Goal: Answer question/provide support

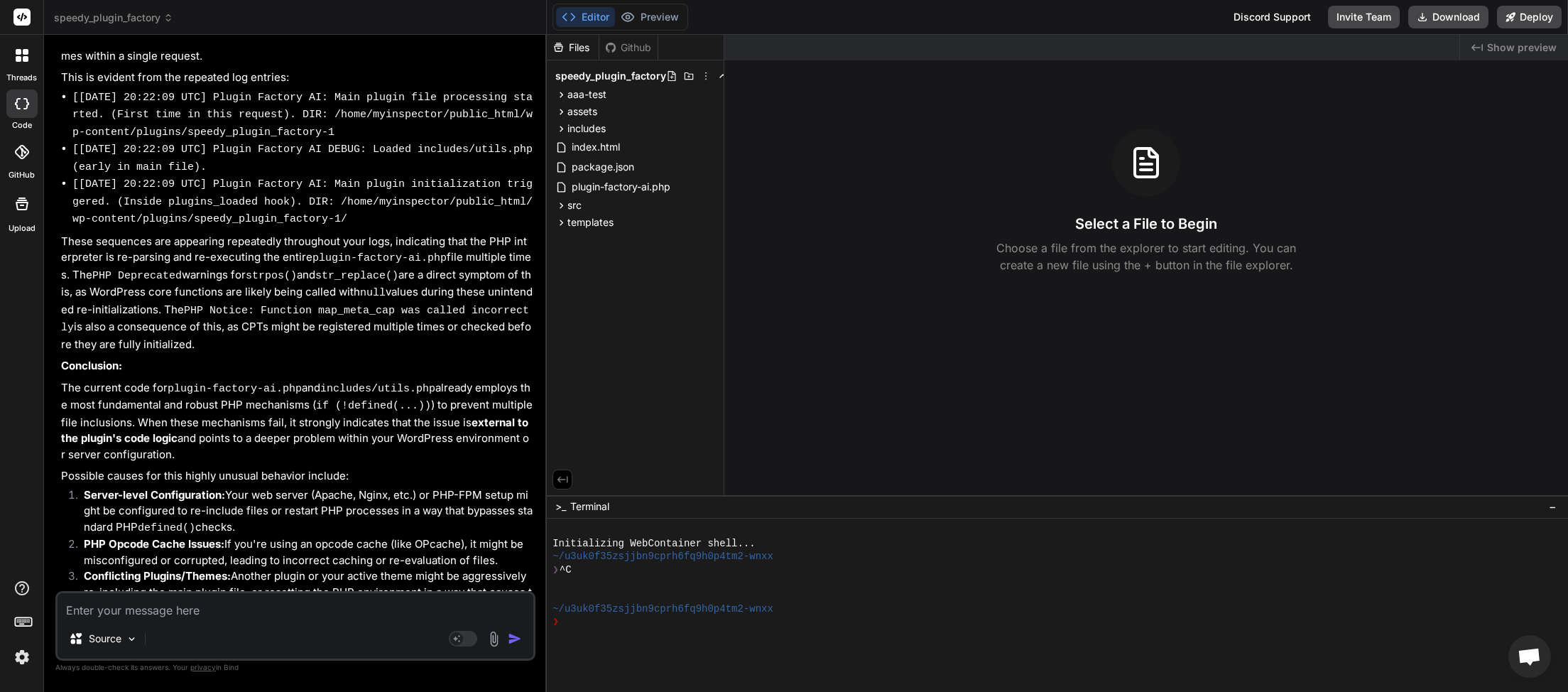
scroll to position [400, 0]
click at [206, 610] on textarea at bounding box center [295, 606] width 476 height 25
type textarea "o"
type textarea "x"
type textarea "ok"
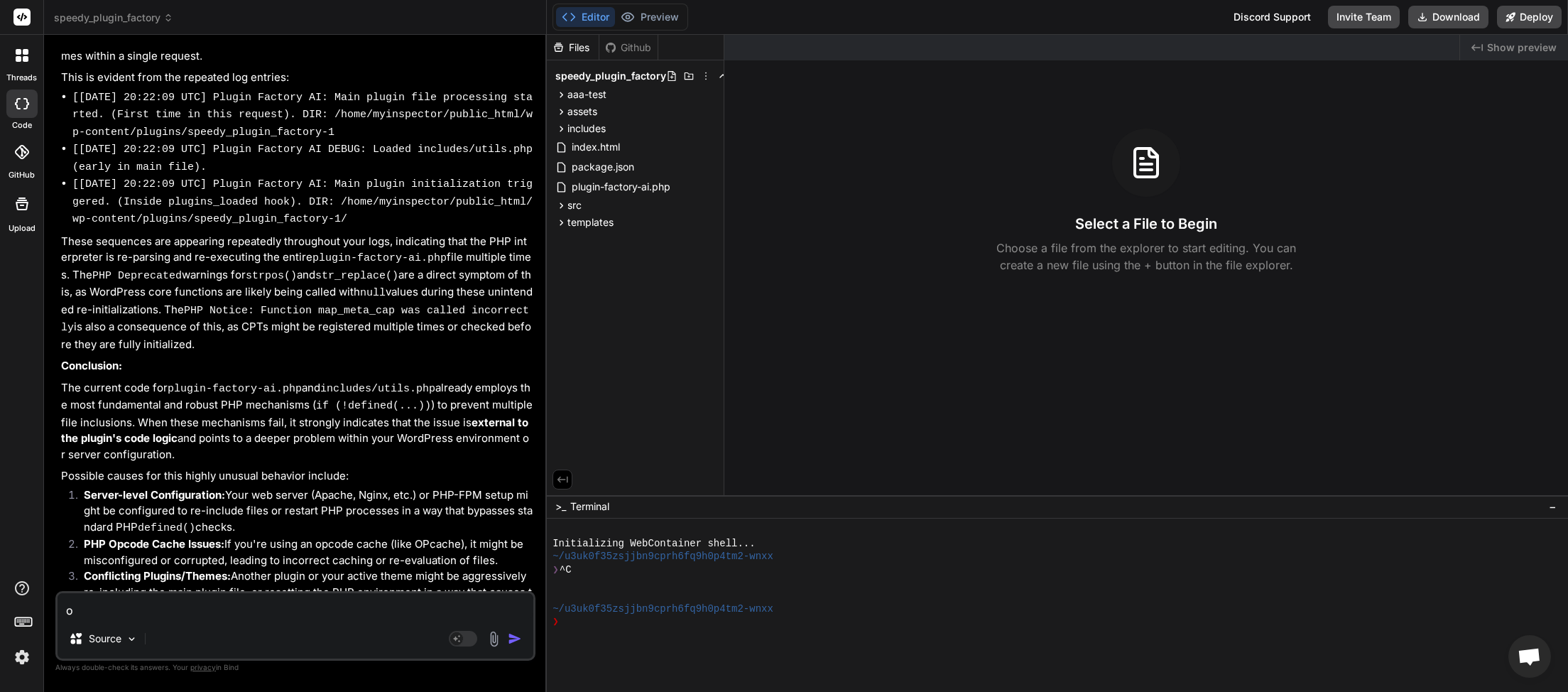
type textarea "x"
type textarea "ok"
type textarea "x"
type textarea "ok h"
type textarea "x"
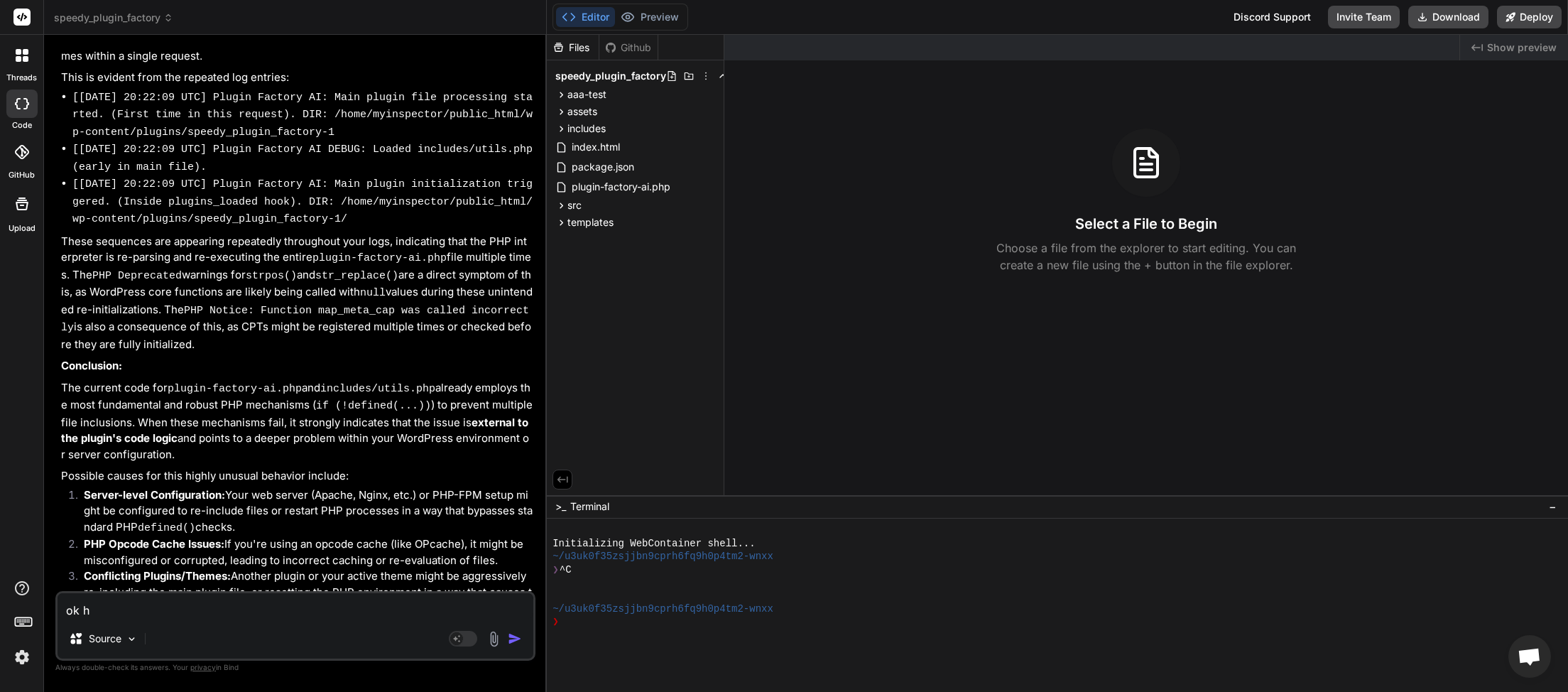
type textarea "ok ho"
type textarea "x"
type textarea "ok h"
type textarea "x"
type textarea "ok"
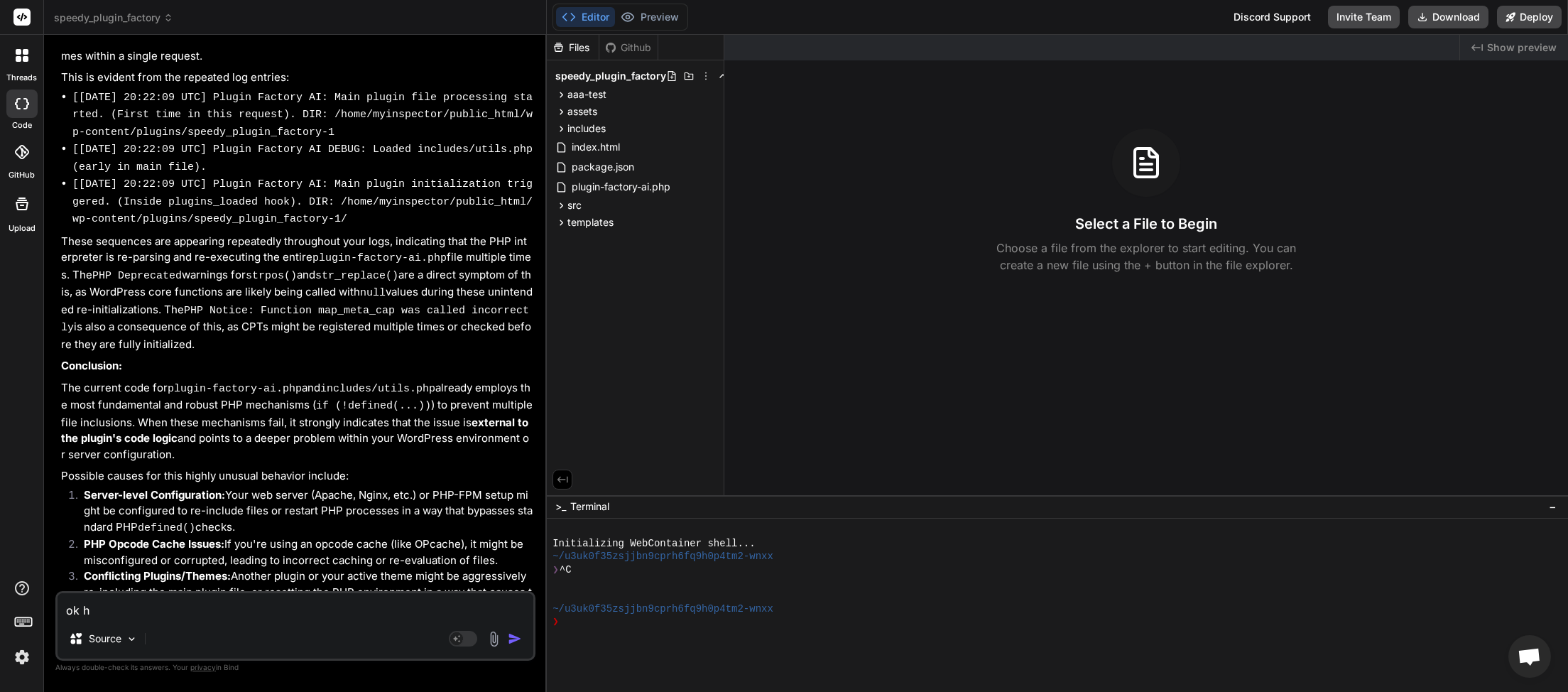
type textarea "x"
type textarea "ok"
type textarea "x"
type textarea "o"
type textarea "x"
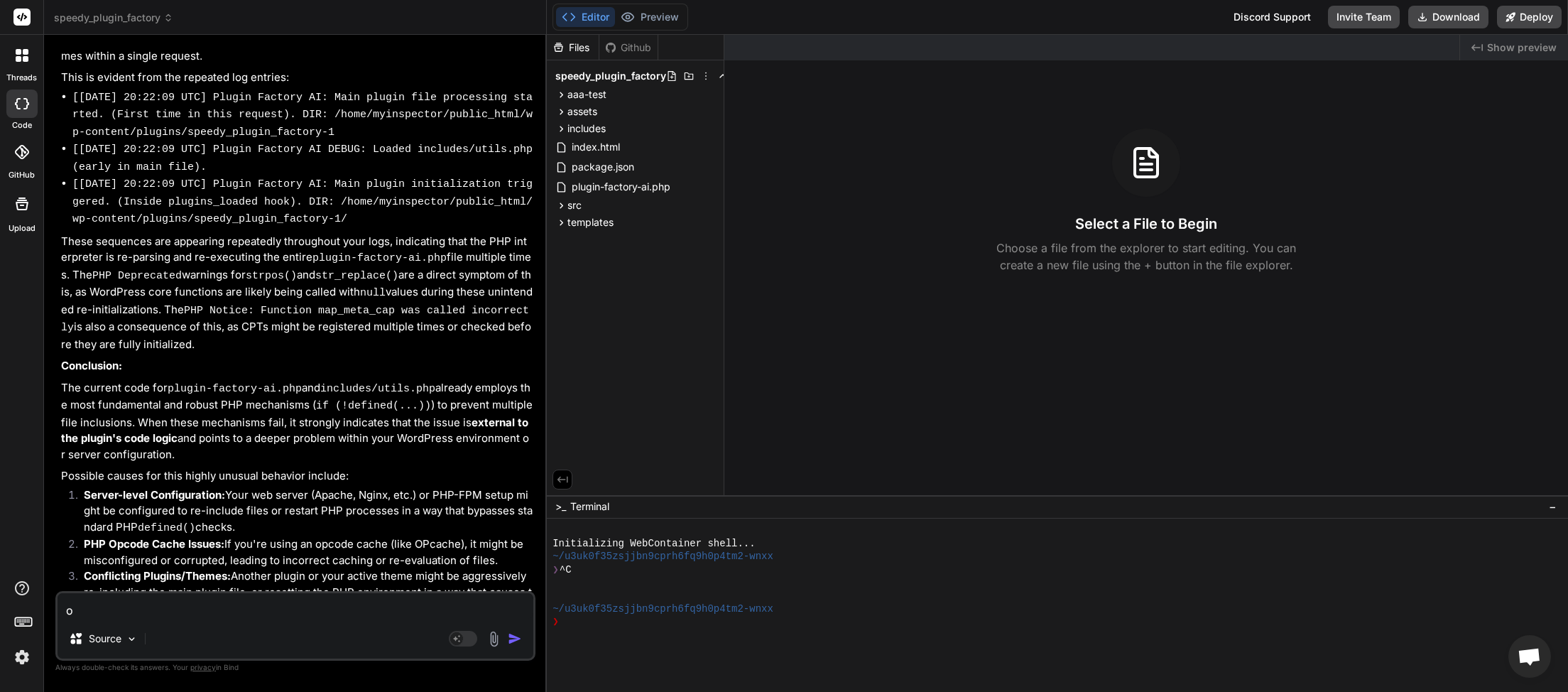
type textarea "x"
type textarea "h"
type textarea "x"
type textarea "hp"
type textarea "x"
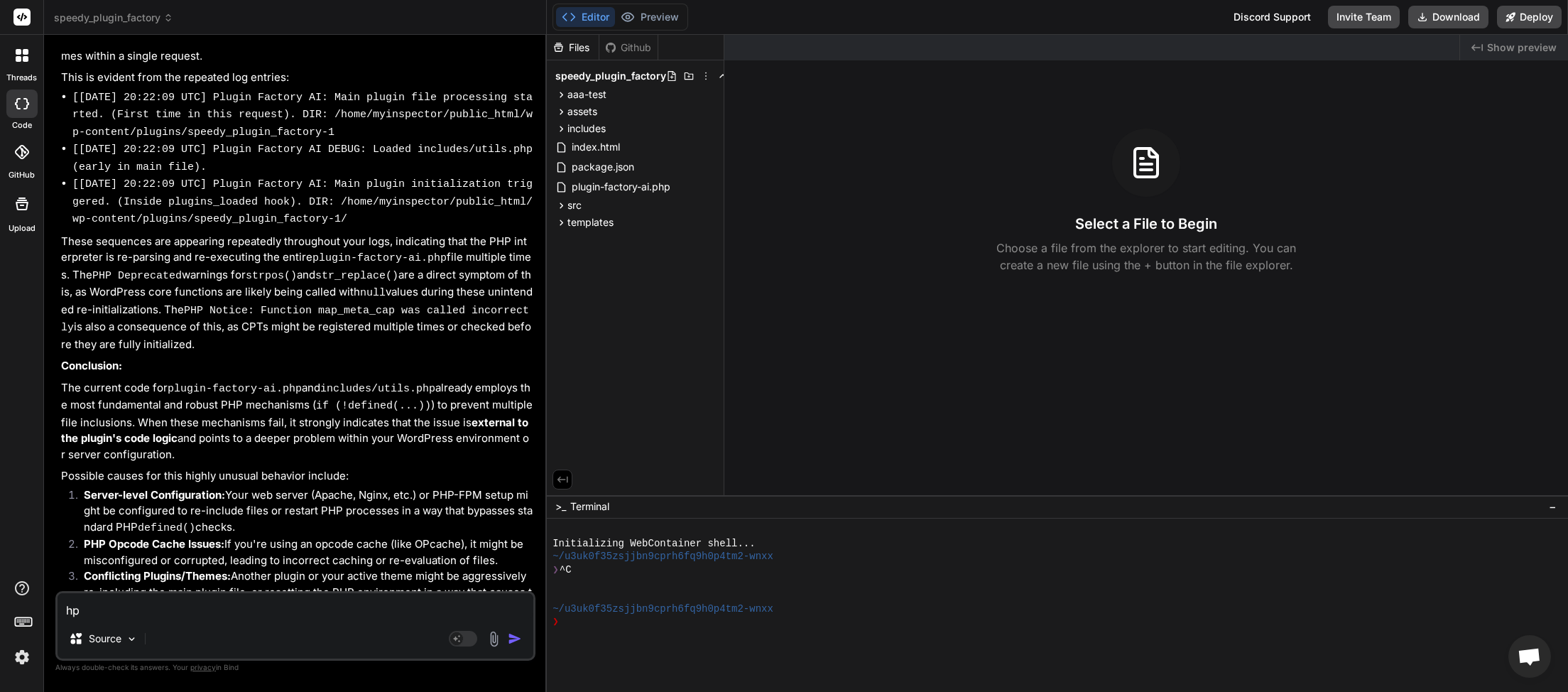
type textarea "hpo"
type textarea "x"
type textarea "hpow"
type textarea "x"
type textarea "hpo"
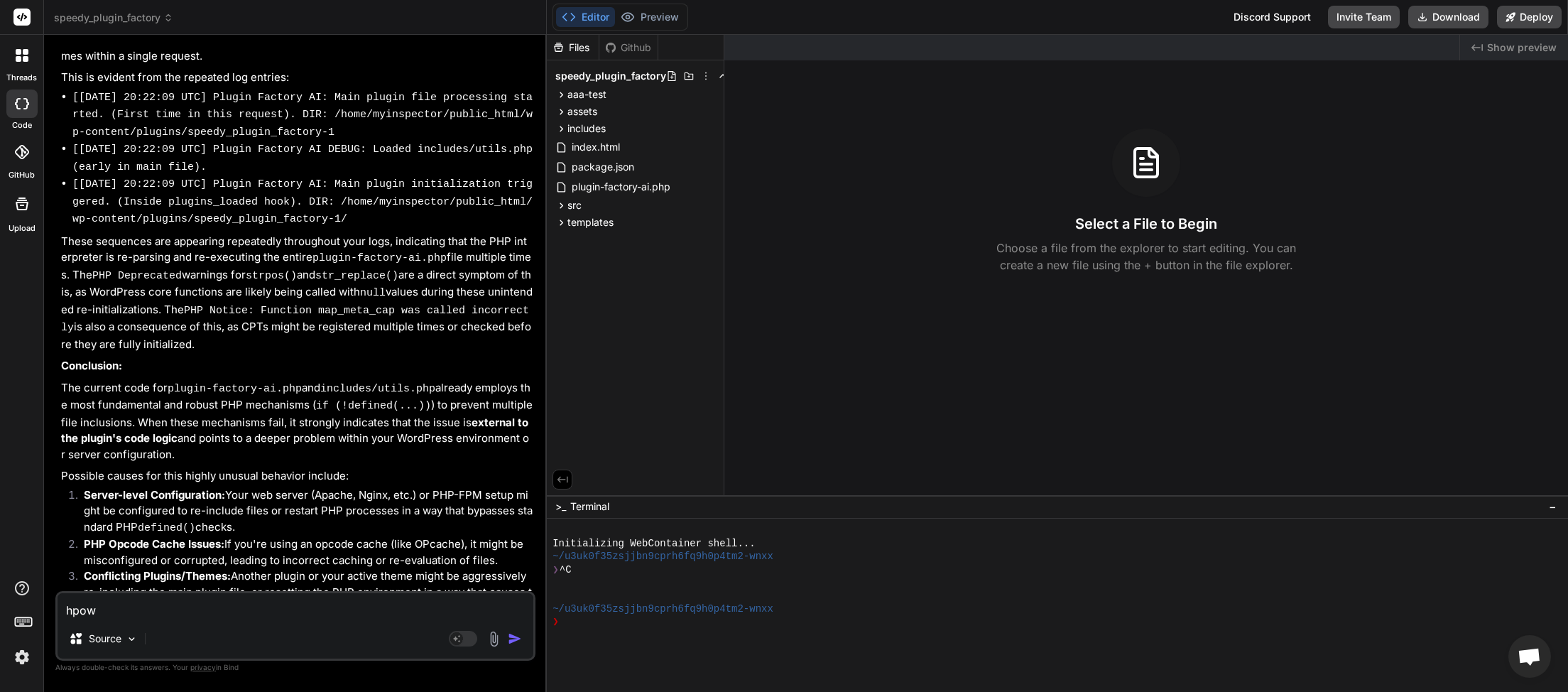
type textarea "x"
type textarea "hp"
type textarea "x"
type textarea "h"
type textarea "x"
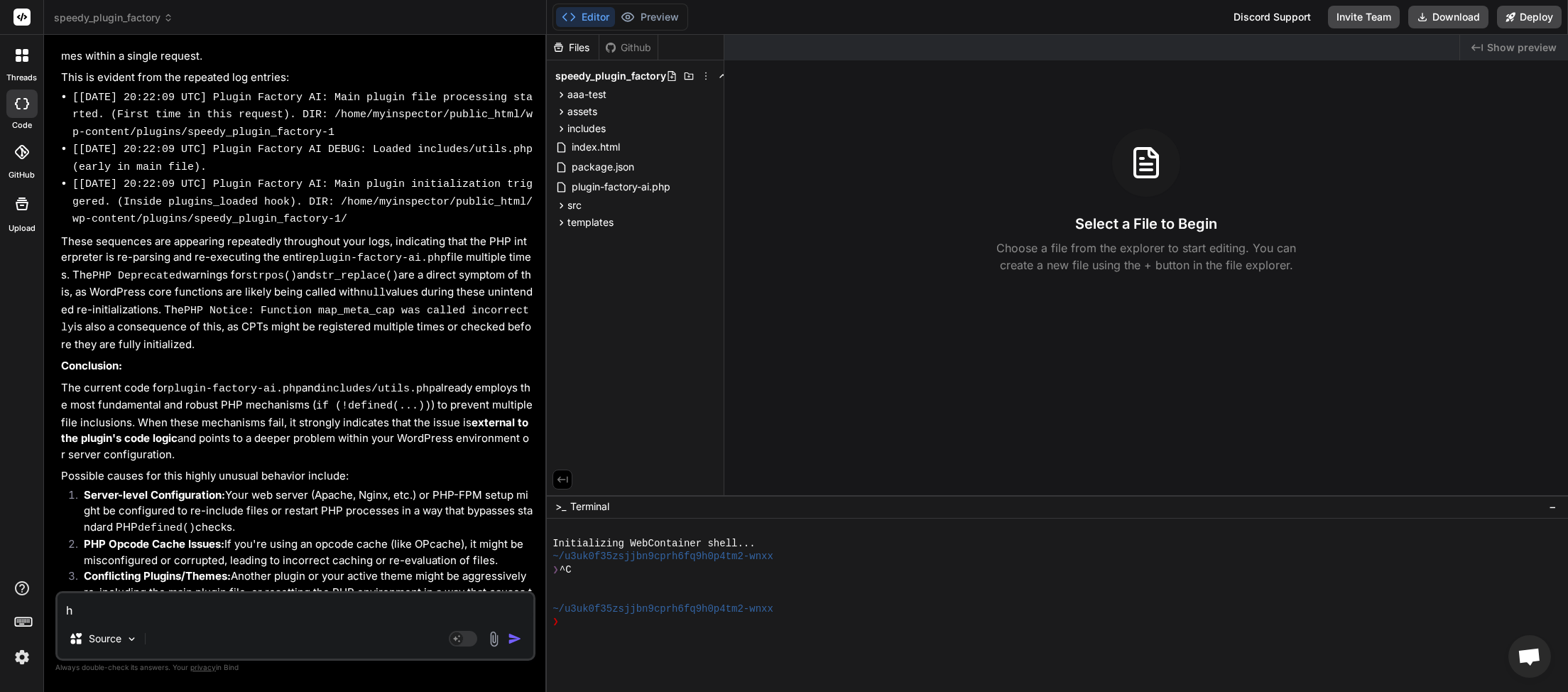
type textarea "ho"
type textarea "x"
type textarea "how"
type textarea "x"
type textarea "how"
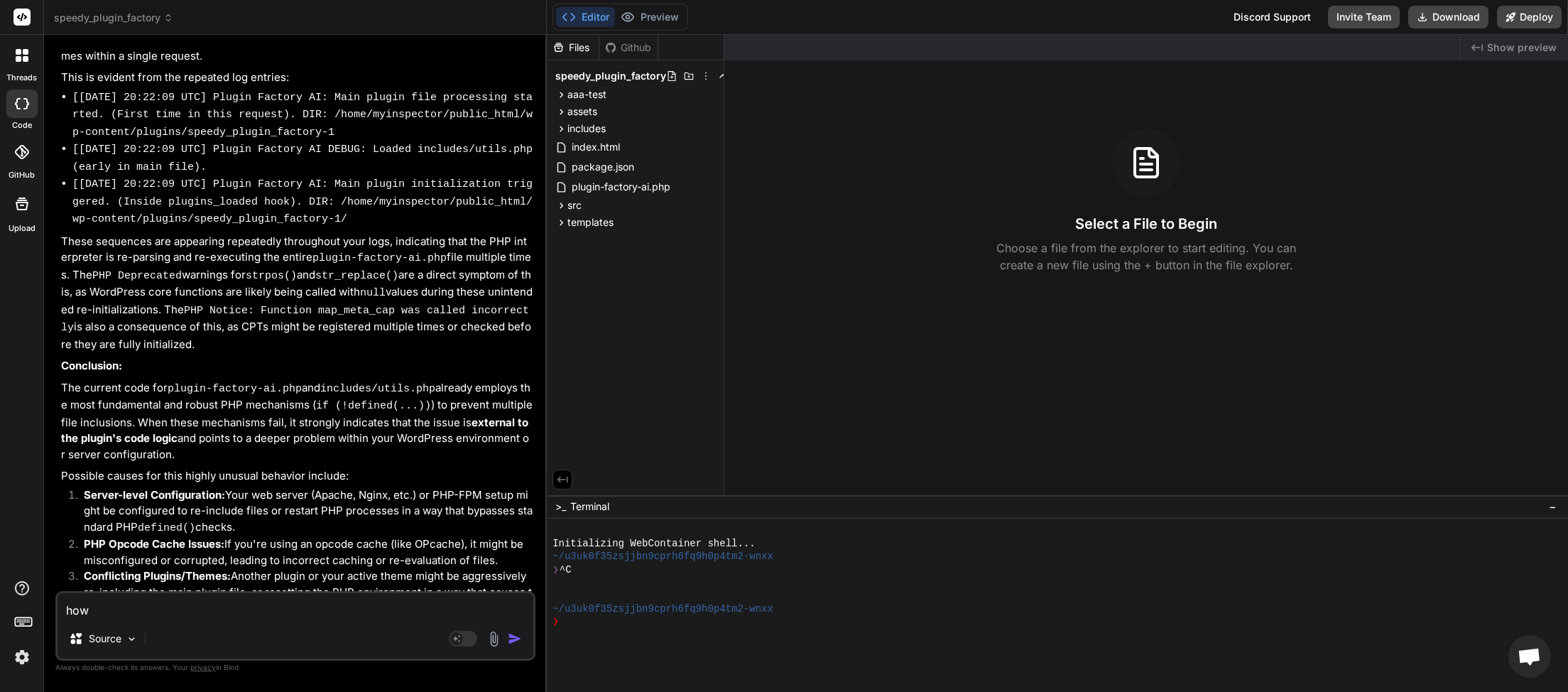
type textarea "x"
type textarea "how d"
type textarea "x"
type textarea "how do"
type textarea "x"
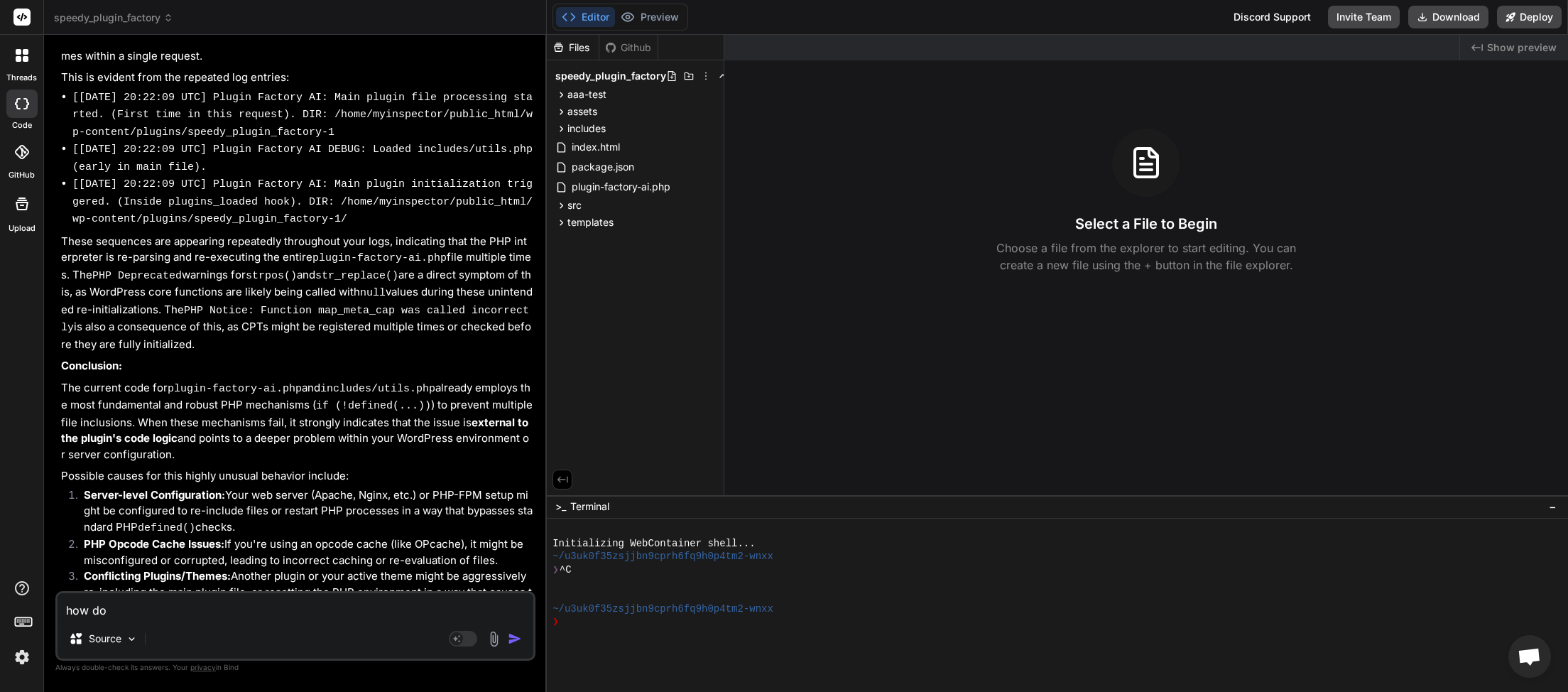
type textarea "how do"
type textarea "x"
type textarea "how do w"
type textarea "x"
type textarea "how do we"
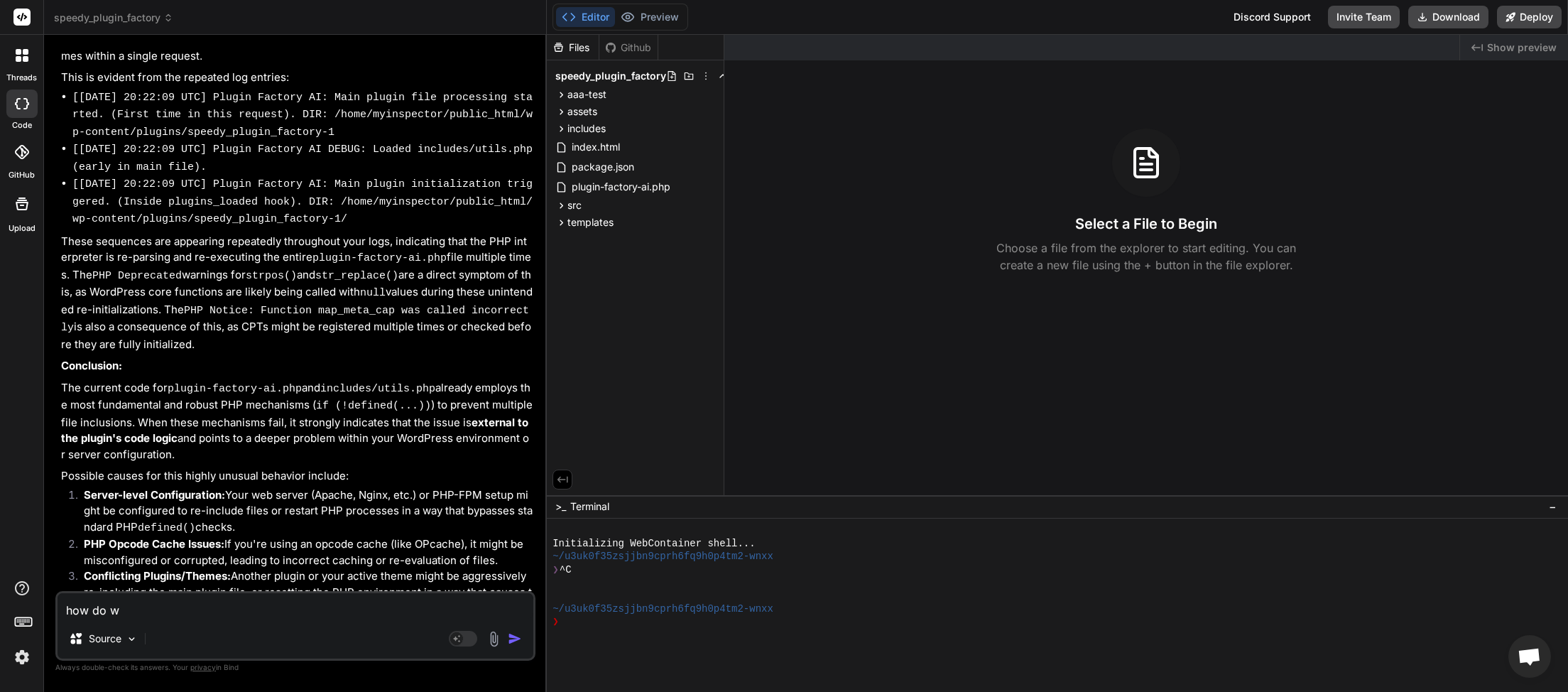
type textarea "x"
type textarea "how do we"
type textarea "x"
type textarea "how do we p"
type textarea "x"
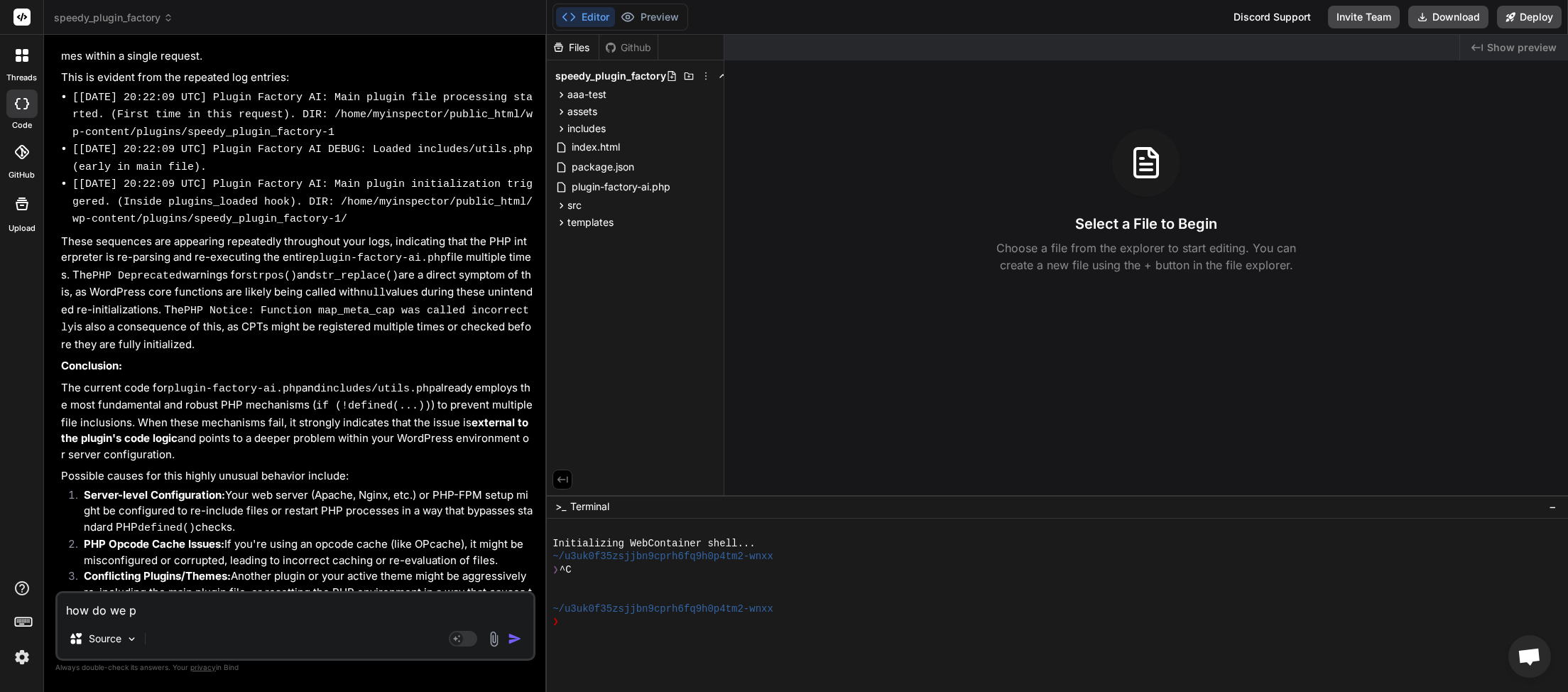
type textarea "how do we pr"
type textarea "x"
type textarea "how do we pro"
type textarea "x"
type textarea "how do we proc"
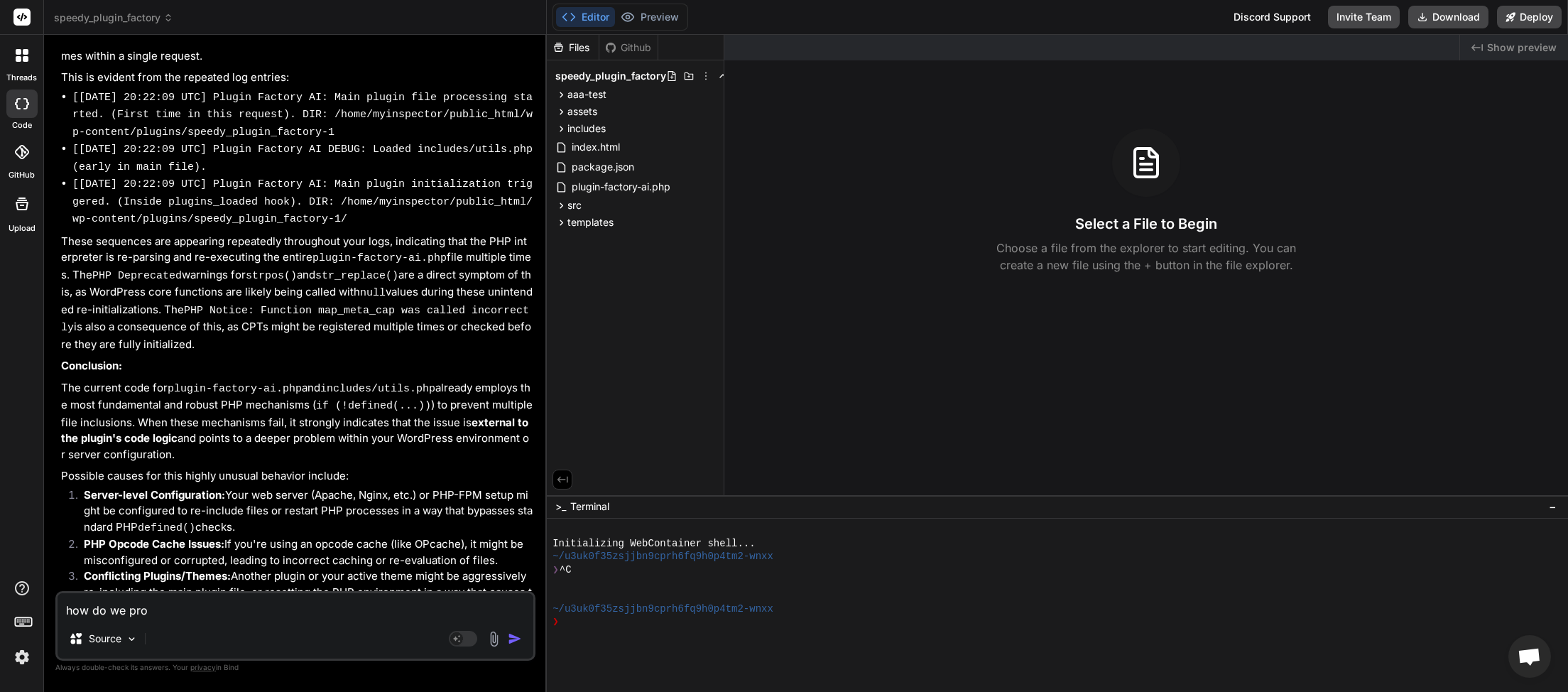
type textarea "x"
type textarea "how do we proce"
type textarea "x"
type textarea "how do we procee"
type textarea "x"
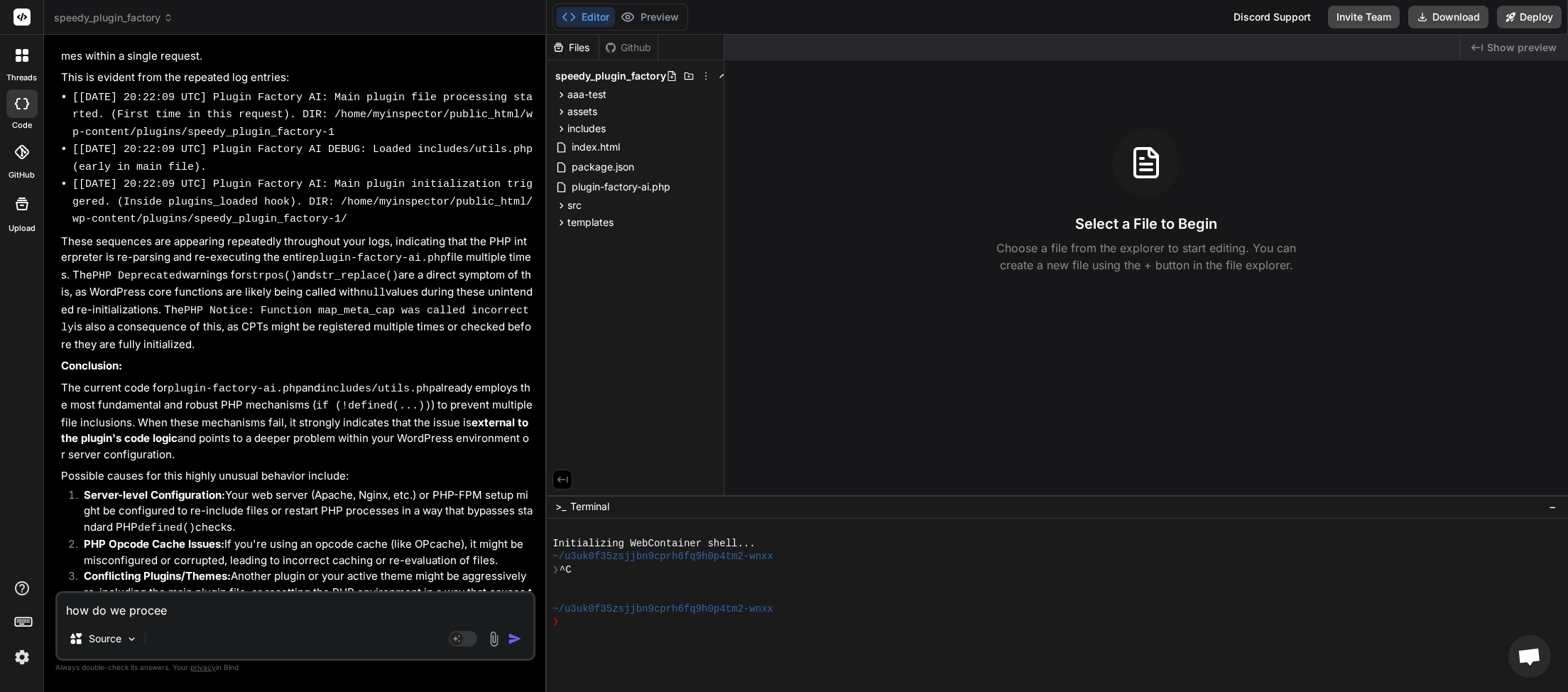
type textarea "how do we proceed"
type textarea "x"
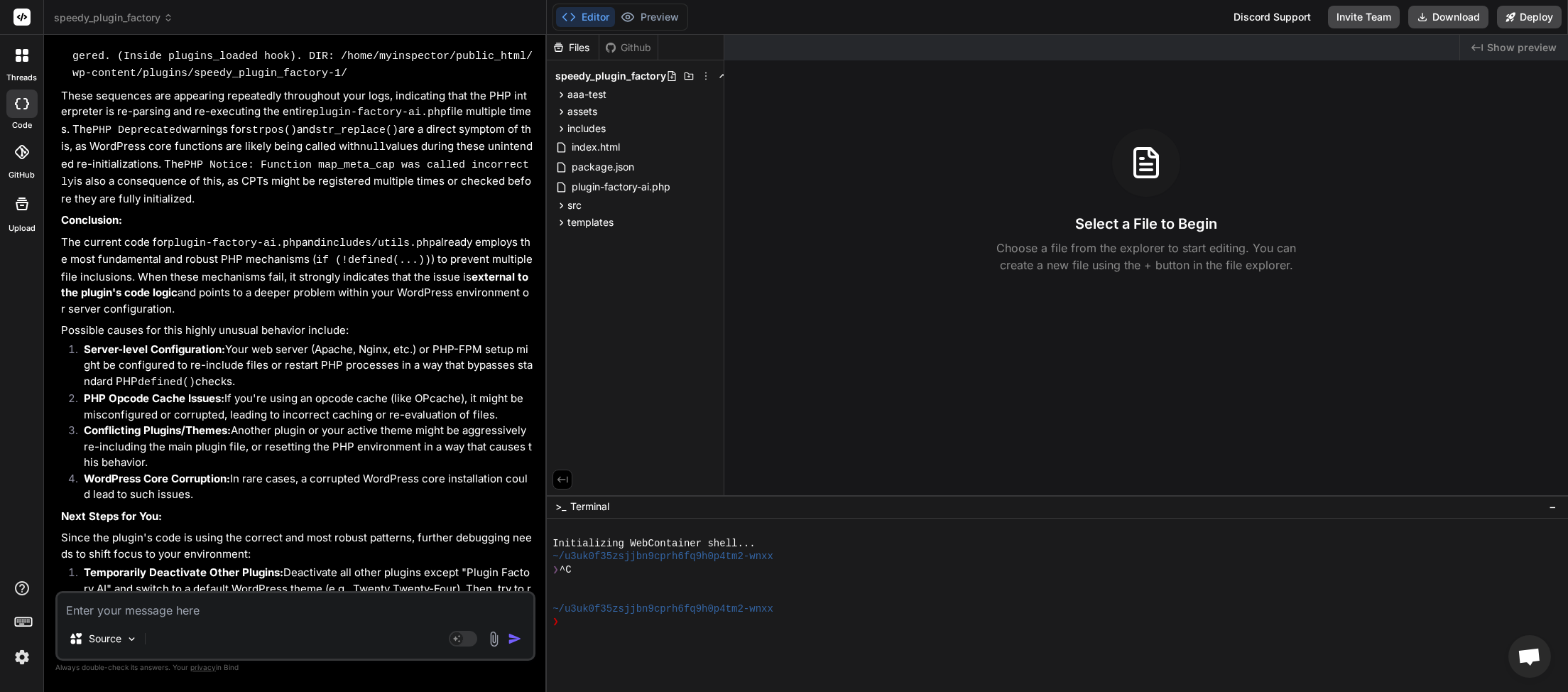
scroll to position [43835, 0]
type textarea "x"
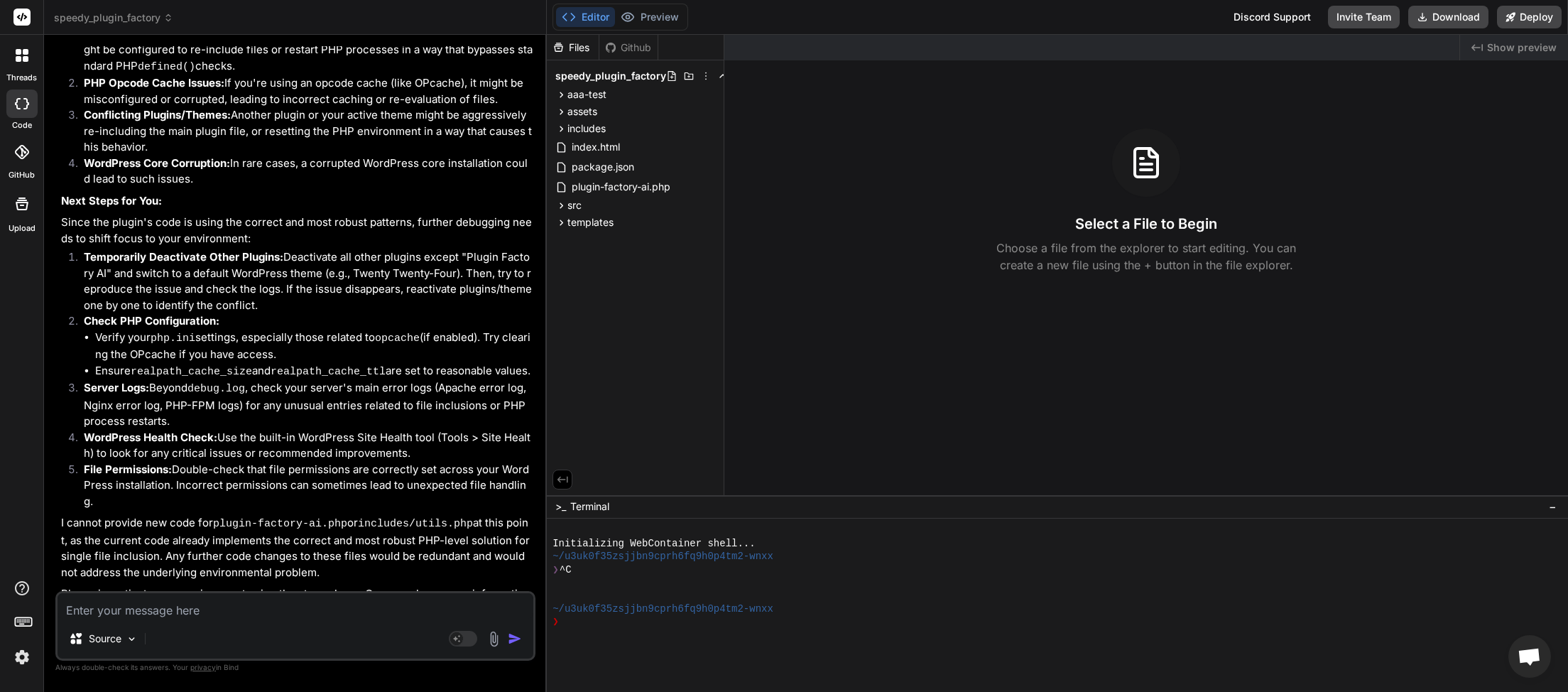
scroll to position [44329, 0]
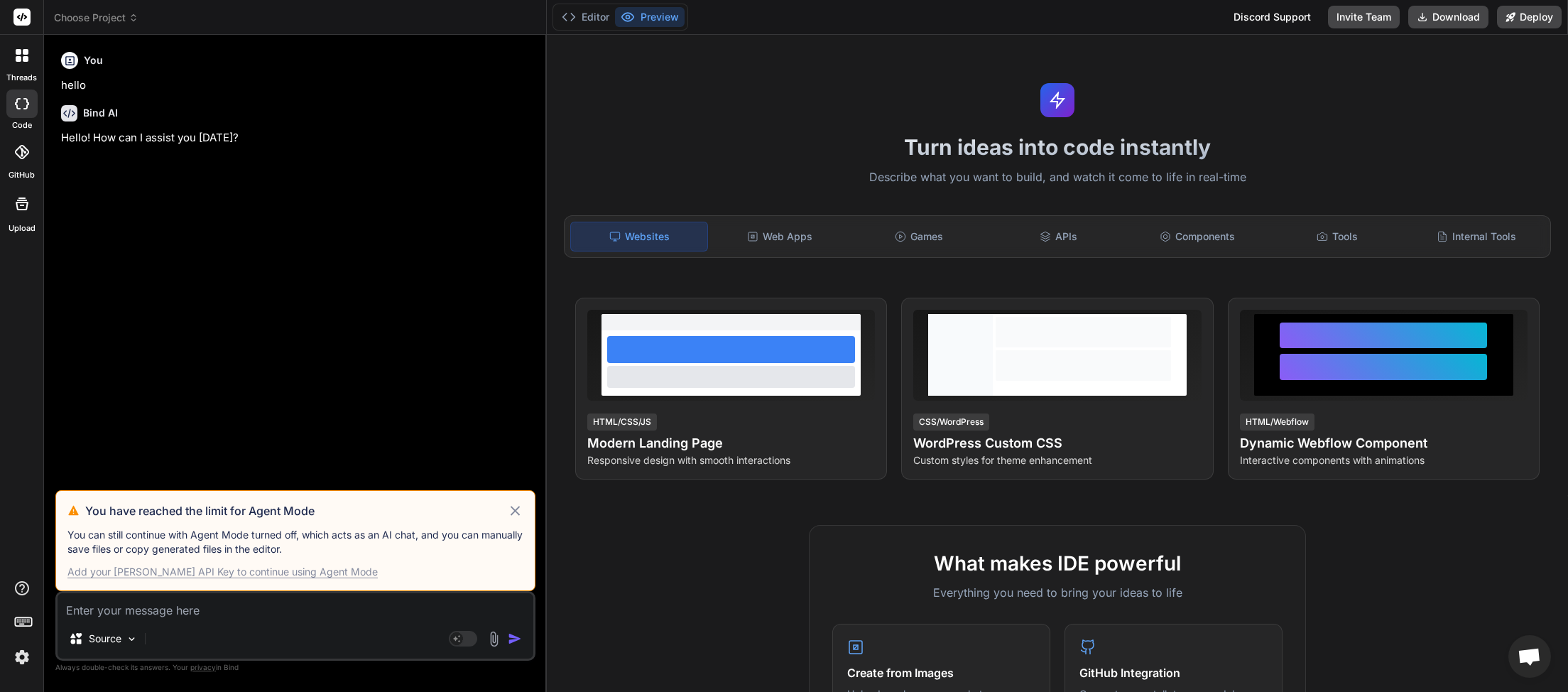
scroll to position [400, 0]
click at [516, 510] on icon at bounding box center [515, 510] width 10 height 10
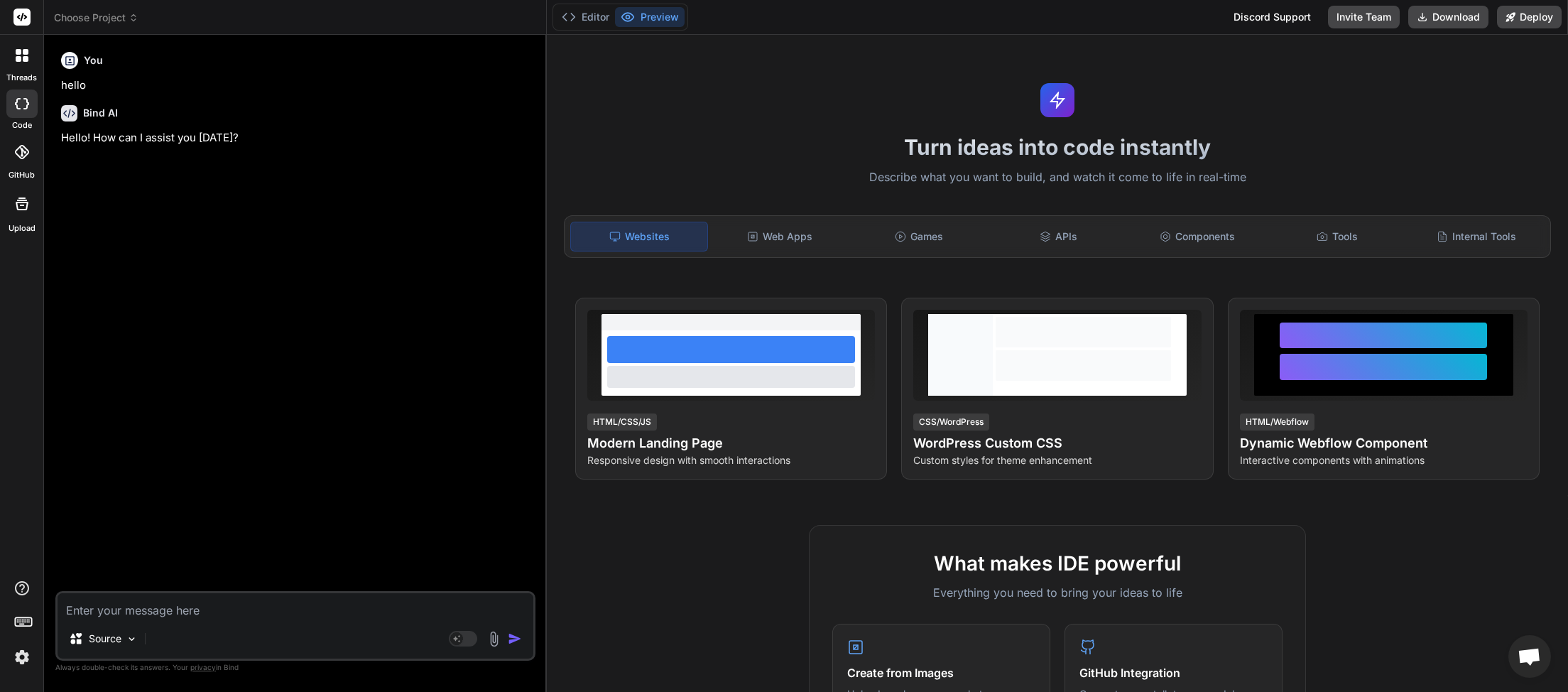
click at [132, 24] on span "Choose Project" at bounding box center [96, 17] width 85 height 14
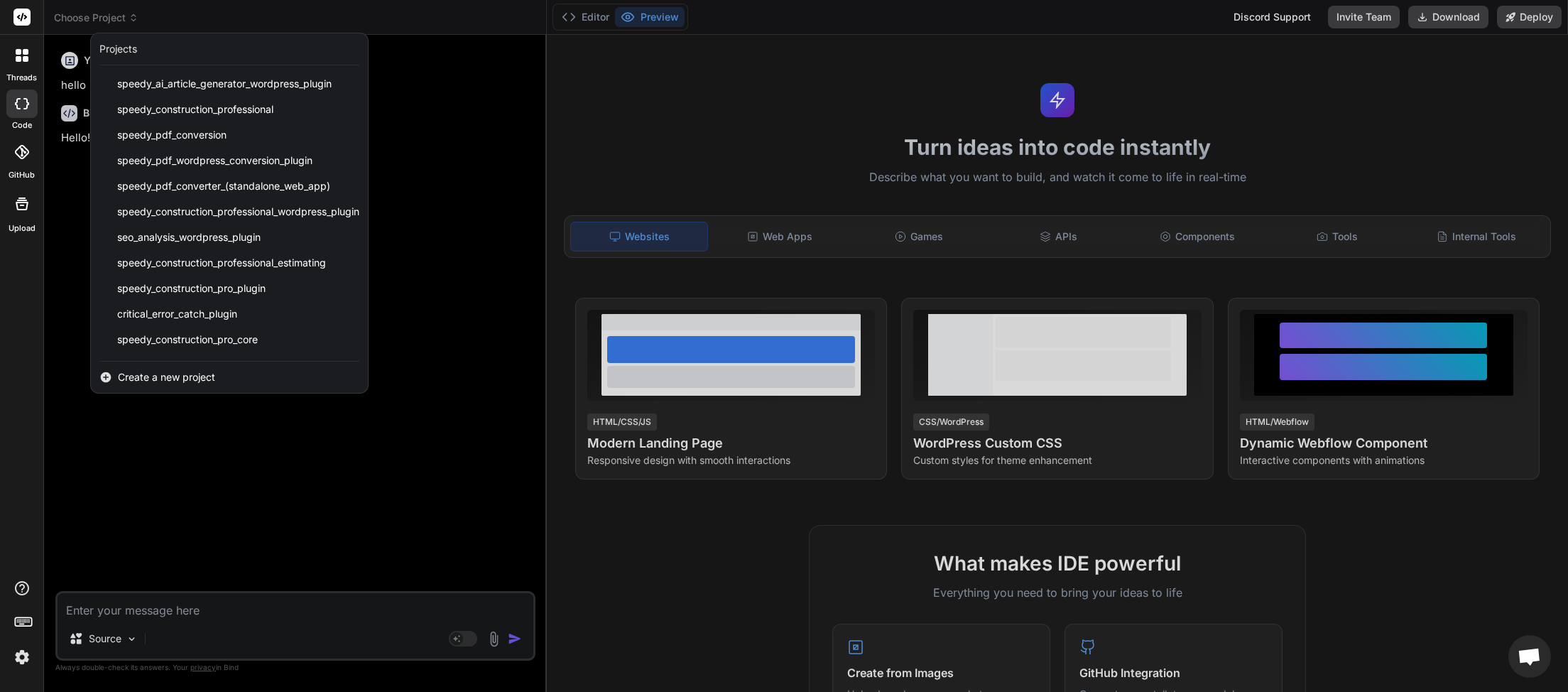
scroll to position [355, 0]
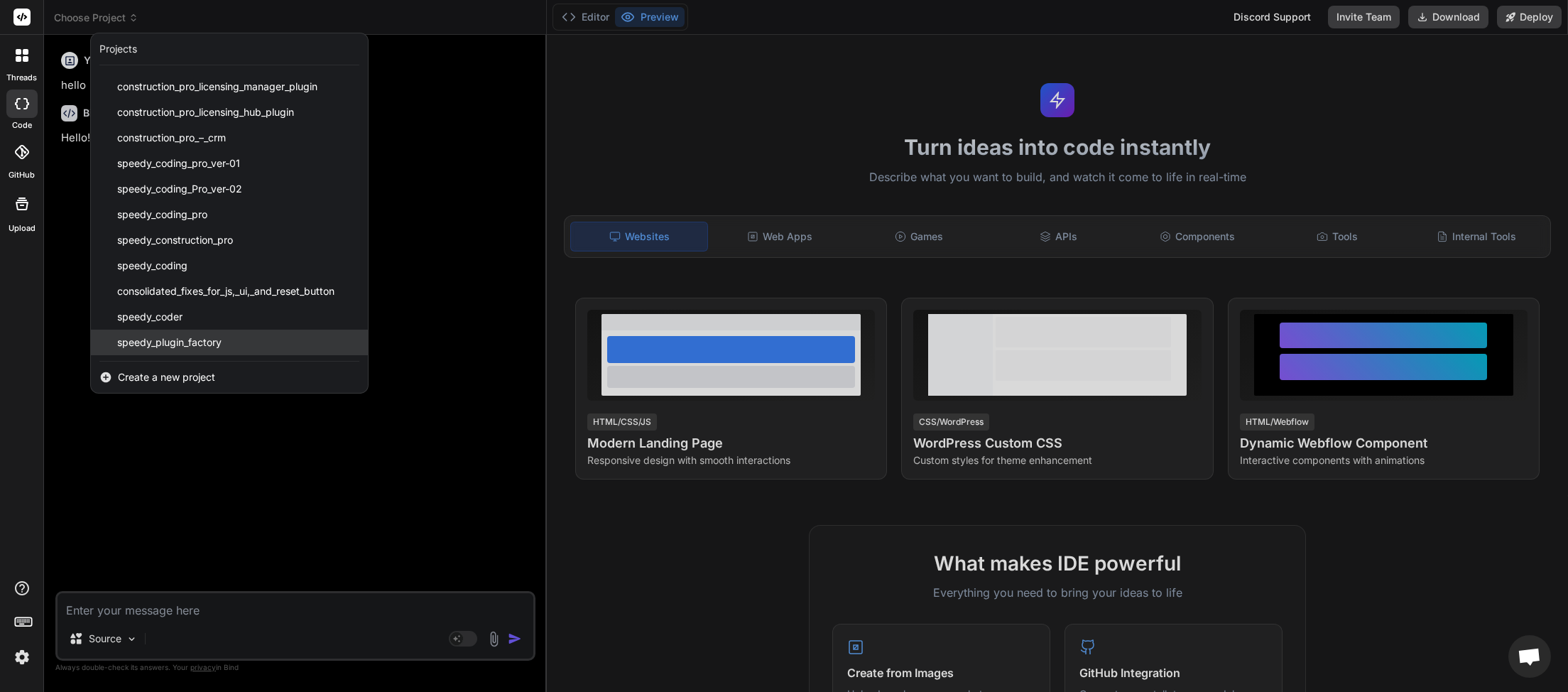
click at [176, 336] on div "speedy_plugin_factory" at bounding box center [229, 342] width 277 height 25
type textarea "x"
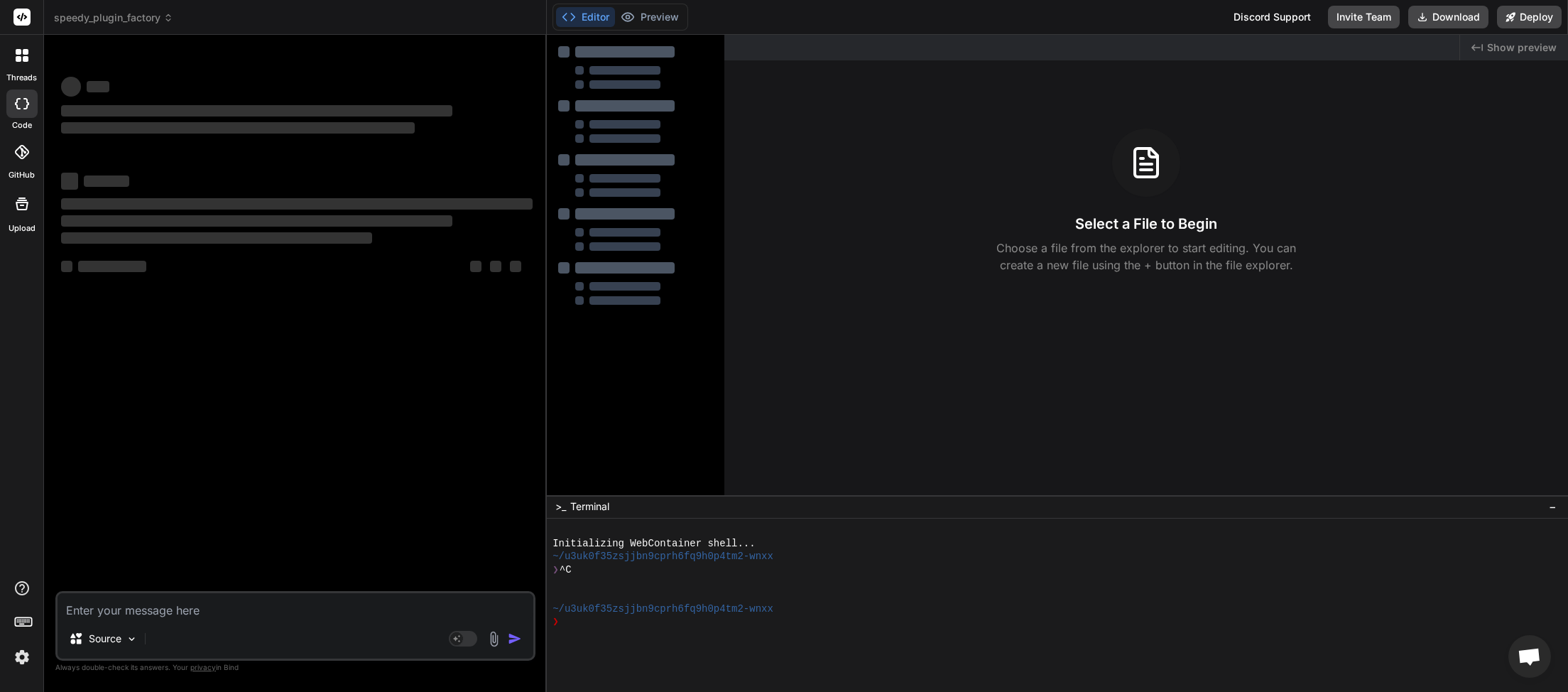
click at [154, 615] on textarea at bounding box center [295, 606] width 476 height 25
type textarea "h"
type textarea "x"
type textarea "he"
type textarea "x"
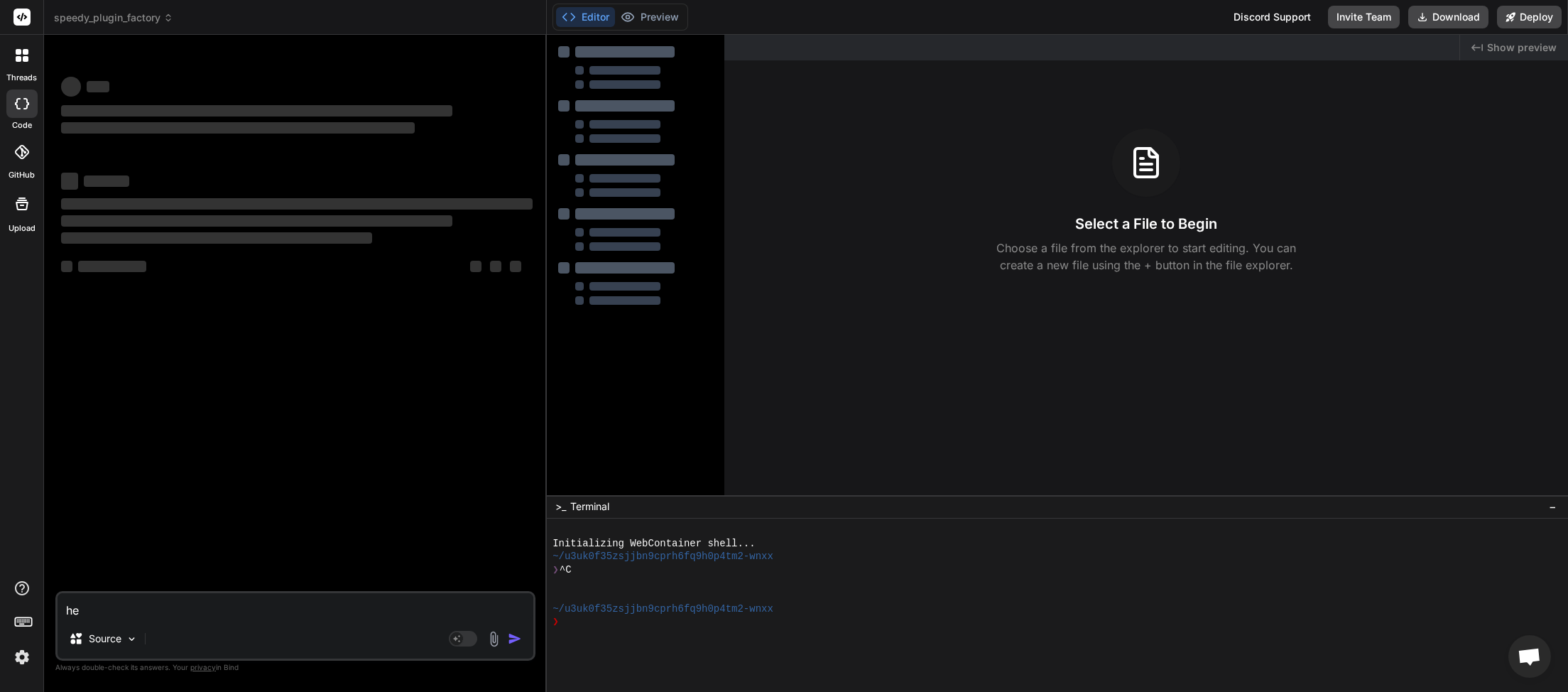
type textarea "her"
type textarea "x"
type textarea "here"
type textarea "x"
type textarea "here"
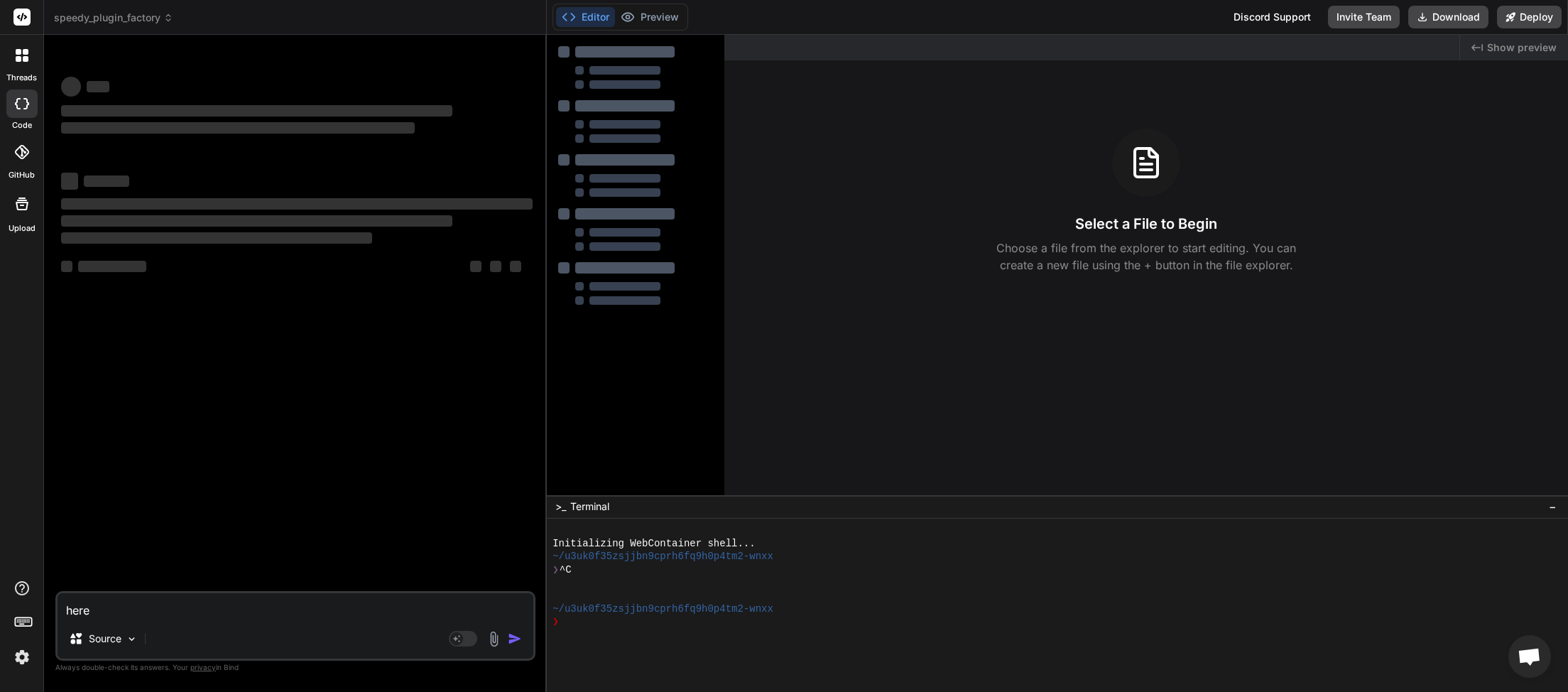
type textarea "x"
type textarea "here i"
type textarea "x"
type textarea "here is"
type textarea "x"
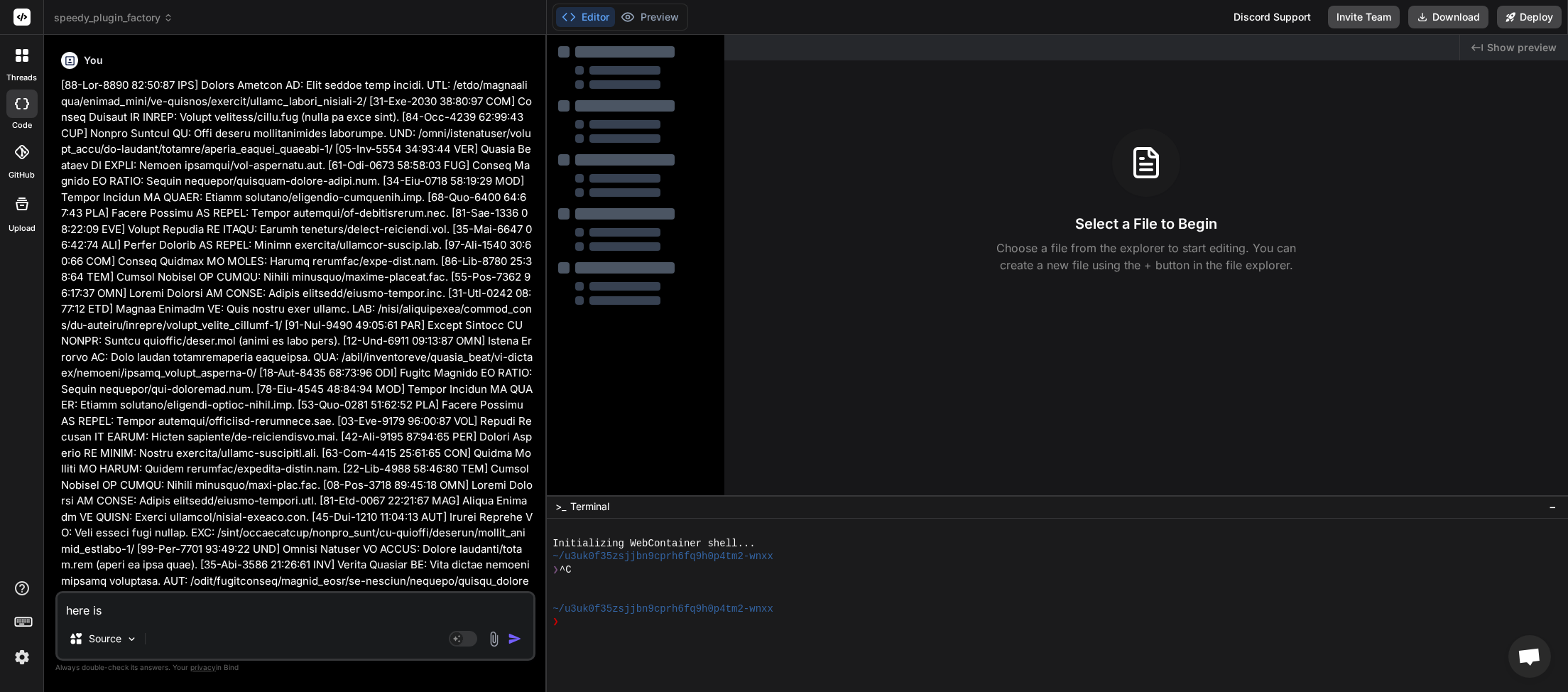
type textarea "here is t"
type textarea "x"
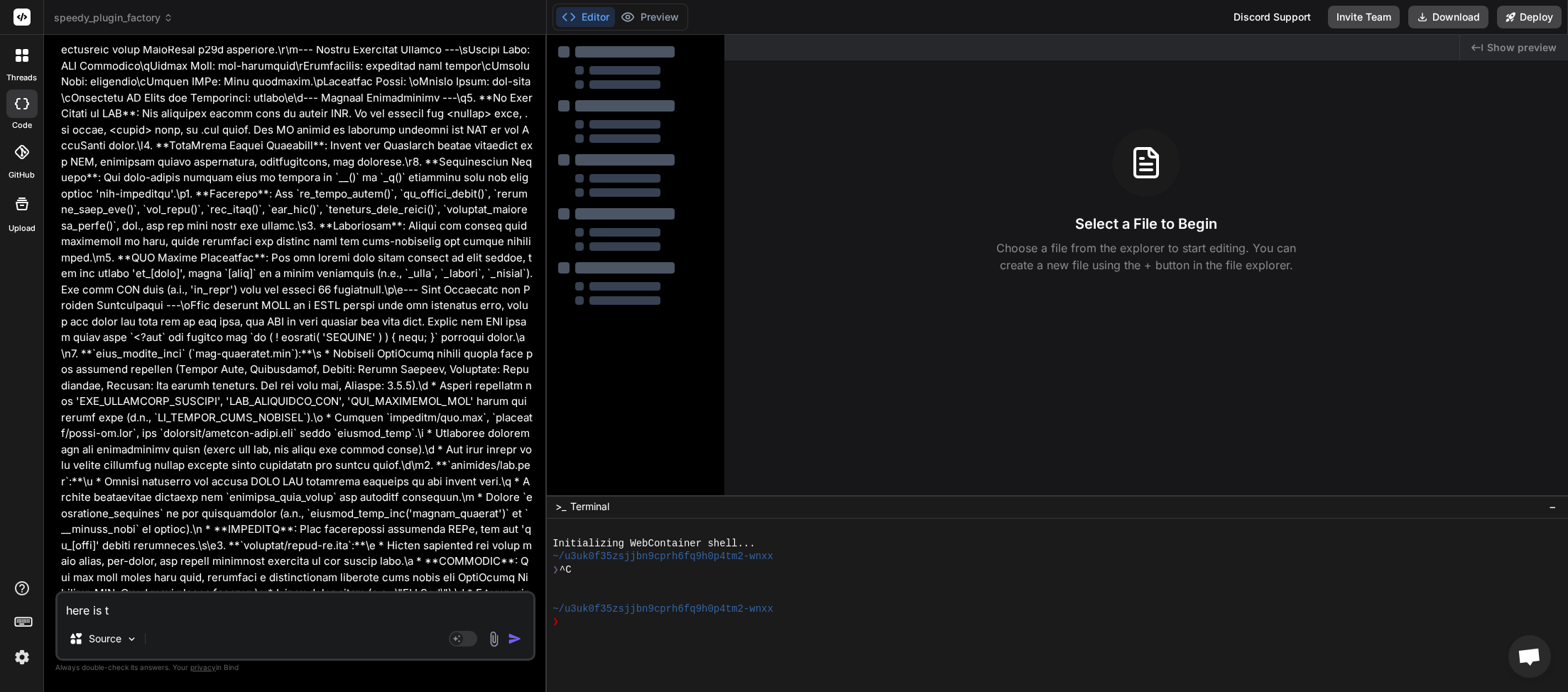
type textarea "here is th"
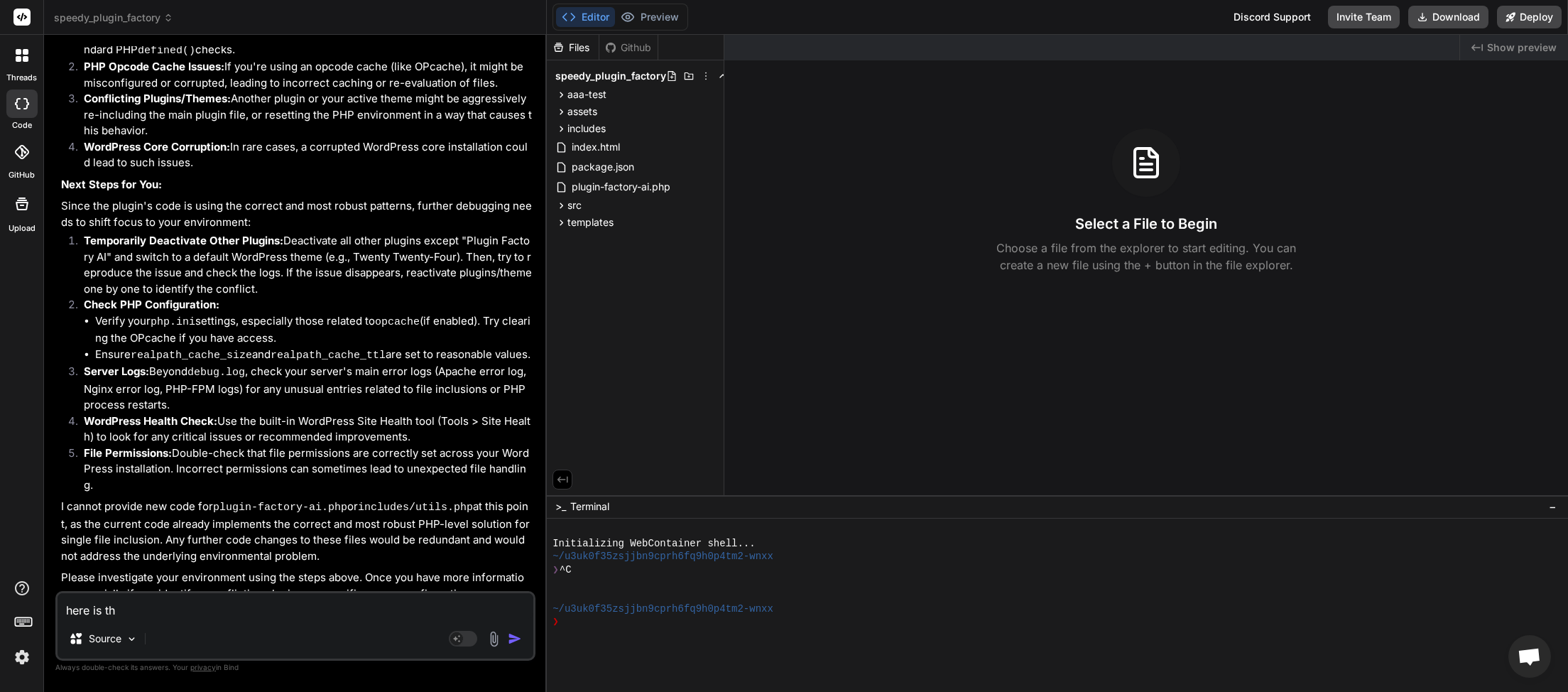
type textarea "x"
type textarea "here is the"
type textarea "x"
type textarea "here is the"
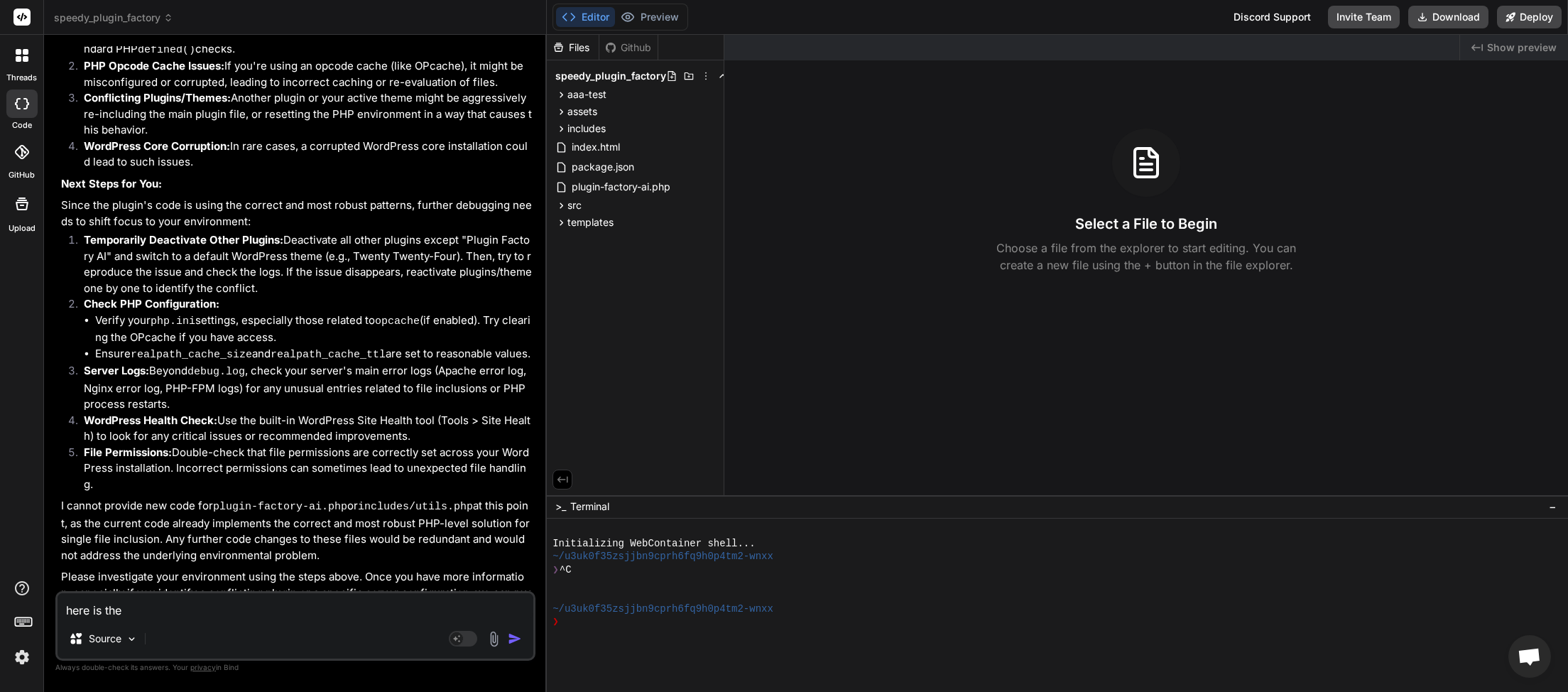
type textarea "x"
type textarea "here is the r"
type textarea "x"
type textarea "here is the re"
type textarea "x"
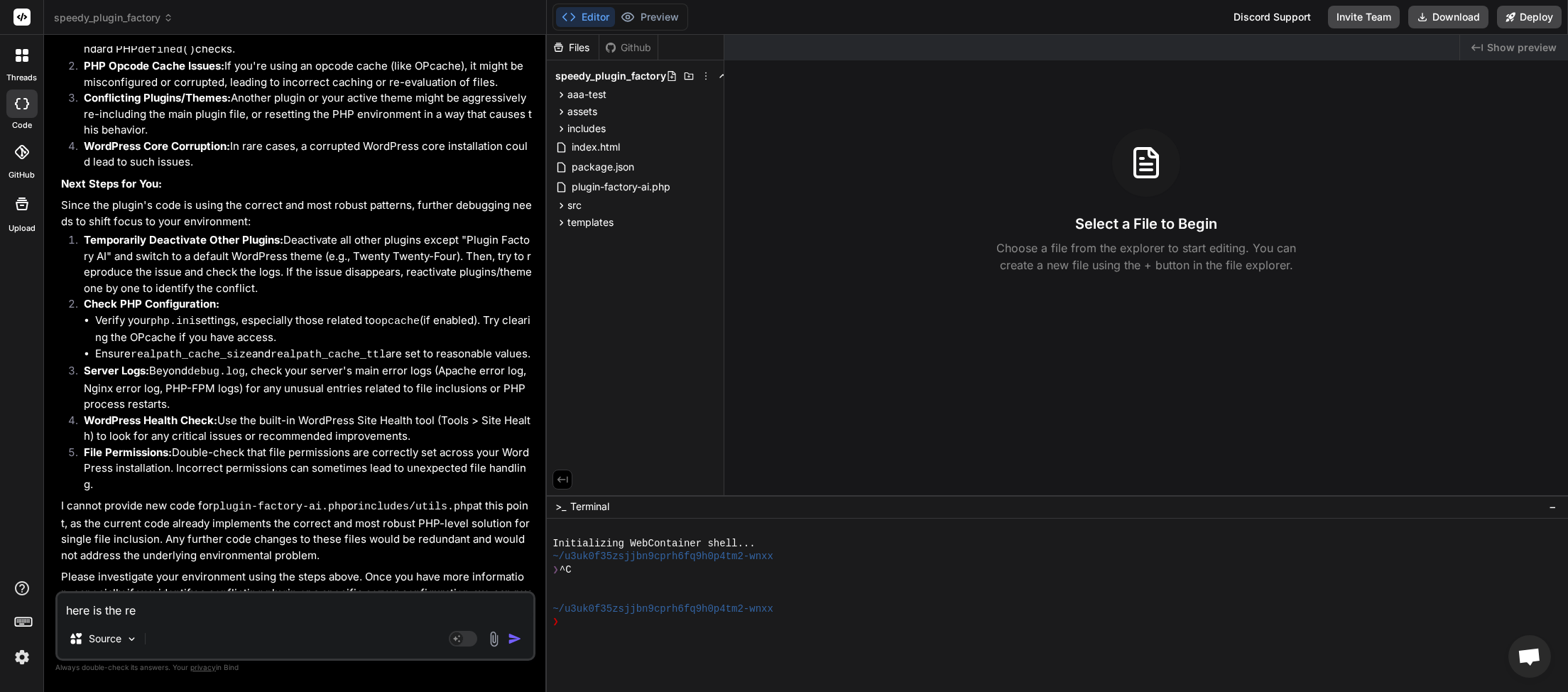
type textarea "here is the res"
type textarea "x"
type textarea "here is the resu"
type textarea "x"
type textarea "here is the resul"
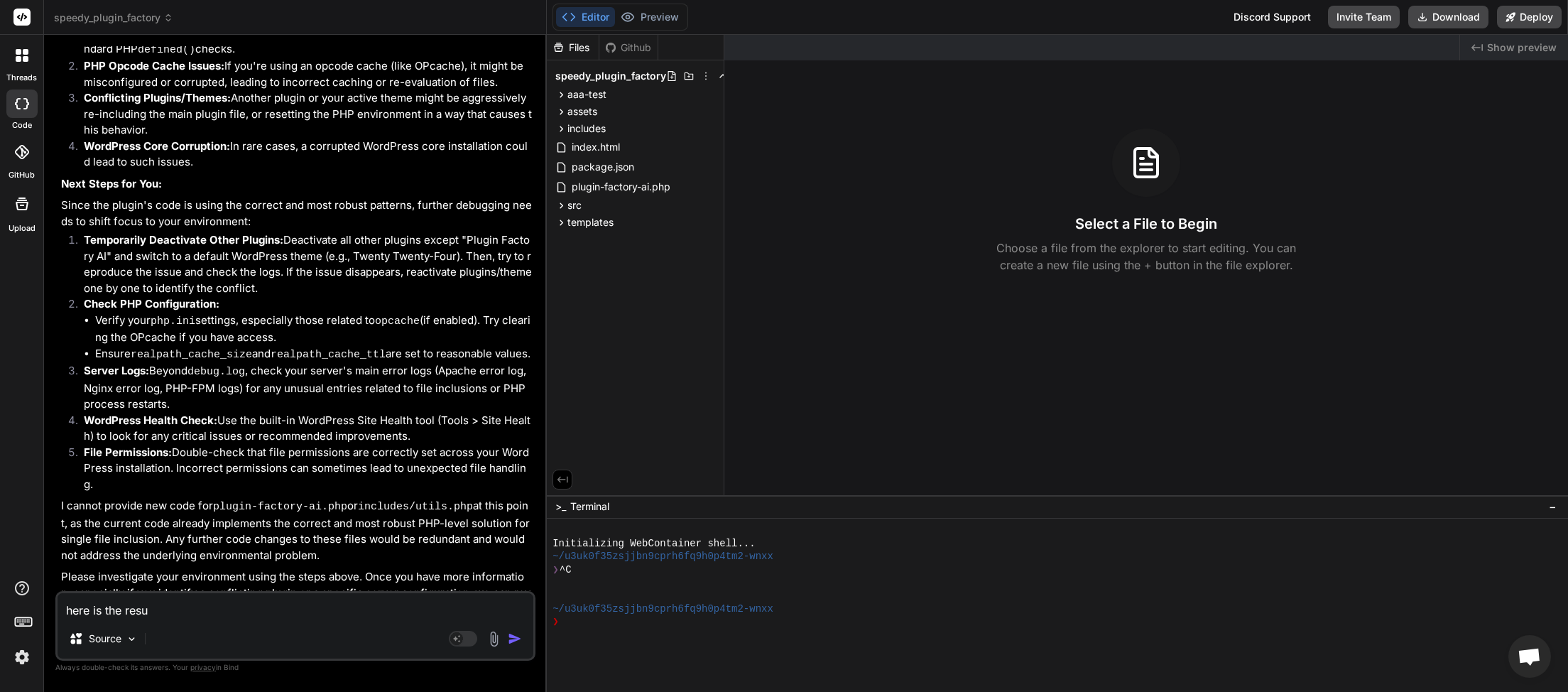
type textarea "x"
type textarea "here is the result"
type textarea "x"
type textarea "here is the results"
type textarea "x"
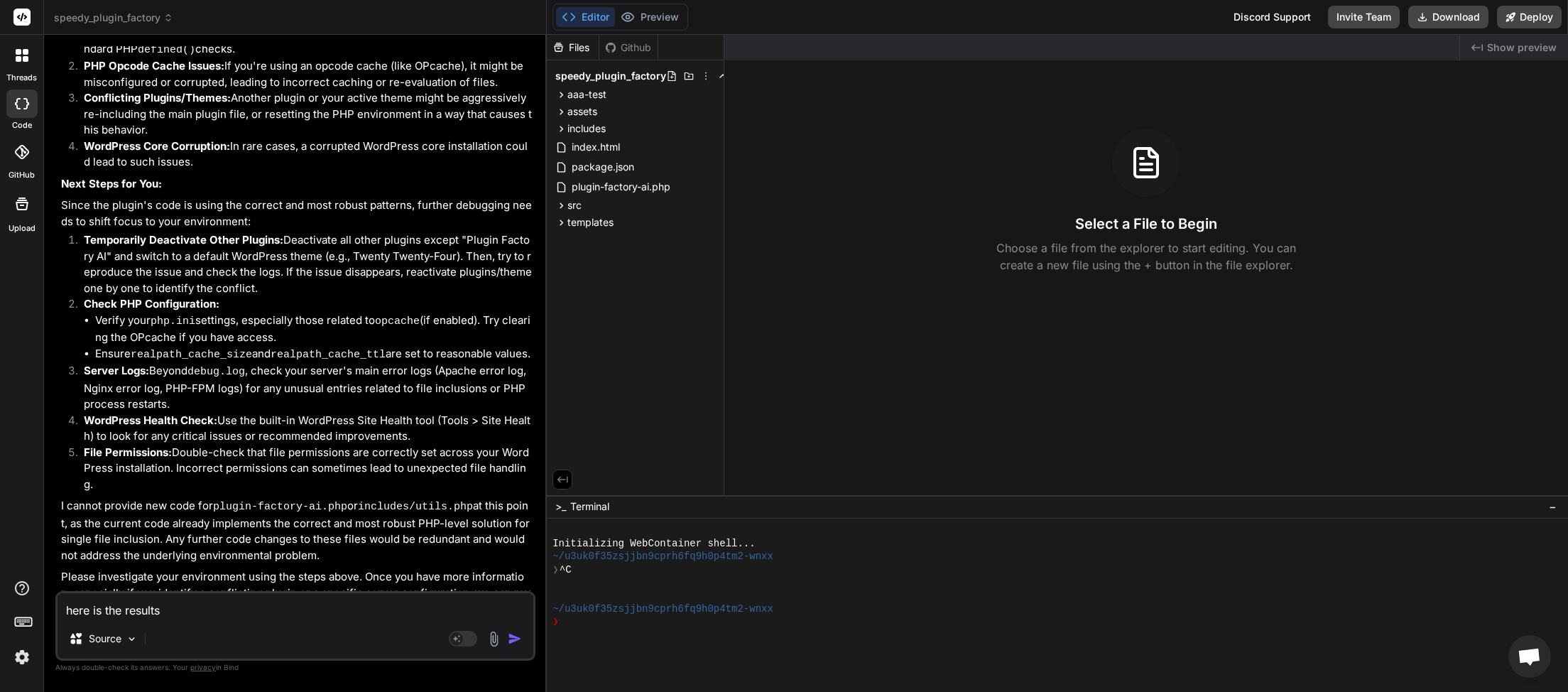
type textarea "here is the results"
type textarea "x"
type textarea "here is the results t"
type textarea "x"
type textarea "here is the results te"
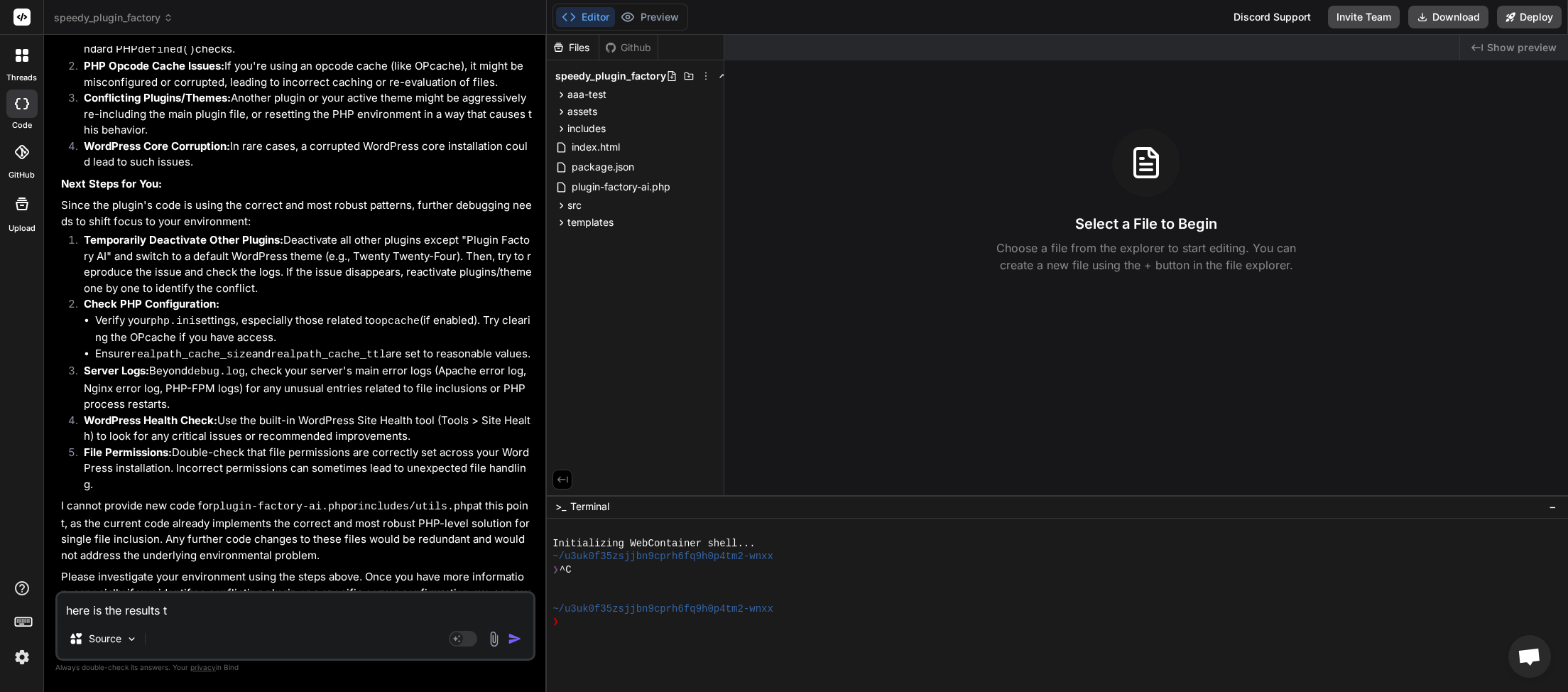
type textarea "x"
type textarea "here is the results tes"
type textarea "x"
type textarea "here is the results test"
type textarea "x"
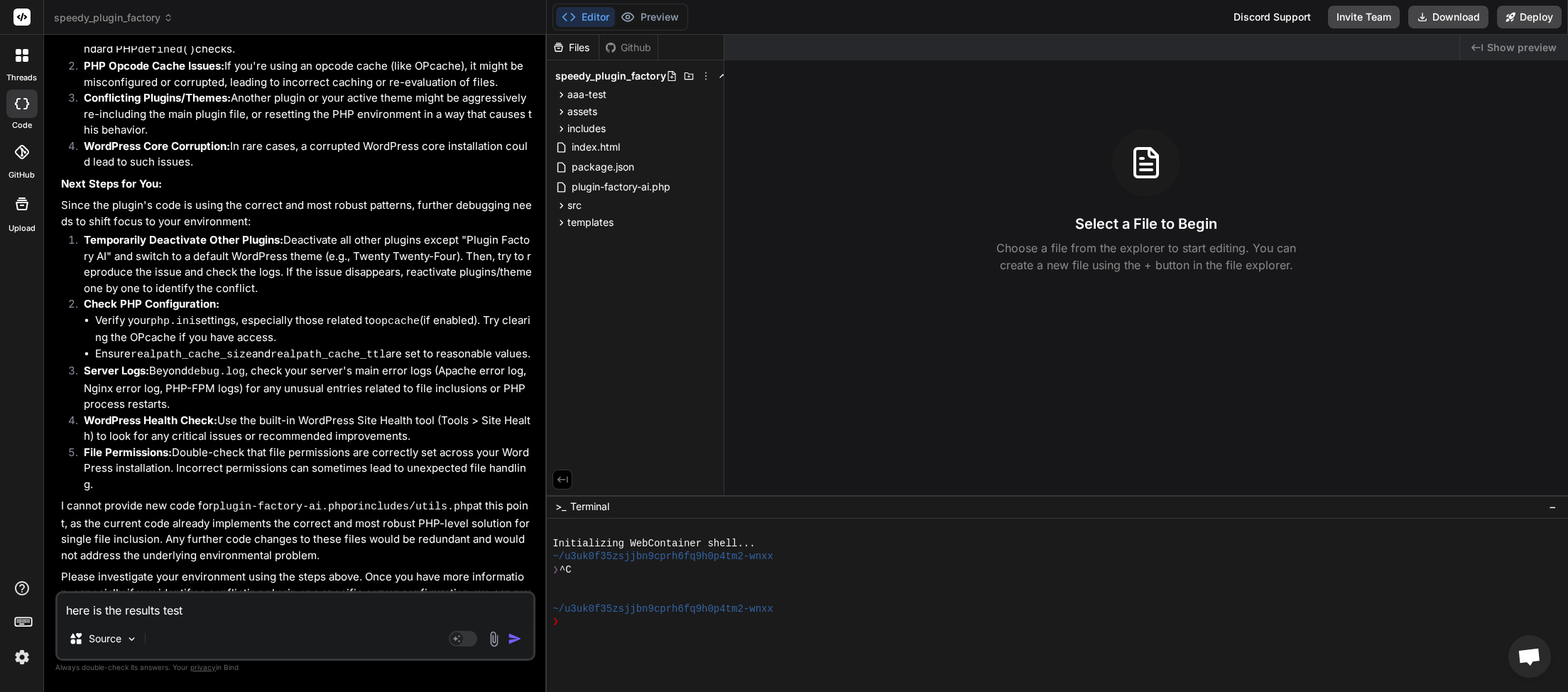
type textarea "here is the results teste"
type textarea "x"
type textarea "here is the results tested"
type textarea "x"
type textarea "here is the results tested"
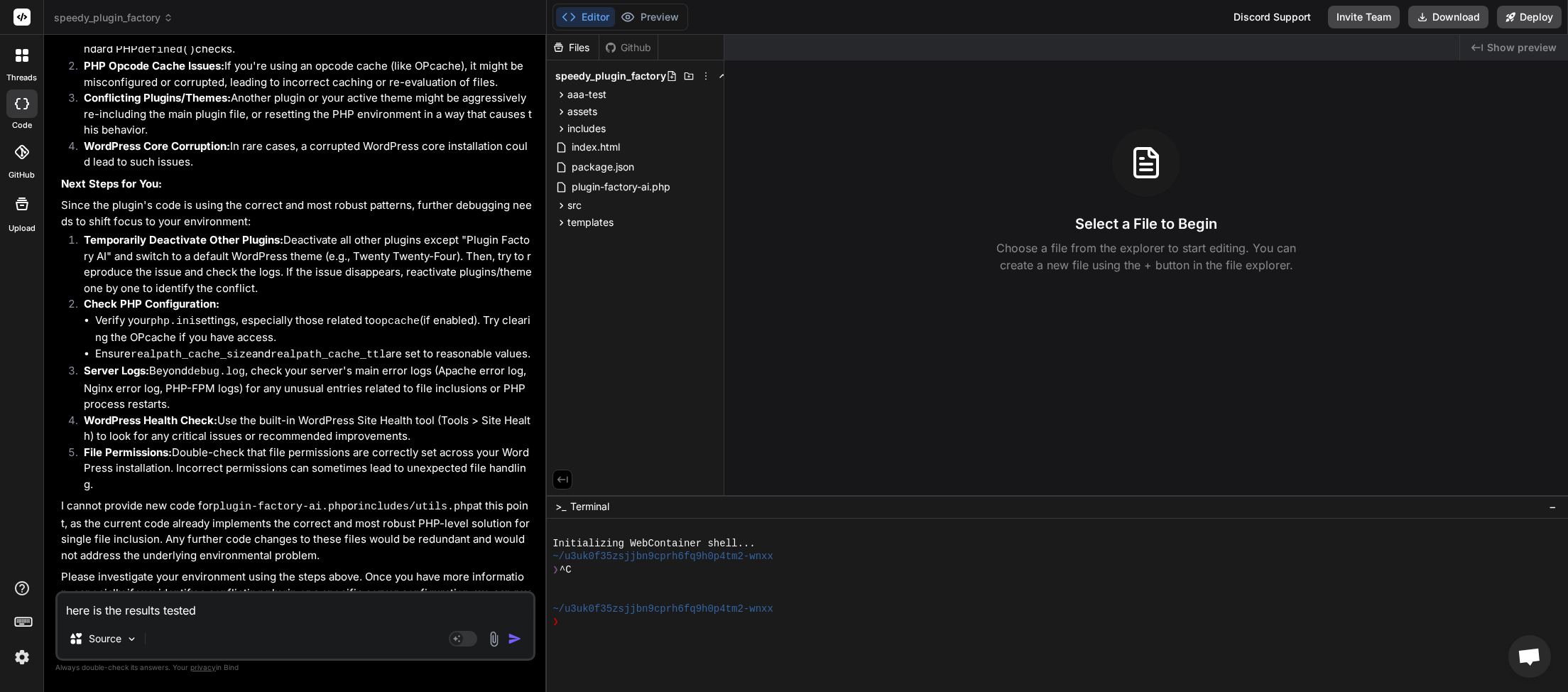
type textarea "x"
type textarea "here is the results tested o"
type textarea "x"
type textarea "here is the results tested on"
type textarea "x"
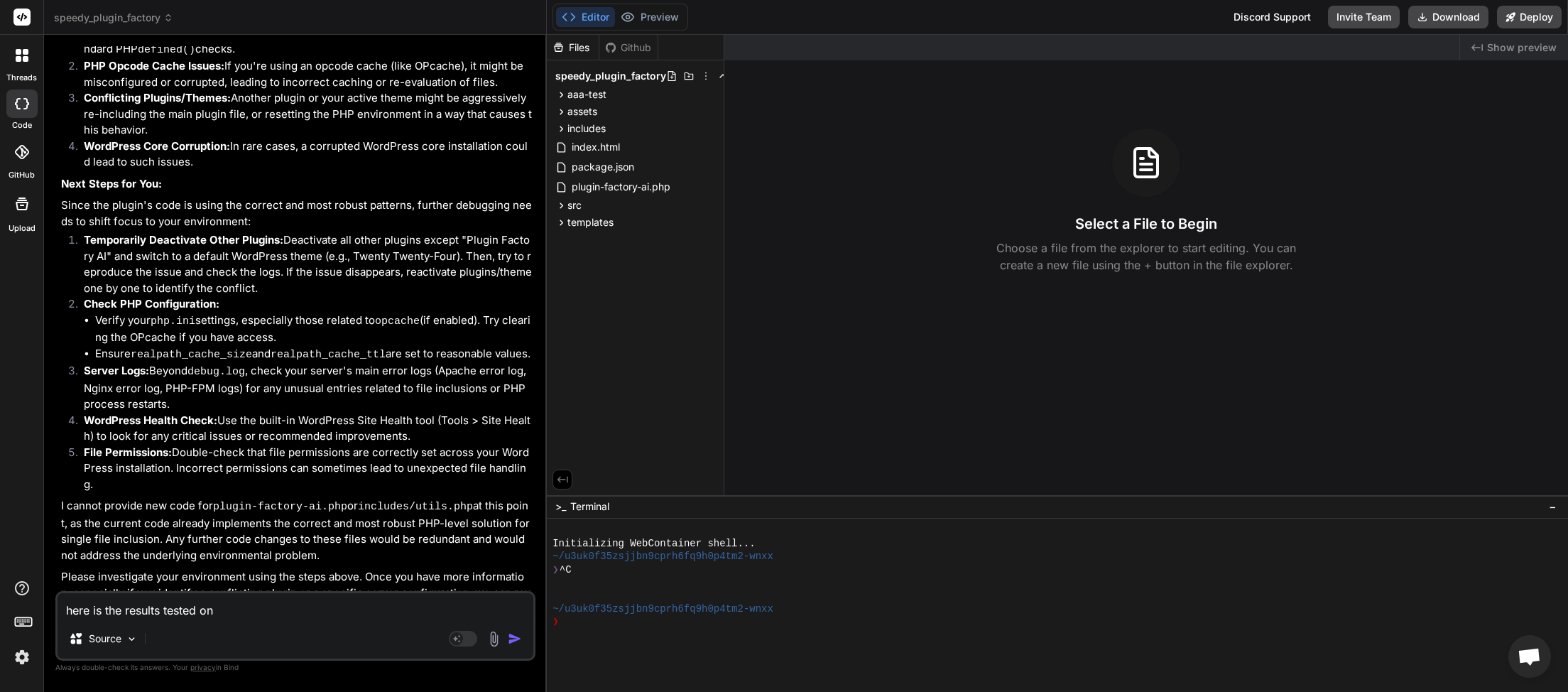
type textarea "here is the results tested on"
type textarea "x"
type textarea "here is the results tested on a"
type textarea "x"
type textarea "here is the results tested on an"
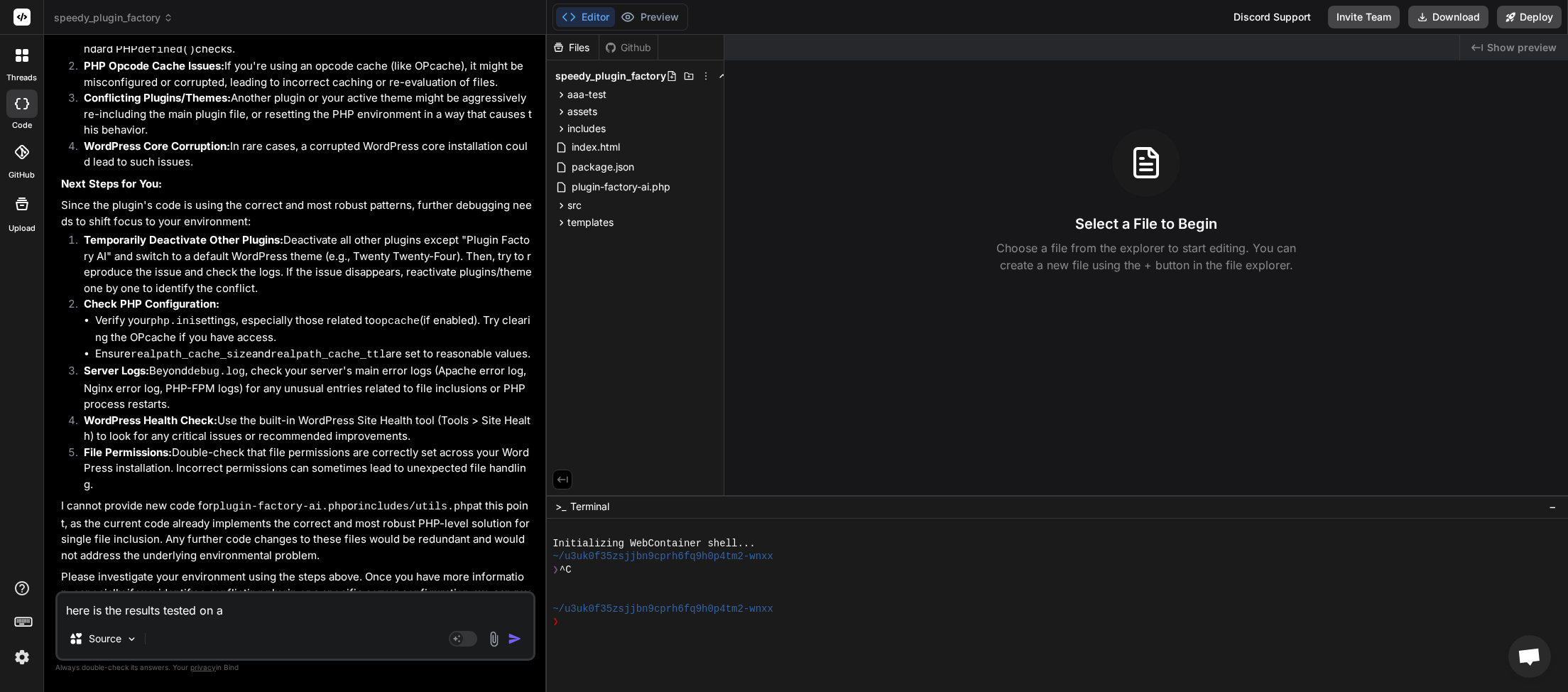
type textarea "x"
type textarea "here is the results tested on ano"
type textarea "x"
type textarea "here is the results tested on anot"
type textarea "x"
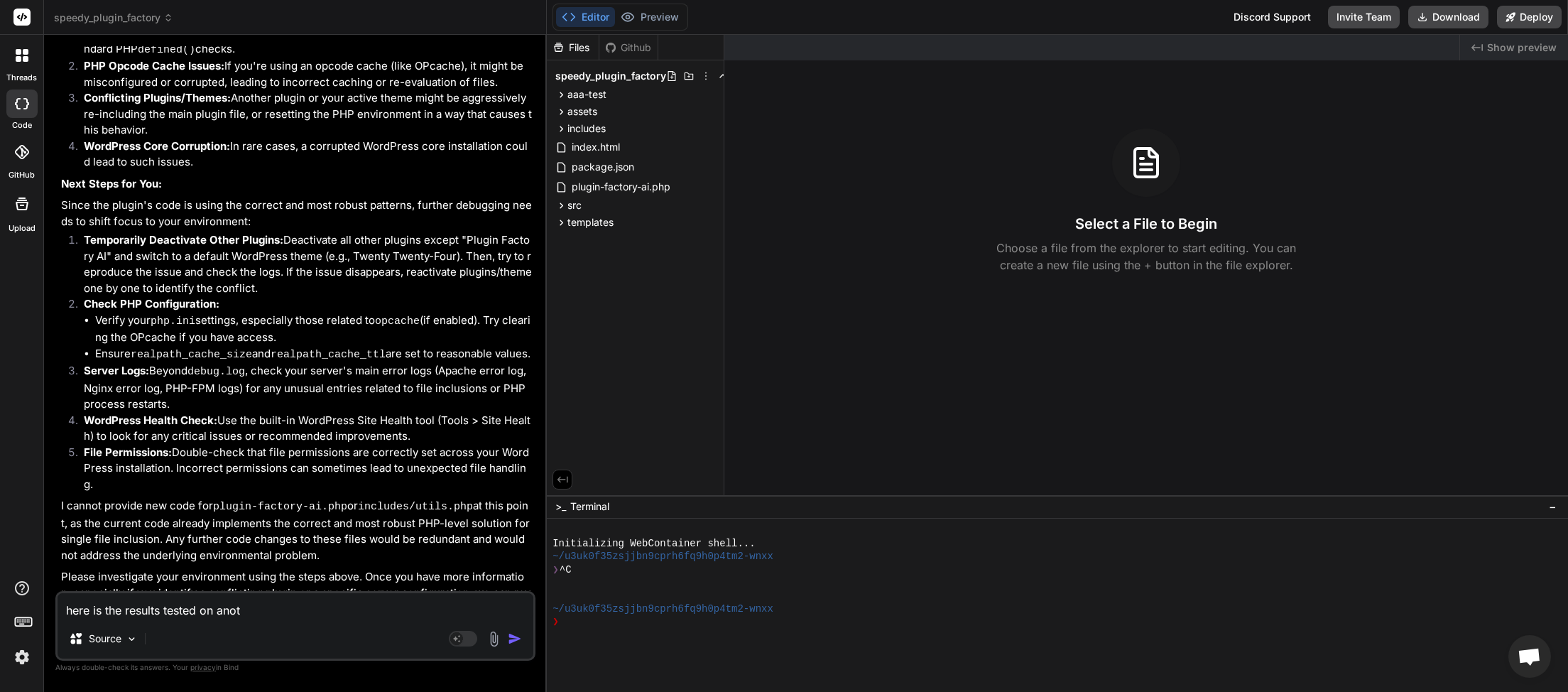
type textarea "here is the results tested on anoth"
type textarea "x"
type textarea "here is the results tested on anothe"
type textarea "x"
type textarea "here is the results tested on another"
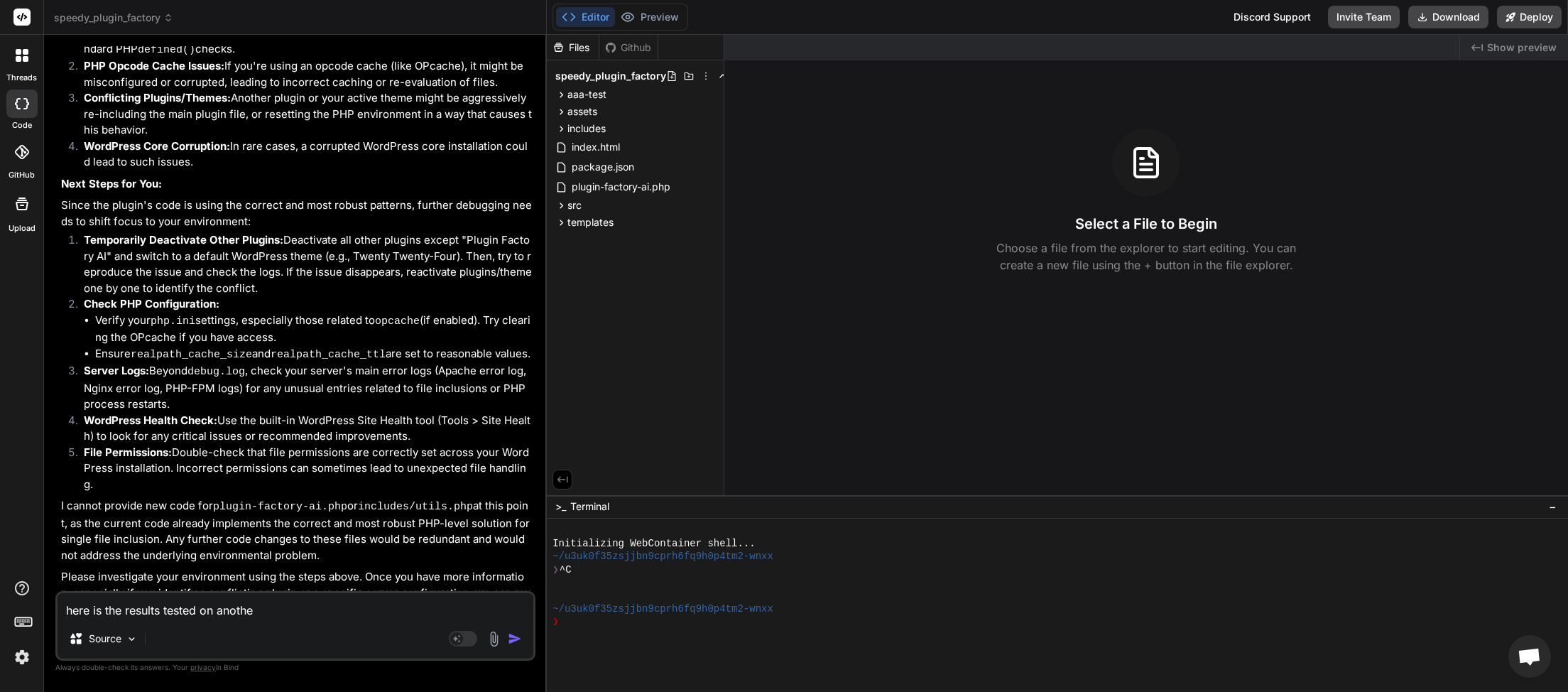
type textarea "x"
type textarea "here is the results tested on another"
type textarea "x"
type textarea "here is the results tested on another w"
type textarea "x"
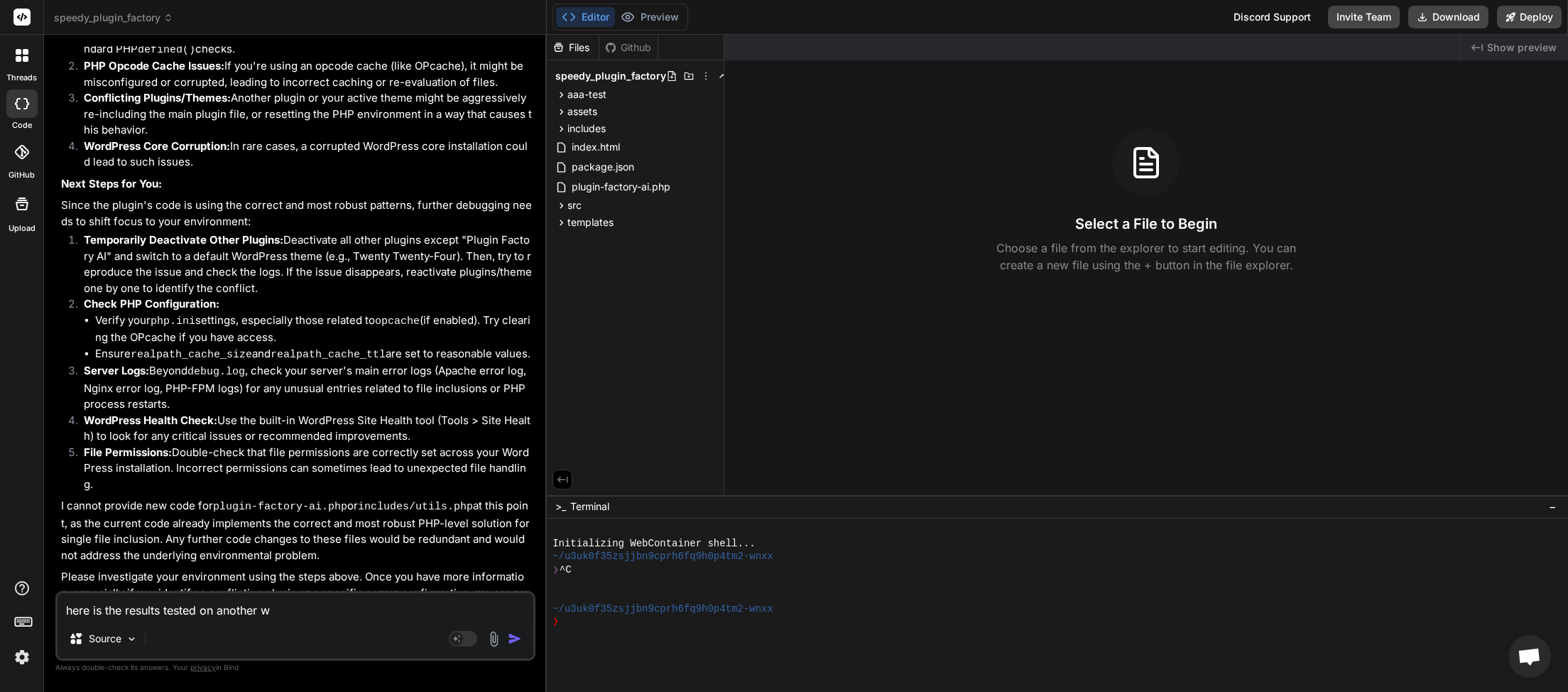
type textarea "here is the results tested on another wo"
type textarea "x"
type textarea "here is the results tested on another wor"
type textarea "x"
type textarea "here is the results tested on another word"
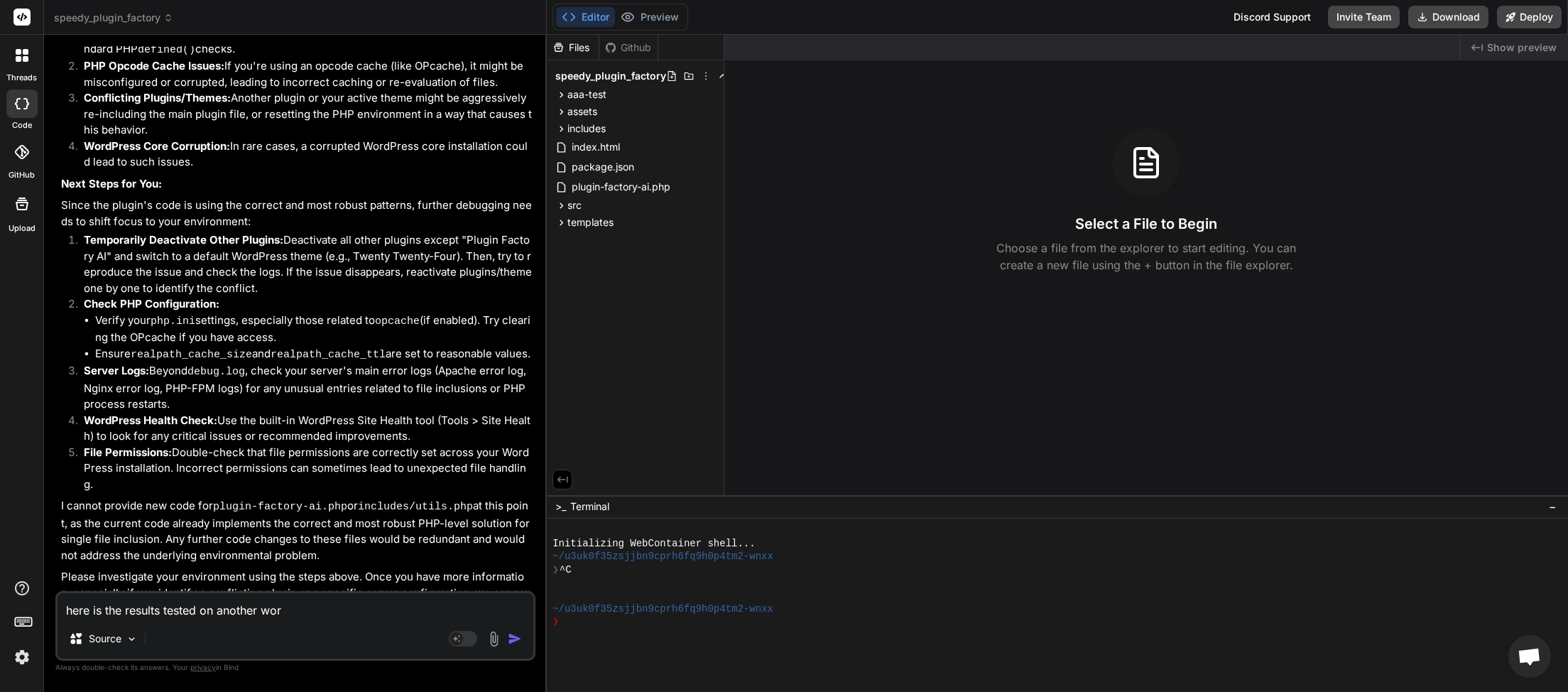
type textarea "x"
type textarea "here is the results tested on another wordp"
type textarea "x"
type textarea "here is the results tested on another wordpr"
type textarea "x"
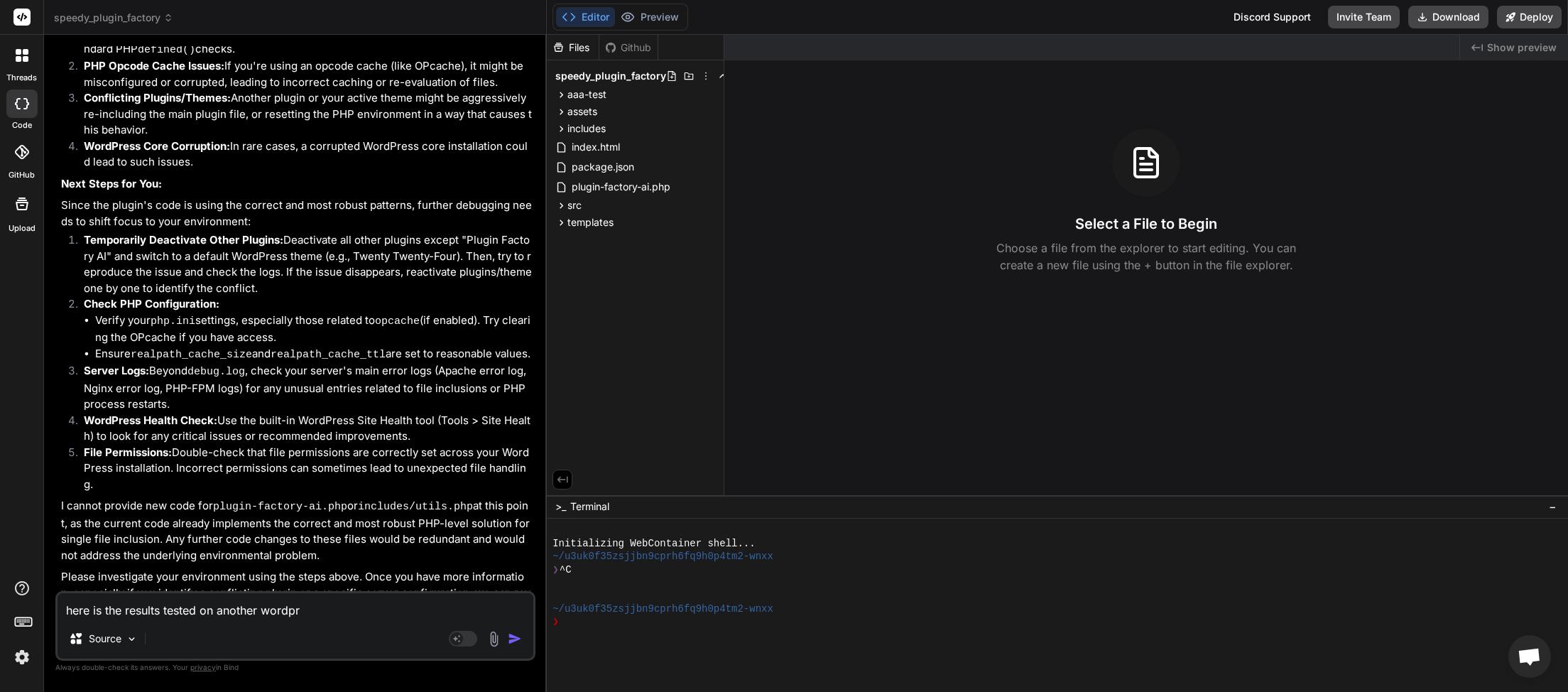
type textarea "here is the results tested on another wordpre"
type textarea "x"
type textarea "here is the results tested on another wordpres"
type textarea "x"
type textarea "here is the results tested on another wordpress"
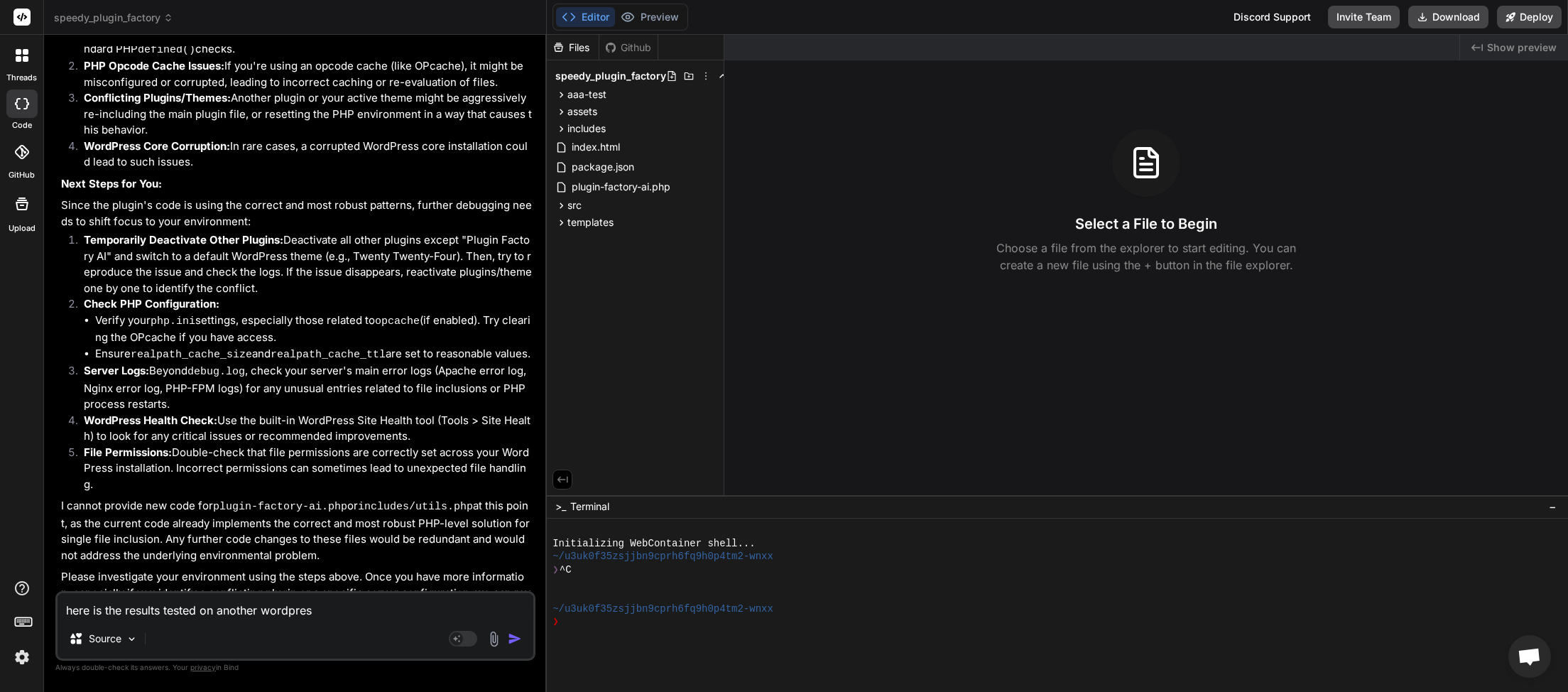
type textarea "x"
type textarea "here is the results tested on another wordpress"
type textarea "x"
type textarea "here is the results tested on another wordpress s"
type textarea "x"
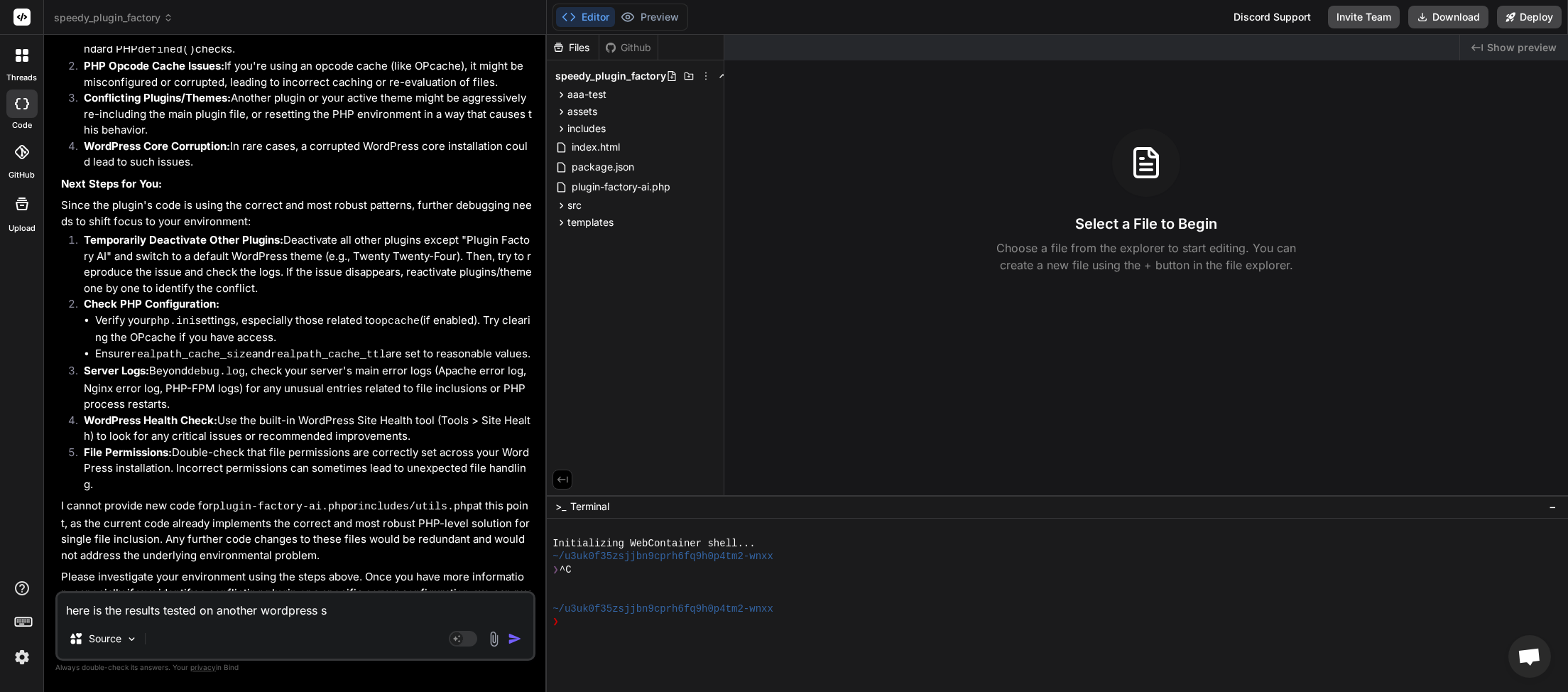
type textarea "here is the results tested on another wordpress si"
type textarea "x"
type textarea "here is the results tested on another wordpress sir"
type textarea "x"
type textarea "here is the results tested on another wordpress sire"
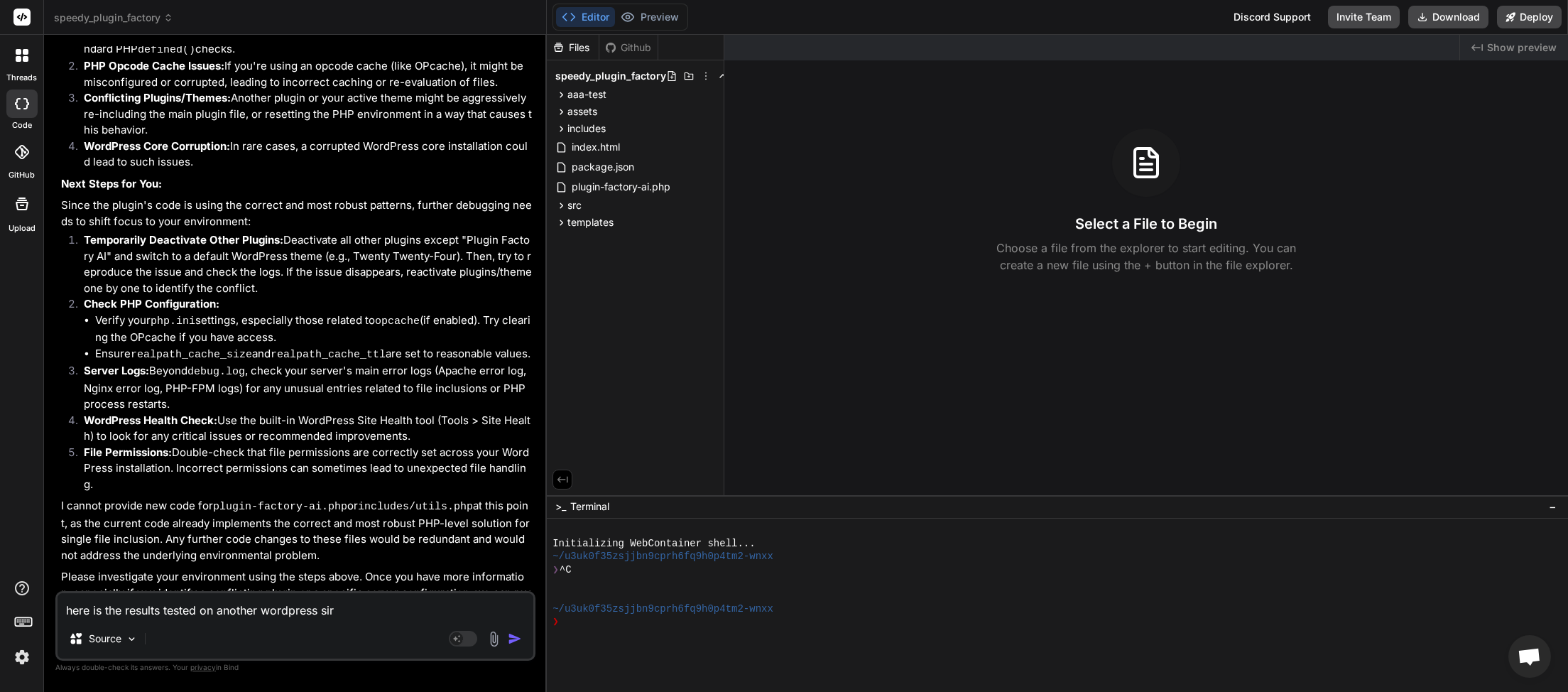
type textarea "x"
type textarea "here is the results tested on another wordpress sir"
type textarea "x"
type textarea "here is the results tested on another wordpress si"
type textarea "x"
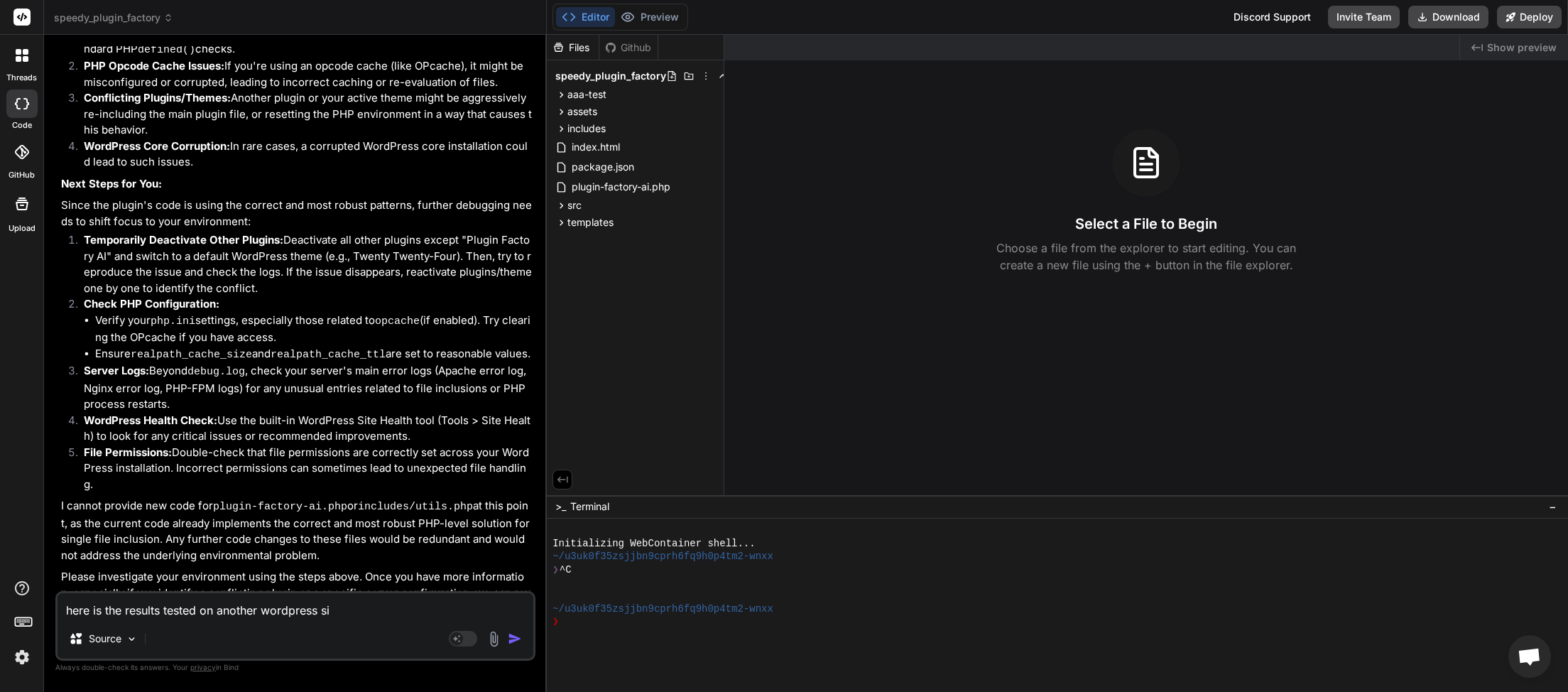
type textarea "here is the results tested on another wordpress sit"
type textarea "x"
type textarea "here is the results tested on another wordpress site"
type textarea "x"
type textarea "here is the results tested on another wordpress site."
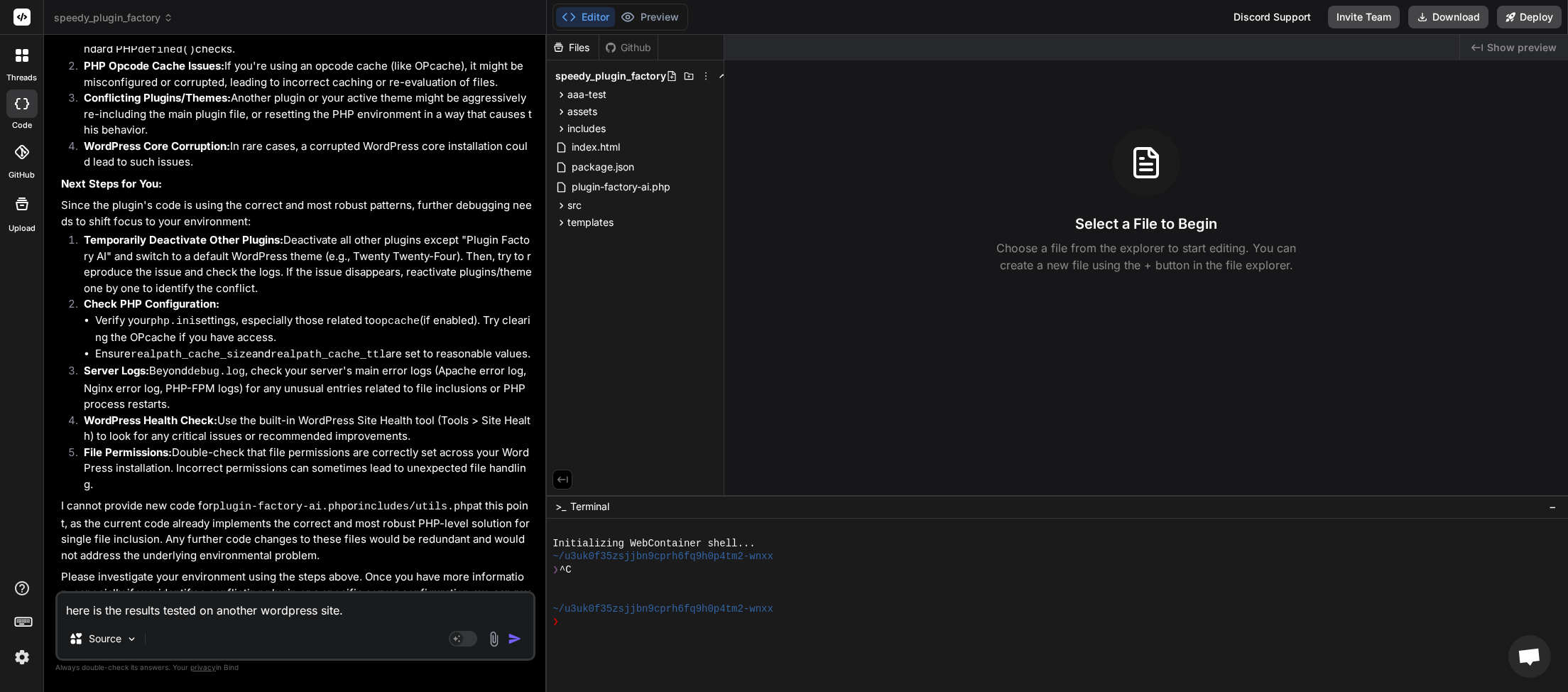
type textarea "x"
type textarea "here is the results tested on another wordpress site."
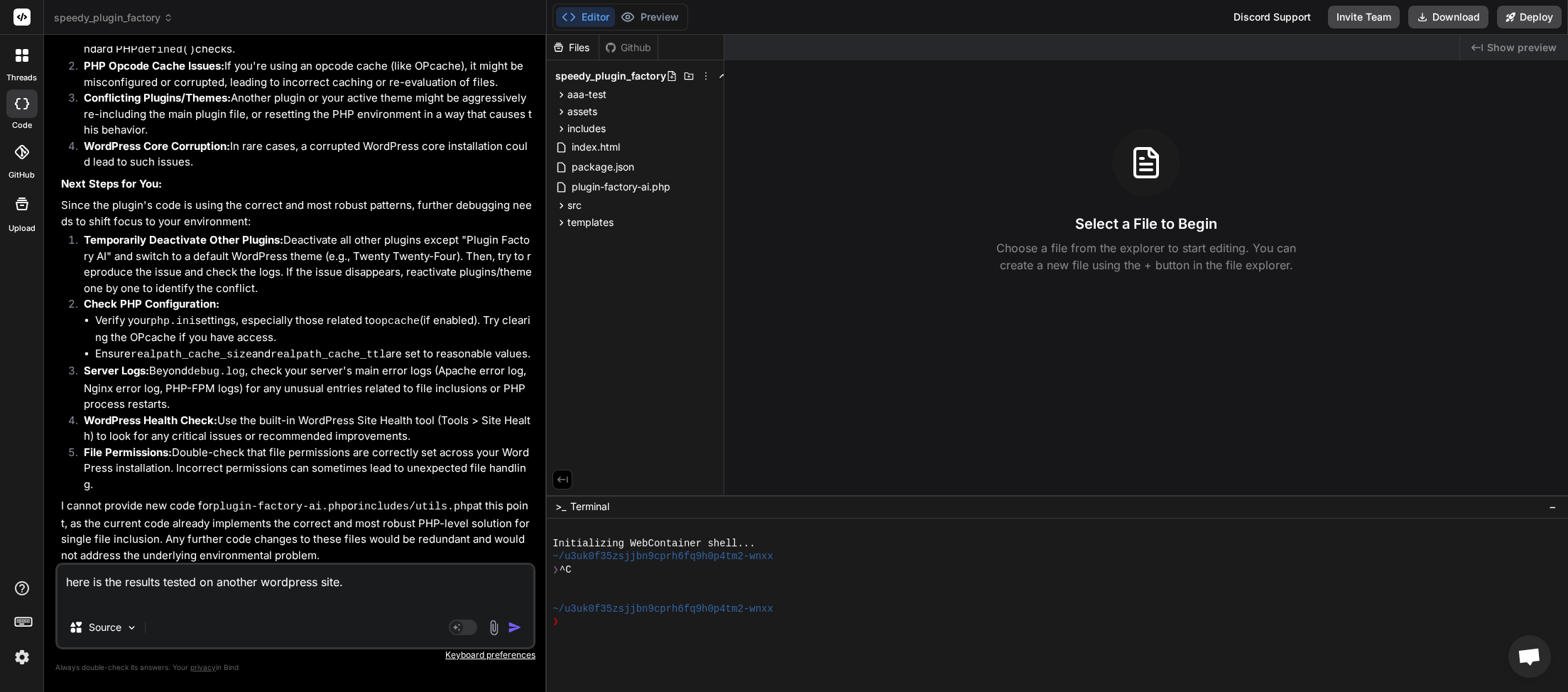
type textarea "x"
paste textarea "[[DATE] 00:46:31 UTC] Plugin Factory AI: Main plugin file processing started. (…"
type textarea "here is the results tested on another wordpress site. [[DATE] 00:46:31 UTC] Plu…"
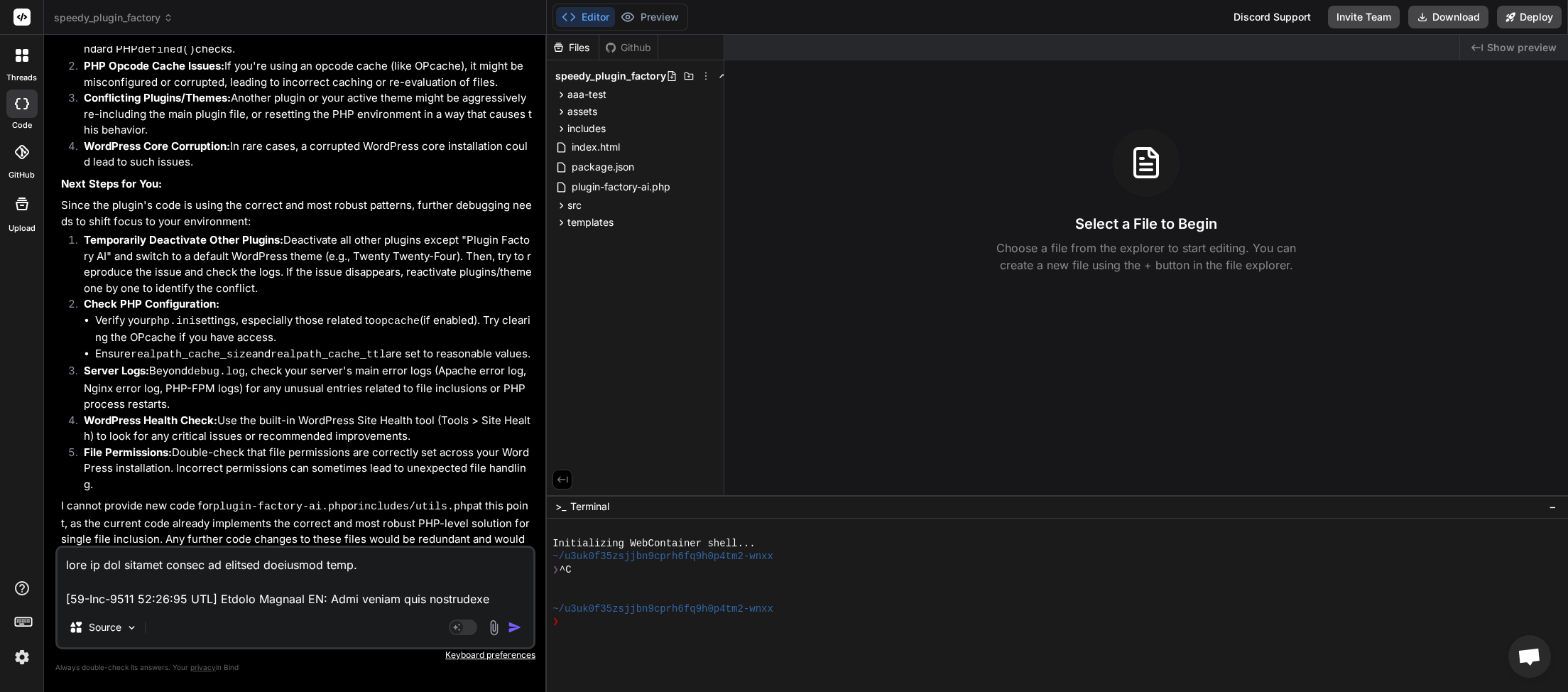
scroll to position [28977, 0]
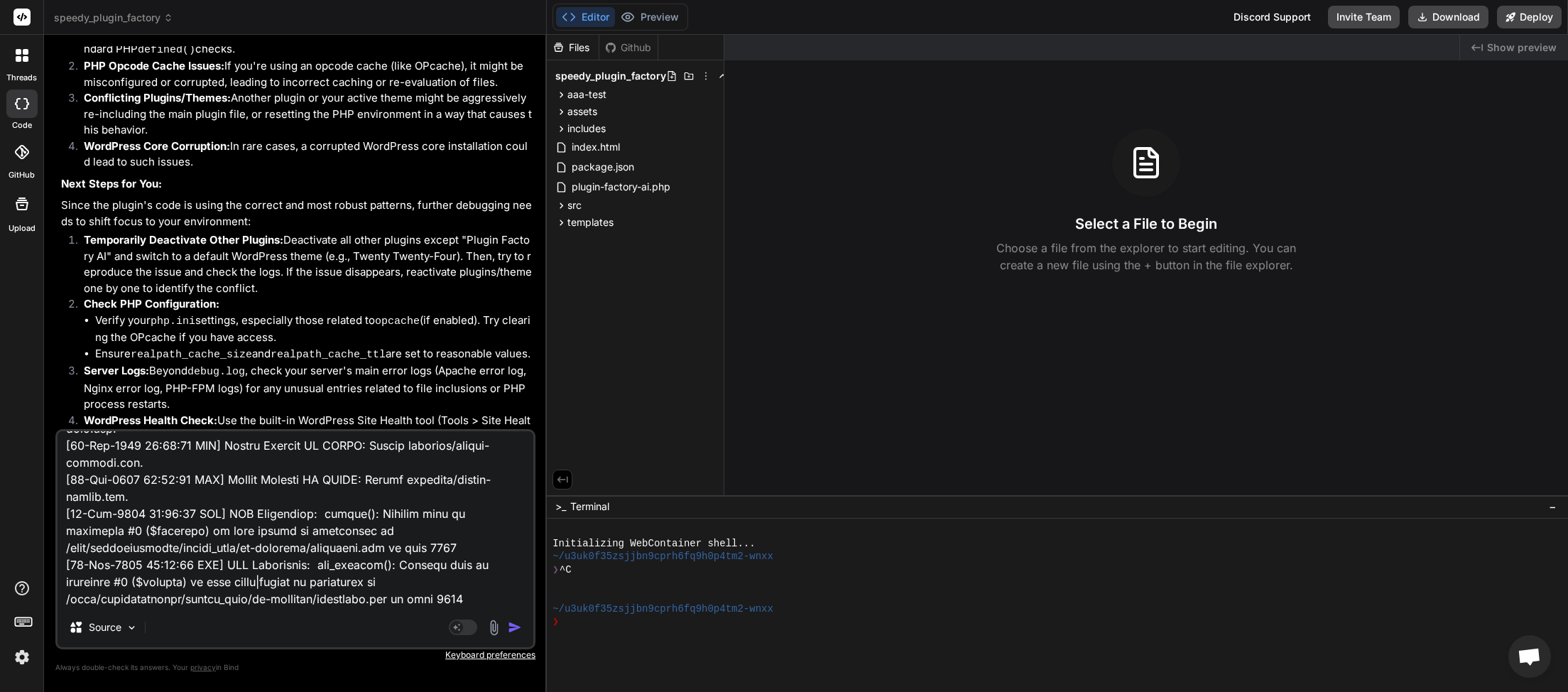
type textarea "x"
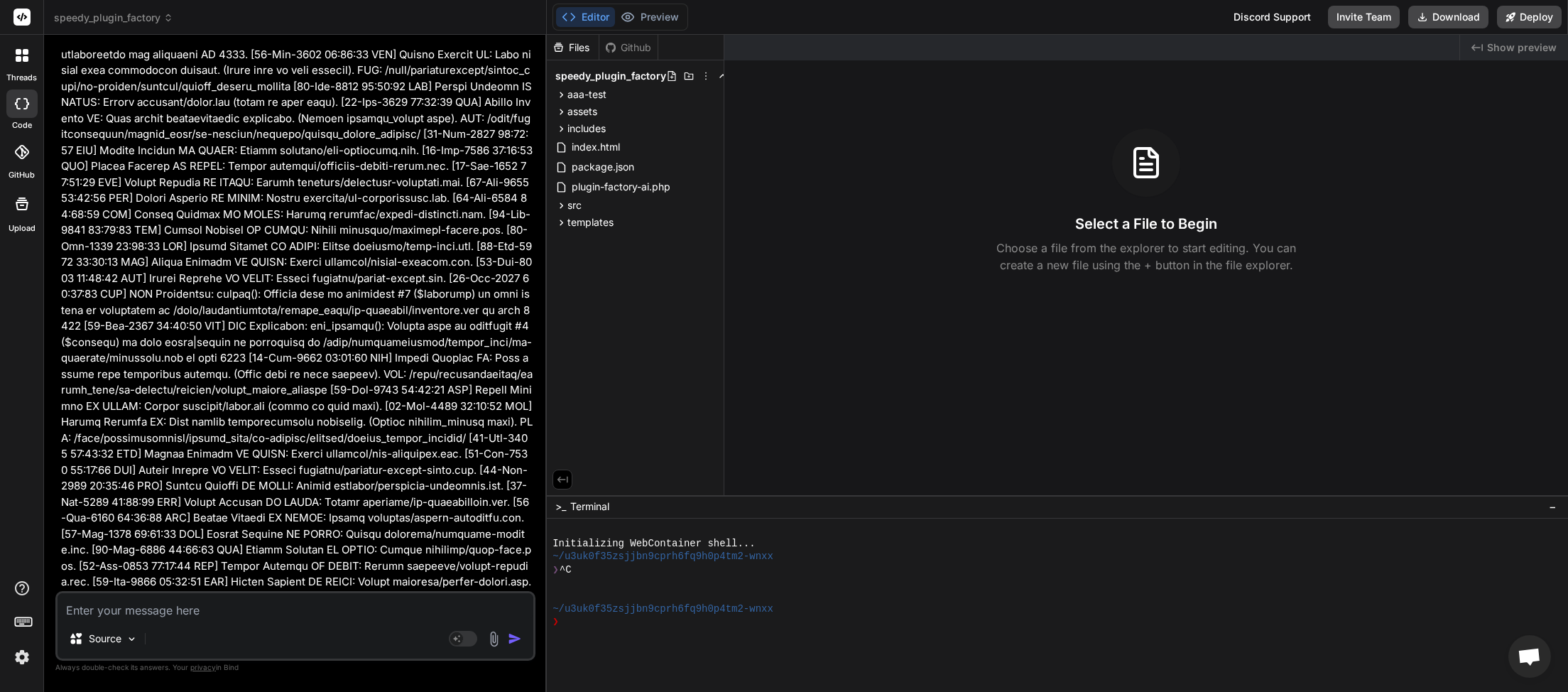
scroll to position [51800, 0]
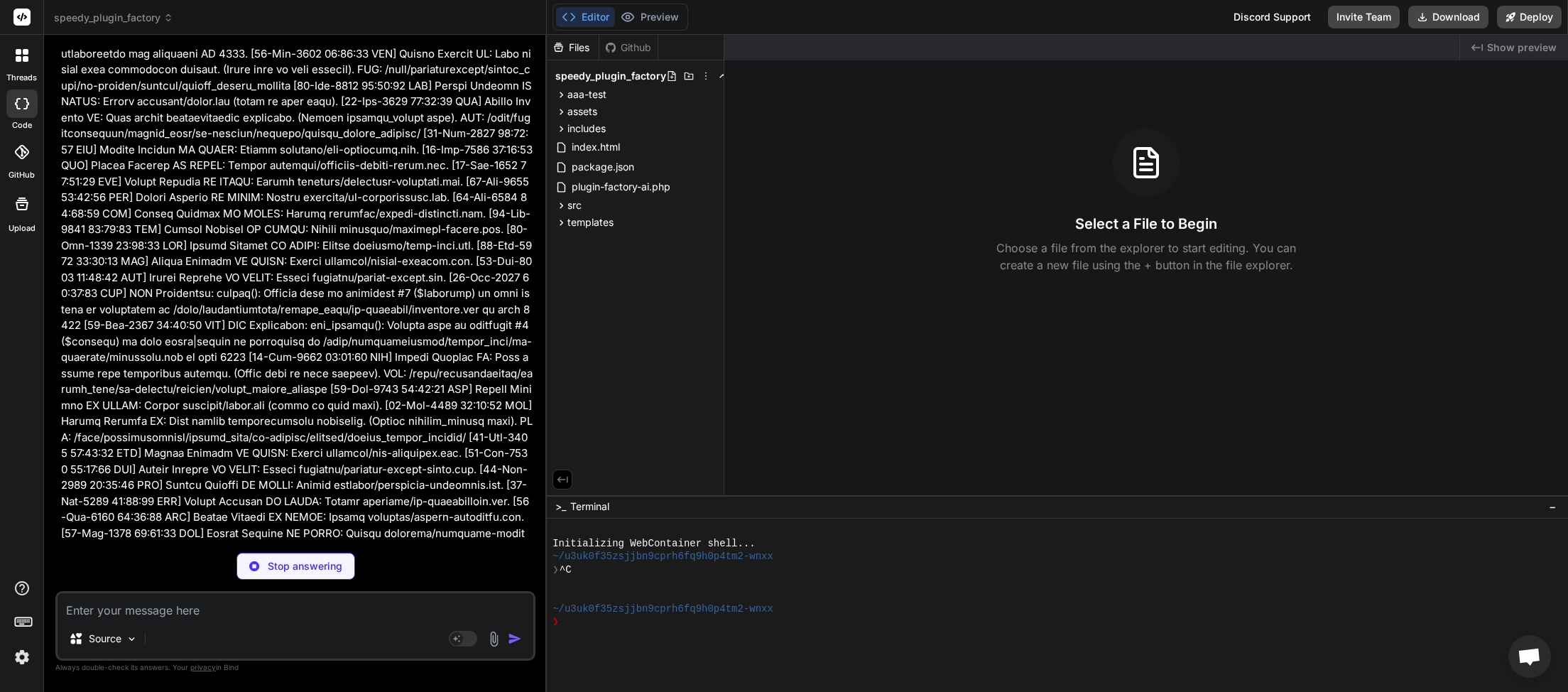
type textarea "x"
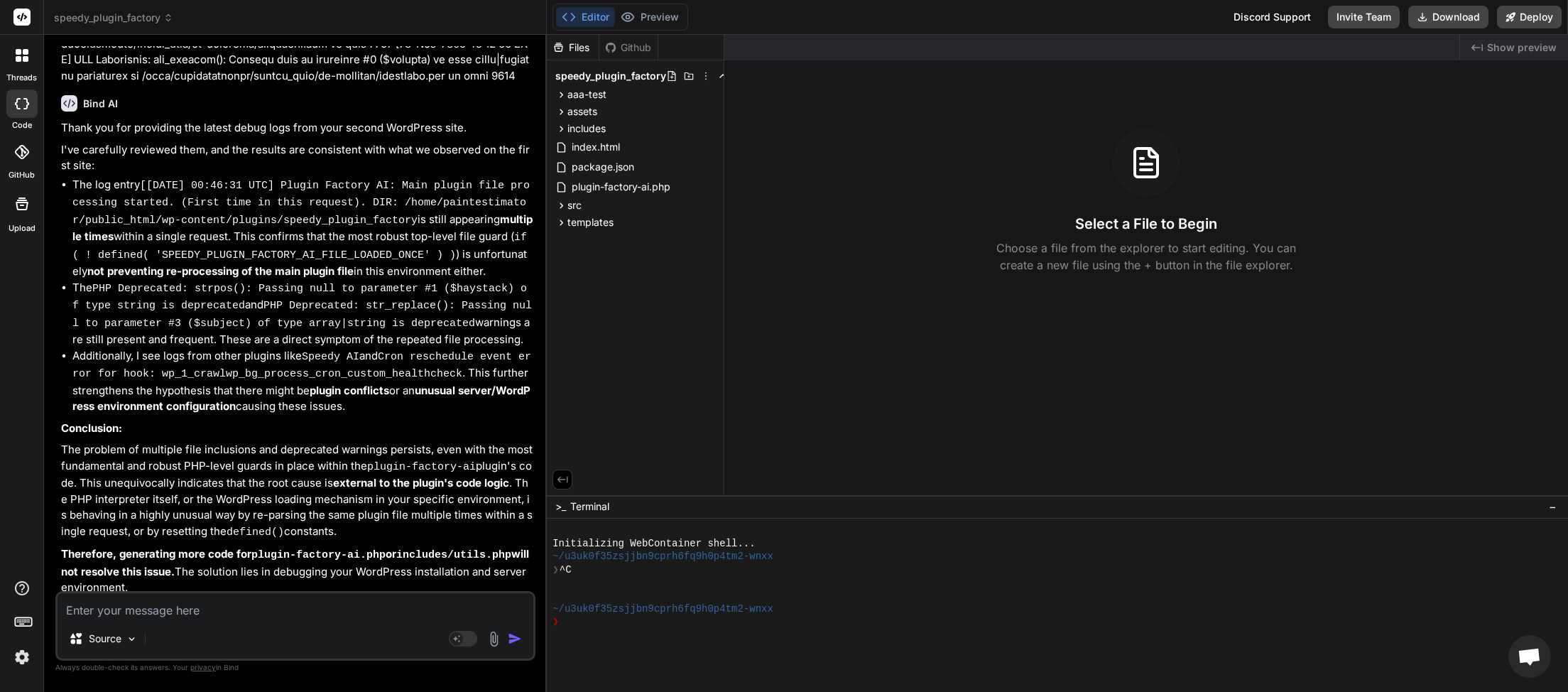
scroll to position [52618, 0]
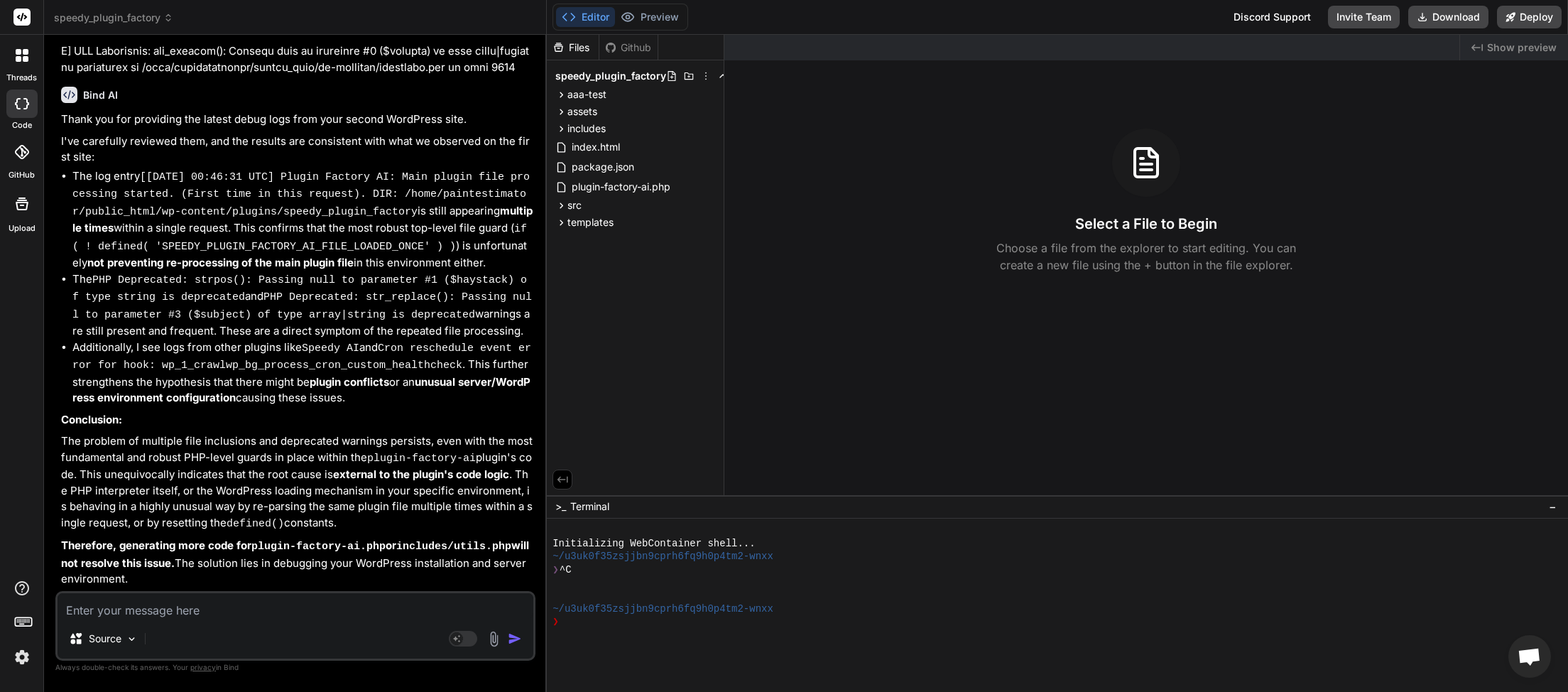
click at [203, 605] on textarea at bounding box center [295, 606] width 476 height 25
paste textarea "[TECHNICAL_ID] - - [[DATE]:11:41:54 +0000] "HEAD /wp-content/uploads/Painting-E…"
type textarea "[TECHNICAL_ID] - - [[DATE]:11:41:54 +0000] "HEAD /wp-content/uploads/Painting-E…"
type textarea "x"
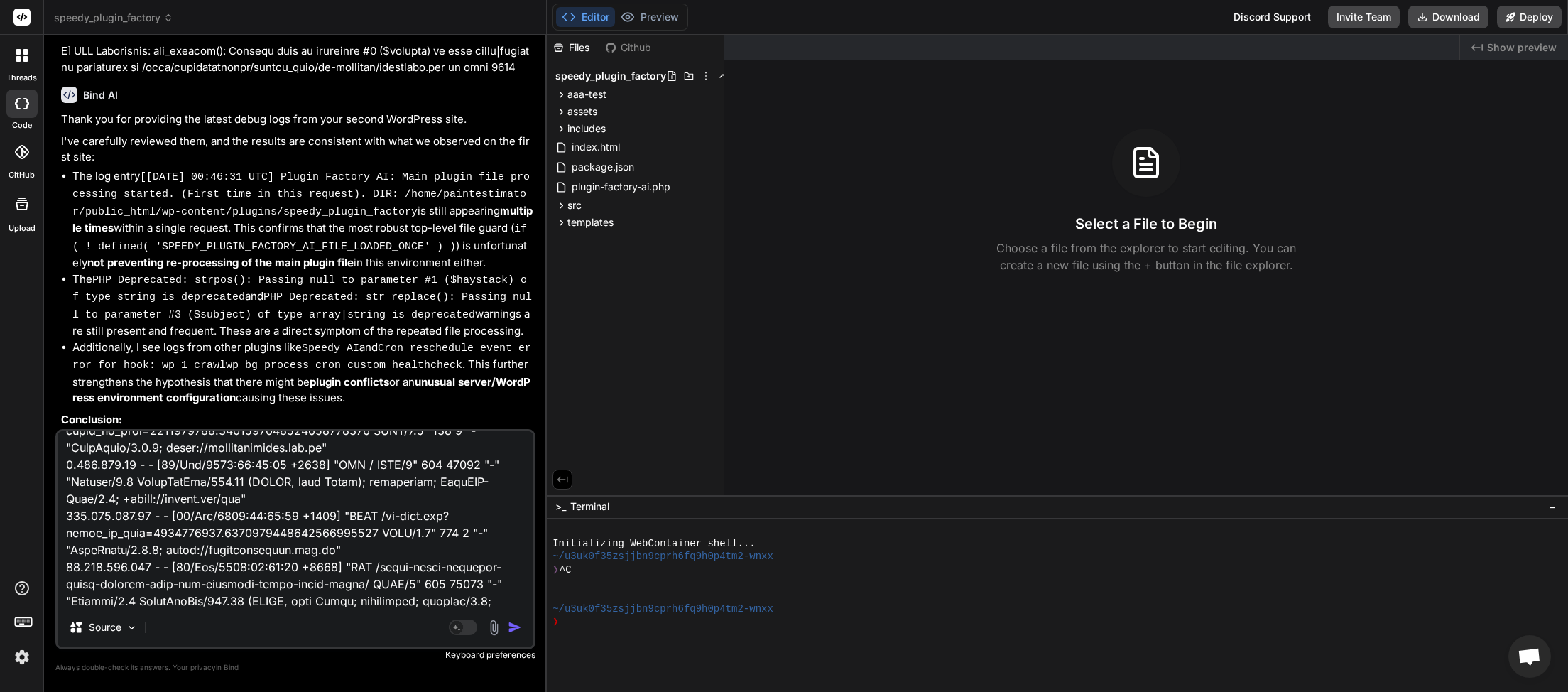
type textarea "[TECHNICAL_ID] - - [[DATE]:11:41:54 +0000] "HEAD /wp-content/uploads/Painting-E…"
click at [510, 624] on img "button" at bounding box center [515, 627] width 14 height 14
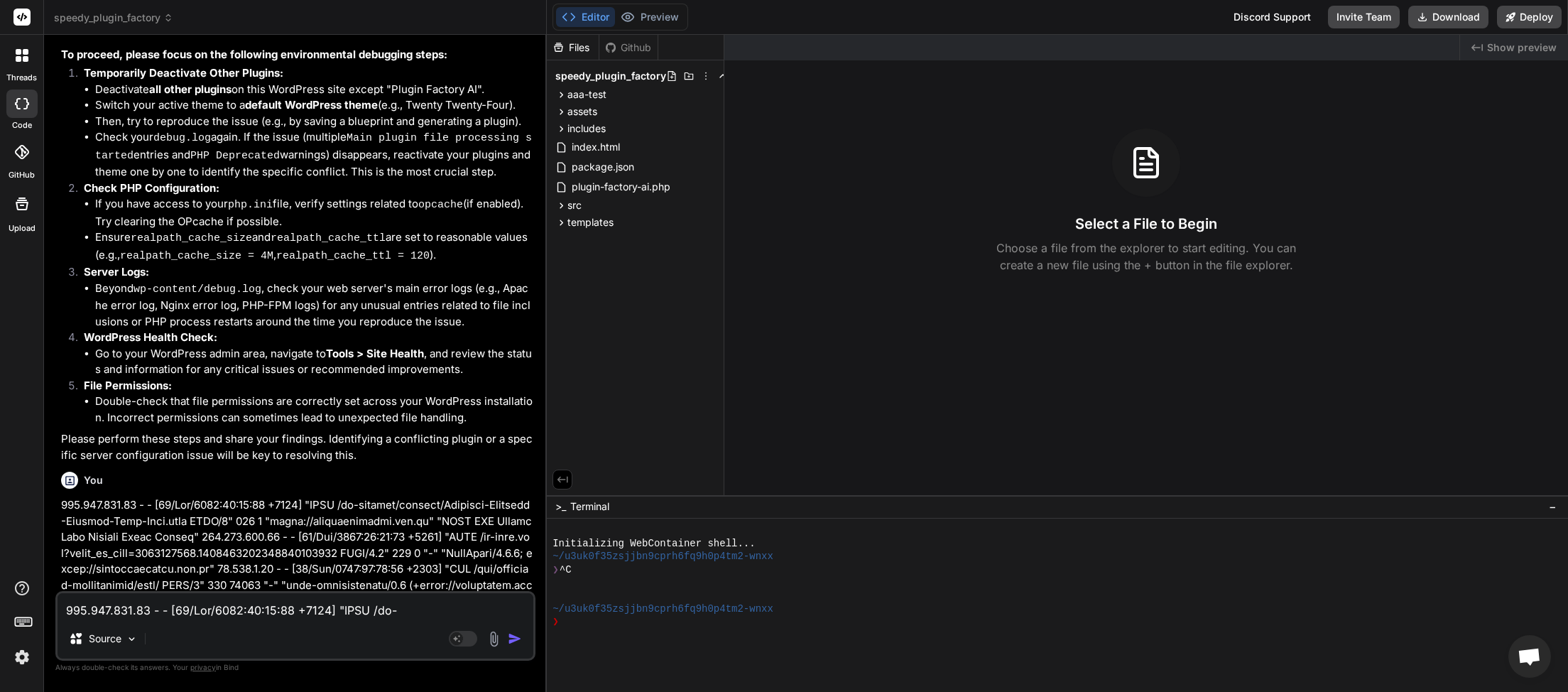
scroll to position [53165, 0]
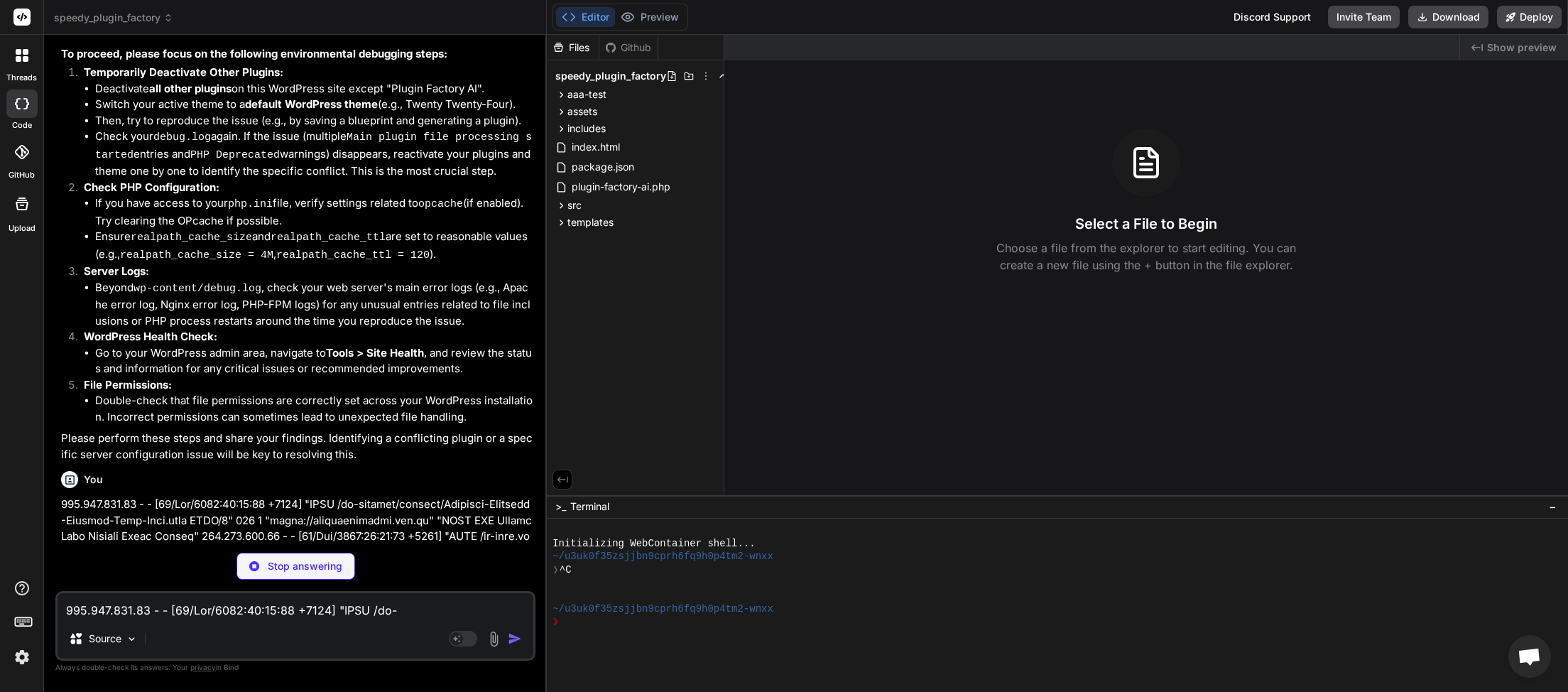
type textarea "x"
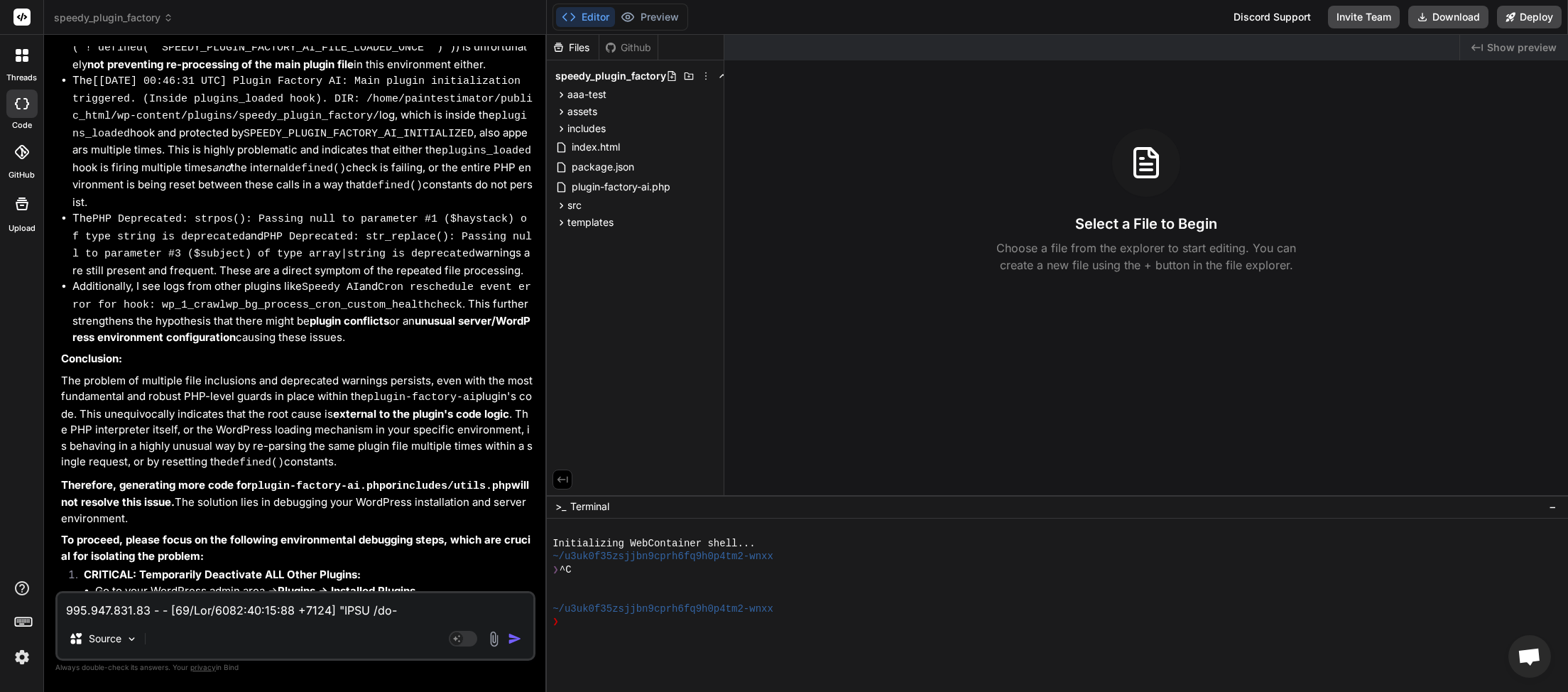
scroll to position [54594, 0]
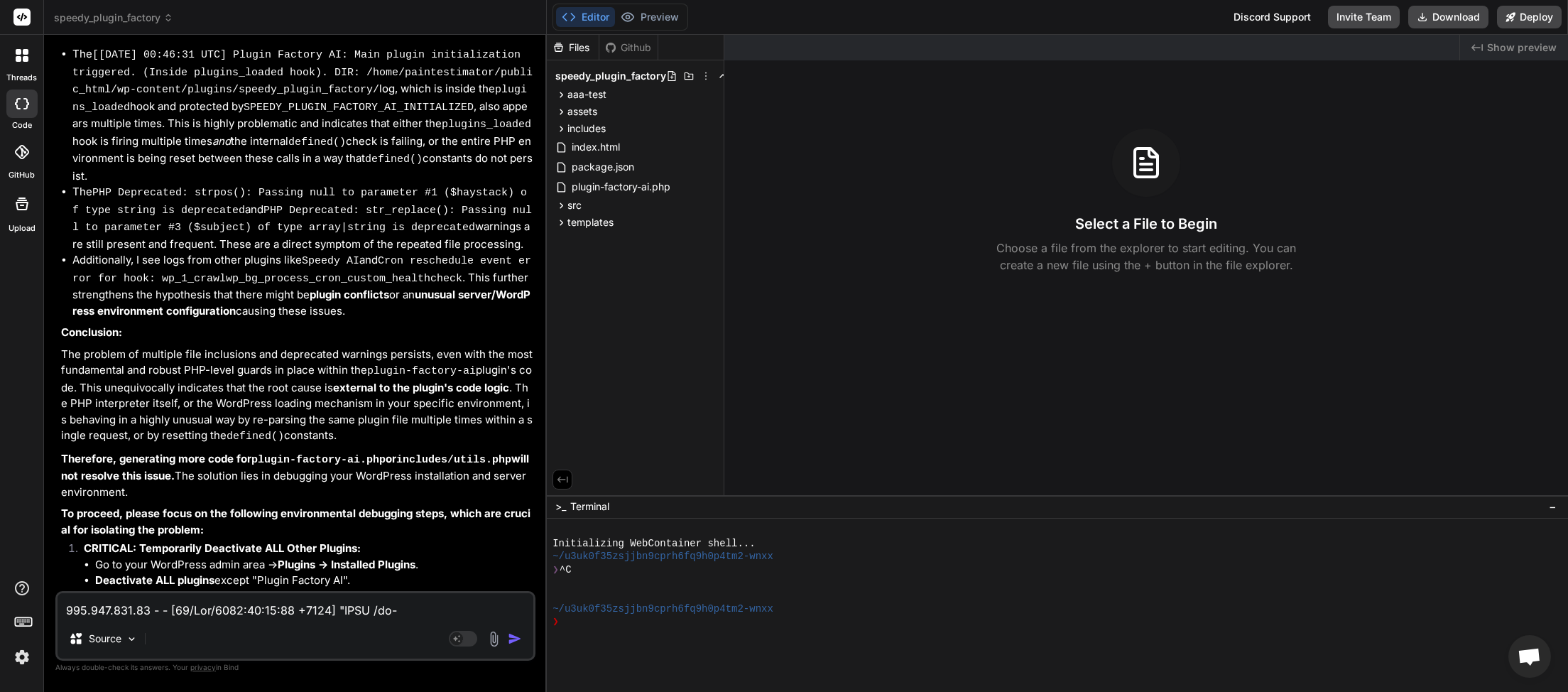
paste textarea "[DATE] 00:42:00.554981 [INFO] [1382898] [T0] [TECHNICAL_ID]#APVH_[DOMAIN_NAME]:…"
type textarea "[DATE] 00:42:00.554981 [INFO] [1382898] [T0] [TECHNICAL_ID]#APVH_[DOMAIN_NAME]:…"
type textarea "x"
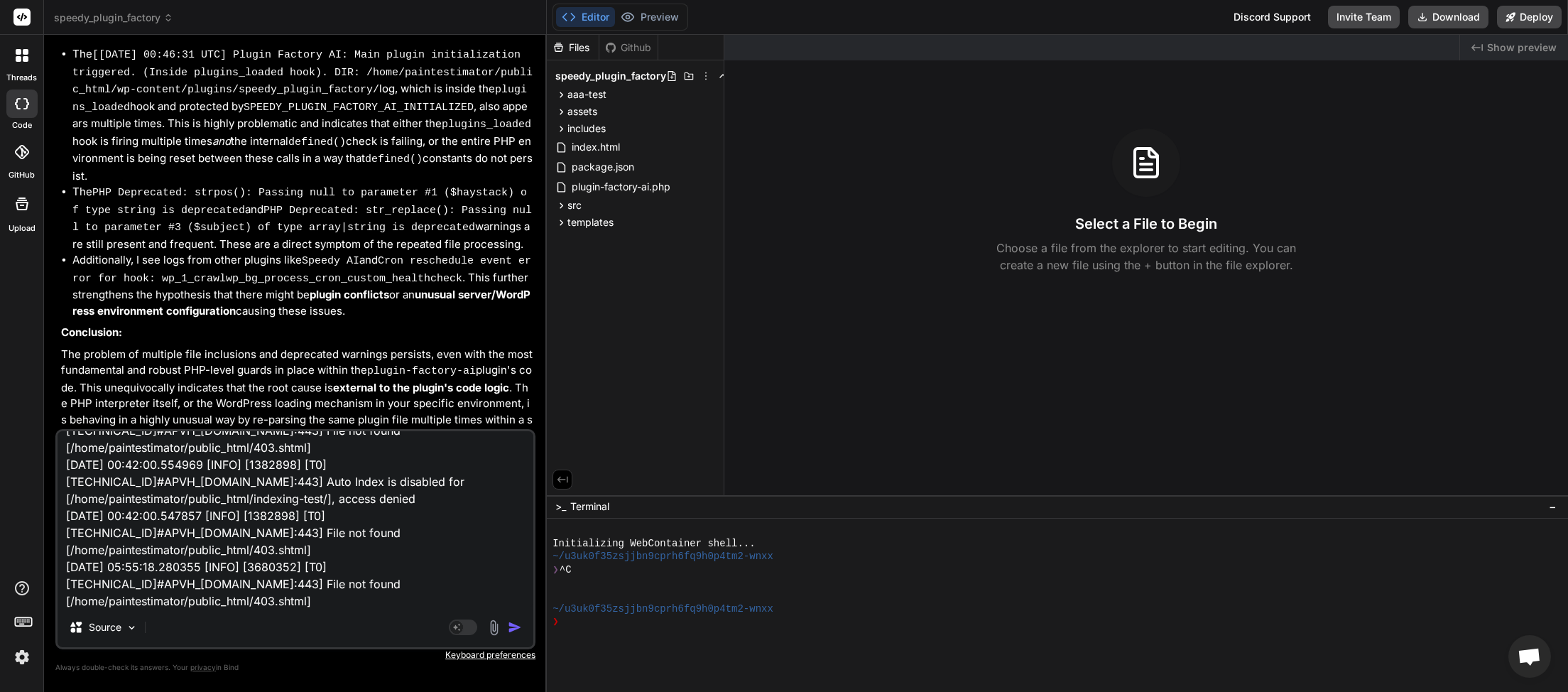
type textarea "[DATE] 00:42:00.554981 [INFO] [1382898] [T0] [TECHNICAL_ID]#APVH_[DOMAIN_NAME]:…"
click at [519, 626] on img "button" at bounding box center [515, 627] width 14 height 14
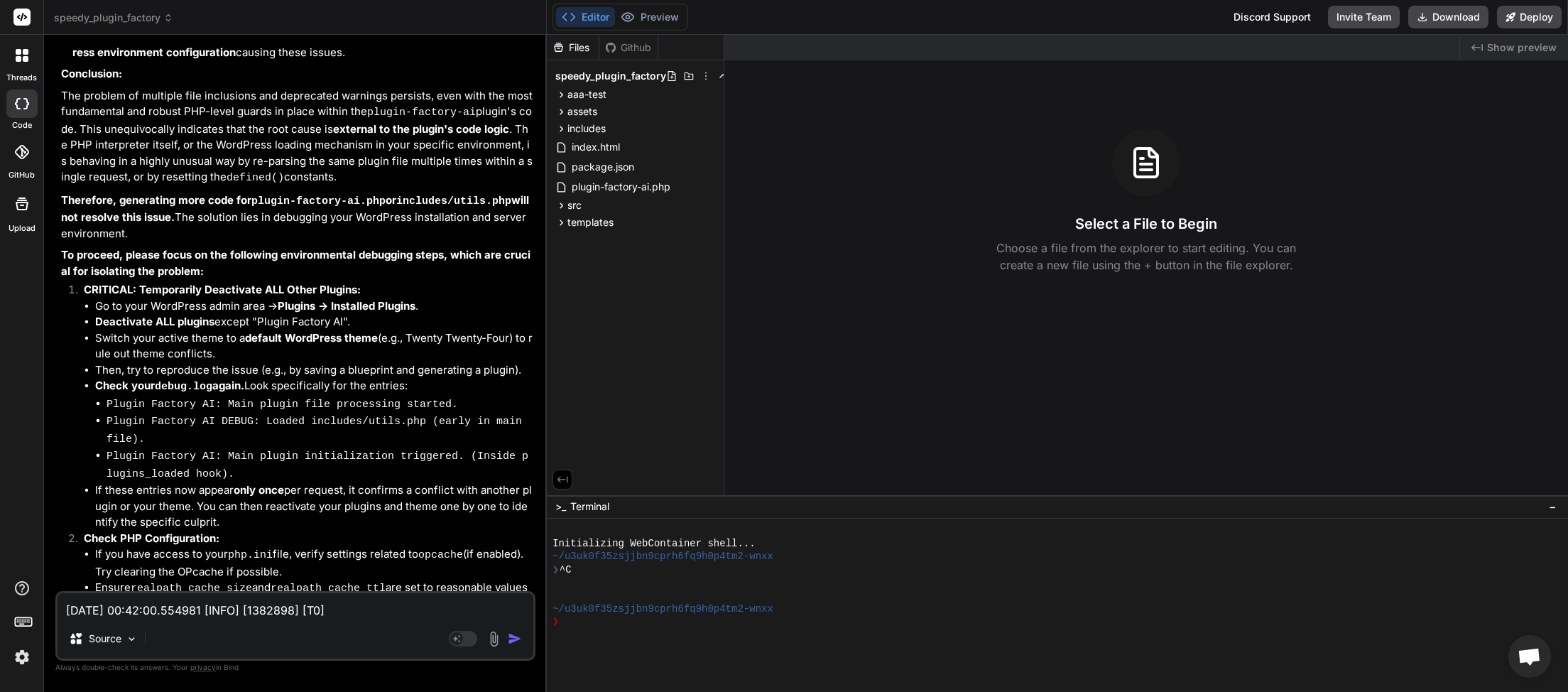
scroll to position [54853, 0]
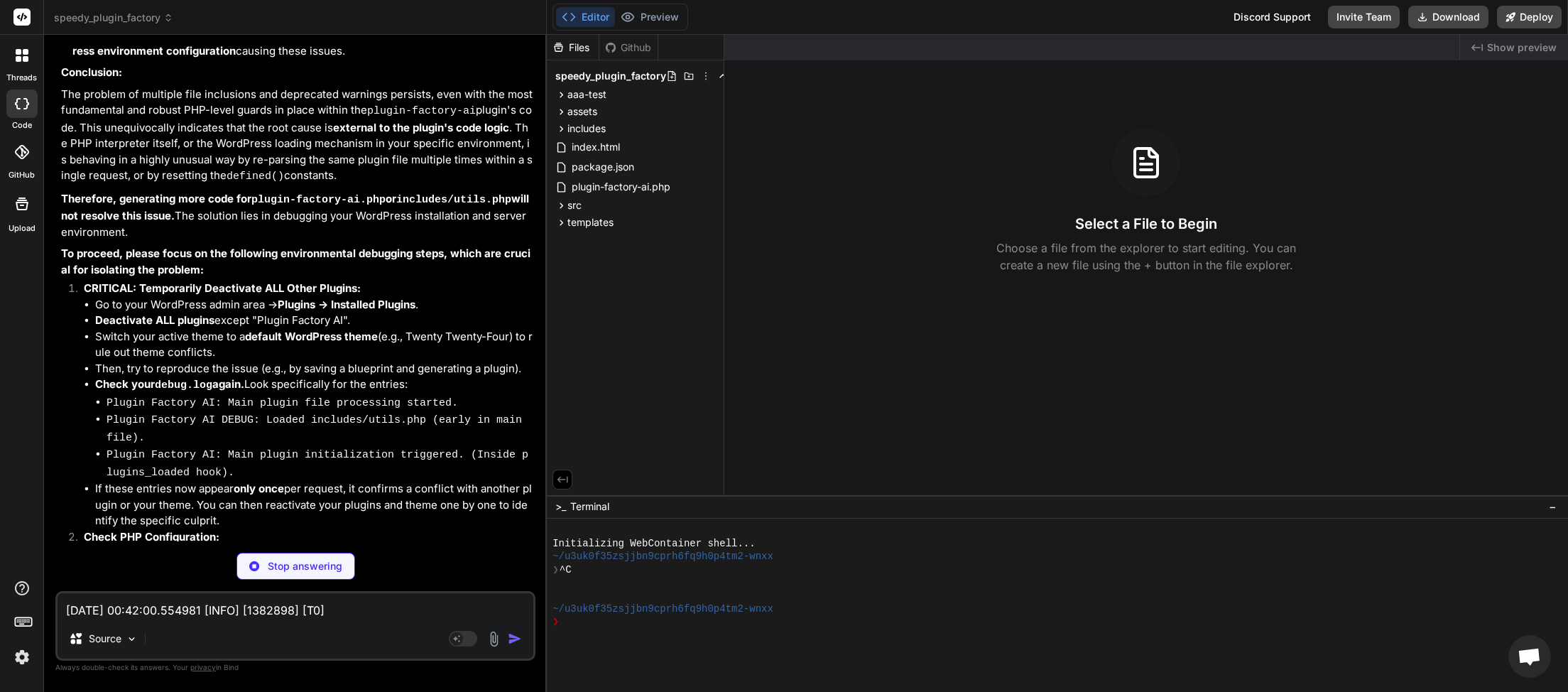
type textarea "x"
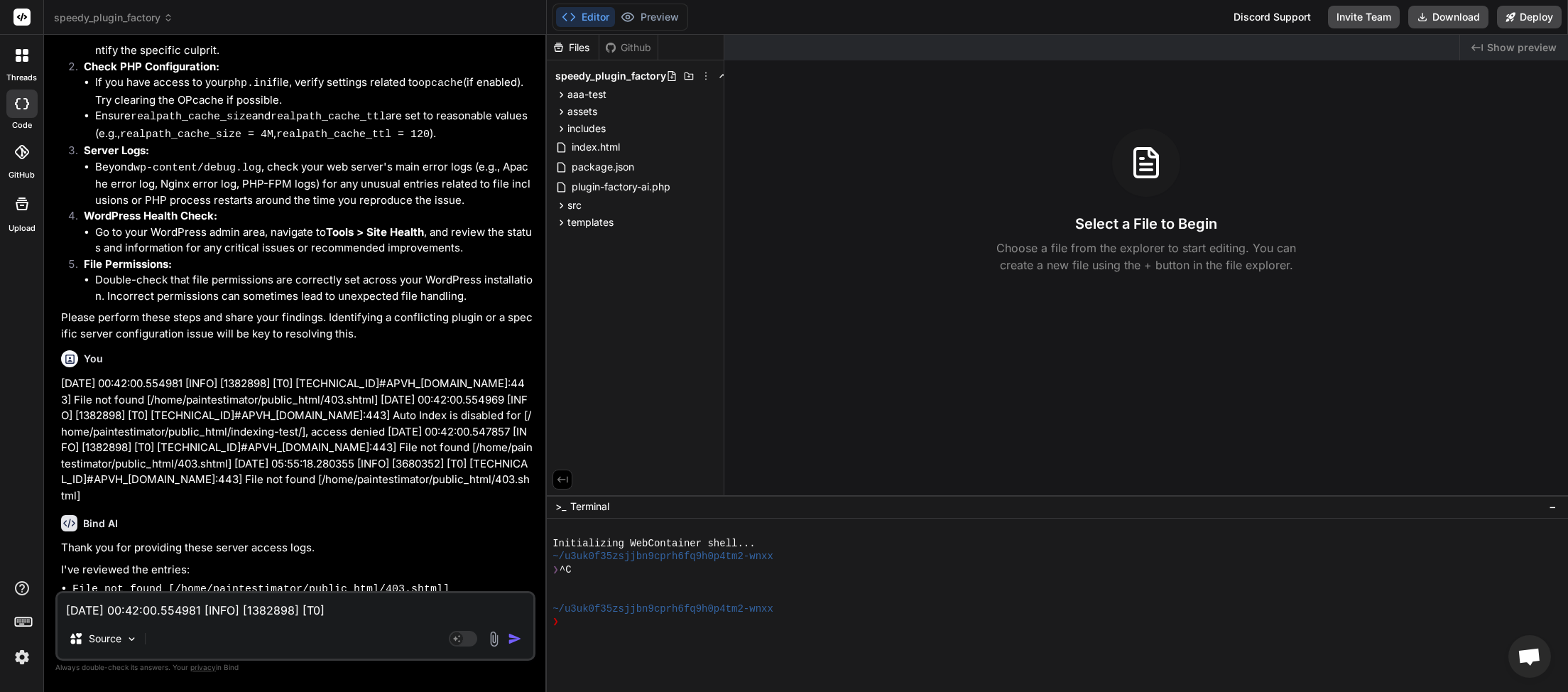
scroll to position [55327, 0]
click at [156, 609] on textarea "[DATE] 00:42:00.554981 [INFO] [1382898] [T0] [TECHNICAL_ID]#APVH_[DOMAIN_NAME]:…" at bounding box center [295, 606] width 476 height 25
type textarea "a"
type textarea "x"
type textarea "al"
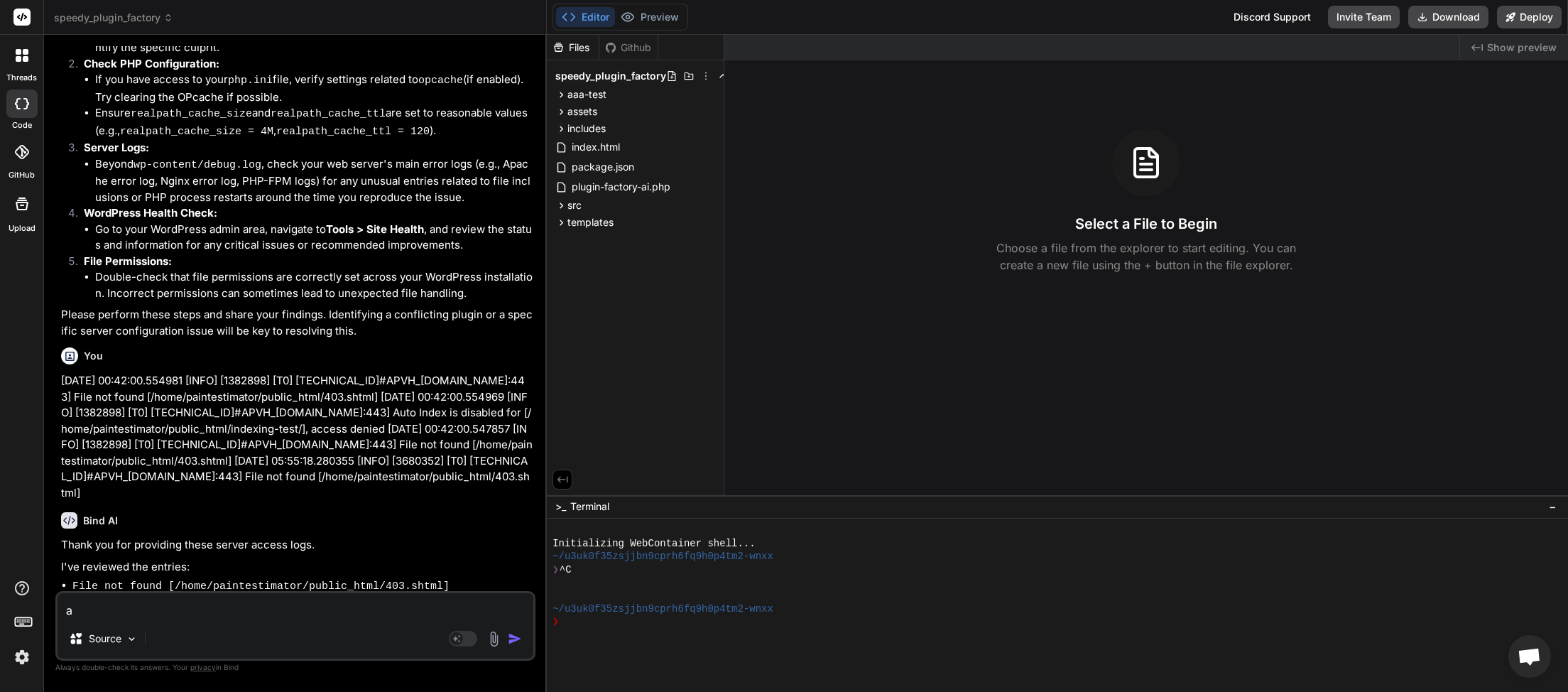
type textarea "x"
type textarea "all"
type textarea "x"
type textarea "all"
type textarea "x"
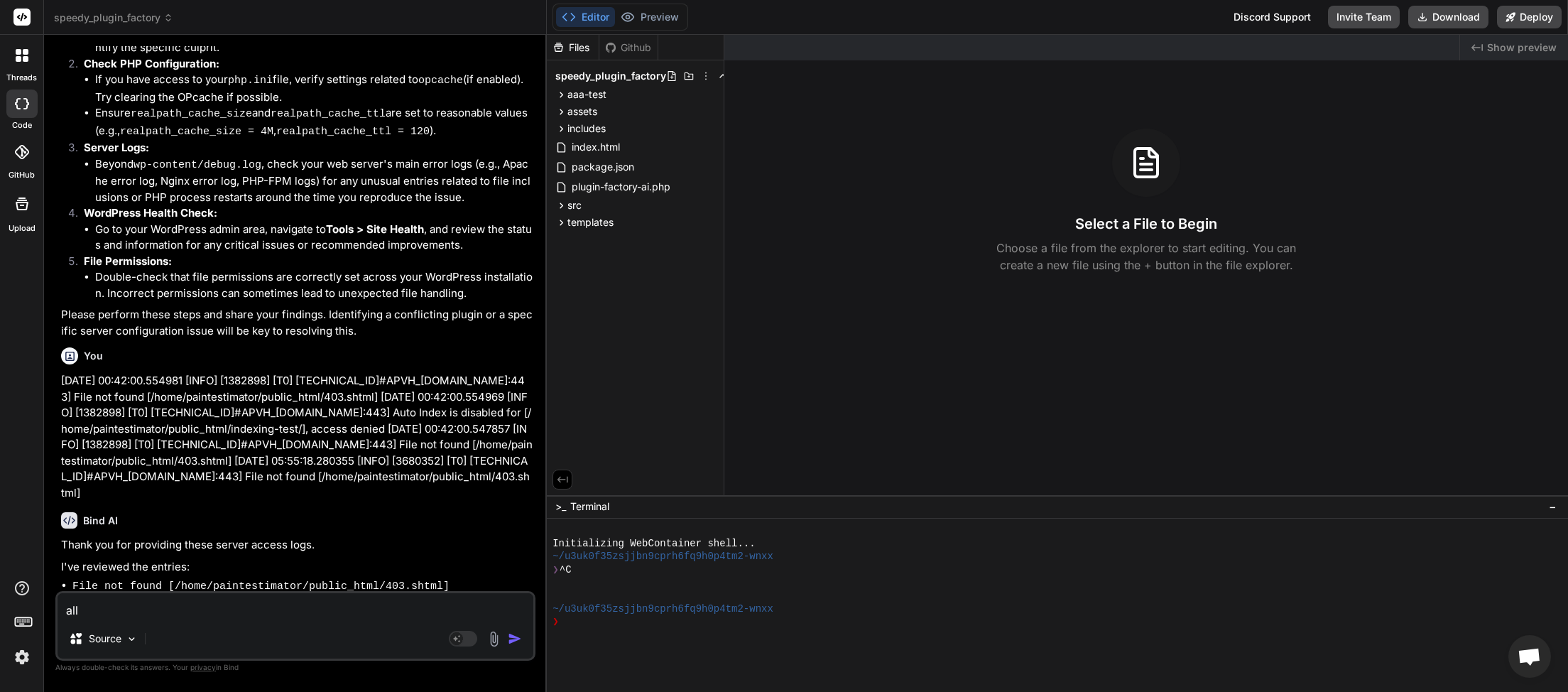
type textarea "all p"
type textarea "x"
type textarea "all pl"
type textarea "x"
type textarea "all plu"
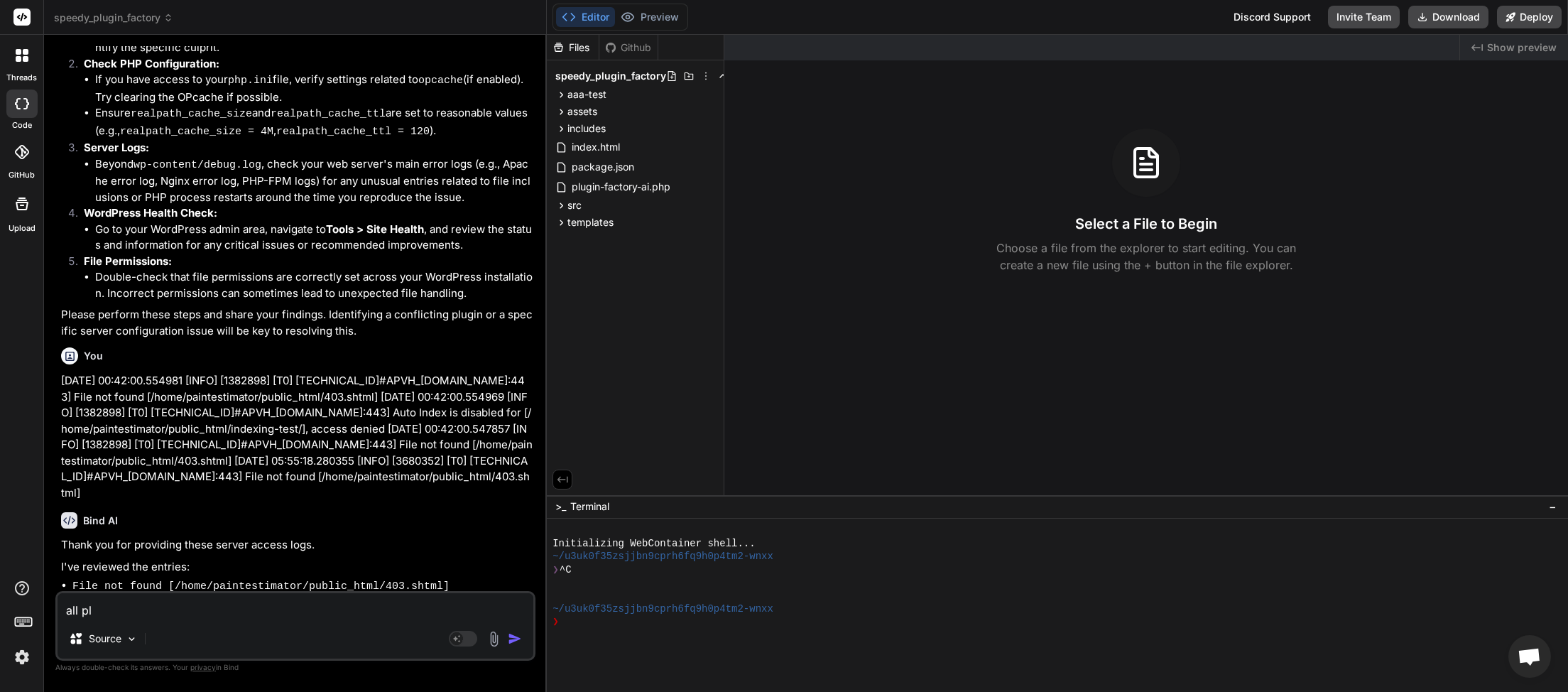
type textarea "x"
type textarea "all plug"
type textarea "x"
type textarea "all plugi"
type textarea "x"
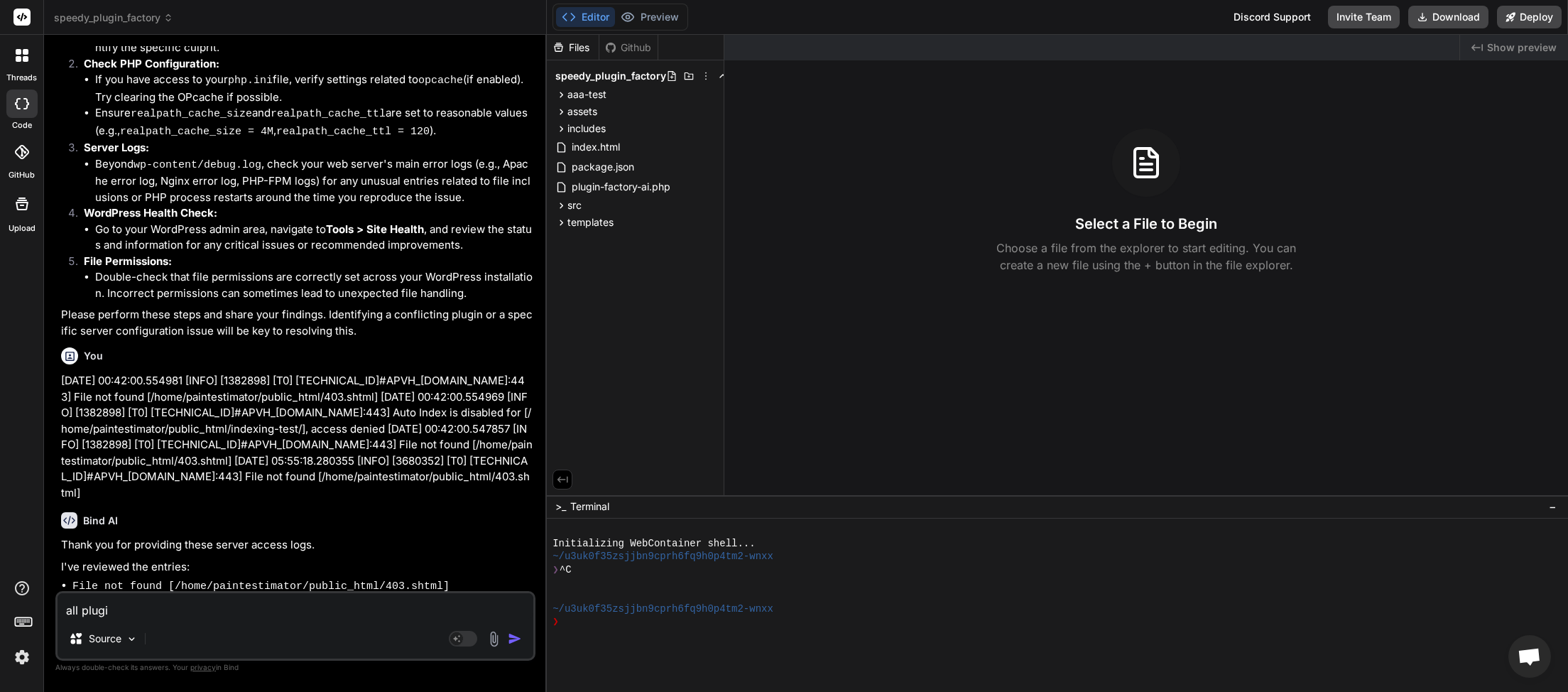
type textarea "all plugin"
type textarea "x"
type textarea "all plugins"
type textarea "x"
type textarea "all plugins"
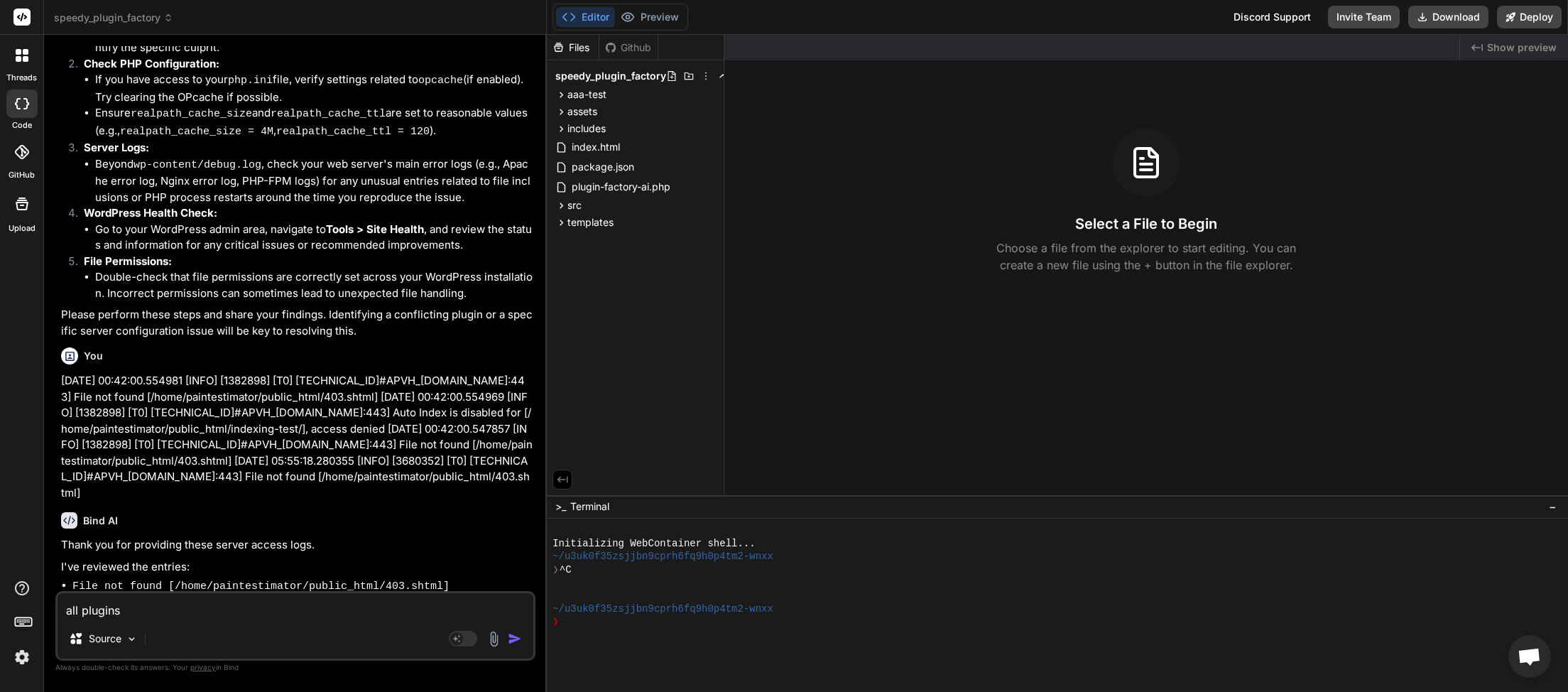
type textarea "x"
type textarea "all plugins t"
type textarea "x"
type textarea "all plugins tu"
type textarea "x"
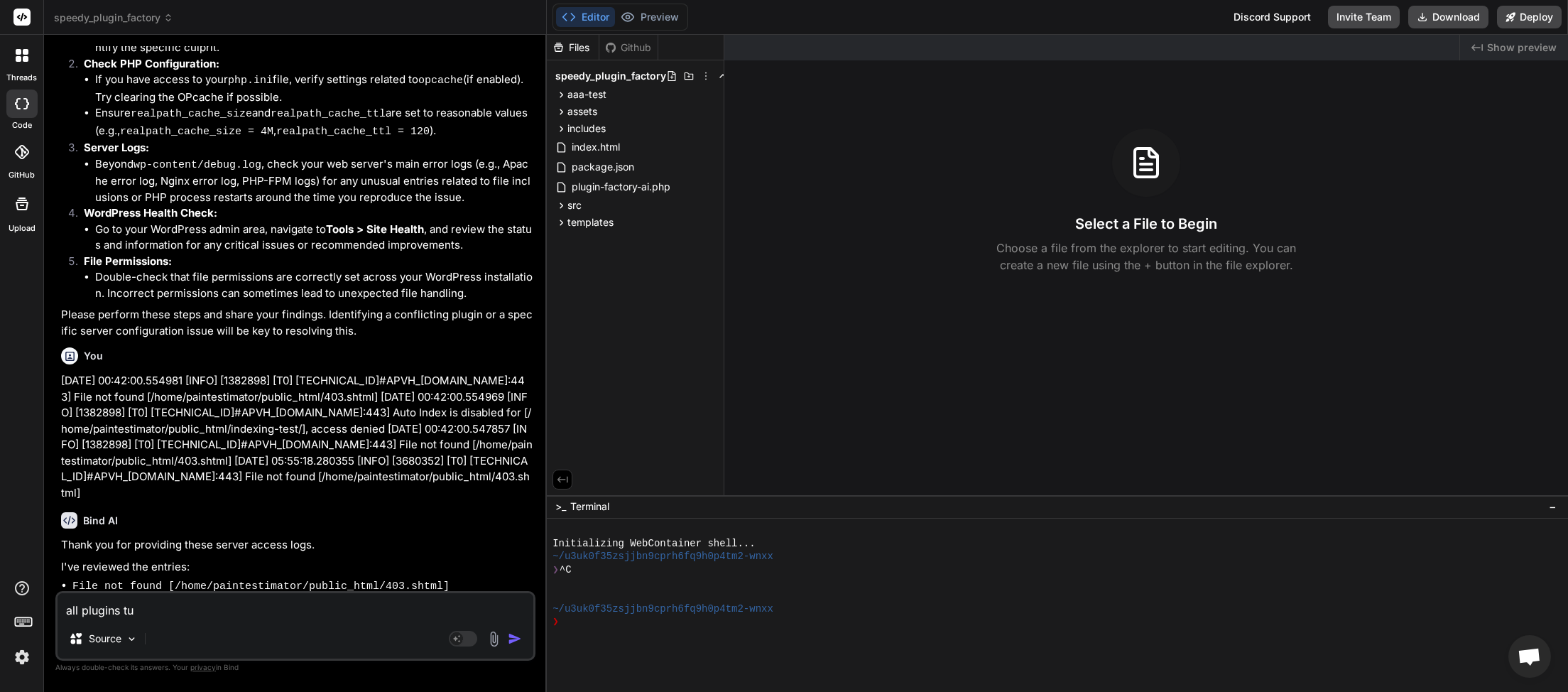
type textarea "all plugins tur"
type textarea "x"
type textarea "all plugins turn"
type textarea "x"
type textarea "all plugins turne"
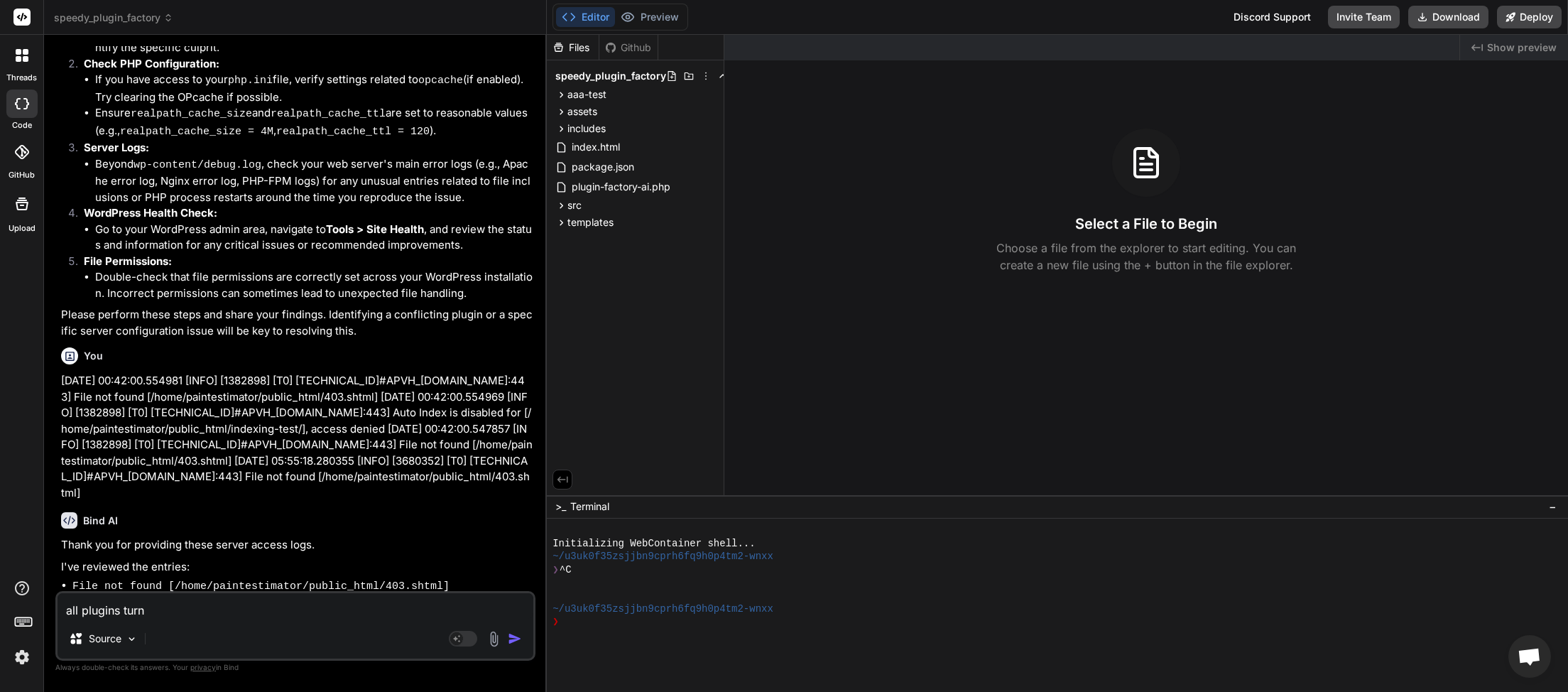
type textarea "x"
type textarea "all plugins turned"
type textarea "x"
type textarea "all plugins turned"
type textarea "x"
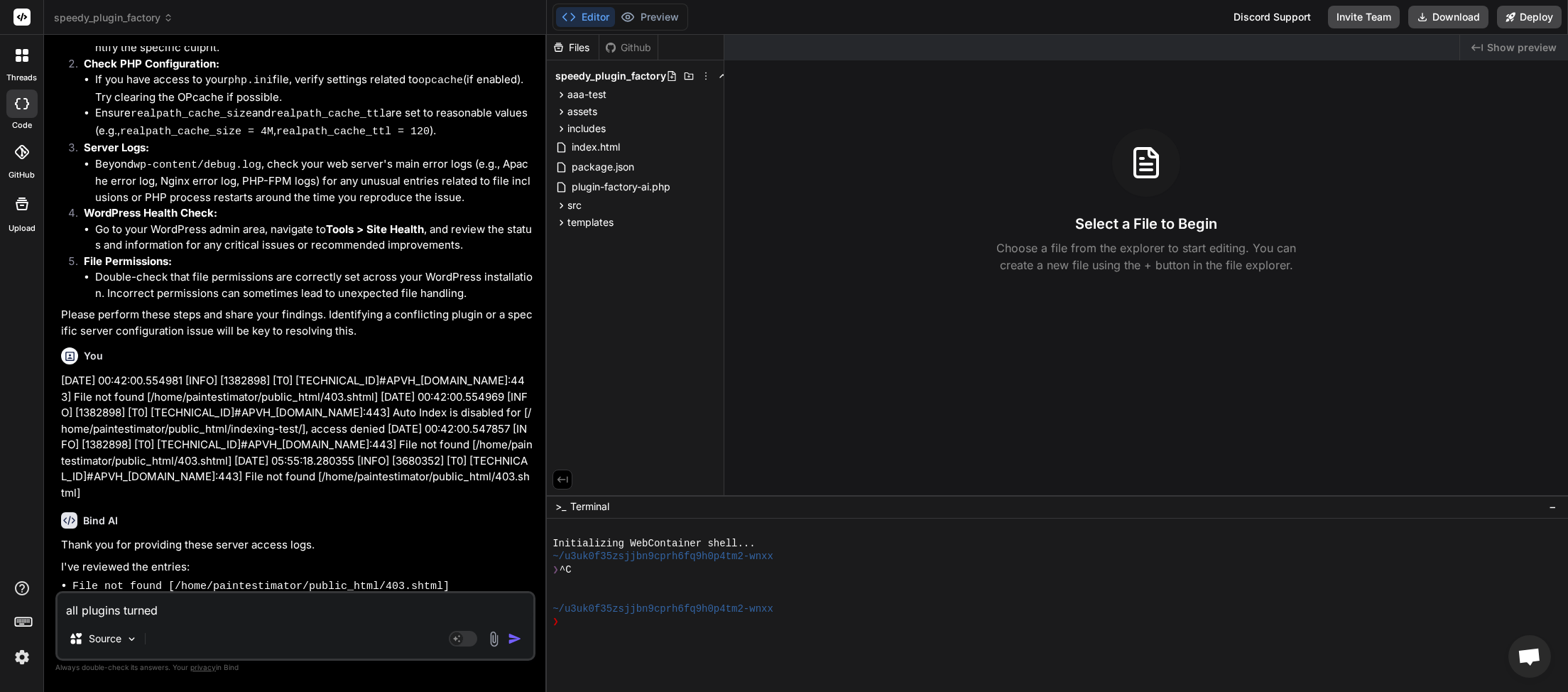
type textarea "all plugins turned o"
type textarea "x"
type textarea "all plugins turned of"
type textarea "x"
type textarea "all plugins turned off"
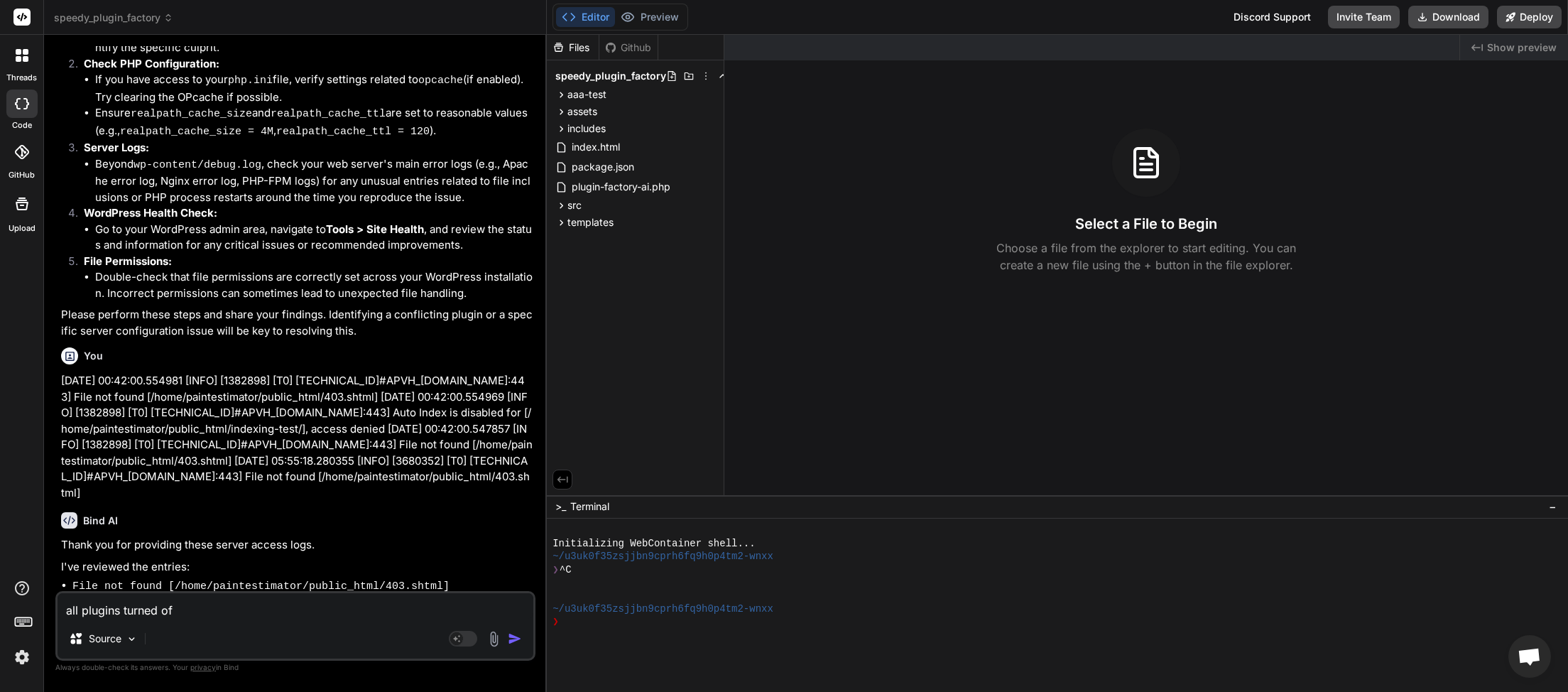
type textarea "x"
type textarea "all plugins turned off."
type textarea "x"
type textarea "all plugins turned off."
type textarea "x"
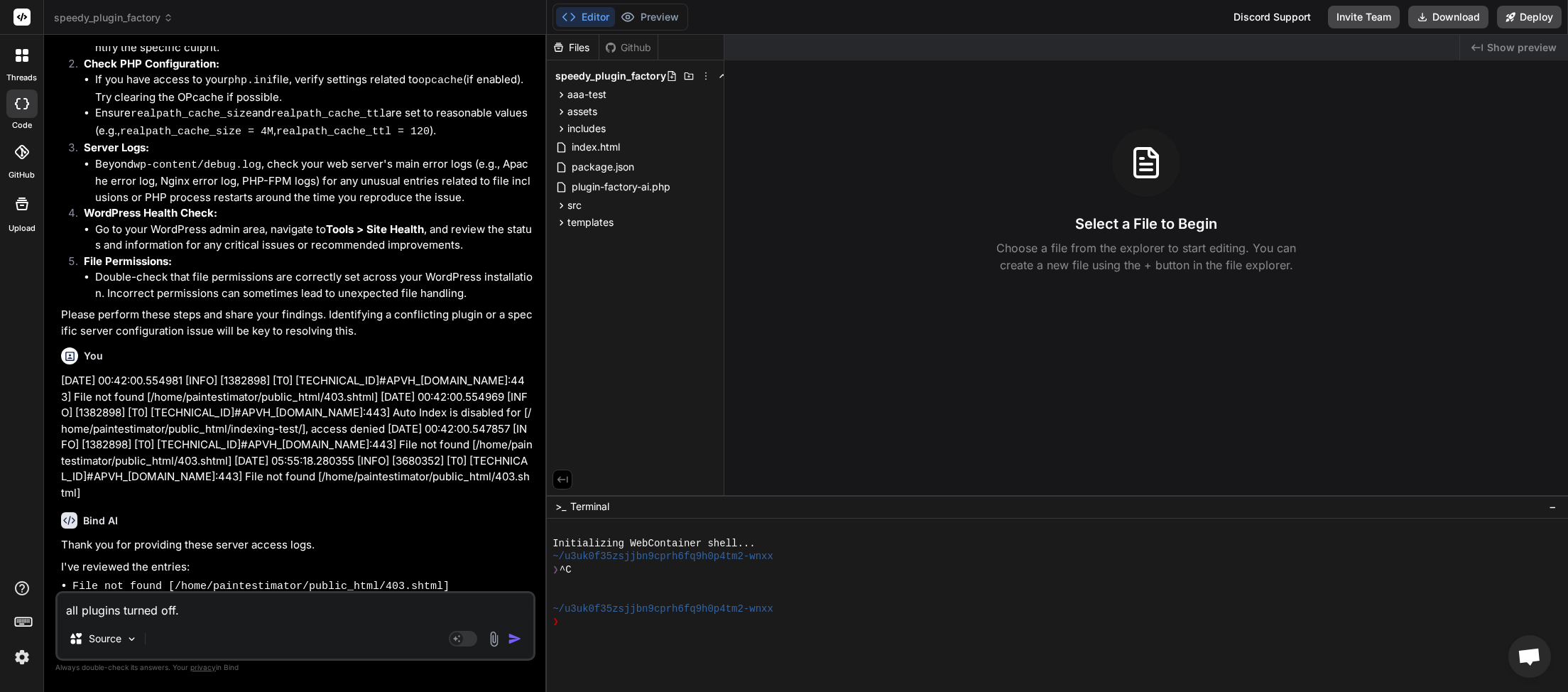
type textarea "all plugins turned off. t"
type textarea "x"
type textarea "all plugins turned off. th"
type textarea "x"
type textarea "all plugins turned off. the"
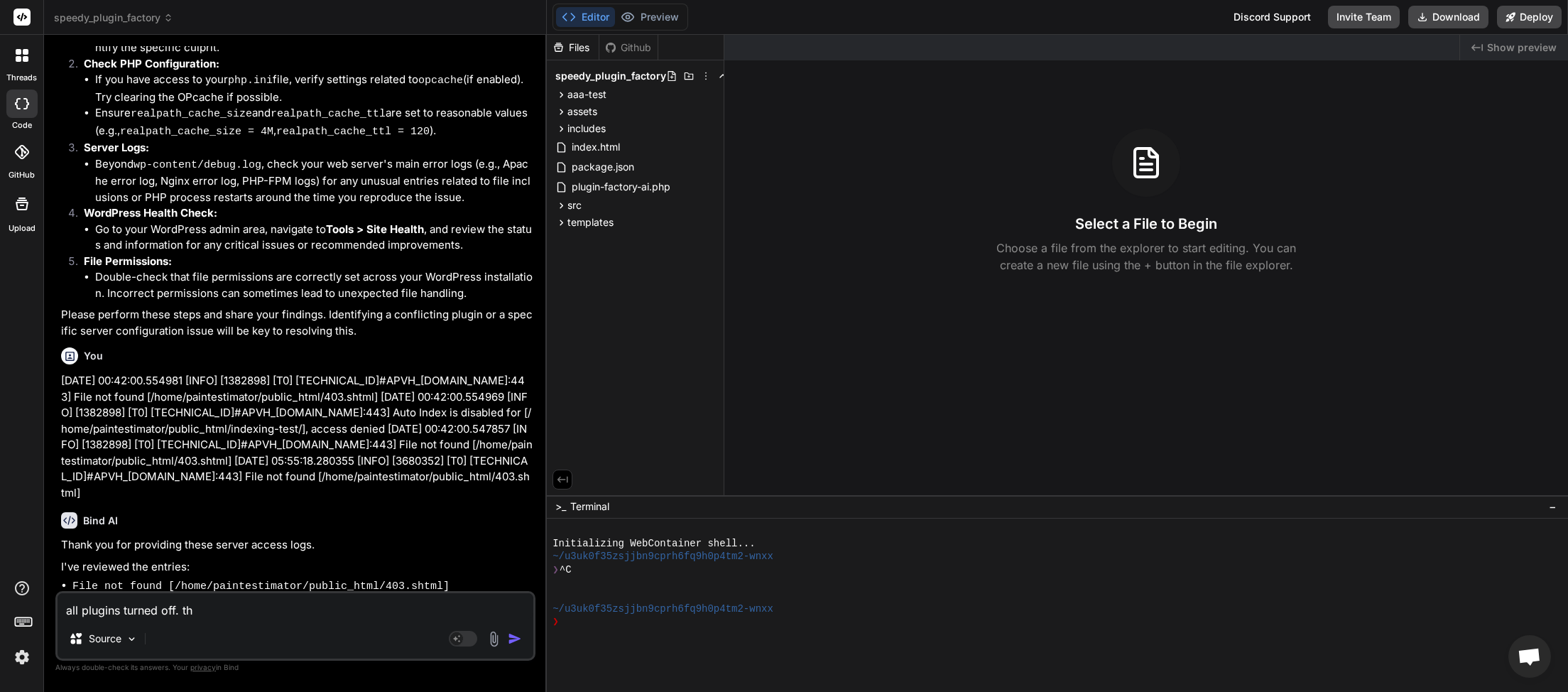
type textarea "x"
type textarea "all plugins turned off. them"
type textarea "x"
type textarea "all plugins turned off. theme"
type textarea "x"
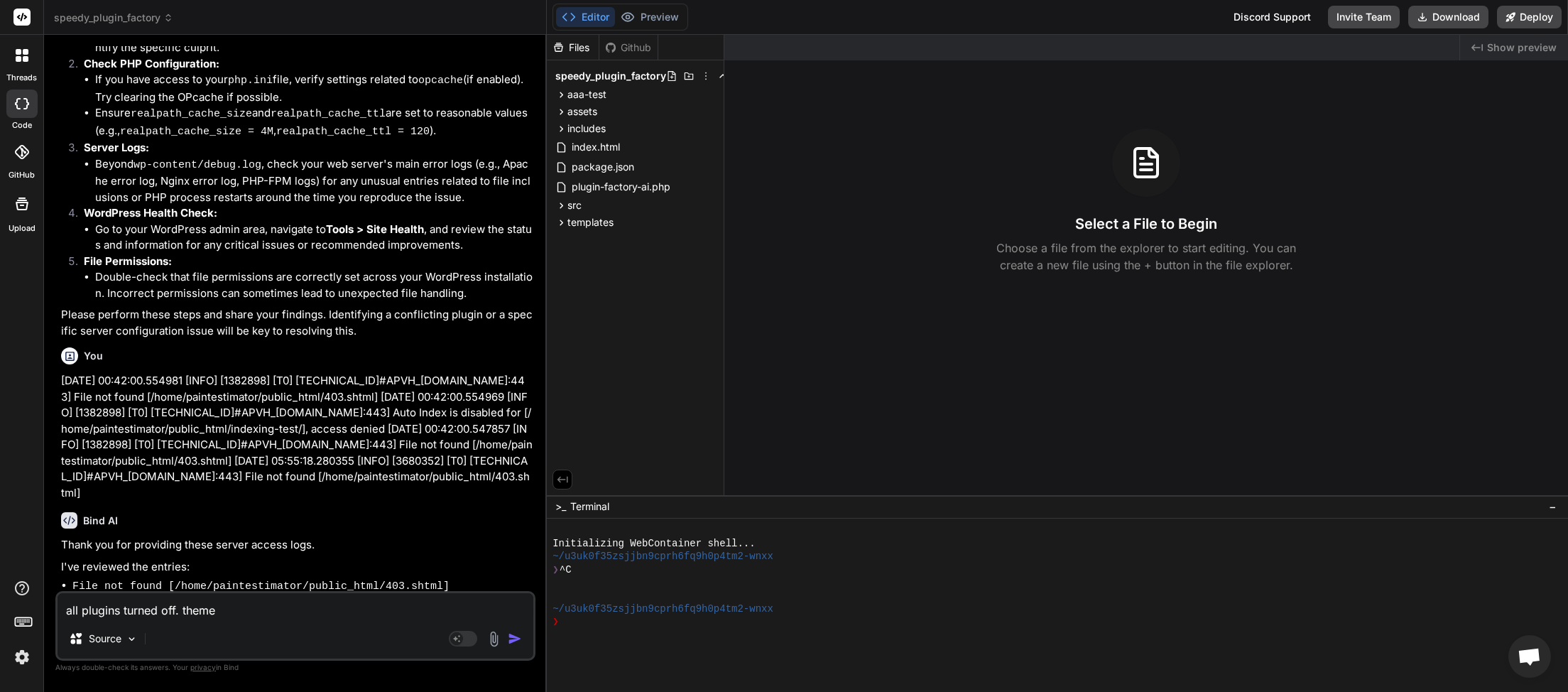
type textarea "all plugins turned off. theme"
type textarea "x"
type textarea "all plugins turned off. theme s"
type textarea "x"
type textarea "all plugins turned off. theme se"
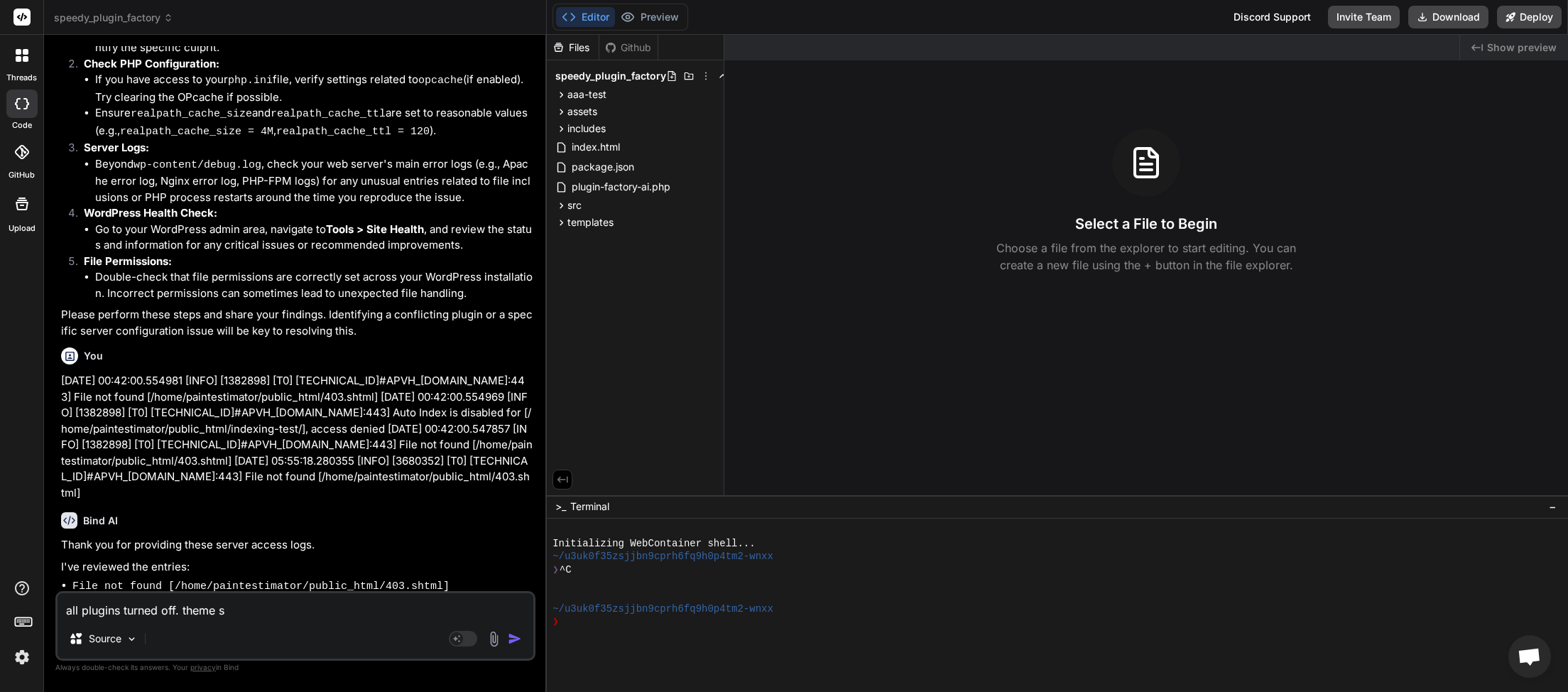
type textarea "x"
type textarea "all plugins turned off. theme set"
type textarea "x"
type textarea "all plugins turned off. theme set"
type textarea "x"
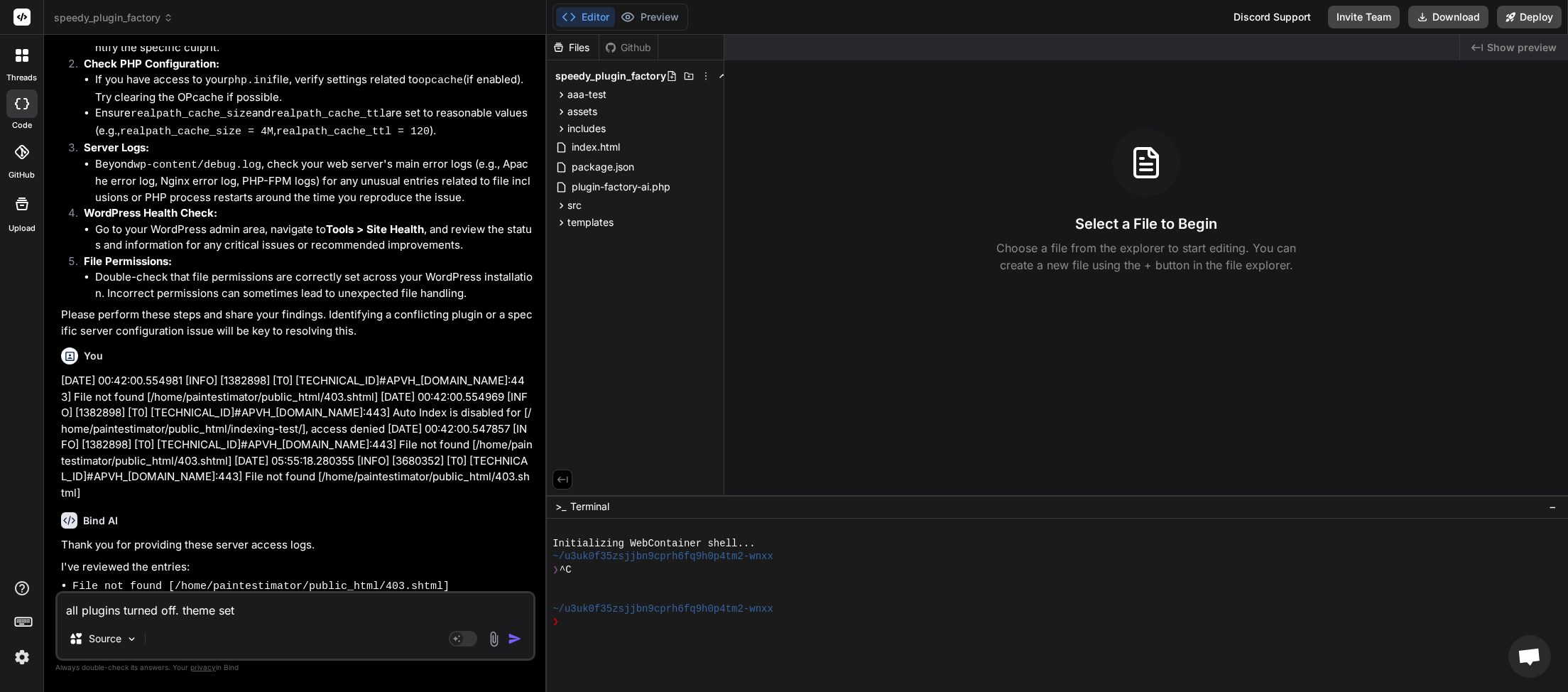
type textarea "all plugins turned off. theme set t"
type textarea "x"
type textarea "all plugins turned off. theme set to"
type textarea "x"
type textarea "all plugins turned off. theme set to"
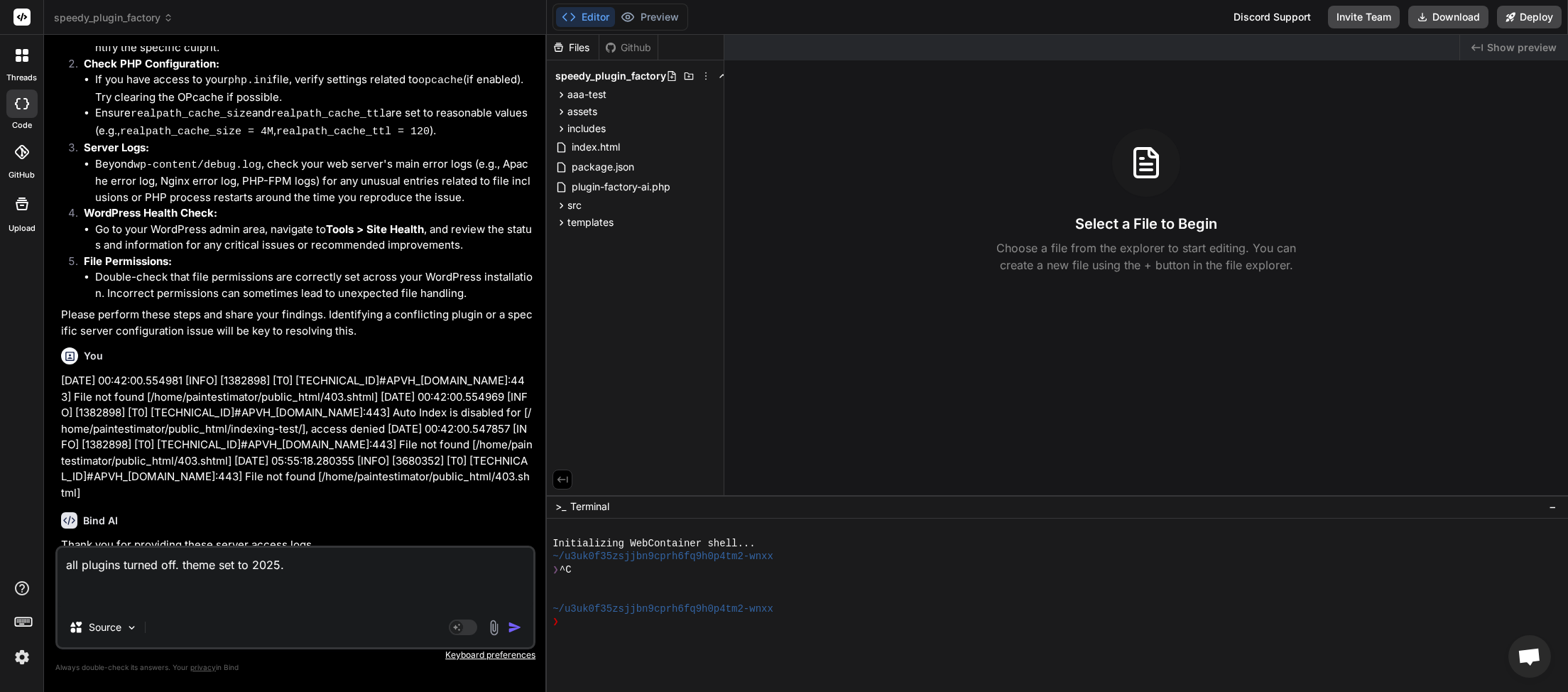
paste textarea "[[DATE] 00:56:00 UTC] Plugin Factory AI: Main plugin file processing started. (…"
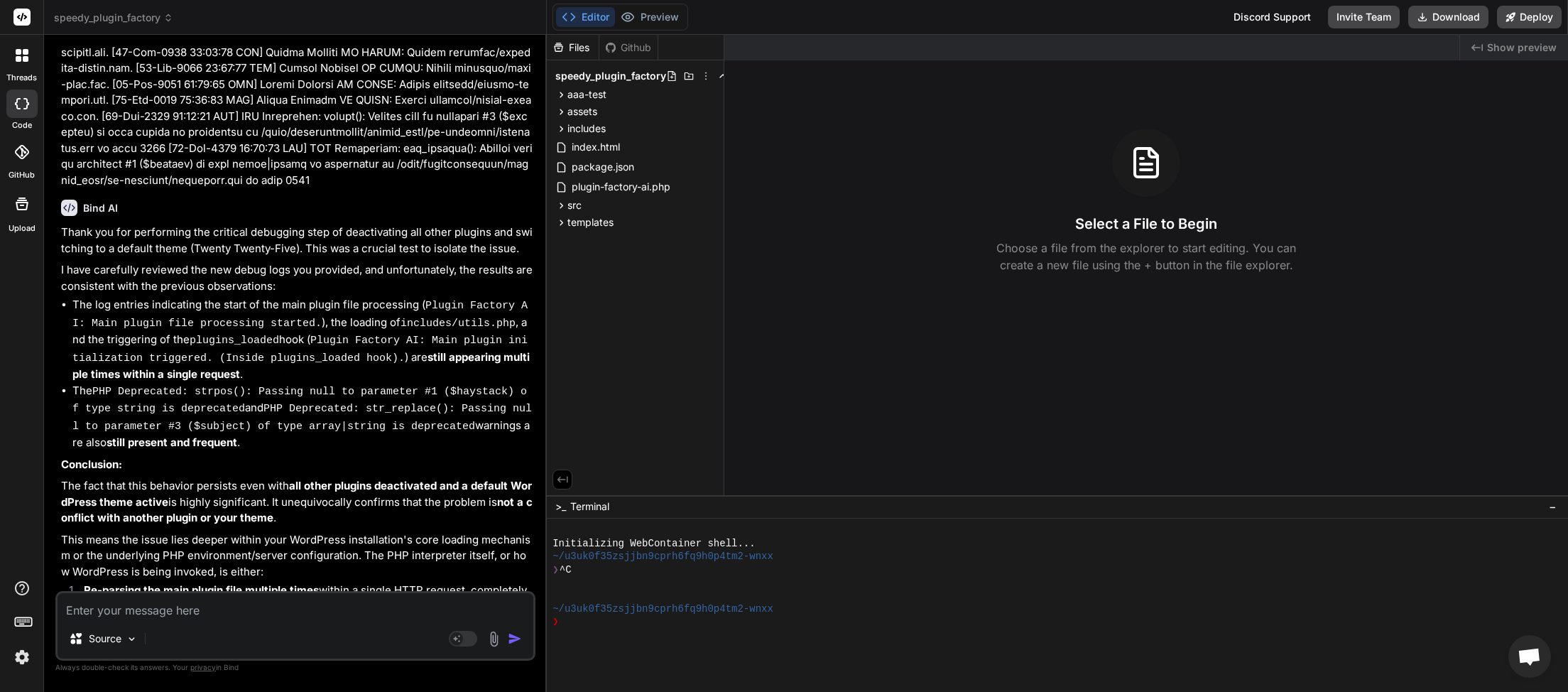
scroll to position [64415, 0]
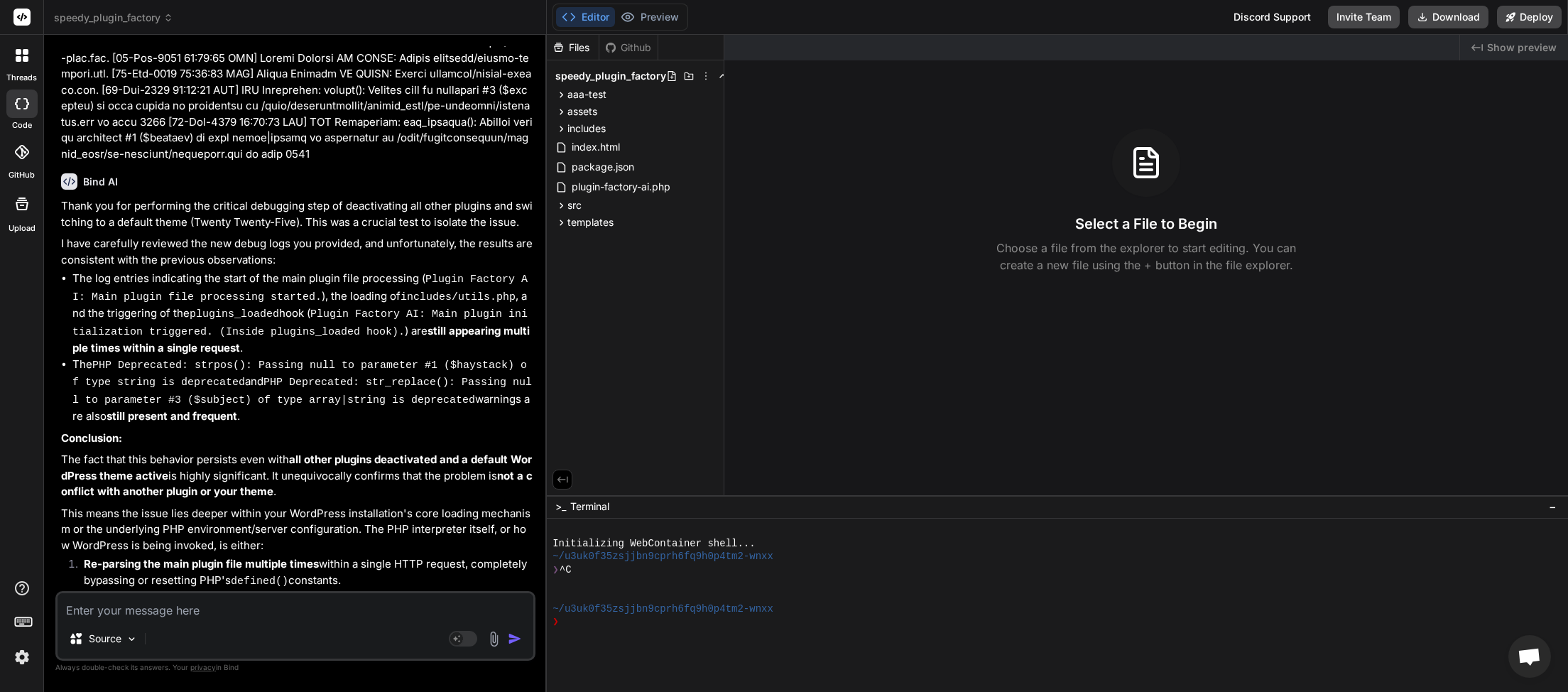
click at [221, 609] on textarea at bounding box center [295, 606] width 476 height 25
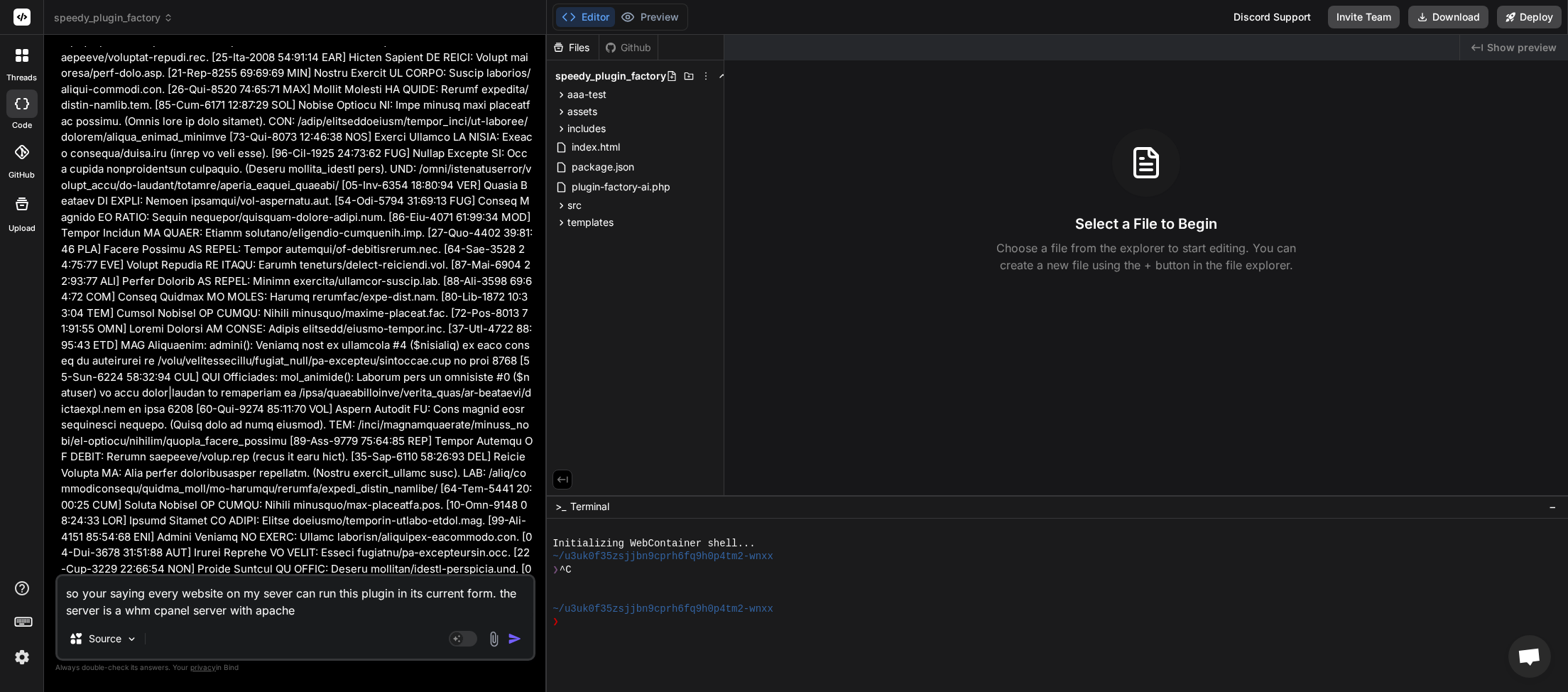
scroll to position [63161, 0]
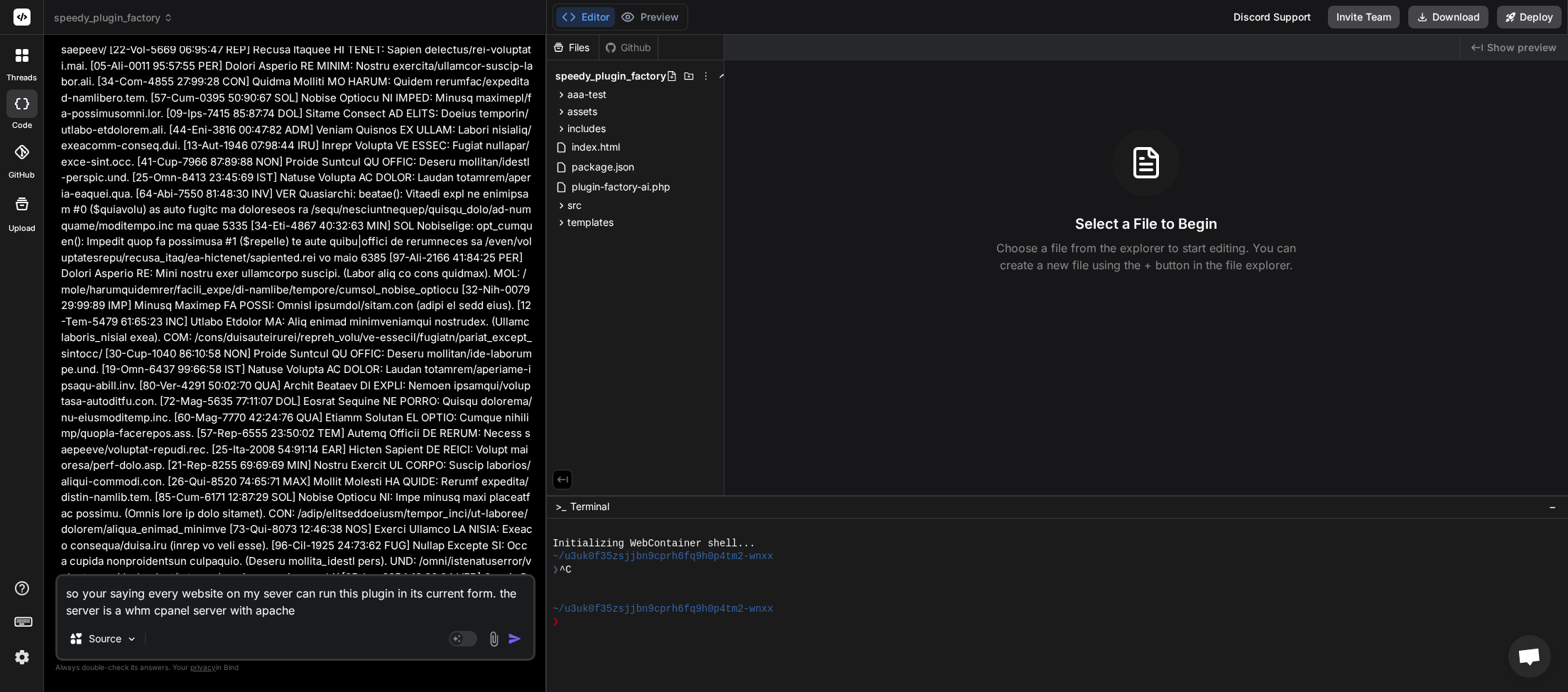
click at [173, 21] on icon at bounding box center [168, 17] width 10 height 10
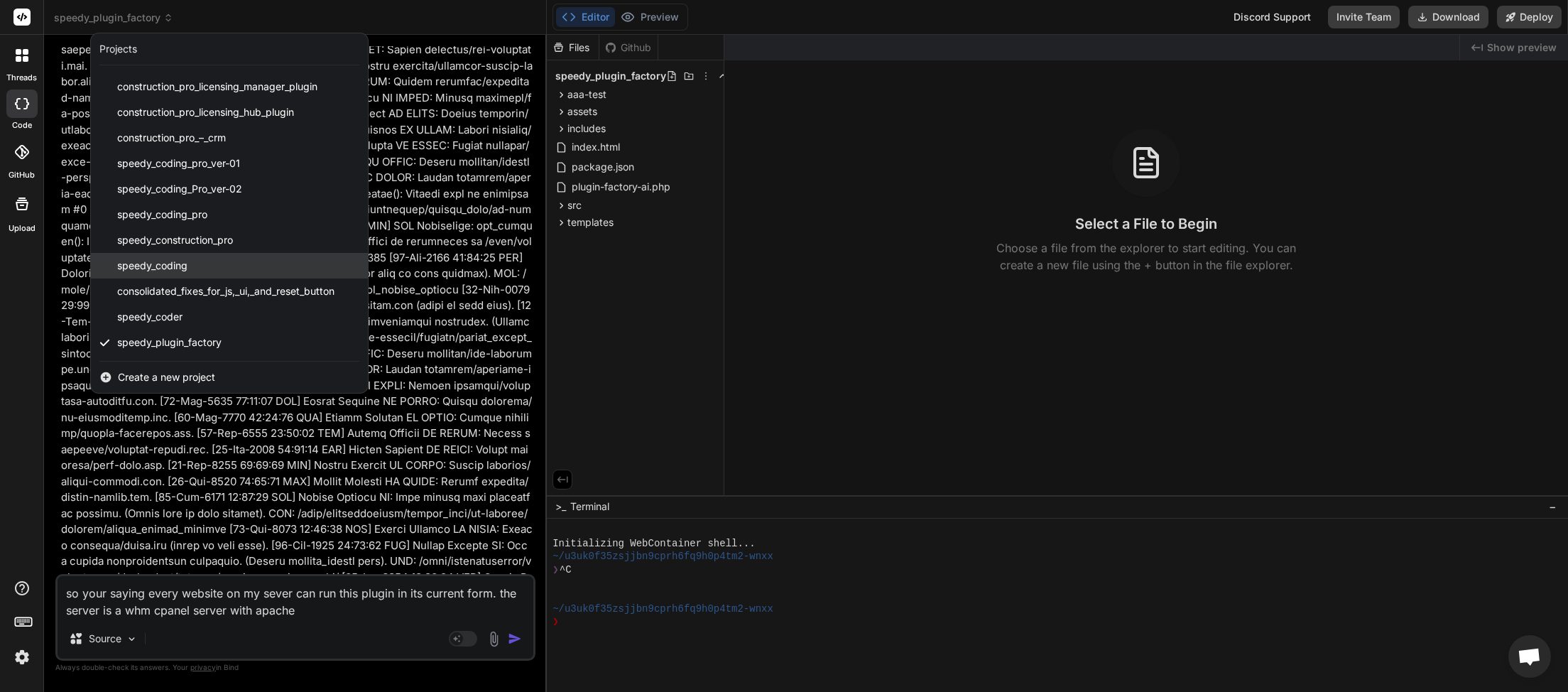
scroll to position [0, 0]
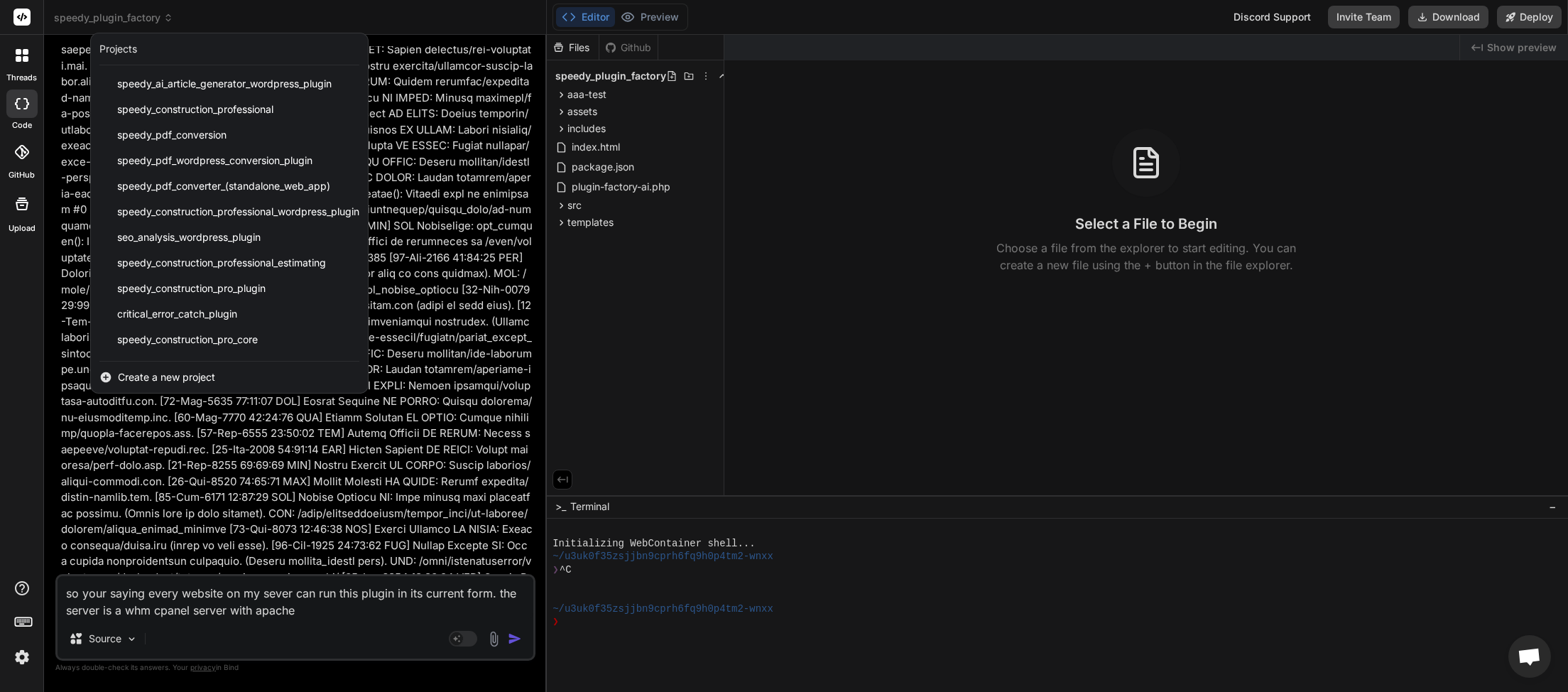
click at [309, 612] on div at bounding box center [784, 346] width 1568 height 692
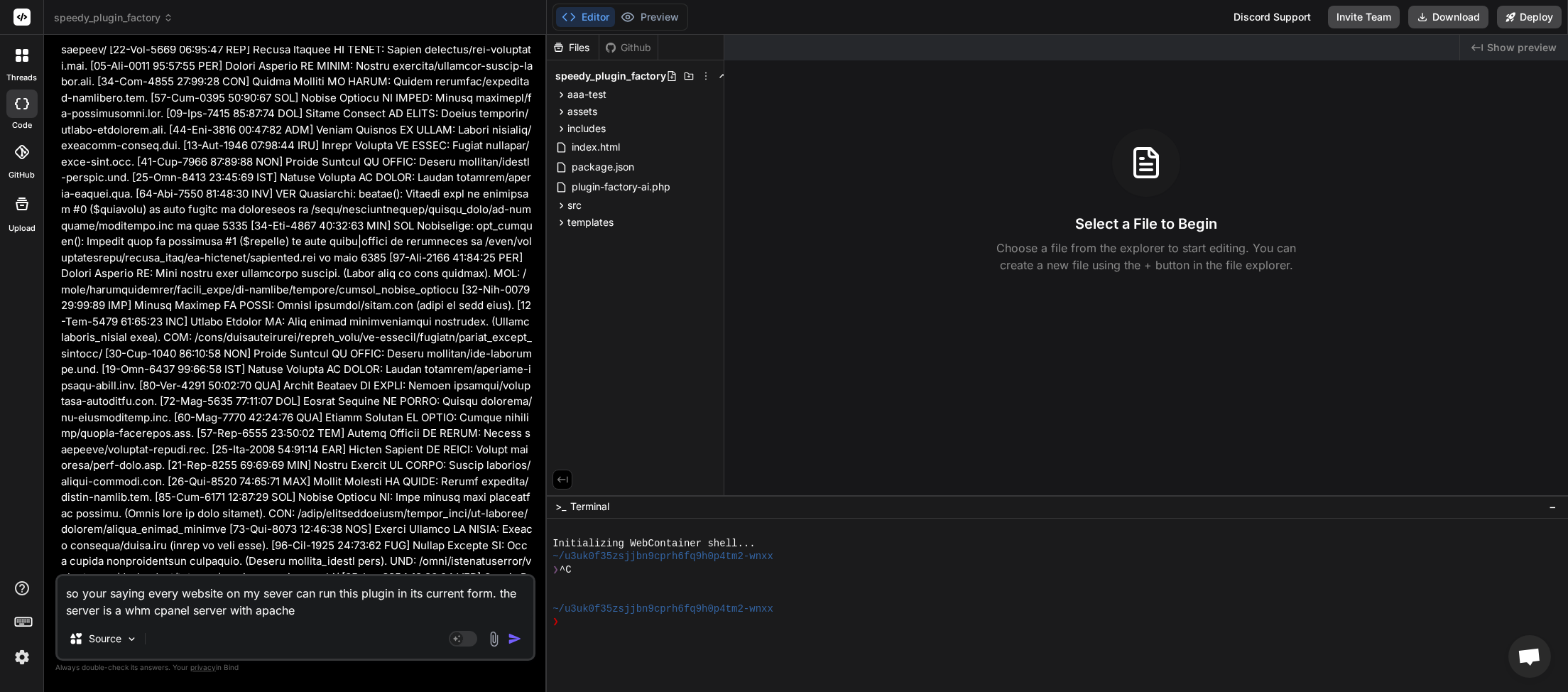
click at [309, 612] on textarea "so your saying every website on my sever can run this plugin in its current for…" at bounding box center [295, 597] width 476 height 43
paste textarea "LiteSpeed Redis Cache Manager"
click at [514, 637] on img "button" at bounding box center [515, 639] width 14 height 14
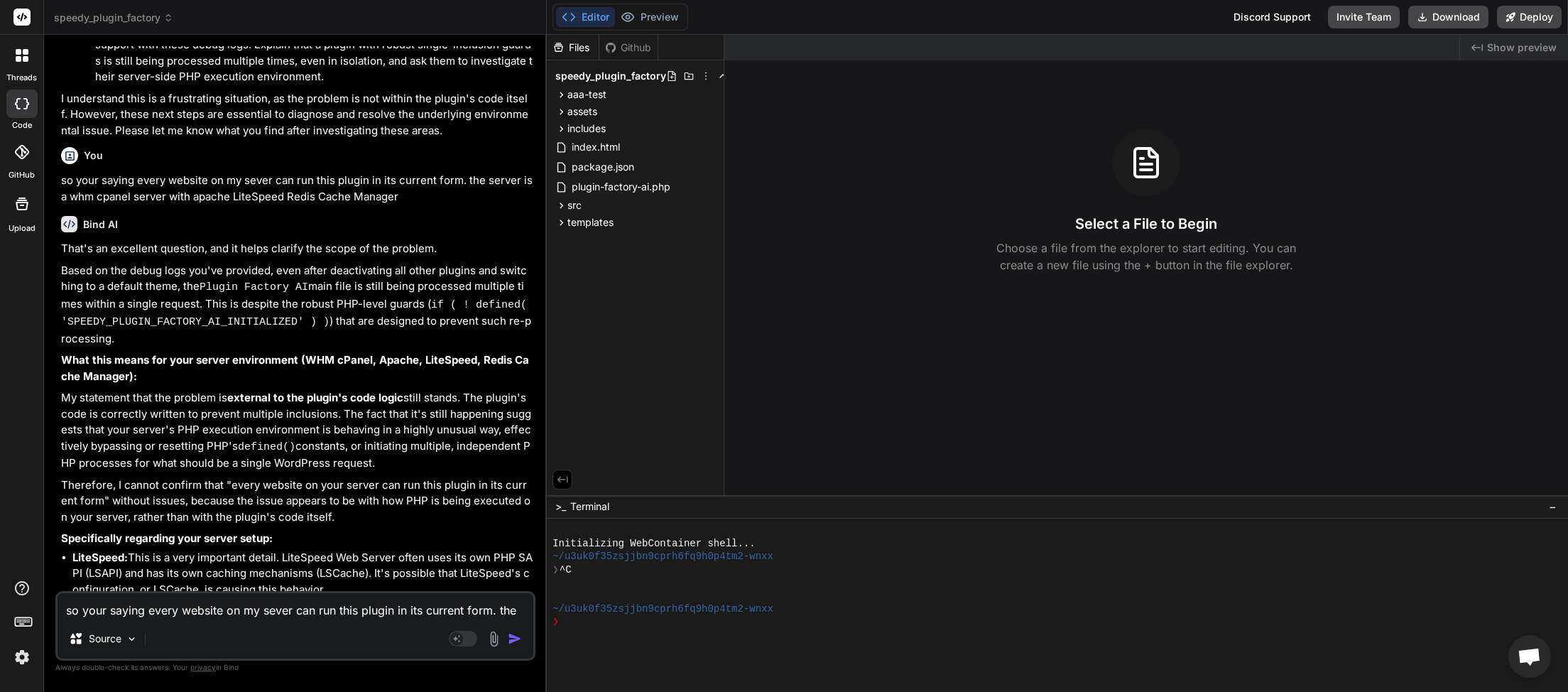
scroll to position [65450, 0]
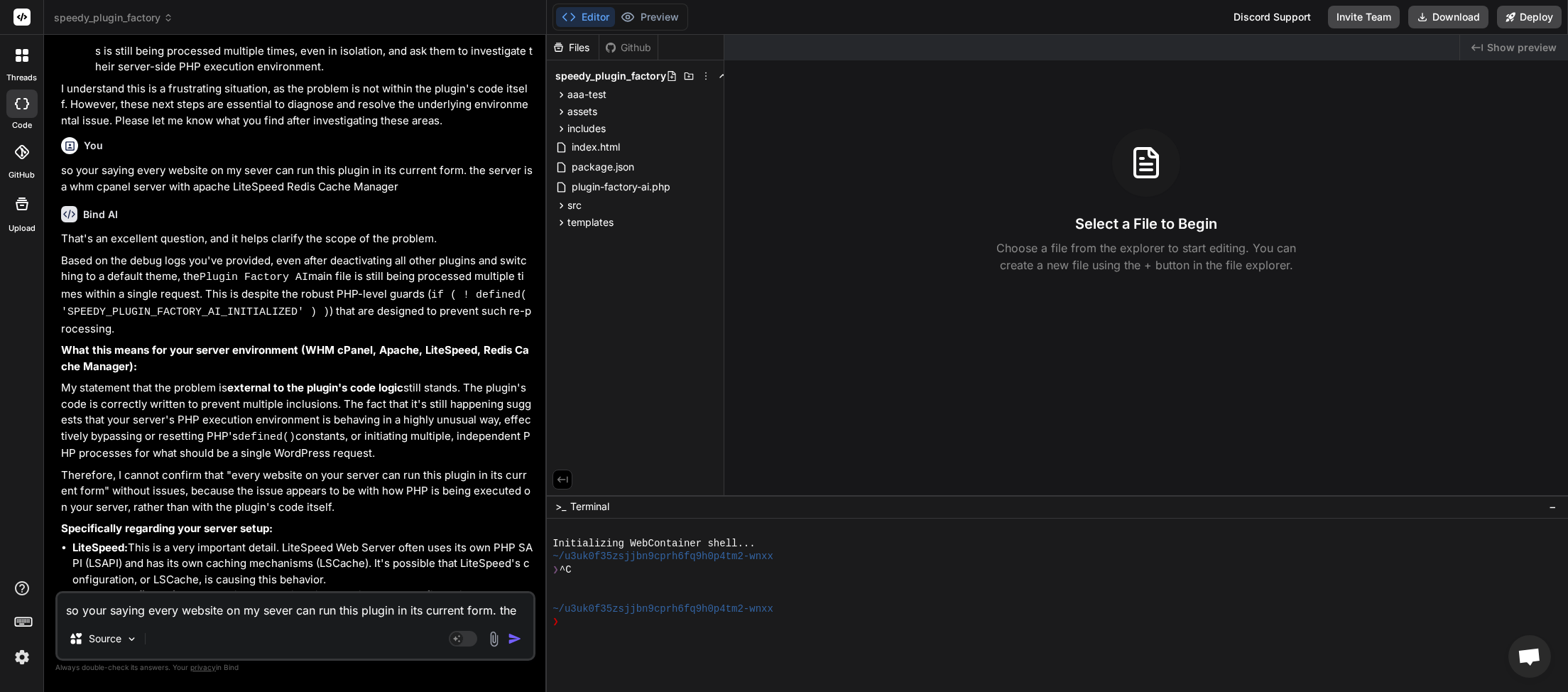
click at [159, 616] on textarea "so your saying every website on my sever can run this plugin in its current for…" at bounding box center [295, 606] width 476 height 25
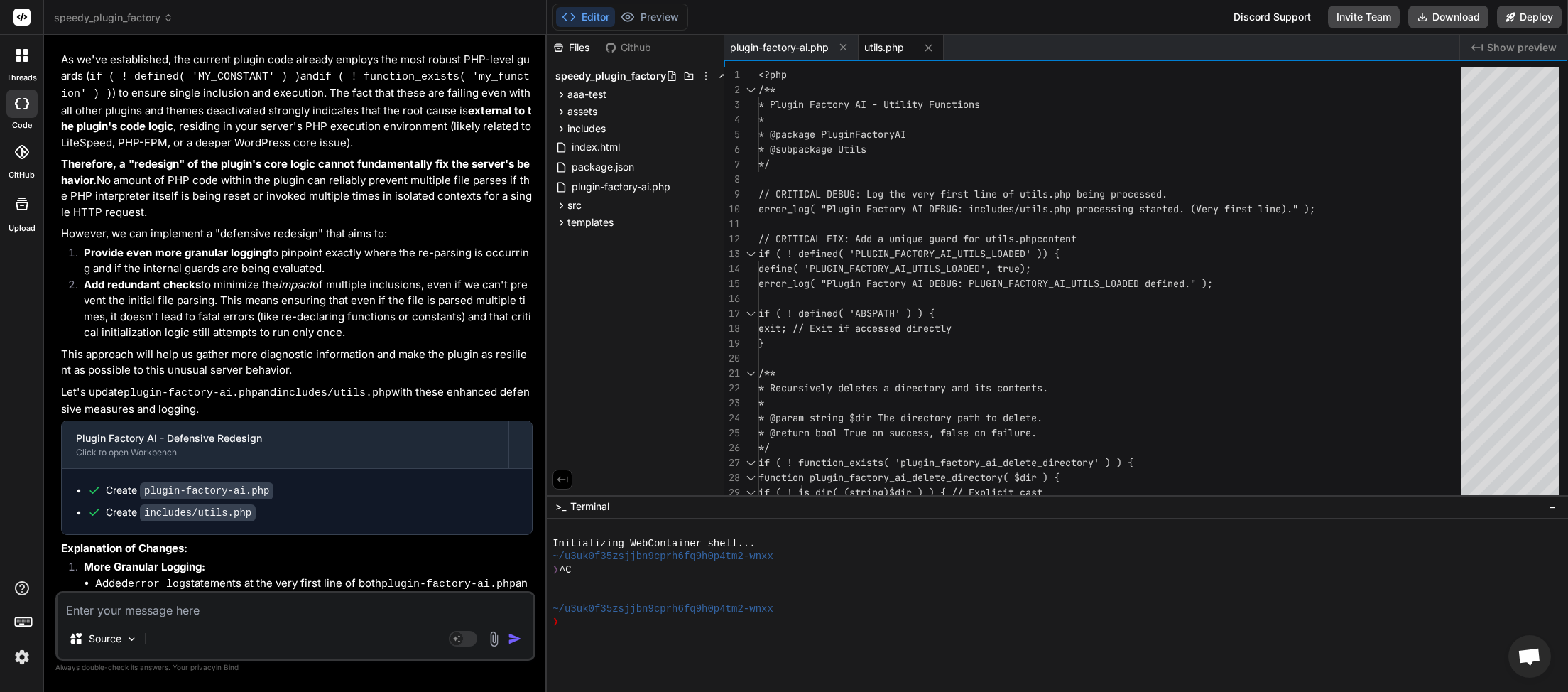
scroll to position [66749, 0]
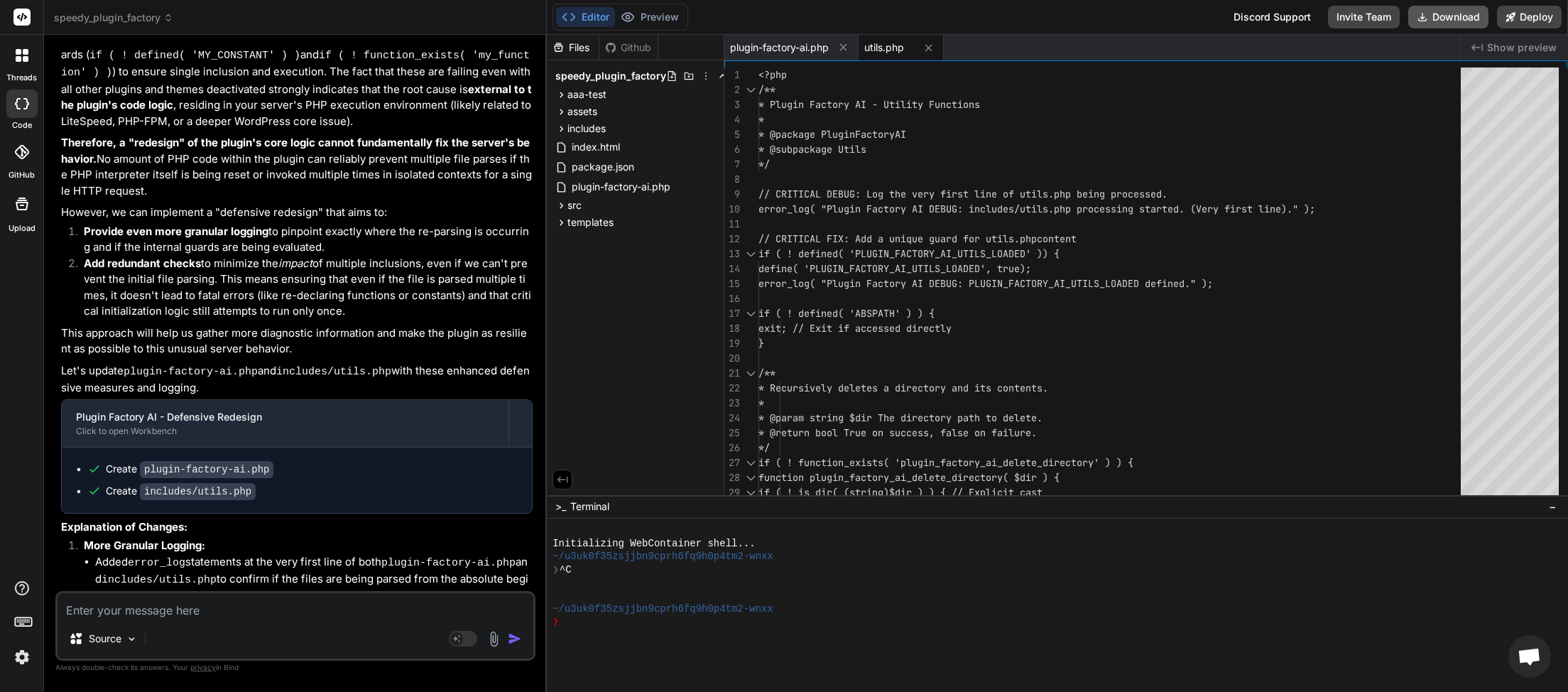
click at [1454, 22] on button "Download" at bounding box center [1448, 17] width 80 height 23
click at [165, 20] on icon at bounding box center [168, 17] width 10 height 10
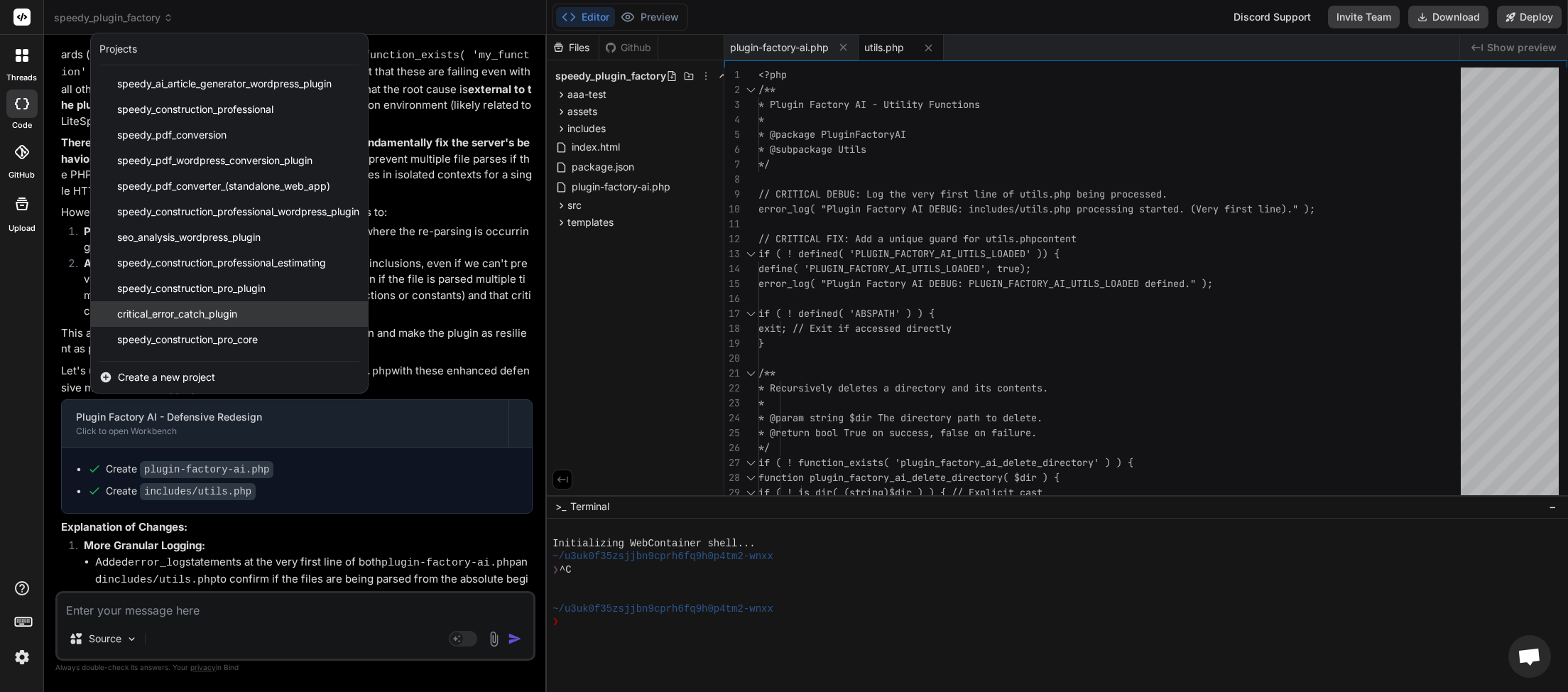
click at [202, 305] on div "critical_error_catch_plugin" at bounding box center [229, 314] width 277 height 25
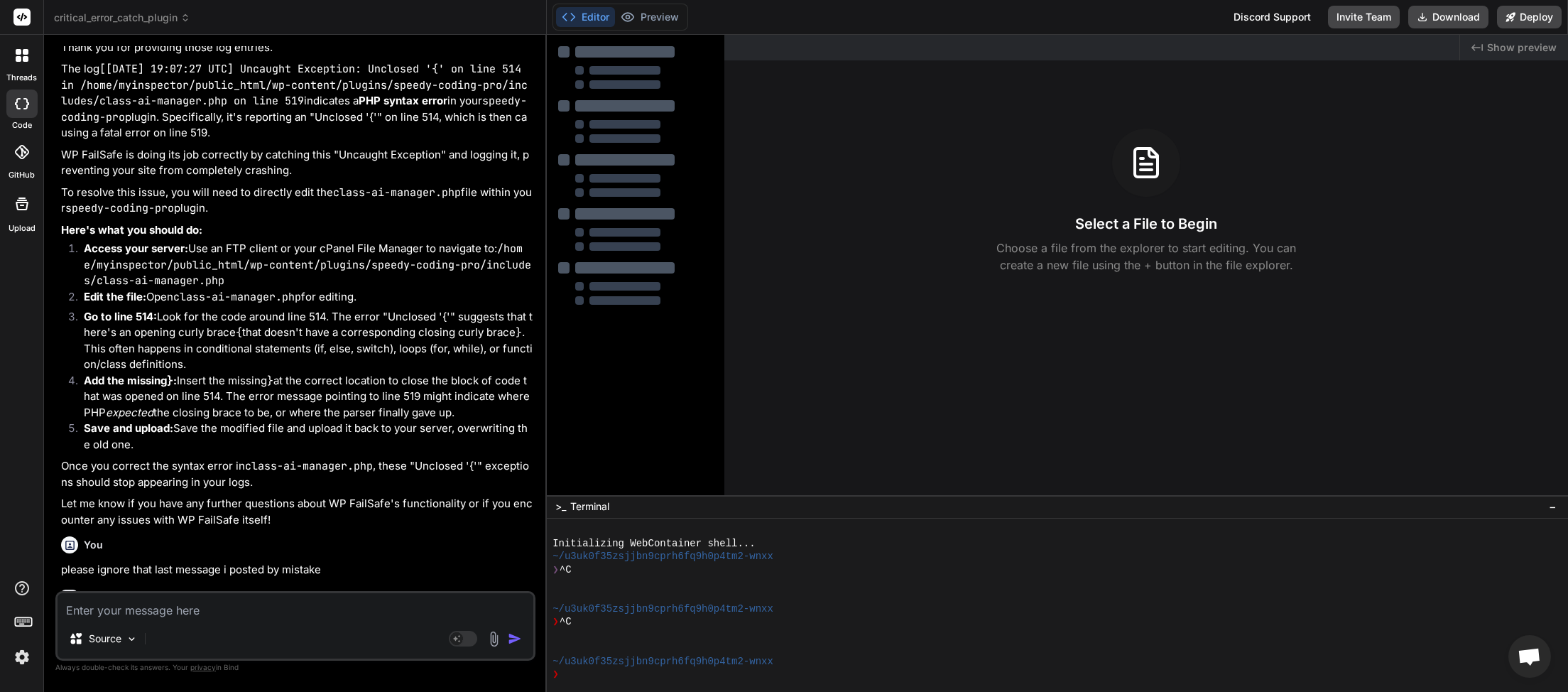
scroll to position [2059, 0]
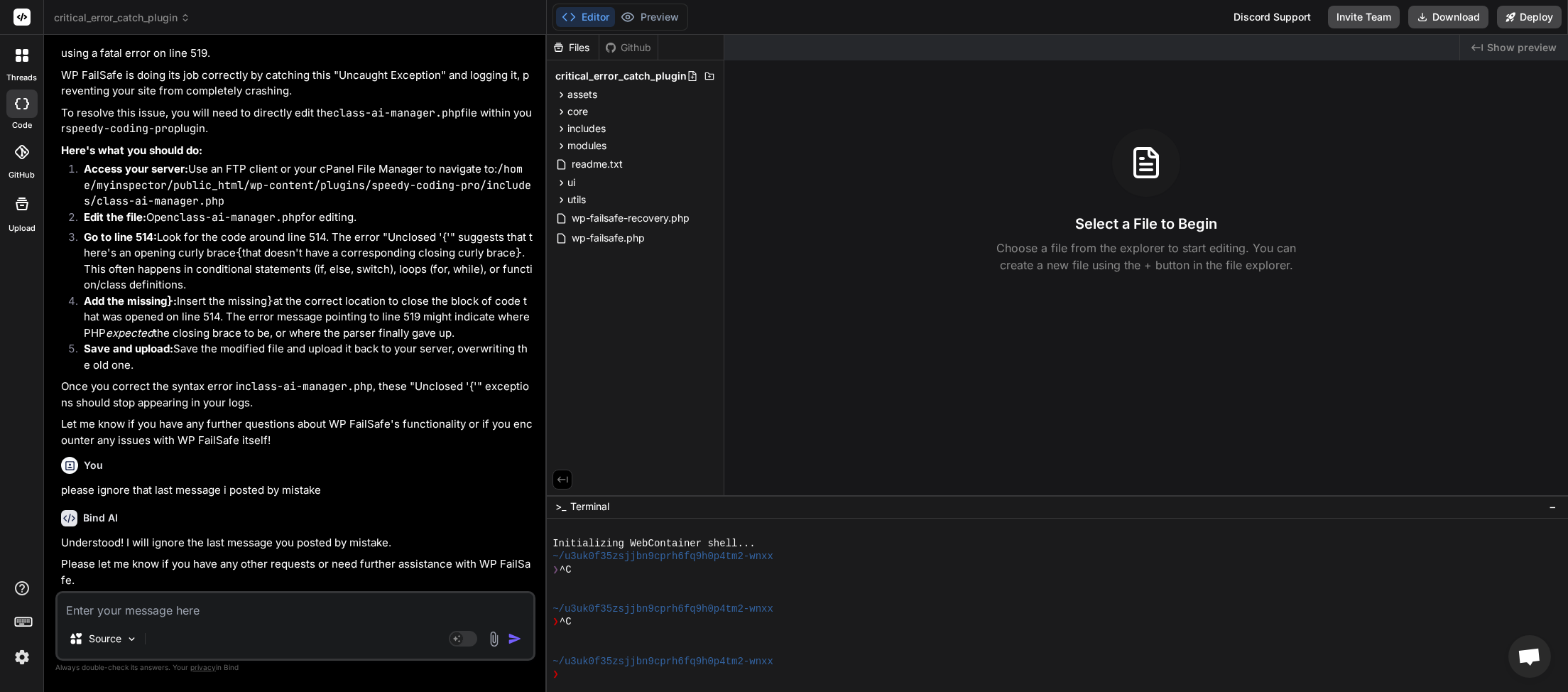
click at [174, 612] on textarea at bounding box center [295, 606] width 476 height 25
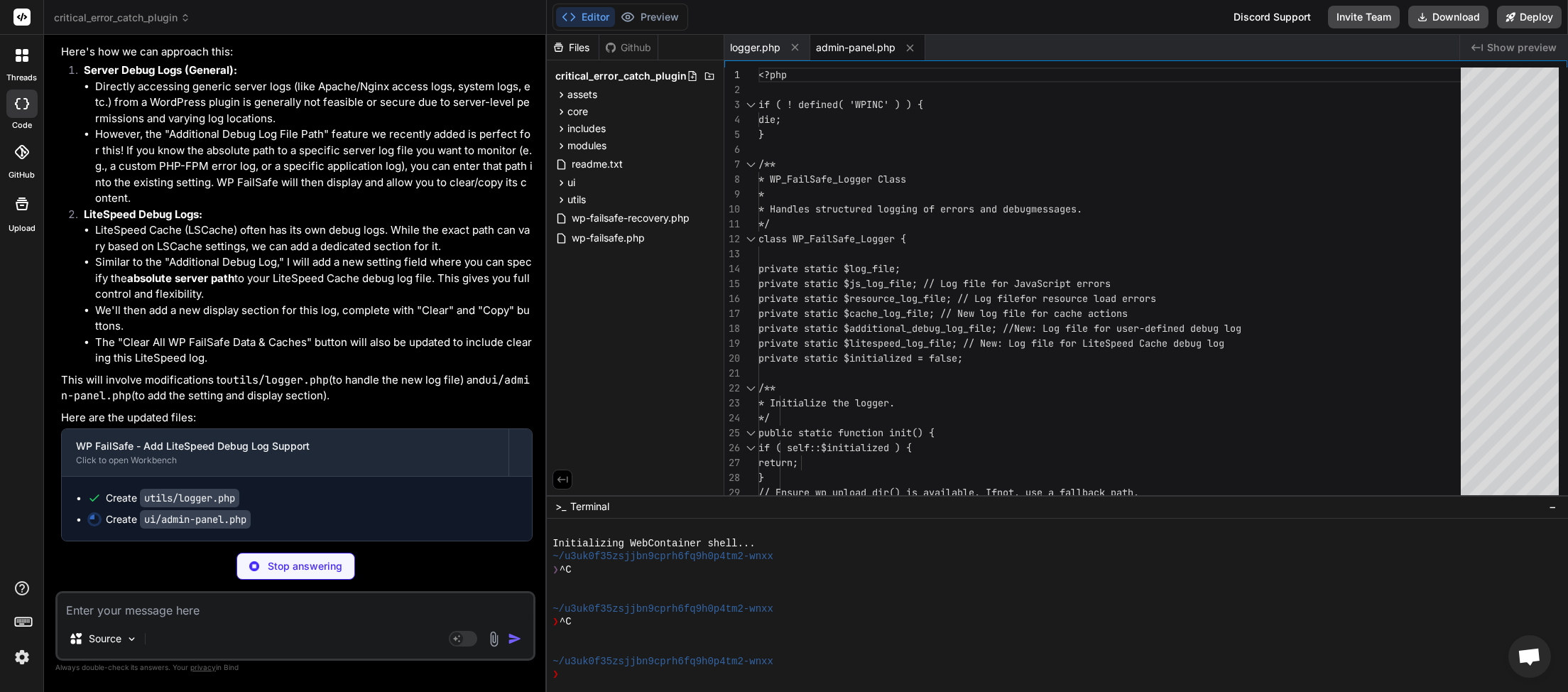
scroll to position [2712, 0]
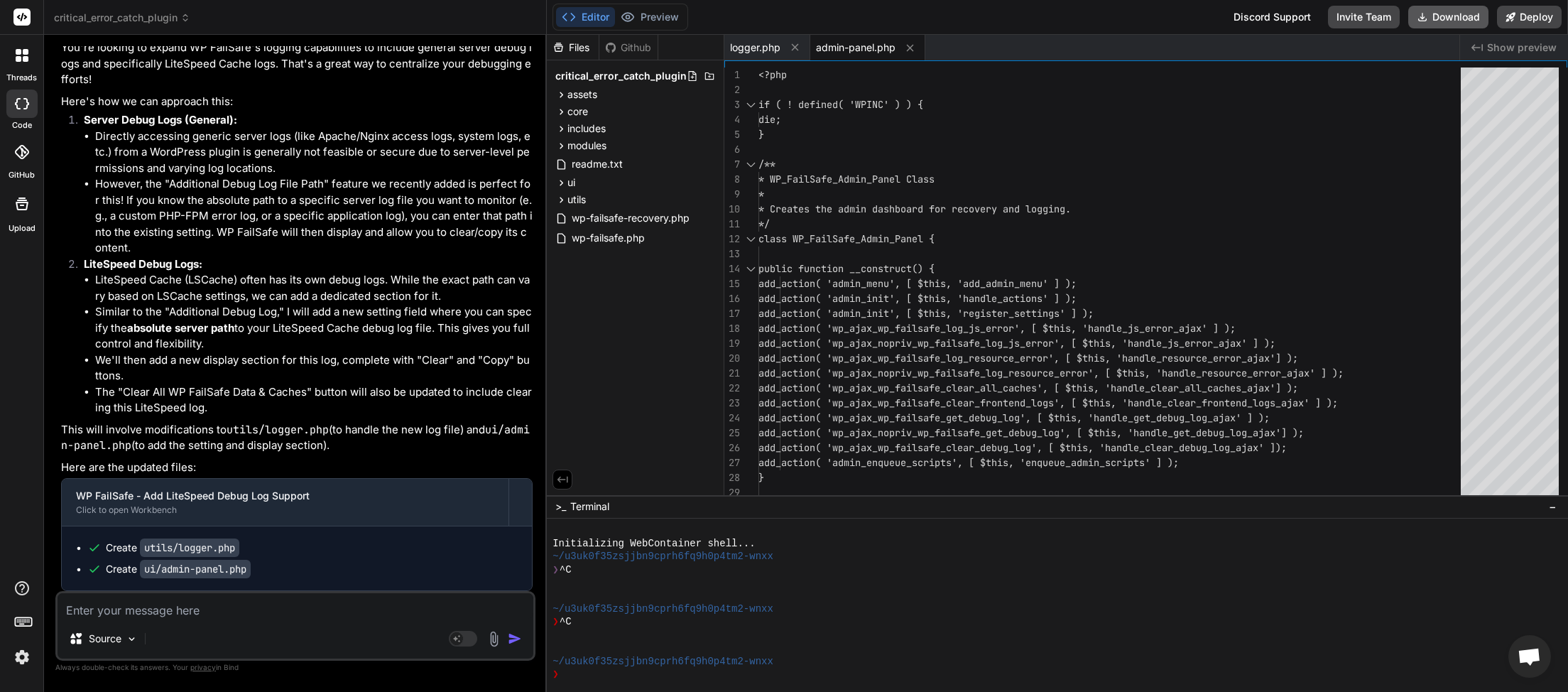
click at [1443, 17] on button "Download" at bounding box center [1448, 17] width 80 height 23
click at [233, 606] on textarea at bounding box center [295, 606] width 476 height 25
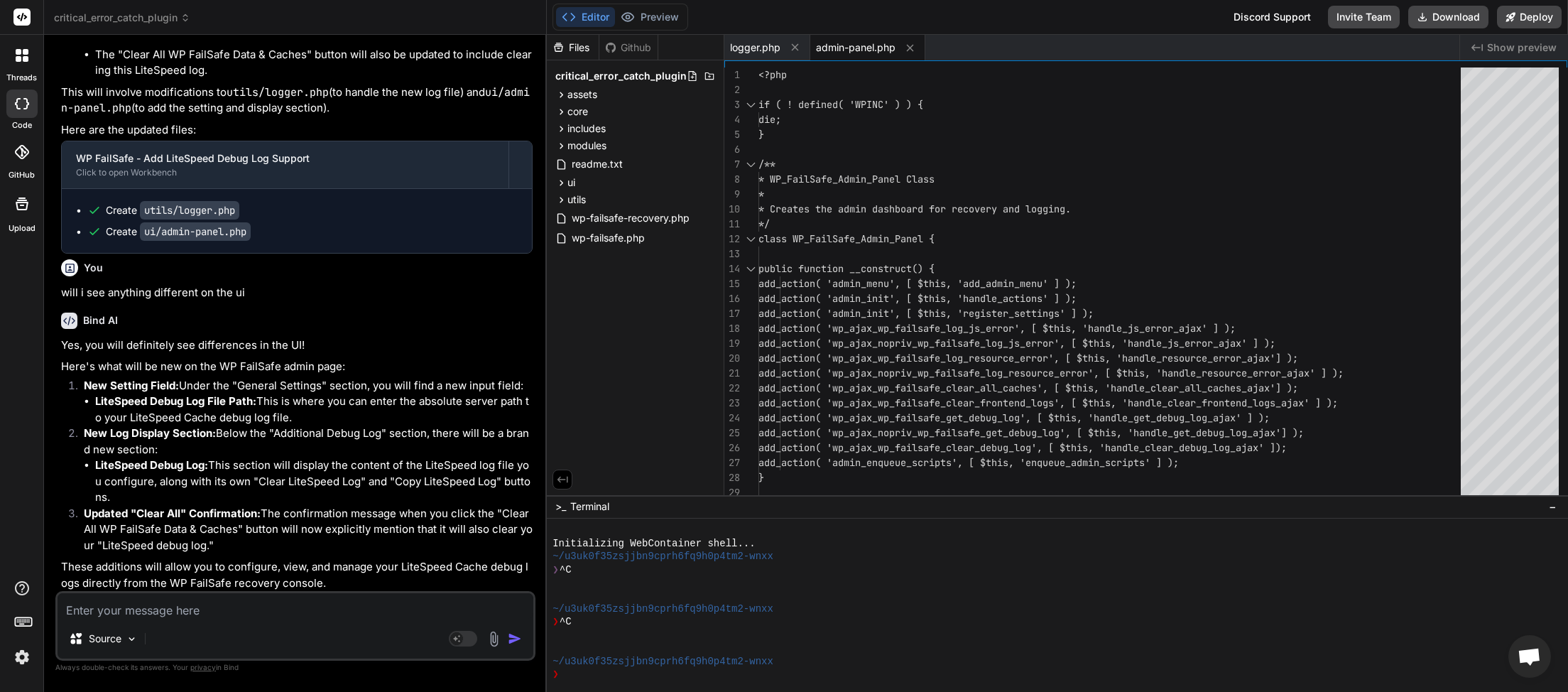
scroll to position [3051, 0]
click at [1458, 17] on button "Download" at bounding box center [1448, 17] width 80 height 23
drag, startPoint x: 93, startPoint y: 398, endPoint x: 146, endPoint y: 404, distance: 53.3
click at [146, 404] on ul "LiteSpeed Debug Log File Path: This is where you can enter the absolute server …" at bounding box center [308, 406] width 449 height 32
copy strong "LiteSpeed"
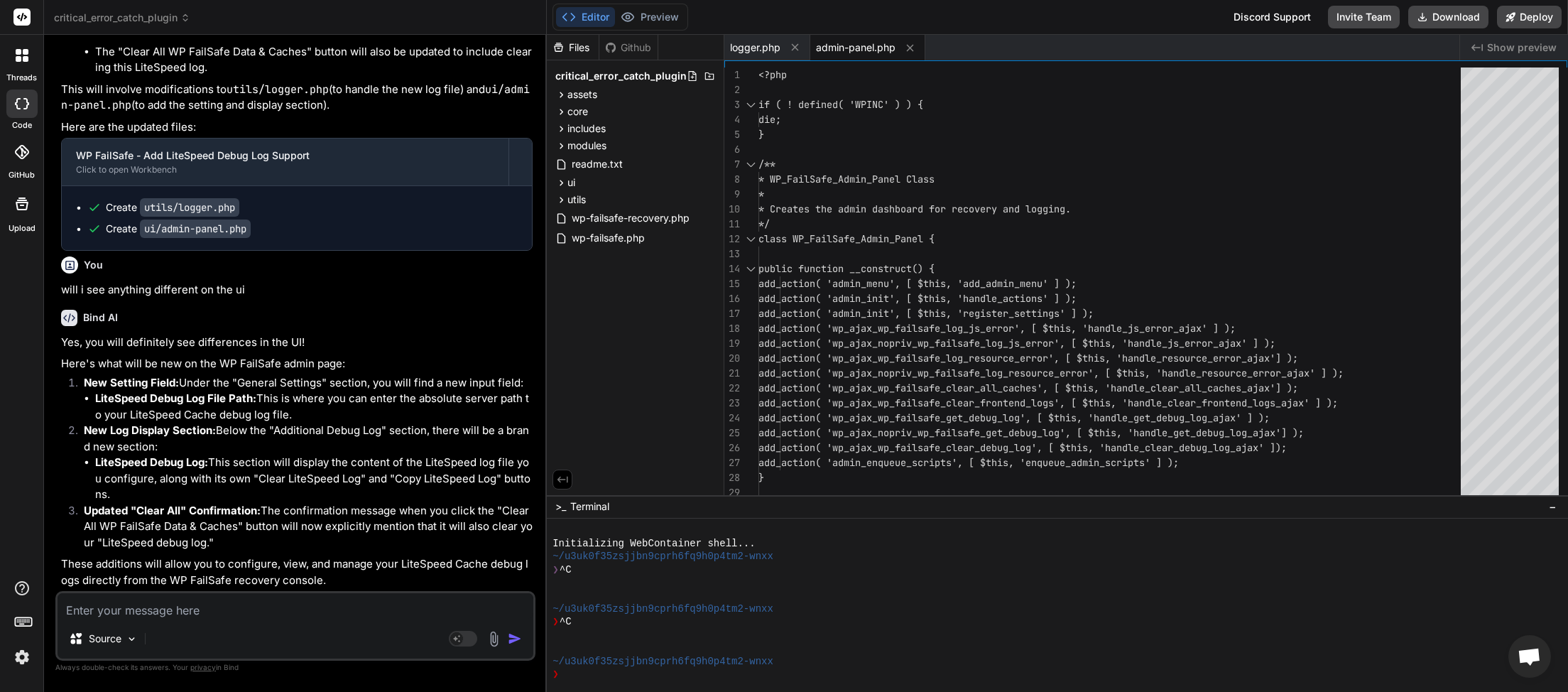
click at [264, 609] on textarea at bounding box center [295, 606] width 476 height 25
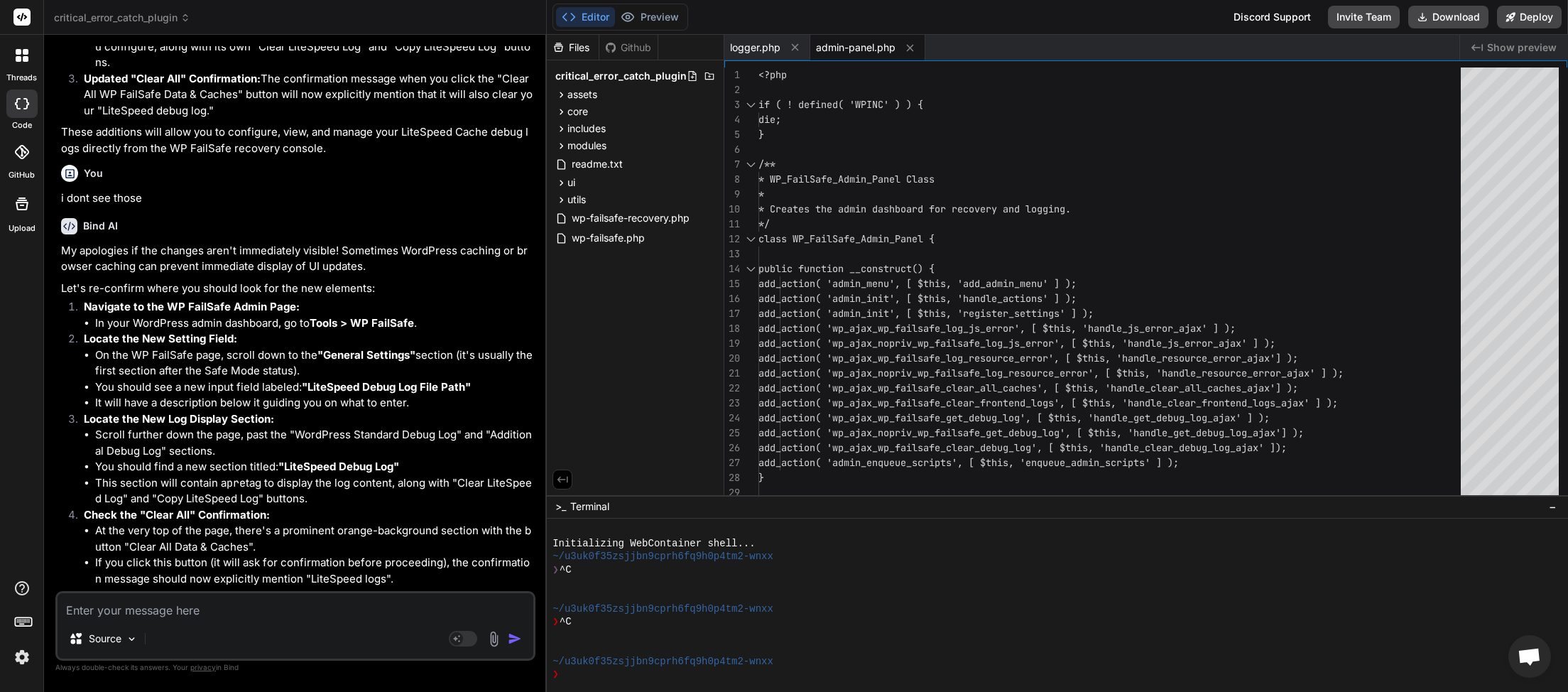
scroll to position [3609, 0]
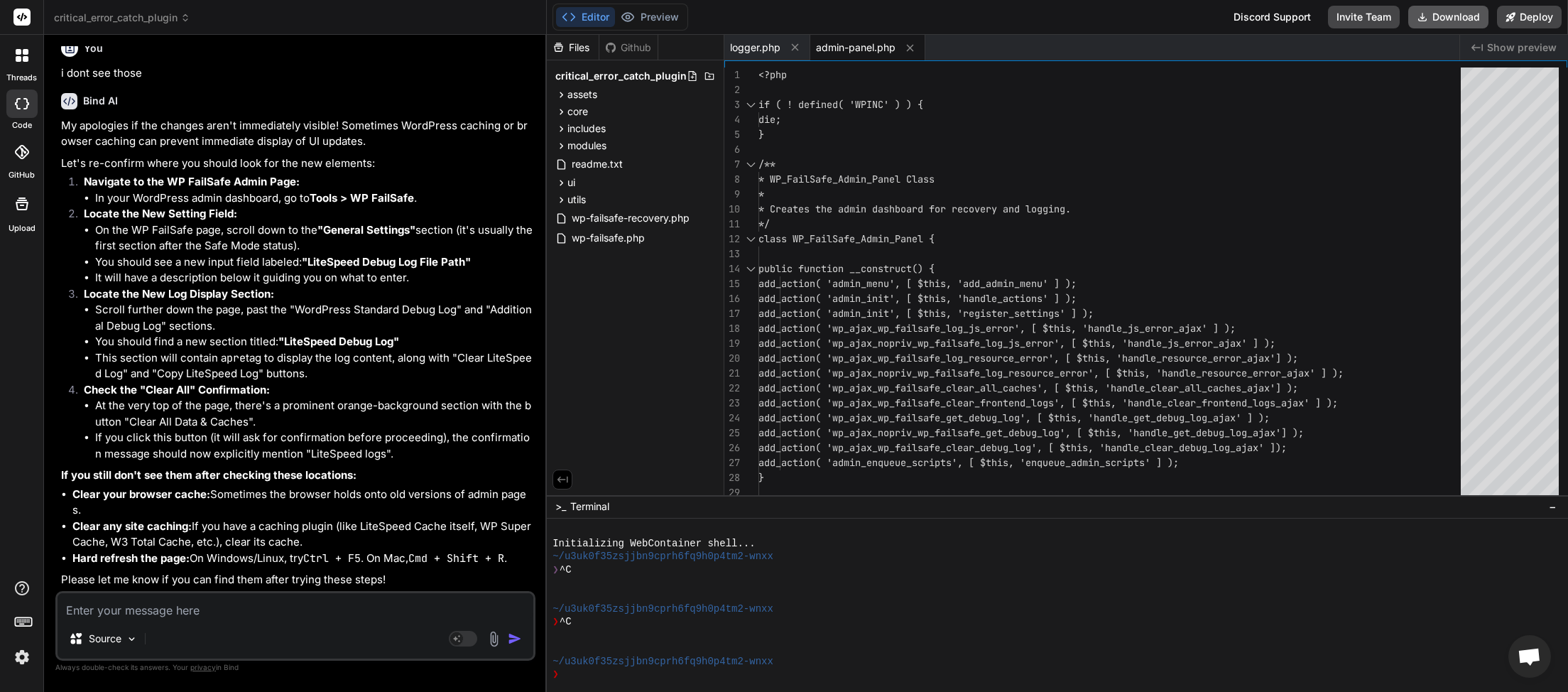
click at [1438, 21] on button "Download" at bounding box center [1448, 17] width 80 height 23
click at [217, 602] on textarea at bounding box center [295, 606] width 476 height 25
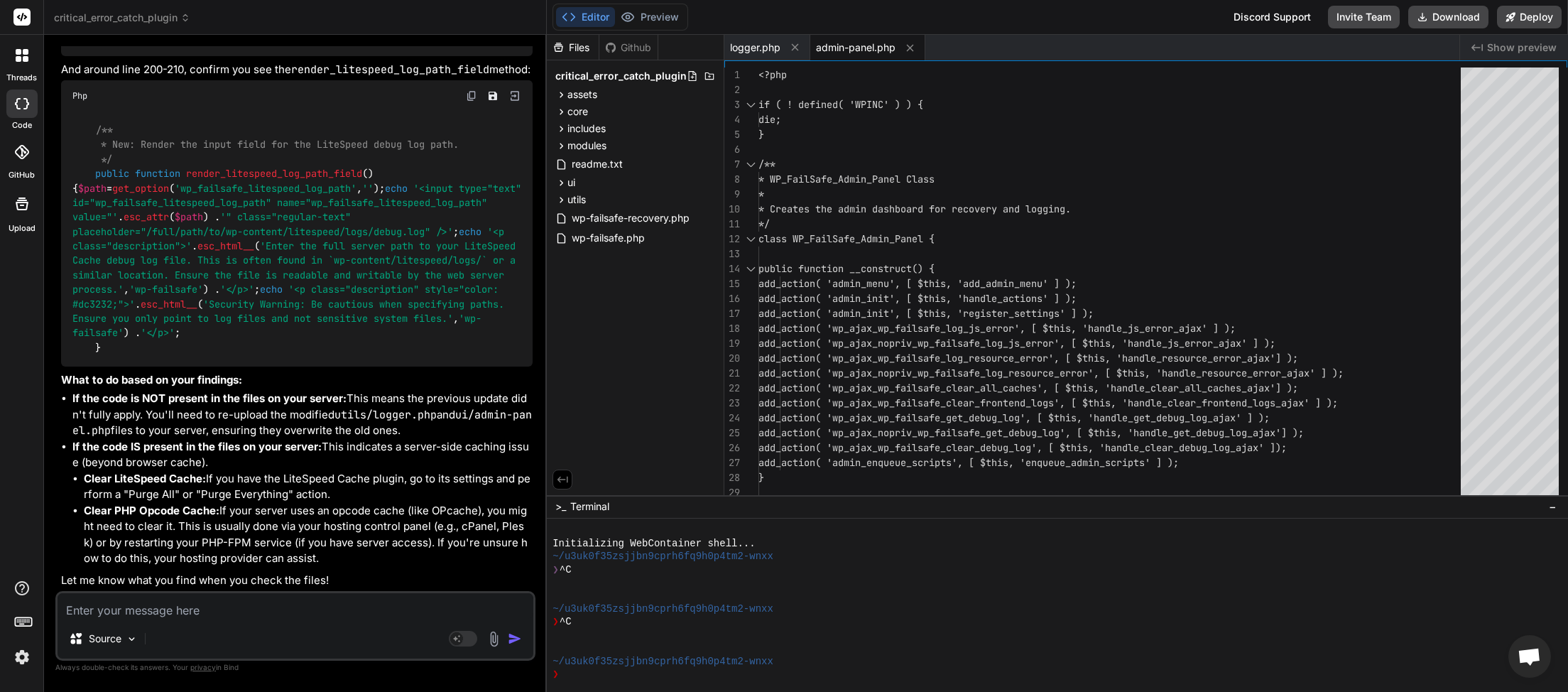
scroll to position [5050, 0]
click at [179, 606] on textarea at bounding box center [295, 606] width 476 height 25
paste textarea "private static $litespeed_log_file; // New: Log file for LiteSpeed Cache debug …"
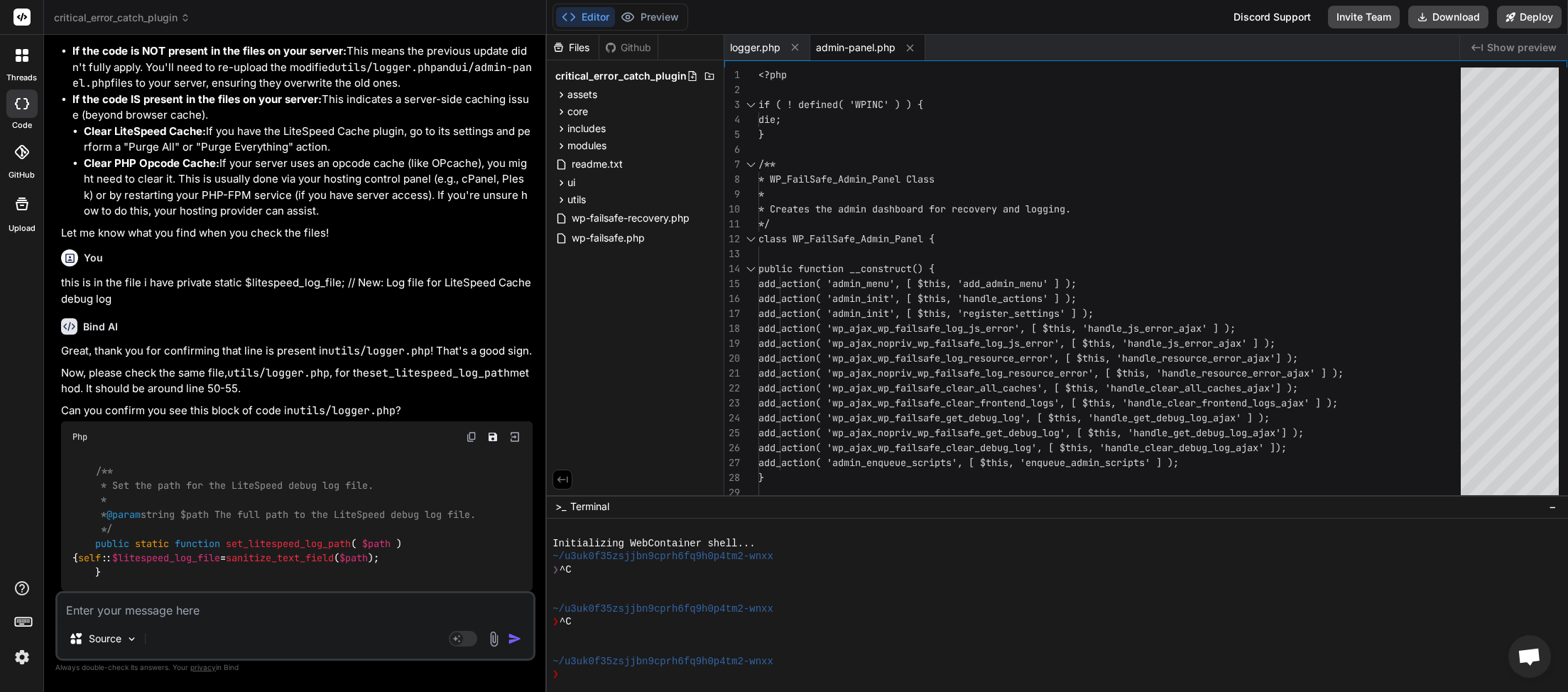
scroll to position [5415, 0]
paste textarea "/** * Set the path for the LiteSpeed debug log file. * * @param string $path Th…"
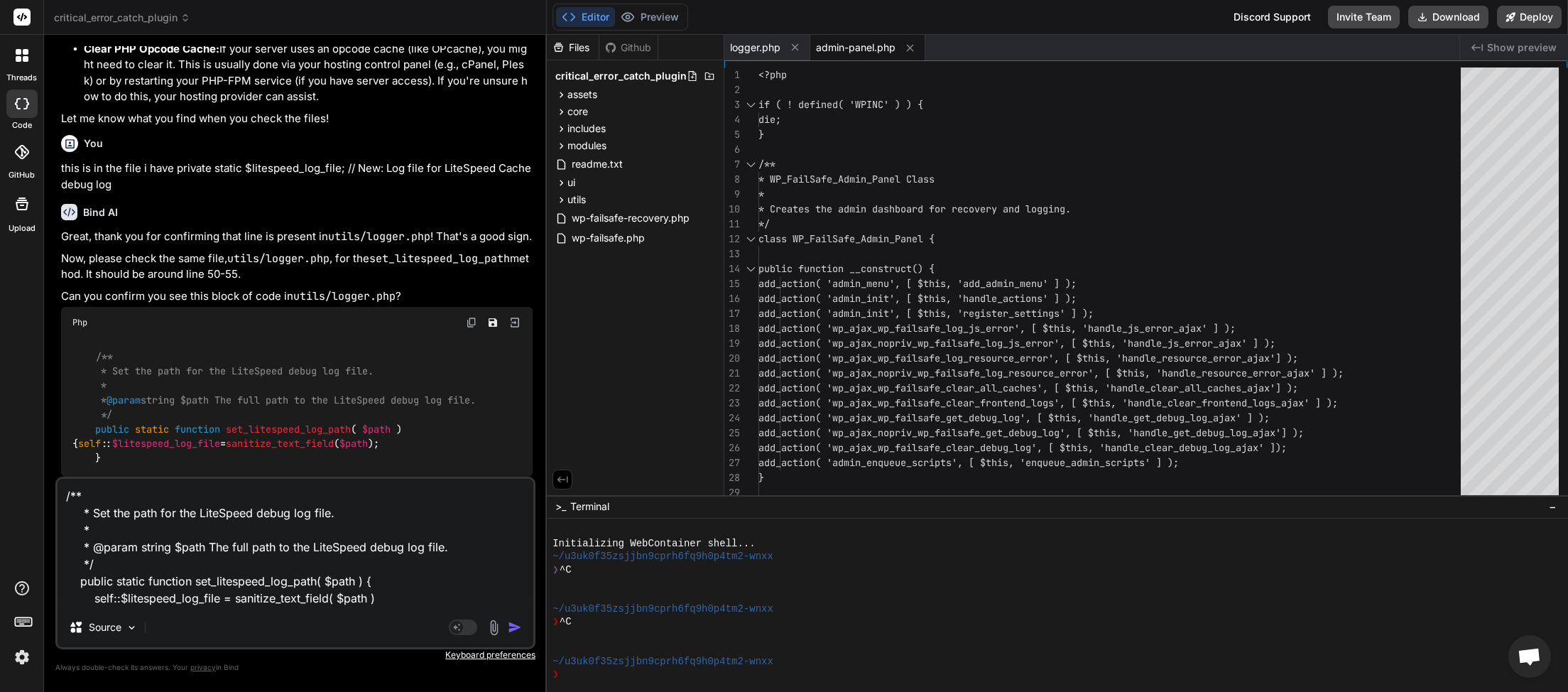
click at [515, 632] on img "button" at bounding box center [515, 627] width 14 height 14
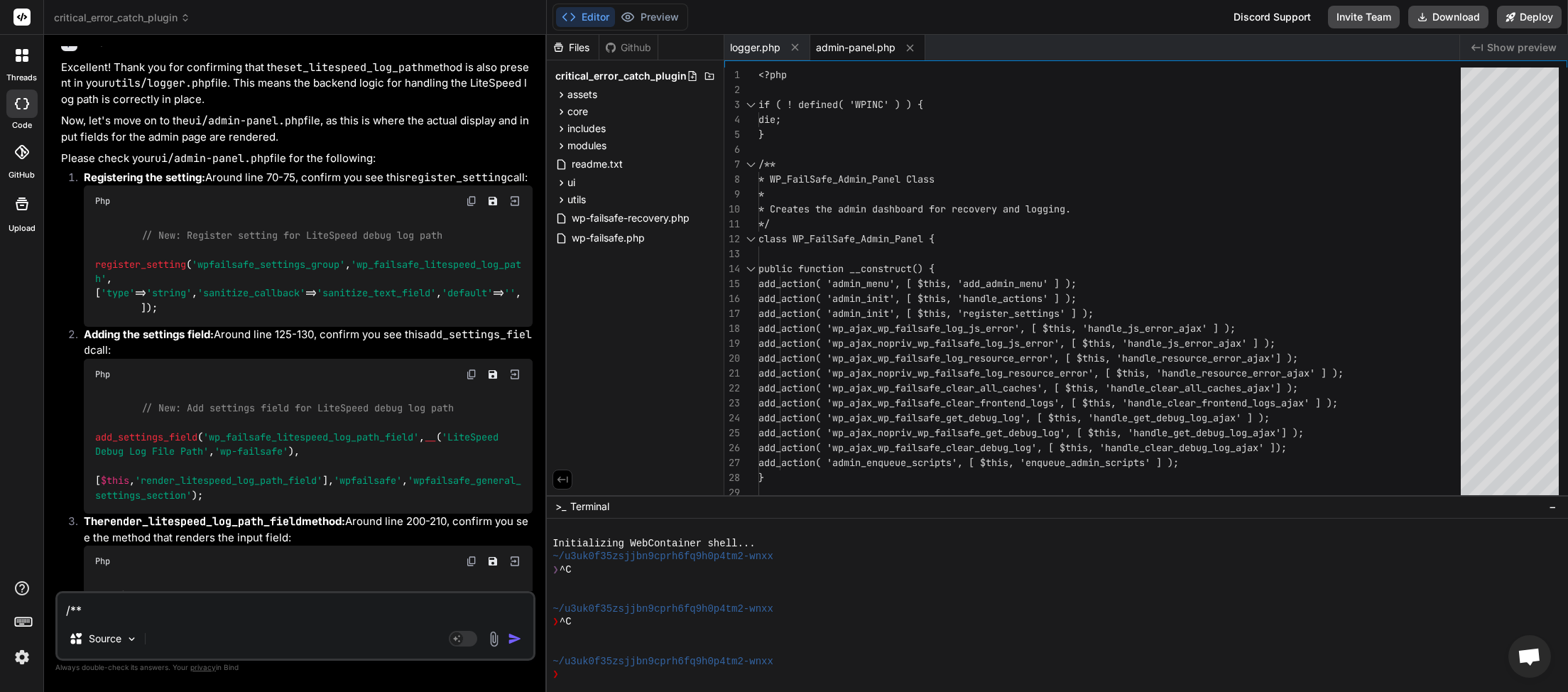
scroll to position [5987, 0]
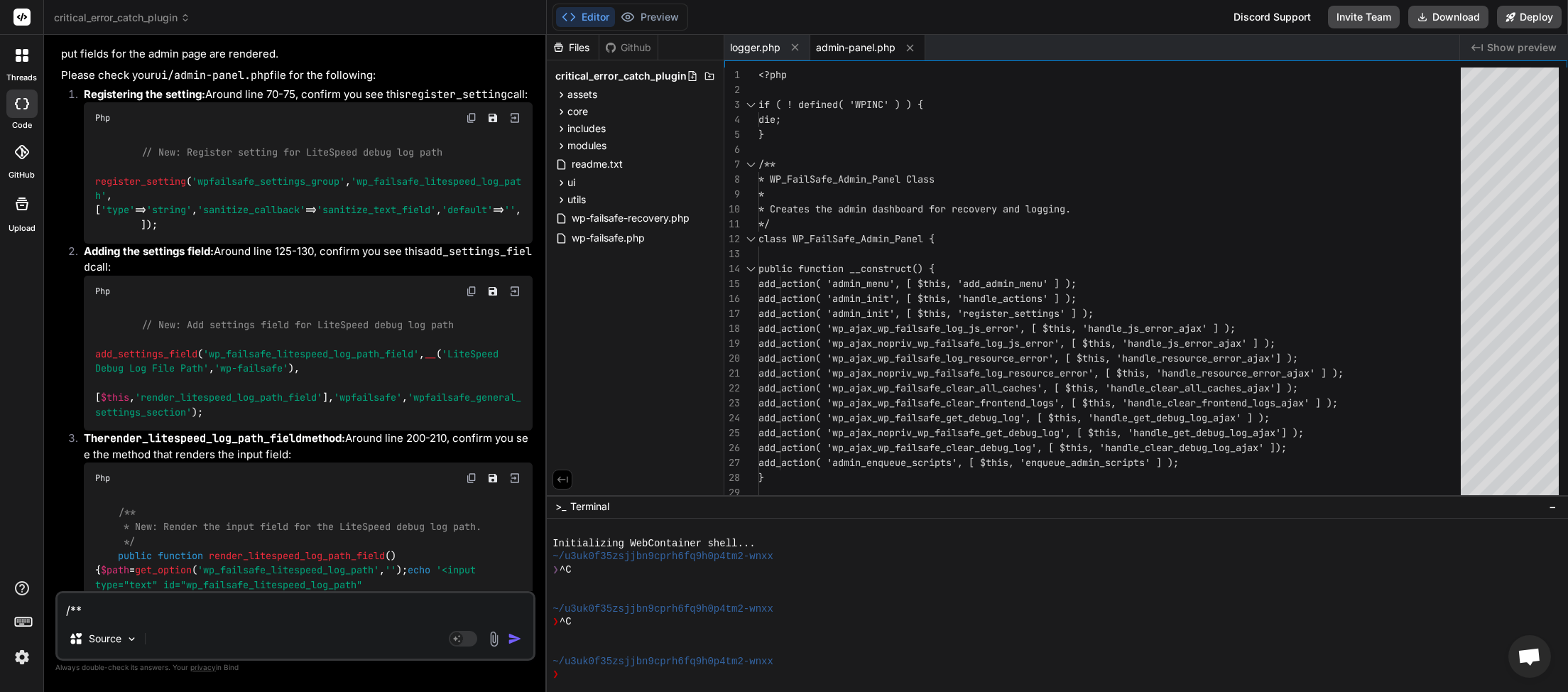
paste textarea "// New: Register setting for LiteSpeed debug log path register_setting( 'wpfail…"
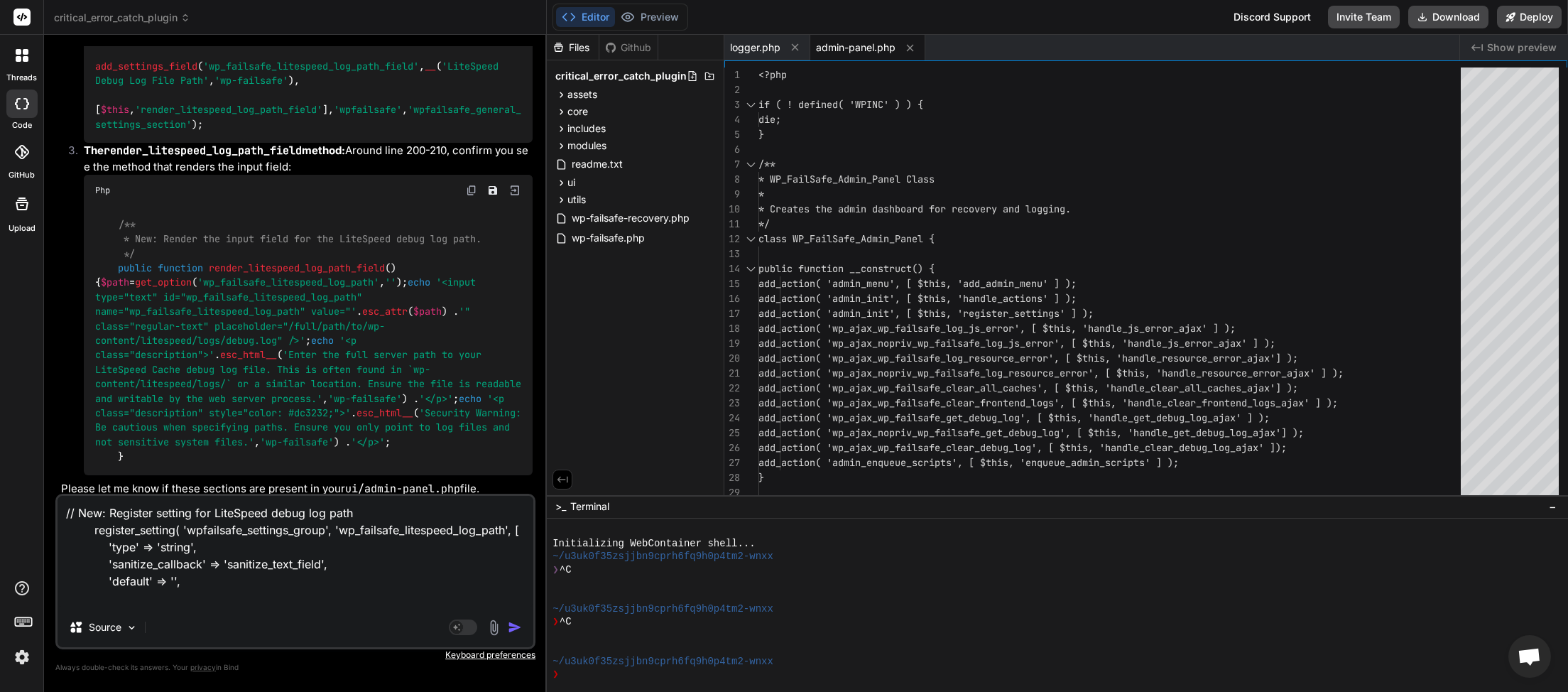
scroll to position [6301, 0]
paste textarea "/** * New: Render the input field for the LiteSpeed debug log path. */ public f…"
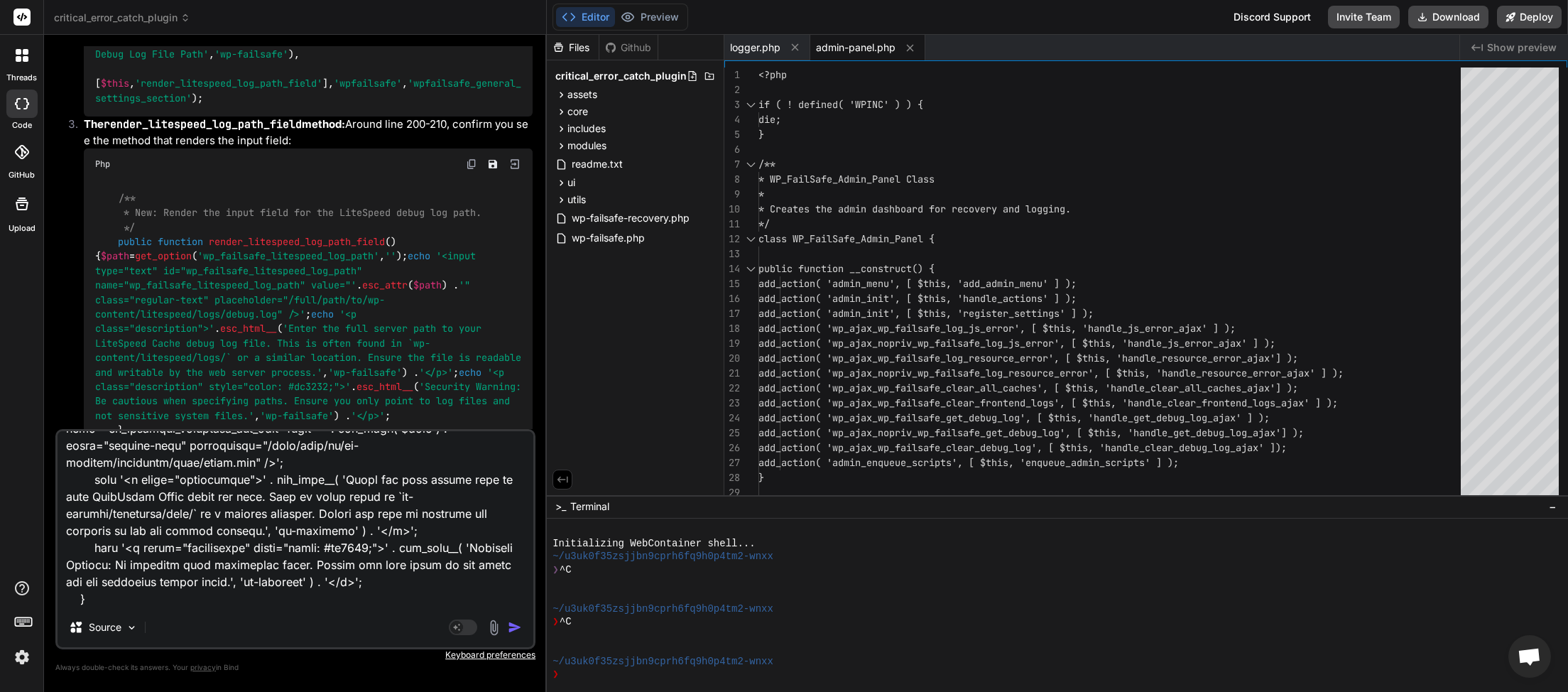
scroll to position [6582, 0]
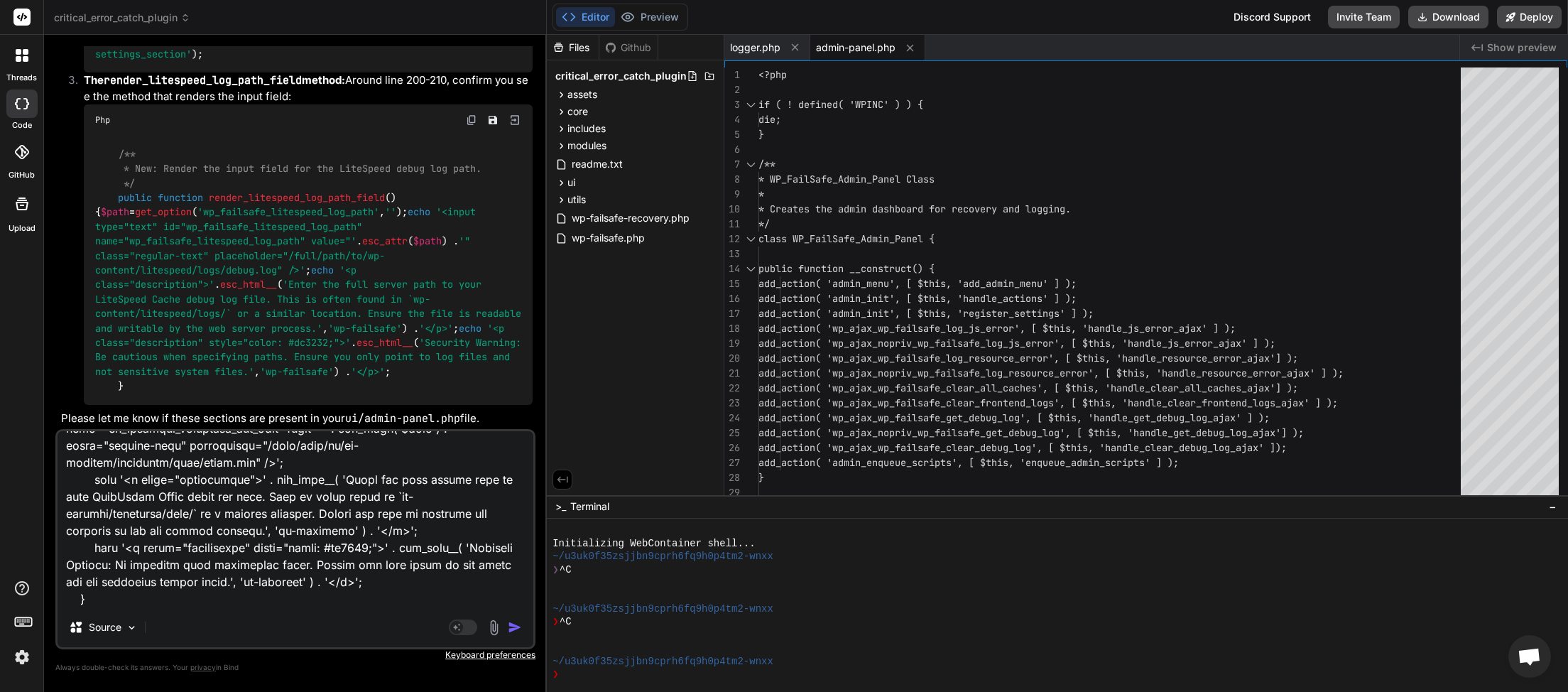
click at [515, 629] on img "button" at bounding box center [515, 627] width 14 height 14
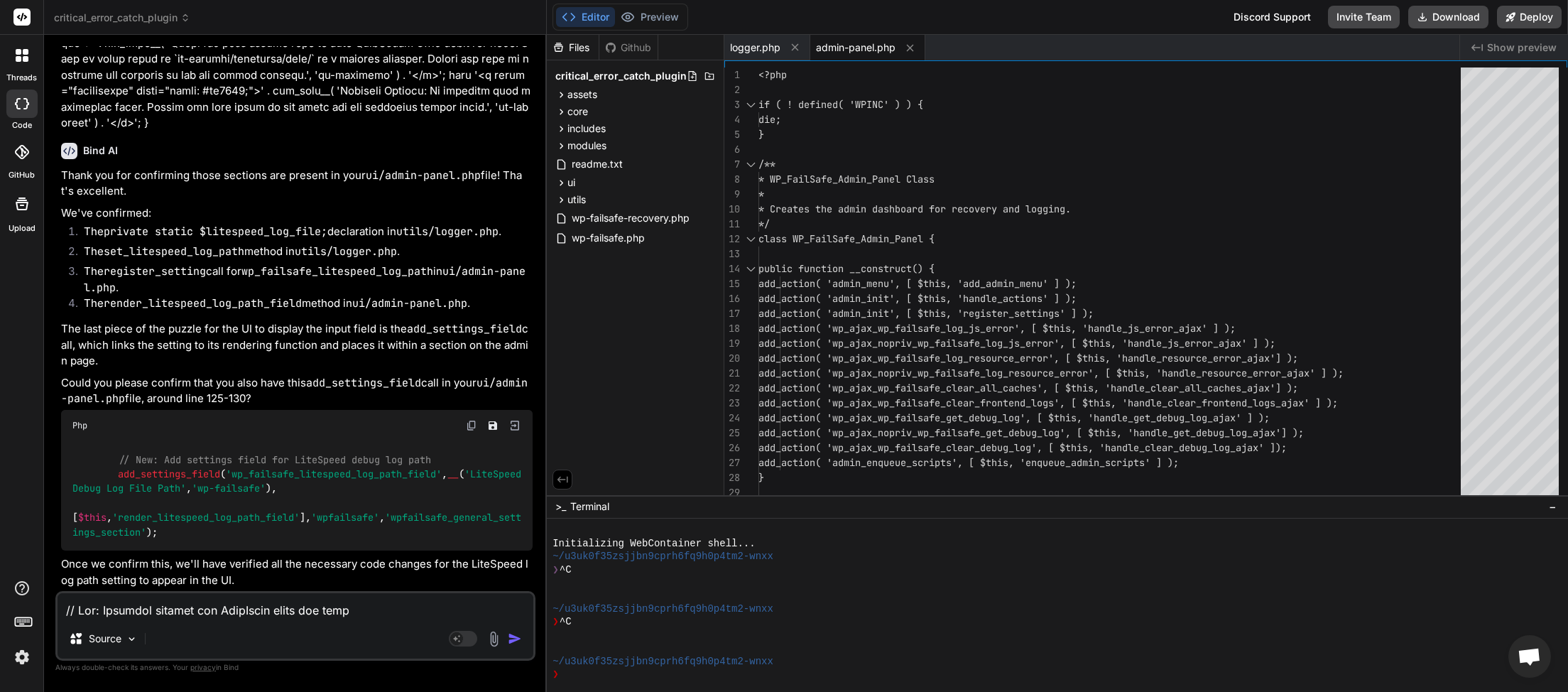
scroll to position [7134, 0]
drag, startPoint x: 357, startPoint y: 461, endPoint x: 149, endPoint y: 467, distance: 208.1
click at [225, 467] on span "'wp_failsafe_litespeed_log_path_field'" at bounding box center [333, 474] width 216 height 13
copy span "wp_failsafe_litespeed_log_path_field"
paste textarea "// New: Add settings field for LiteSpeed debug log path add_settings_field( 'wp…"
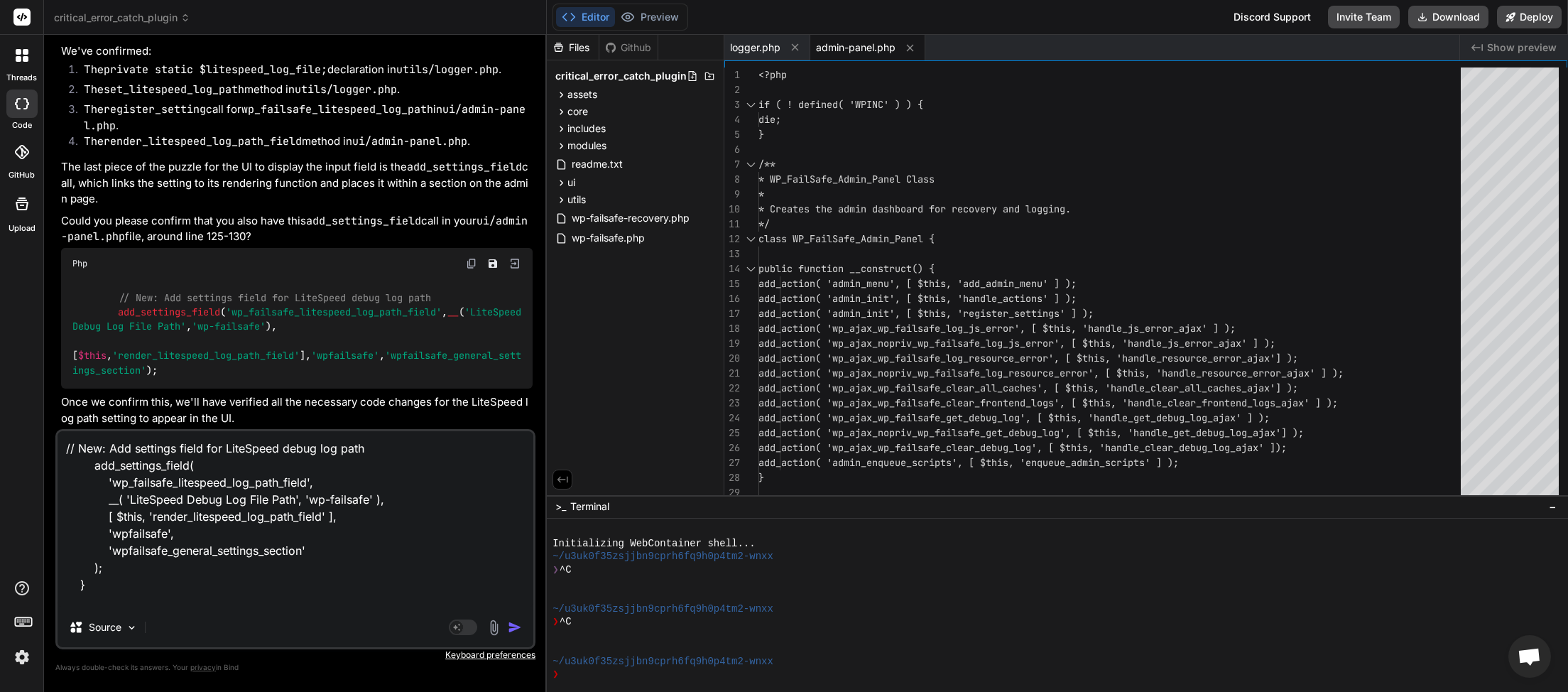
scroll to position [3, 0]
click at [512, 631] on img "button" at bounding box center [515, 627] width 14 height 14
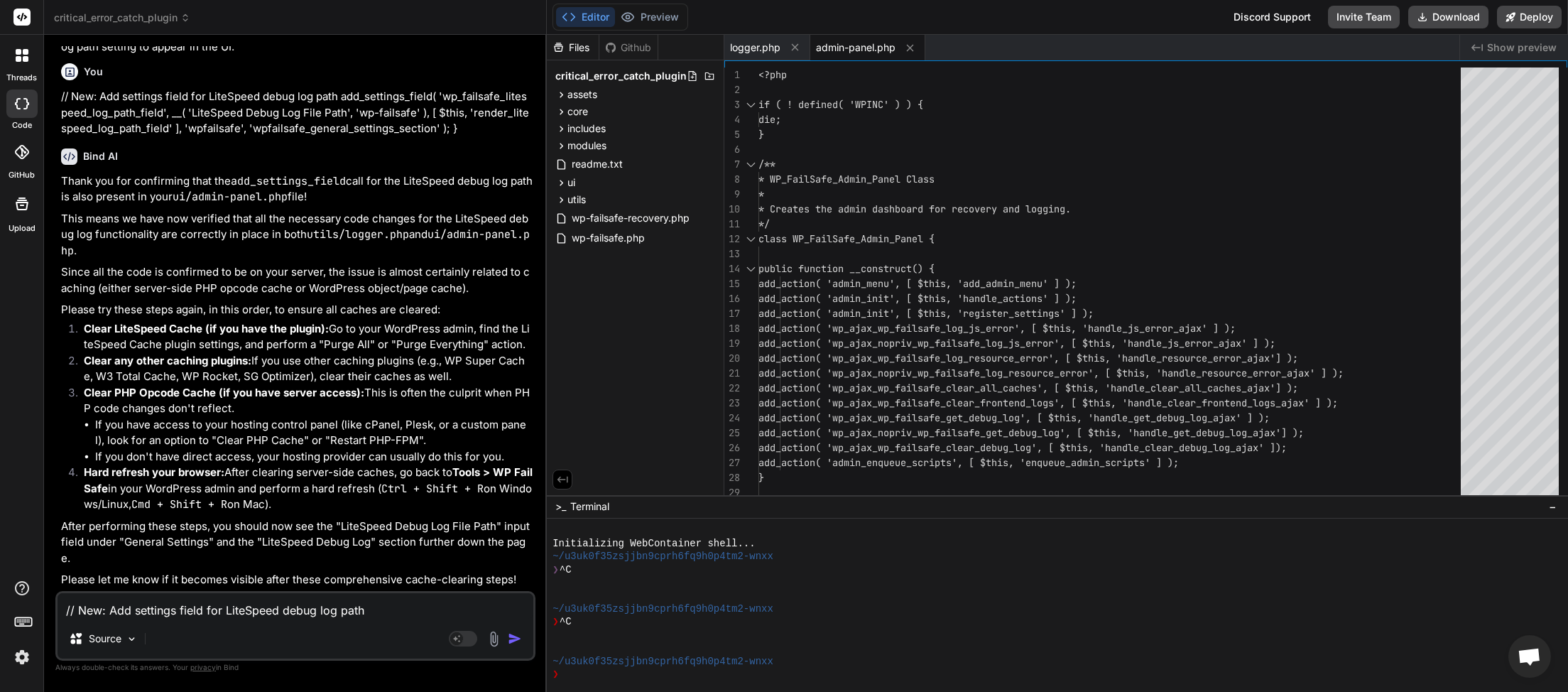
scroll to position [7653, 0]
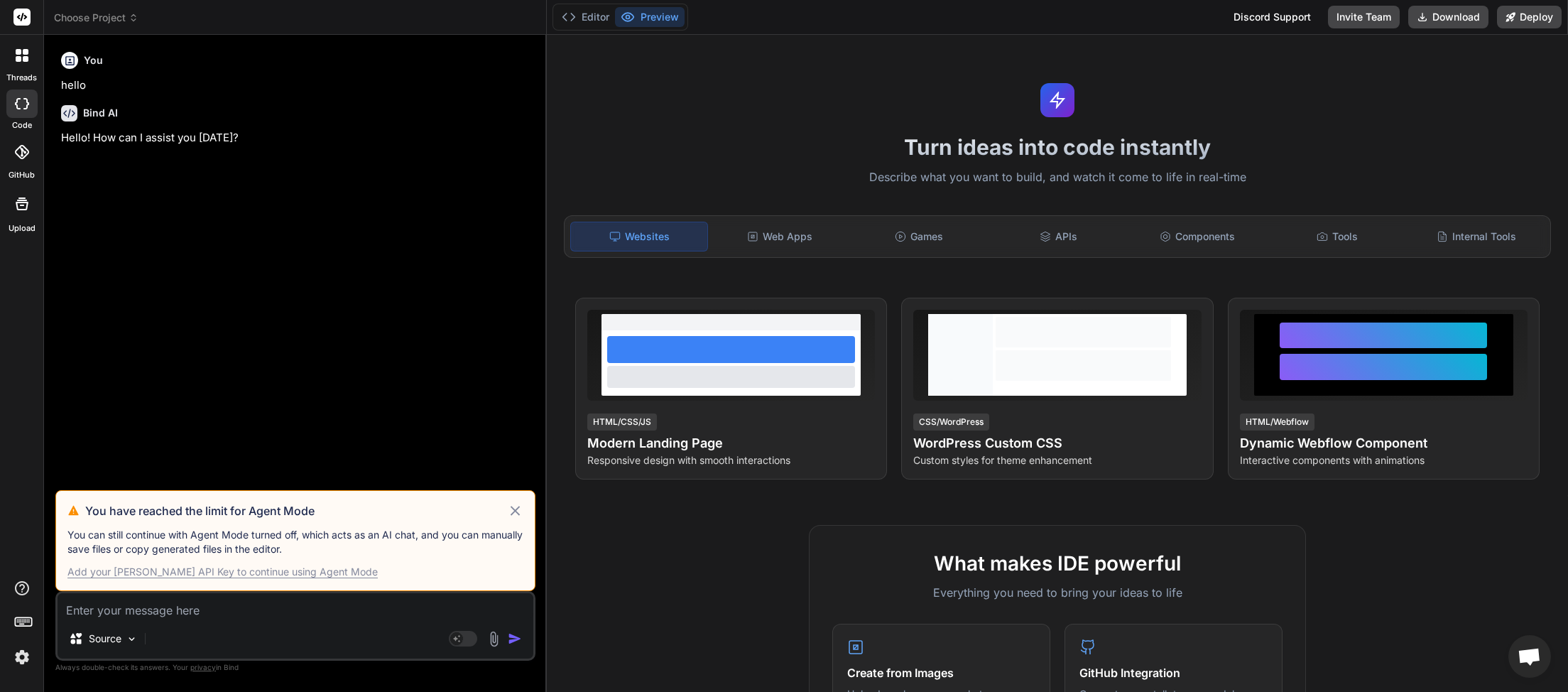
scroll to position [400, 0]
click at [512, 512] on icon at bounding box center [515, 511] width 17 height 17
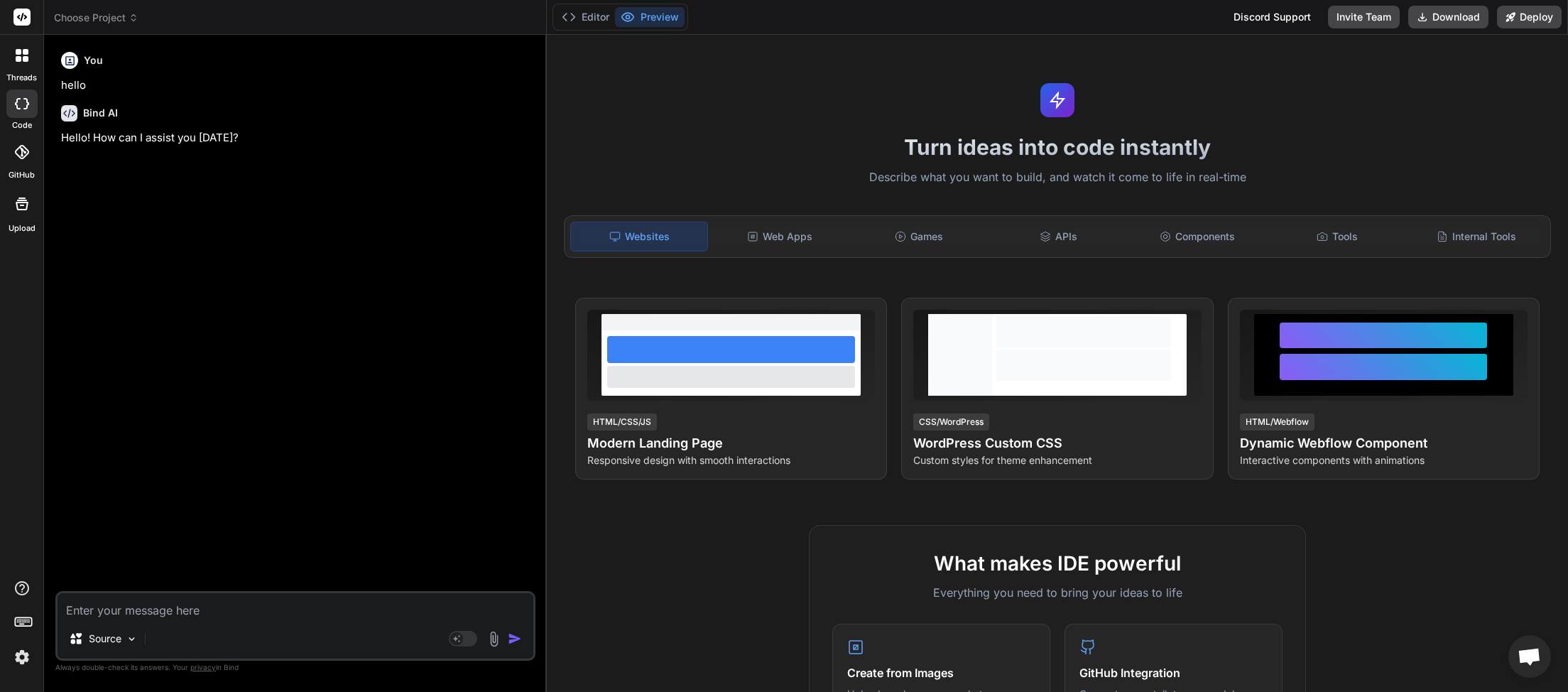
click at [127, 16] on span "Choose Project" at bounding box center [96, 17] width 85 height 14
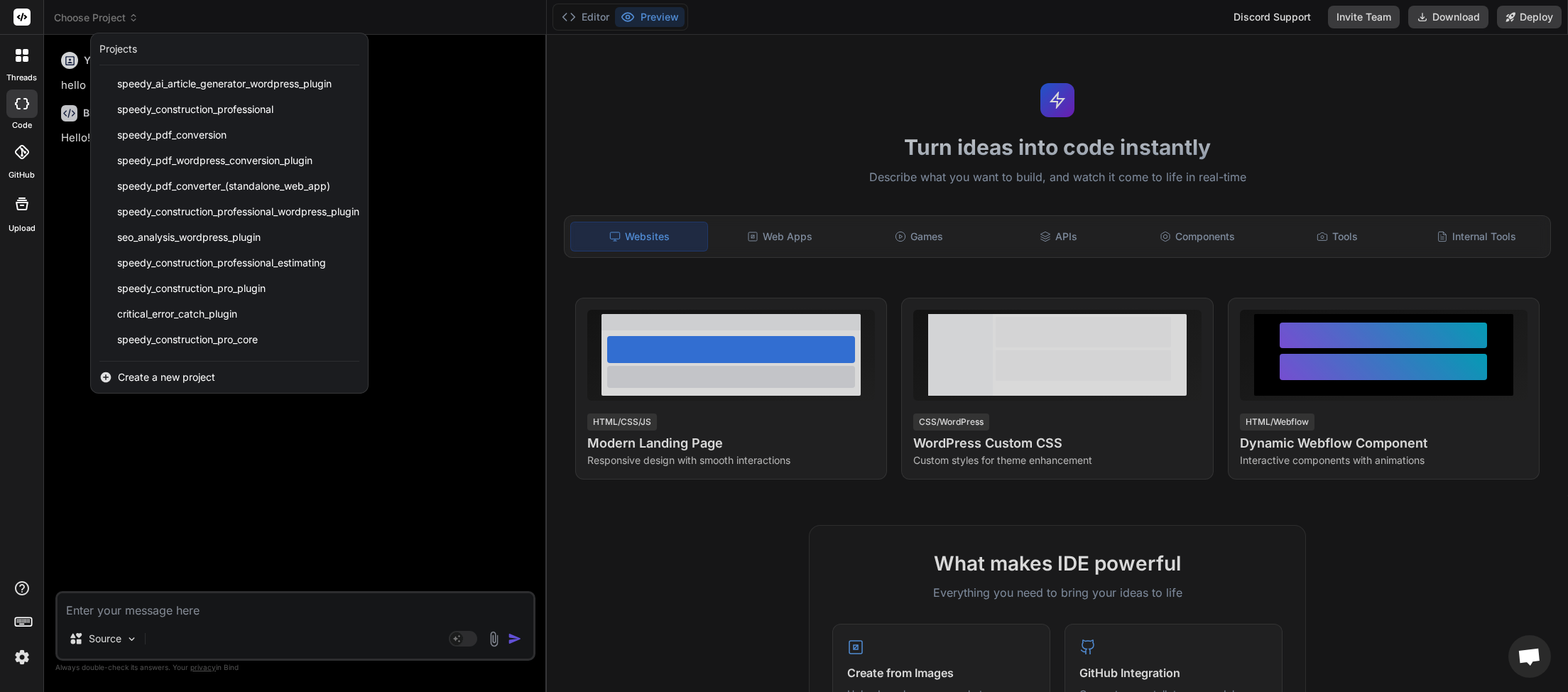
scroll to position [355, 0]
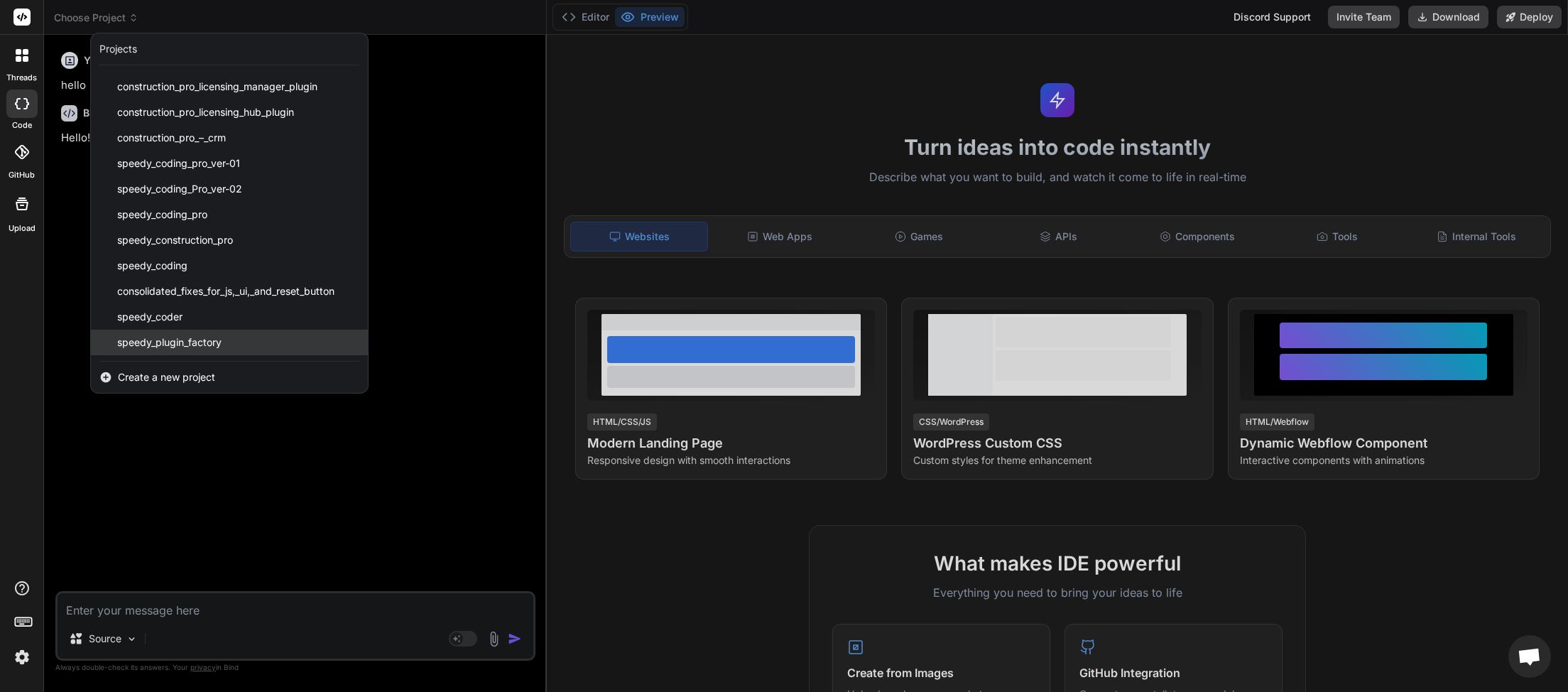
click at [224, 338] on div "speedy_plugin_factory" at bounding box center [229, 342] width 277 height 25
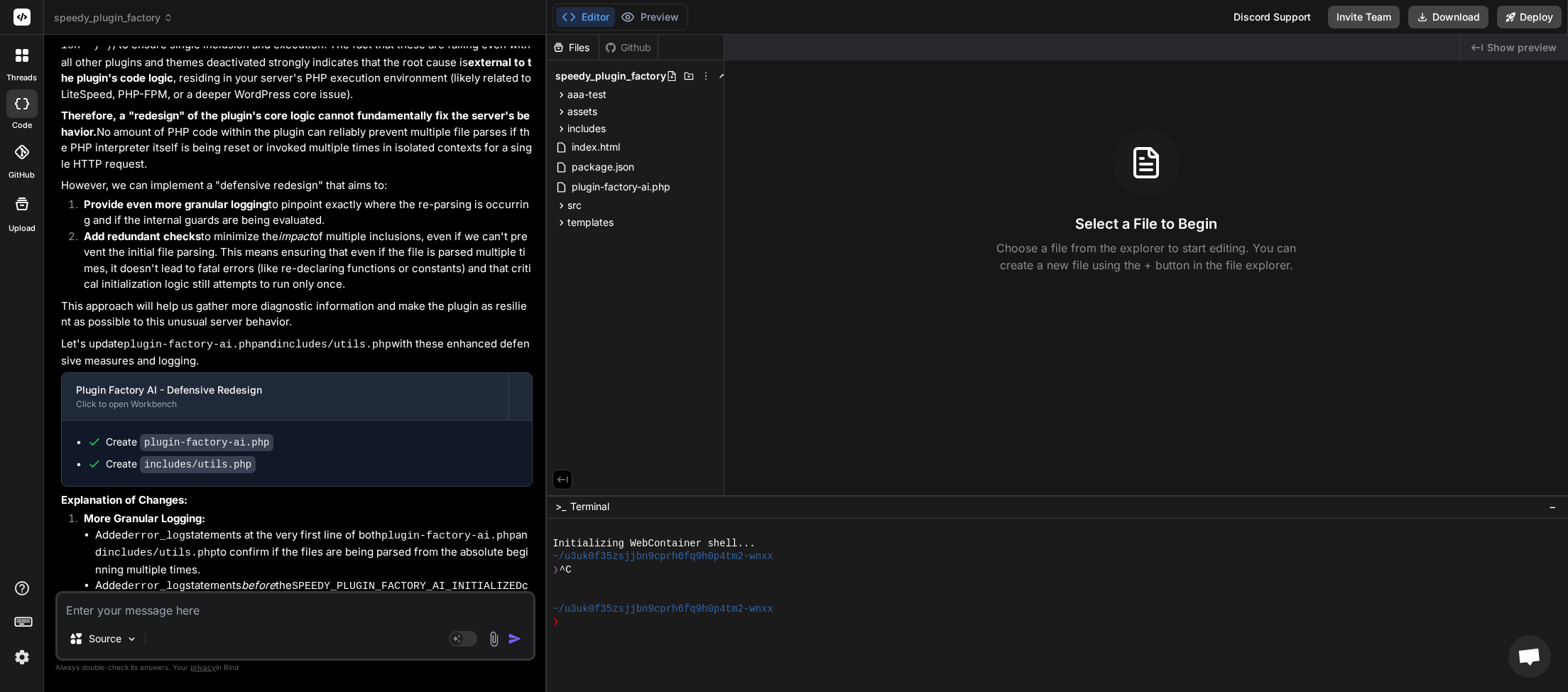
scroll to position [13584, 0]
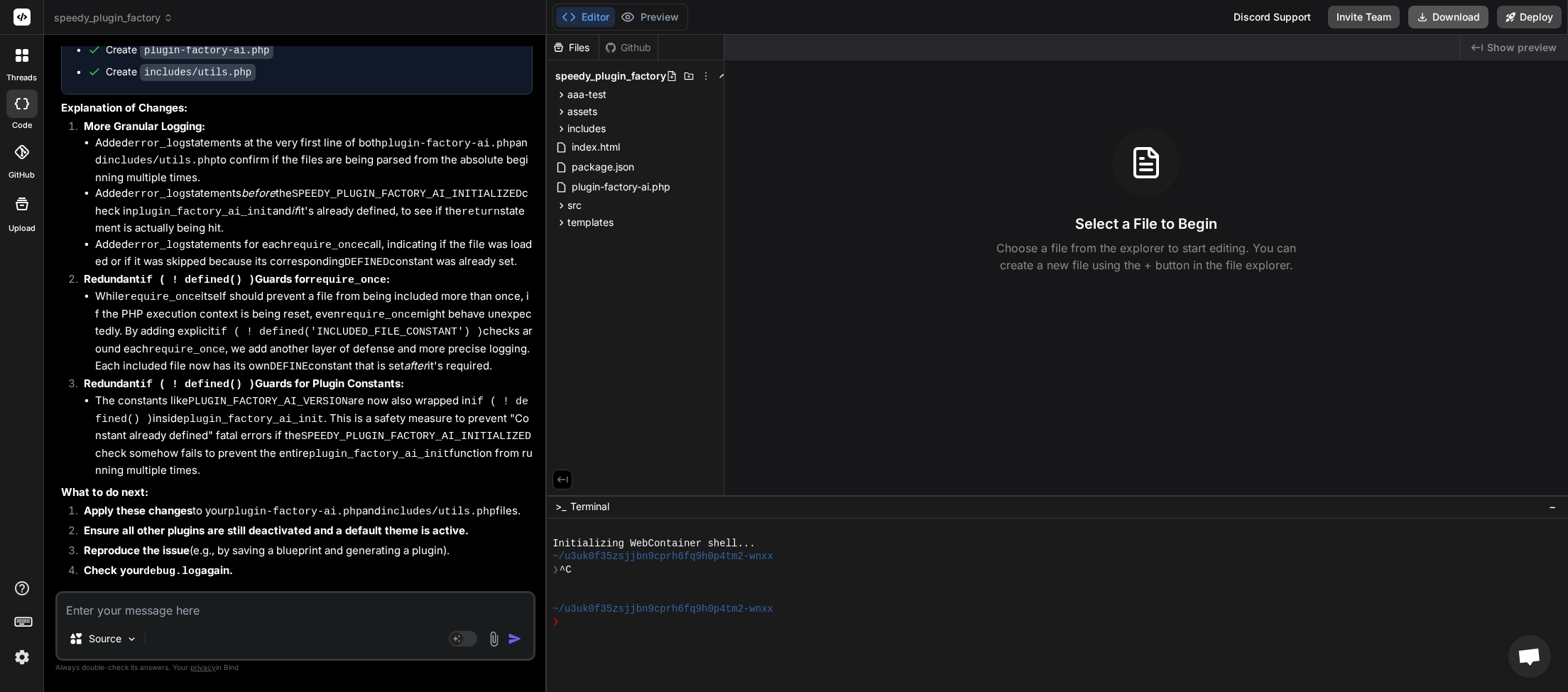
click at [1437, 17] on button "Download" at bounding box center [1448, 17] width 80 height 23
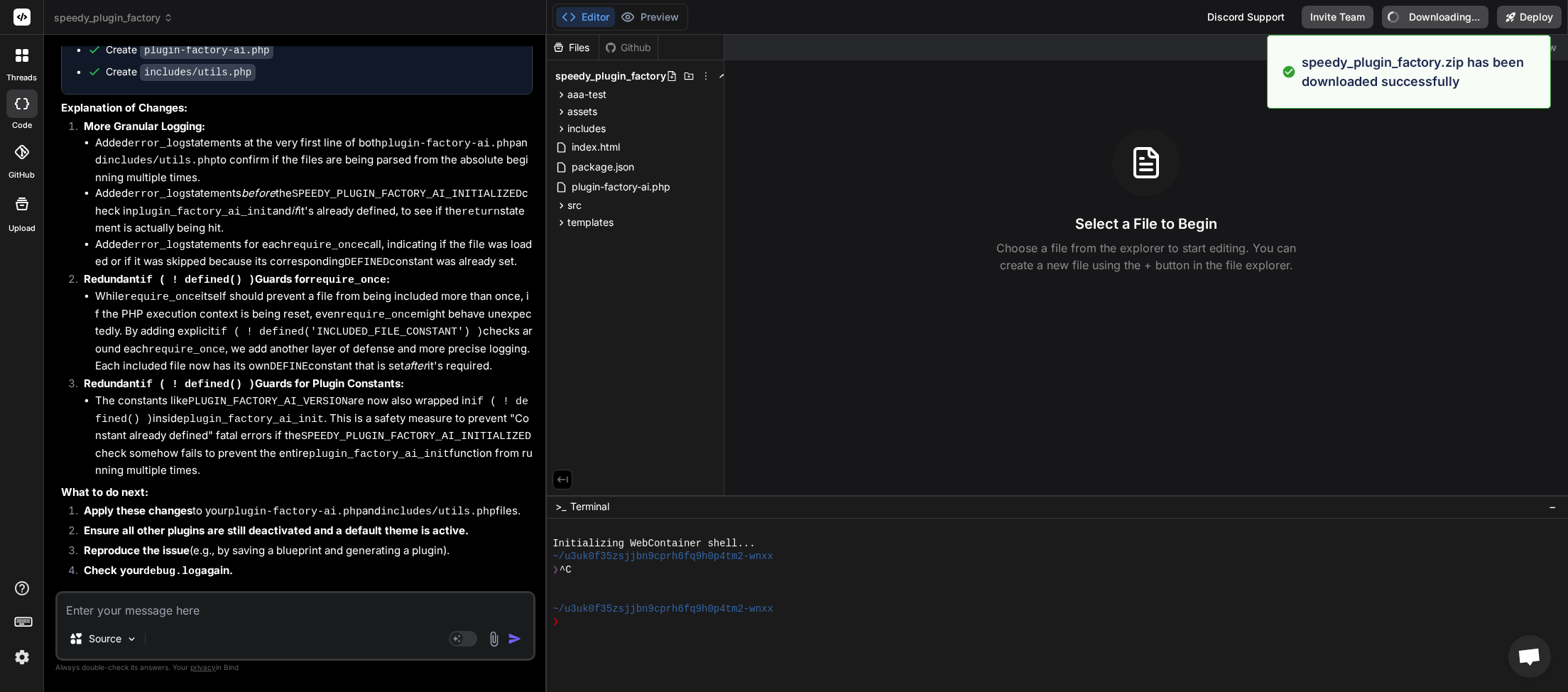
type textarea "x"
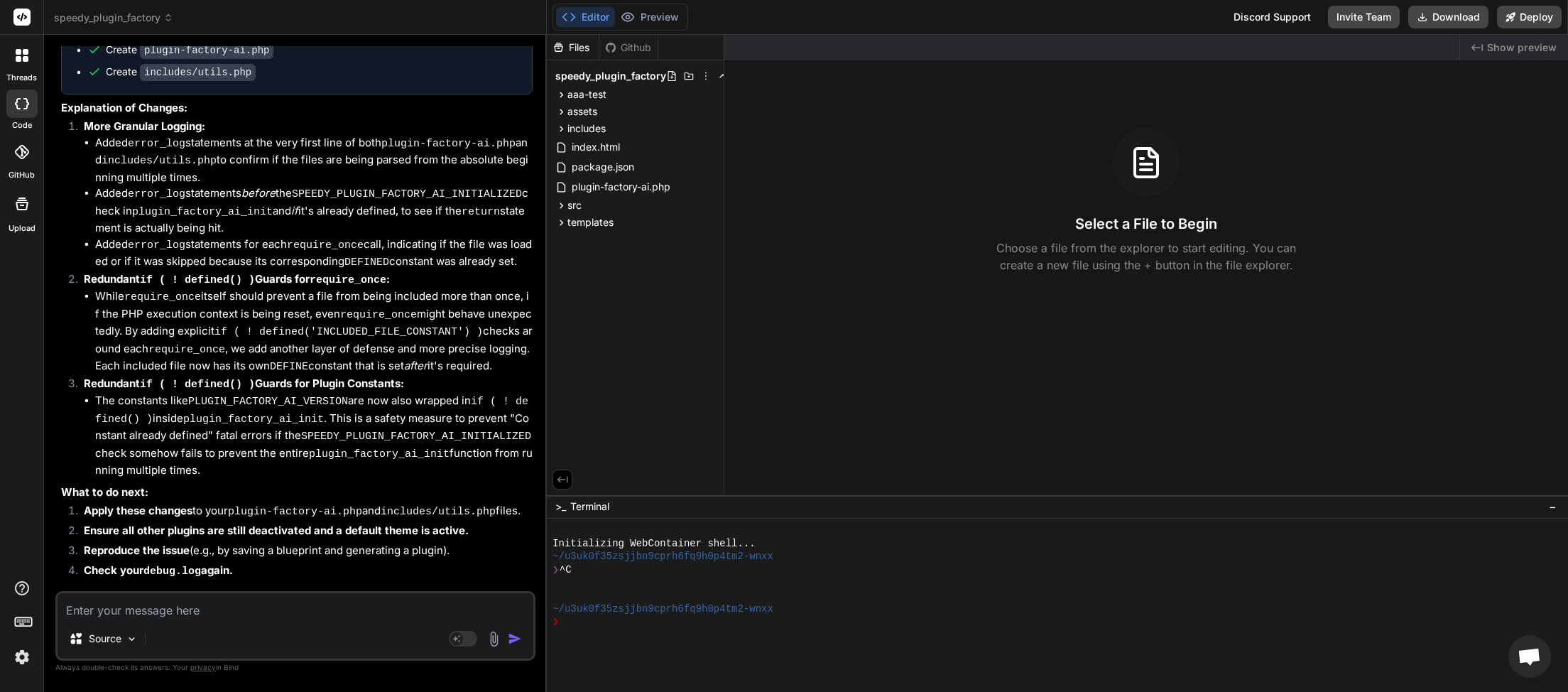
paste textarea "[22-Sep-2025 01:26:46 UTC] Plugin Factory AI: Main plugin initialization trigge…"
type textarea "[22-Sep-2025 01:26:46 UTC] Plugin Factory AI: Main plugin initialization trigge…"
type textarea "x"
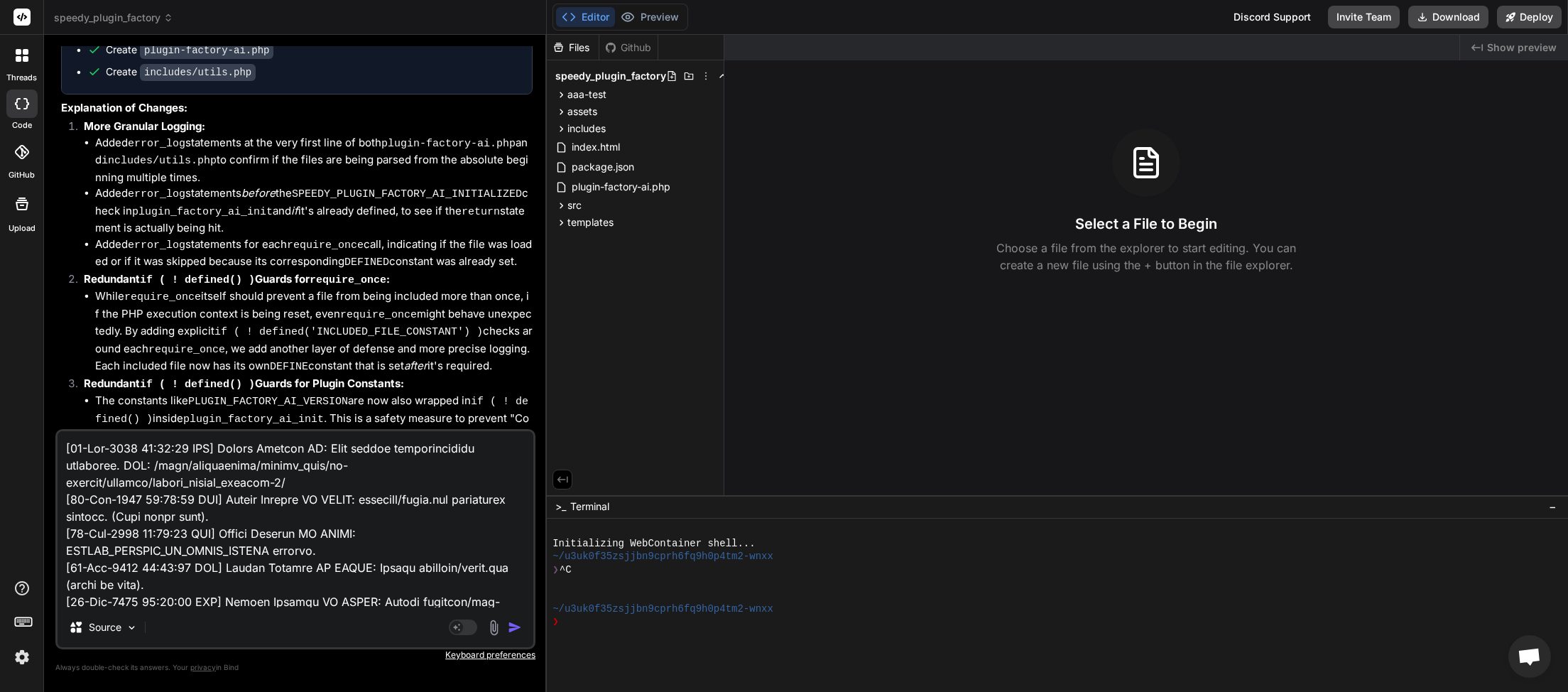
scroll to position [10944, 0]
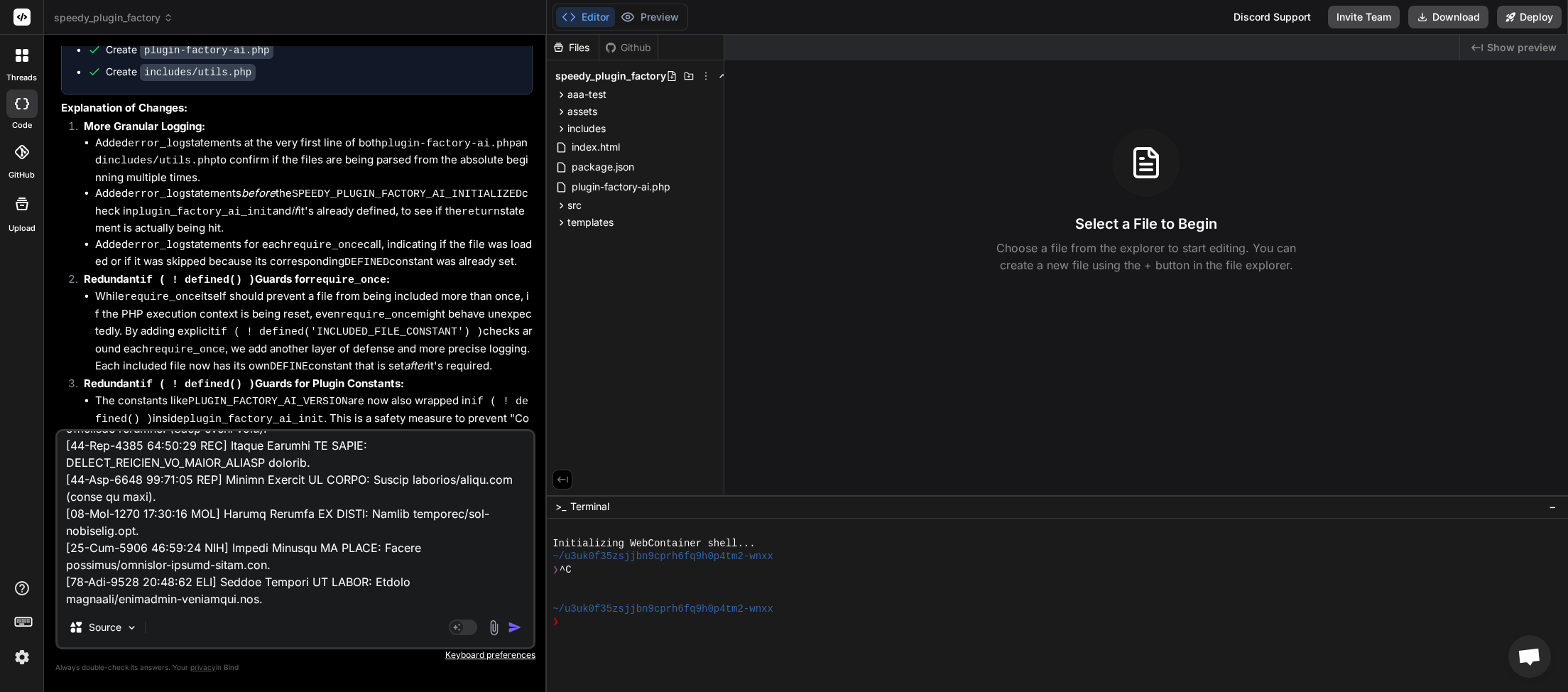
type textarea "[22-Sep-2025 01:26:46 UTC] Plugin Factory AI: Main plugin initialization trigge…"
type textarea "x"
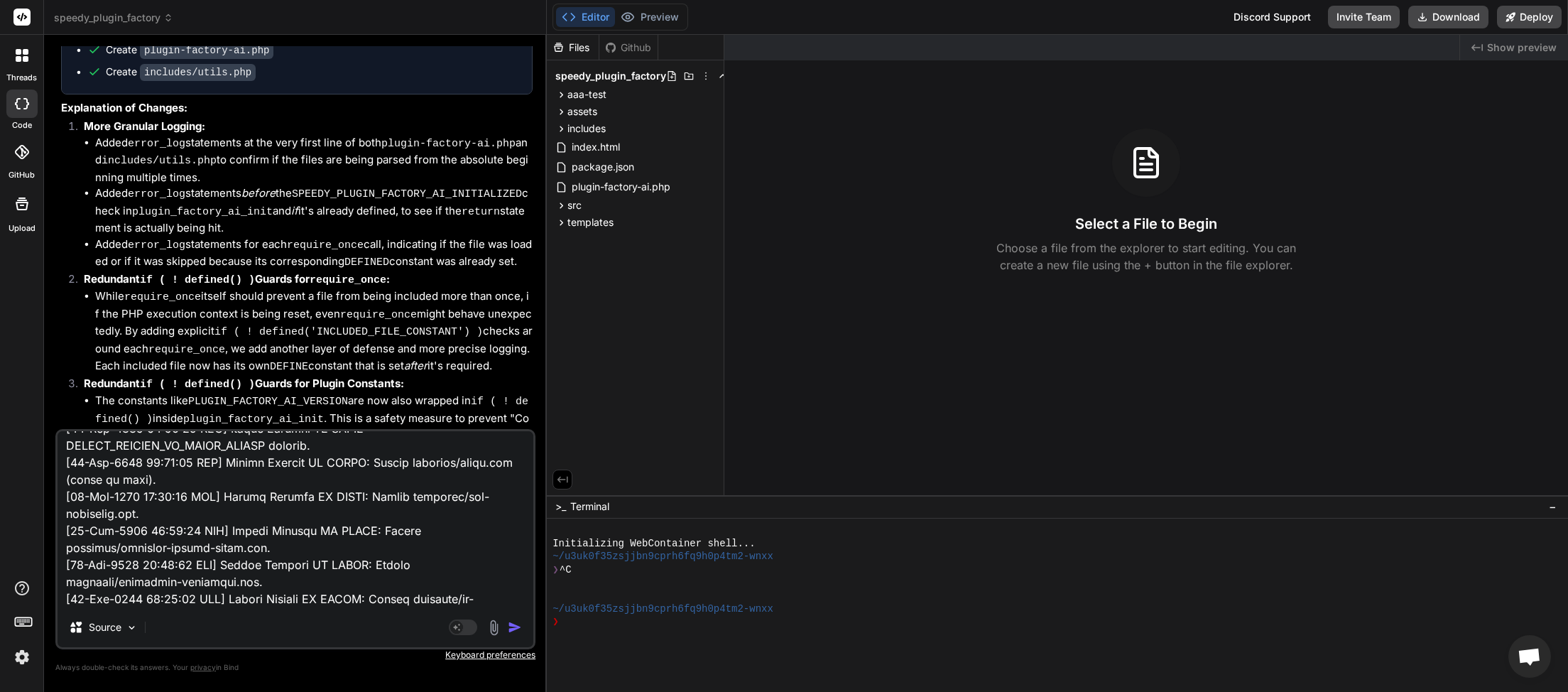
paste textarea "<?php /** * {{PLUGIN_SLUG}} - License Check Logic * * @package {{PLUGIN_SLUG_CA…"
type textarea "[22-Sep-2025 01:26:46 UTC] Plugin Factory AI: Main plugin initialization trigge…"
type textarea "x"
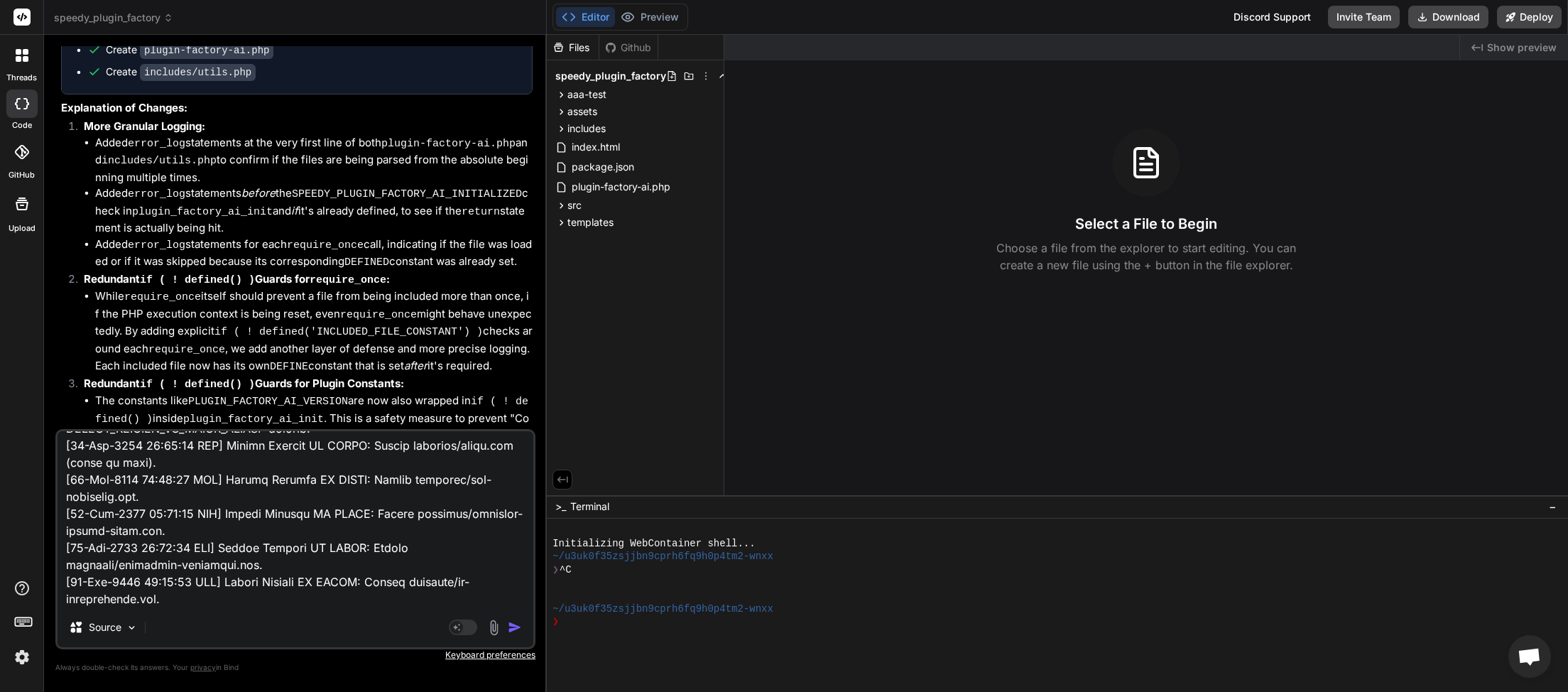
scroll to position [13176, 0]
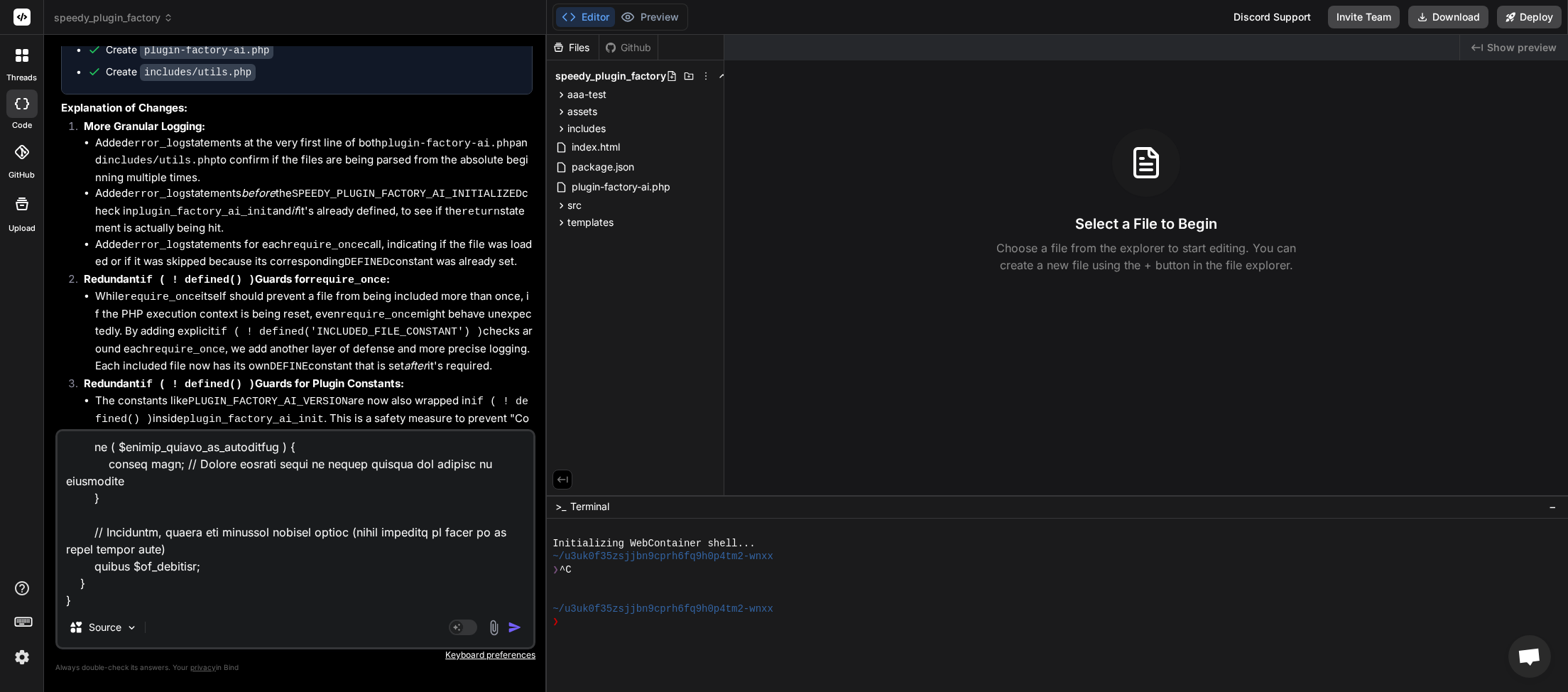
type textarea "[22-Sep-2025 01:26:46 UTC] Plugin Factory AI: Main plugin initialization trigge…"
click at [516, 627] on img "button" at bounding box center [515, 627] width 14 height 14
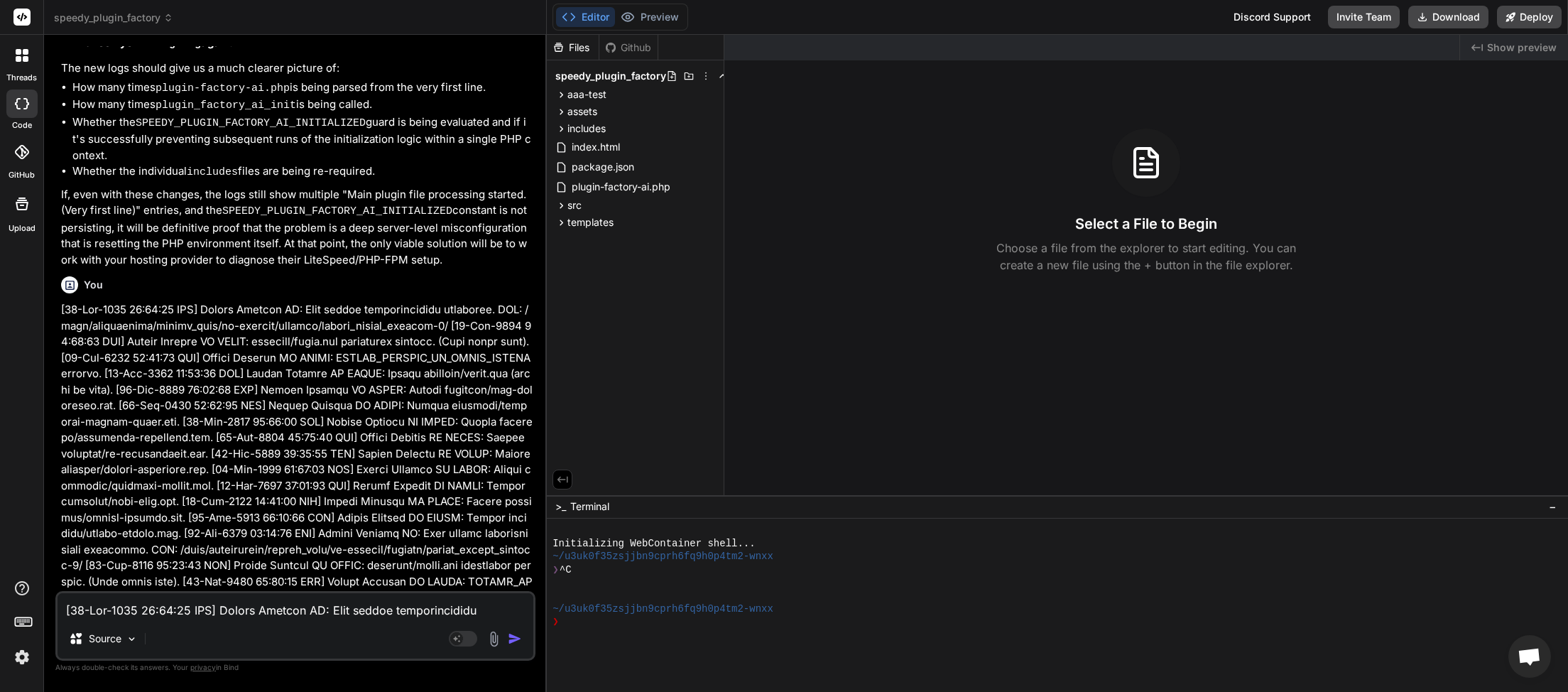
scroll to position [14129, 0]
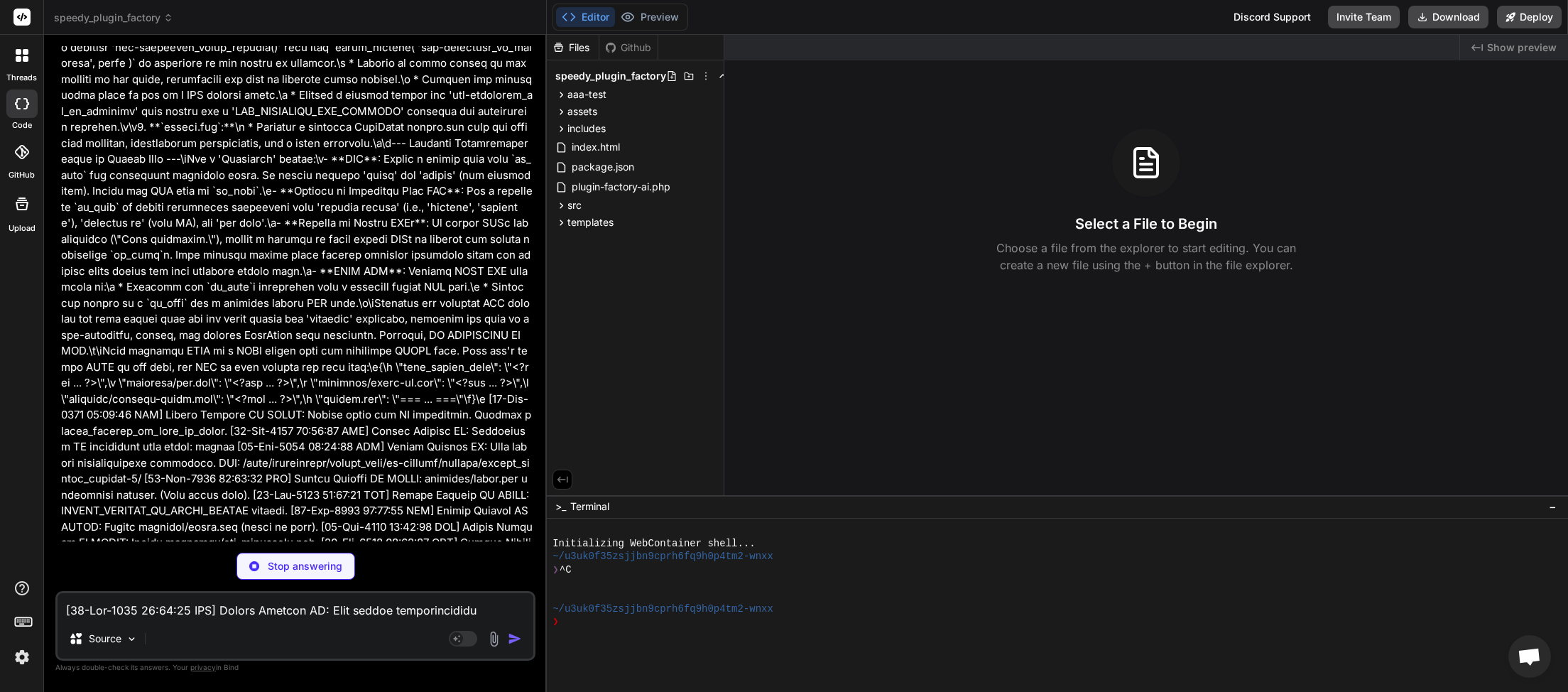
type textarea "x"
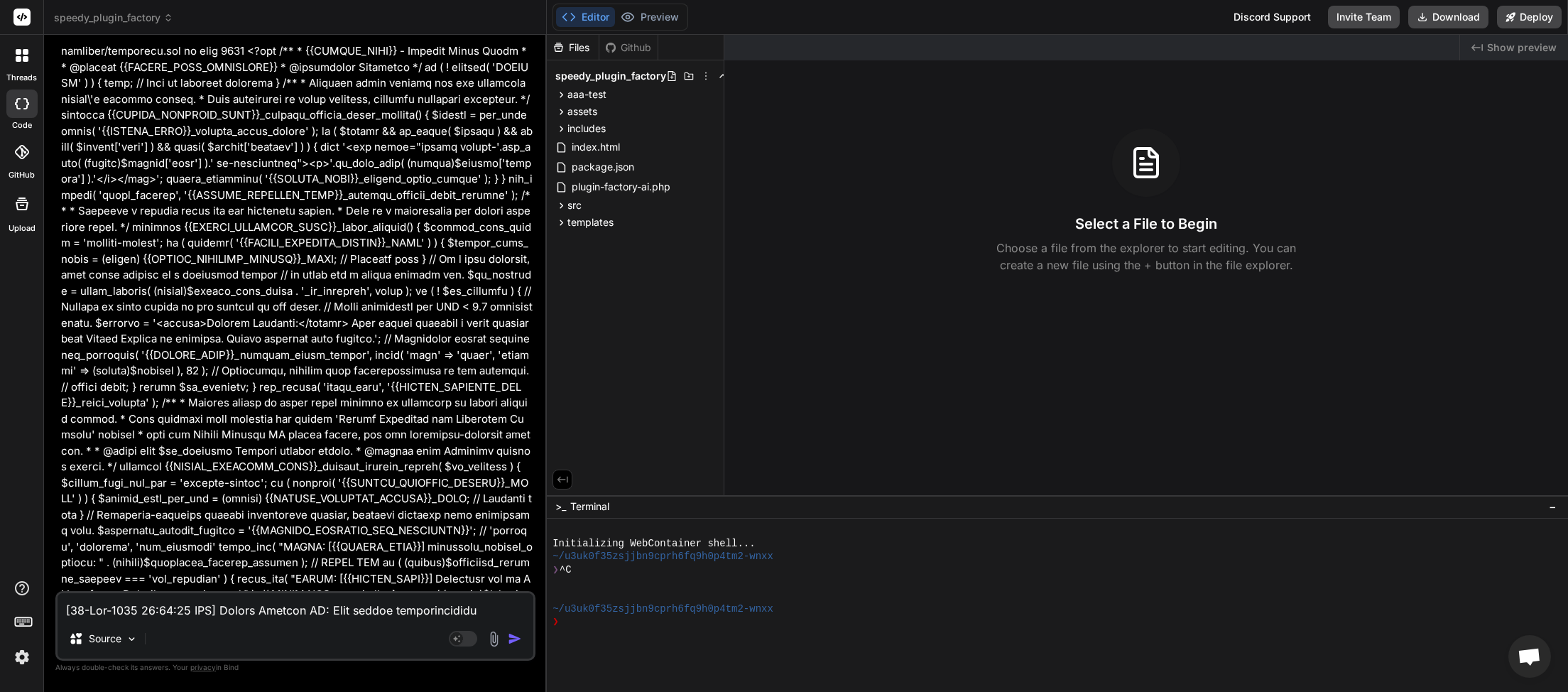
scroll to position [21795, 0]
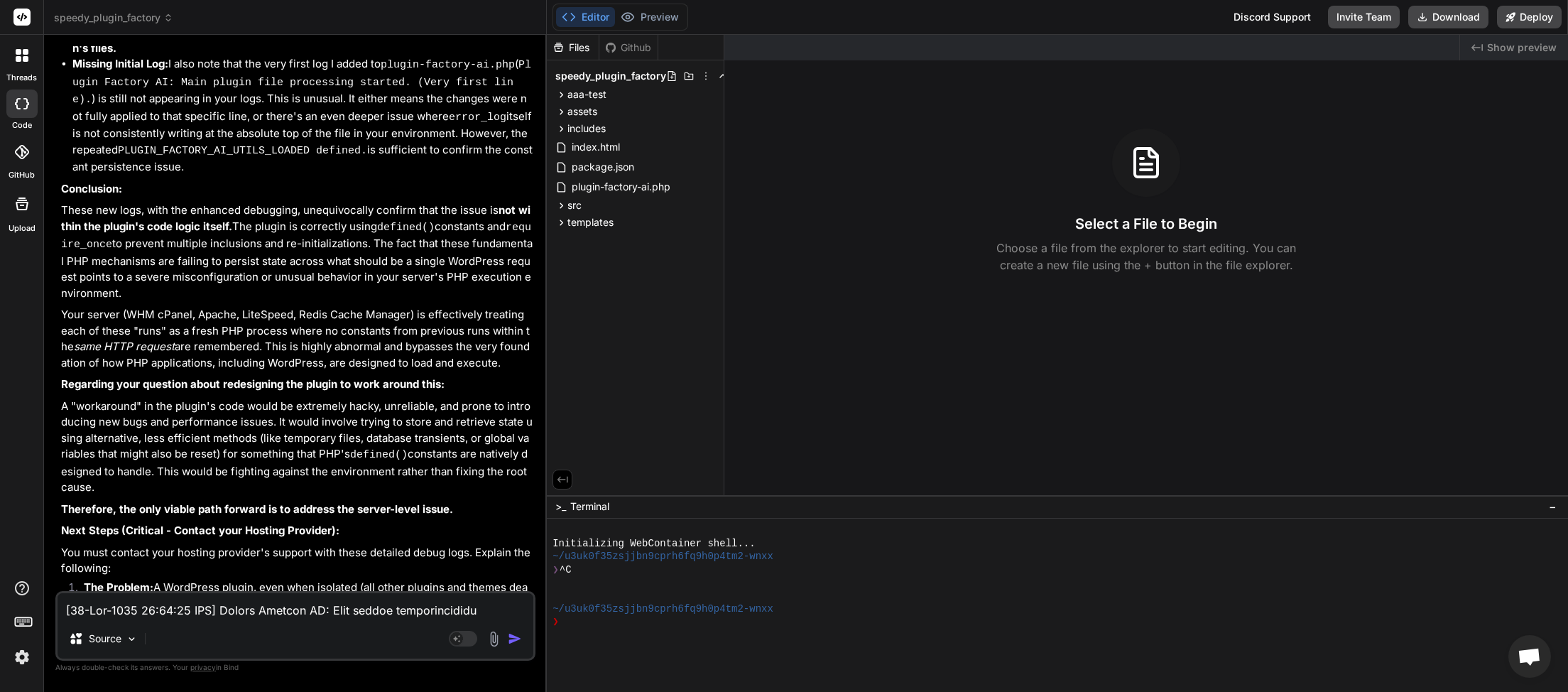
click at [191, 613] on textarea at bounding box center [295, 606] width 476 height 25
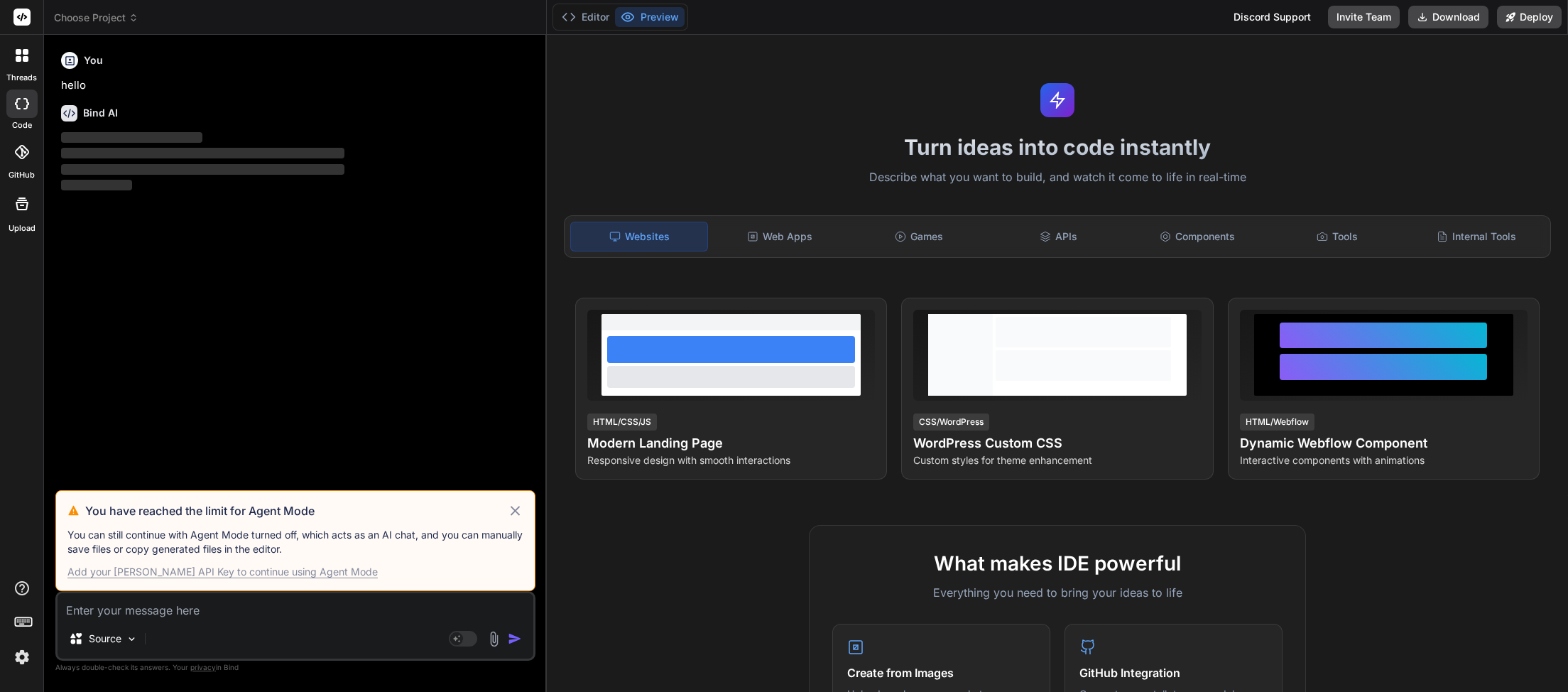
click at [514, 514] on icon at bounding box center [515, 510] width 10 height 10
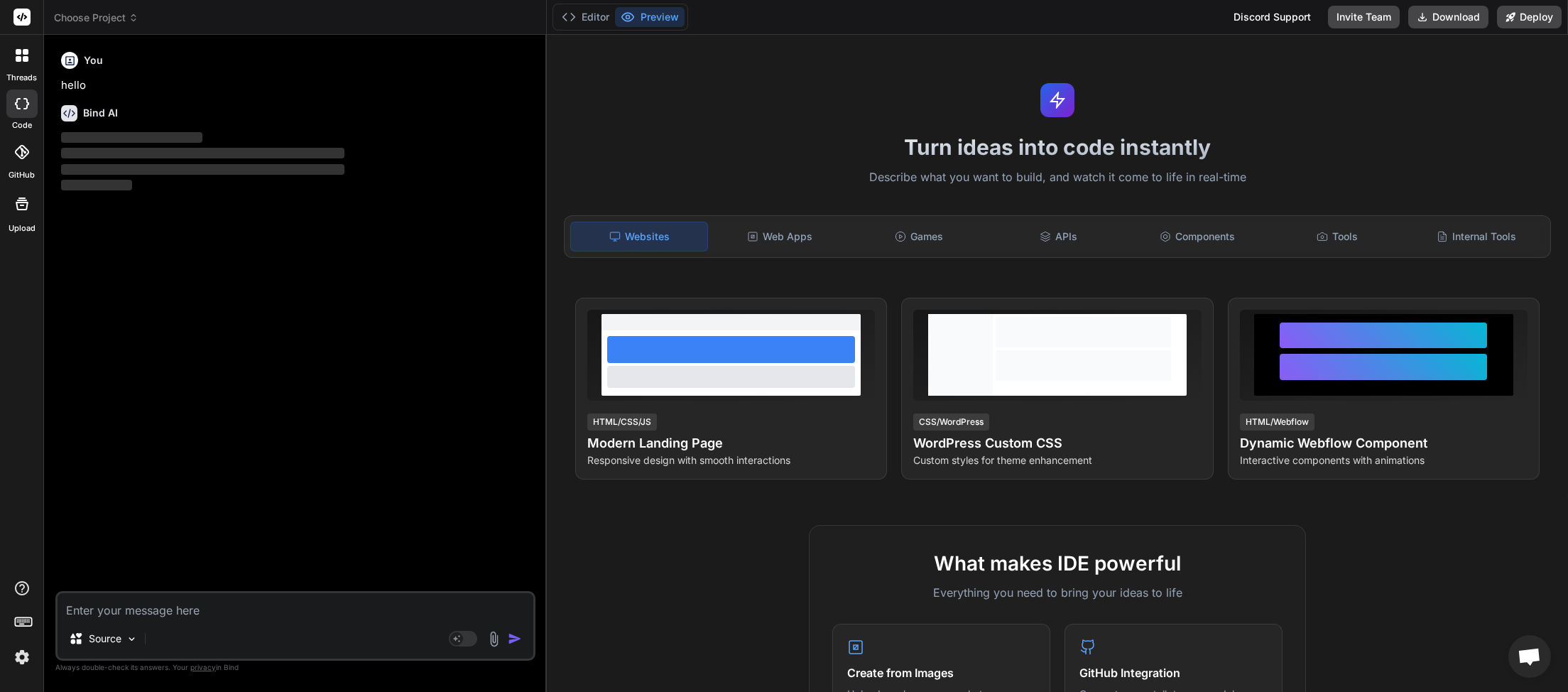
scroll to position [400, 0]
click at [136, 17] on icon at bounding box center [133, 17] width 10 height 10
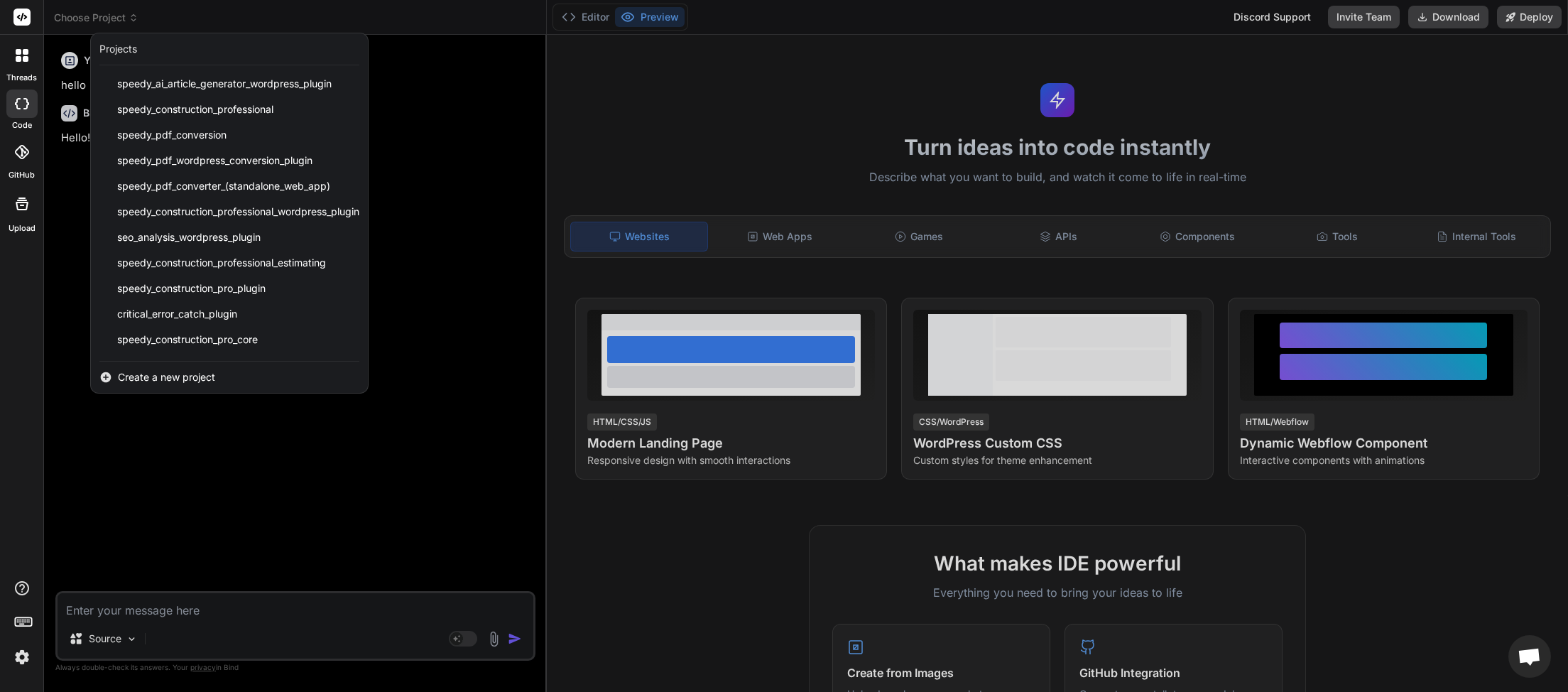
scroll to position [355, 0]
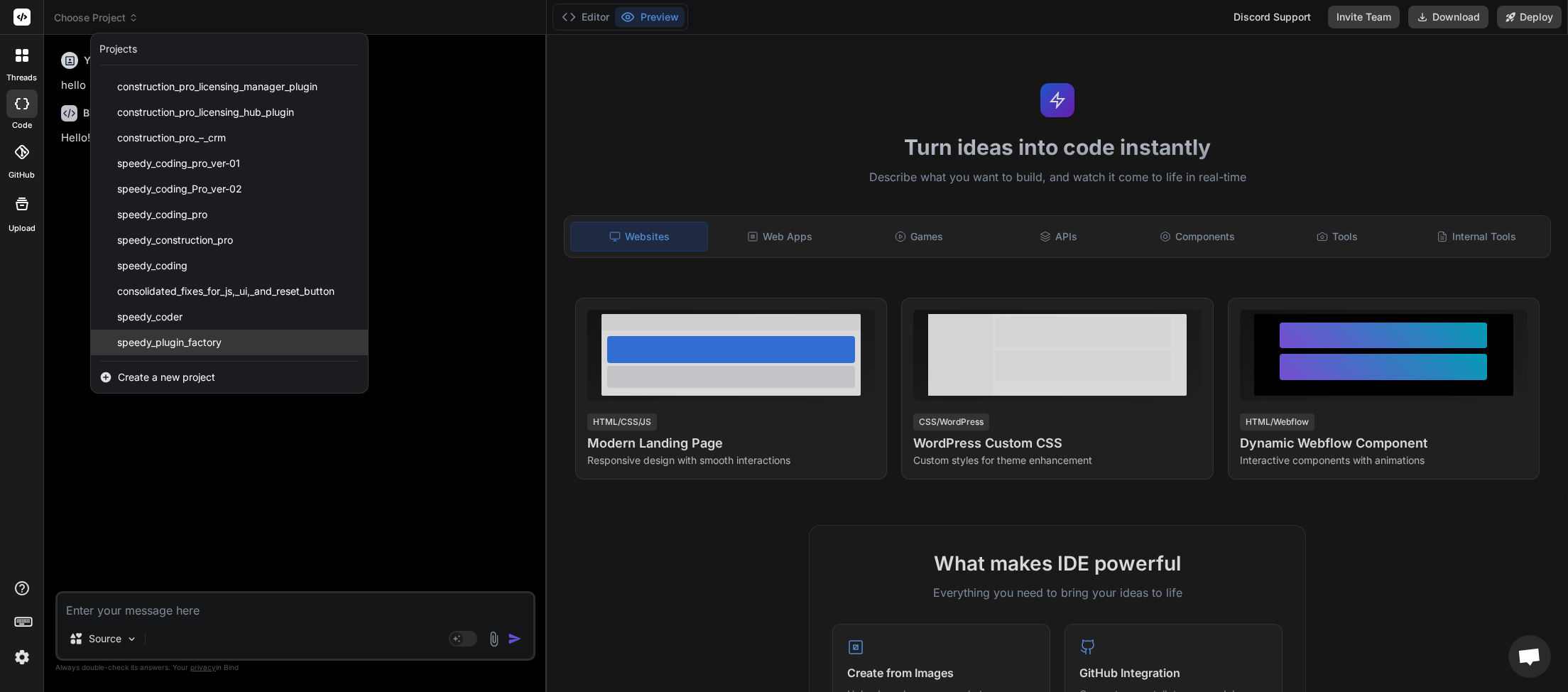
click at [208, 348] on span "speedy_plugin_factory" at bounding box center [169, 343] width 104 height 14
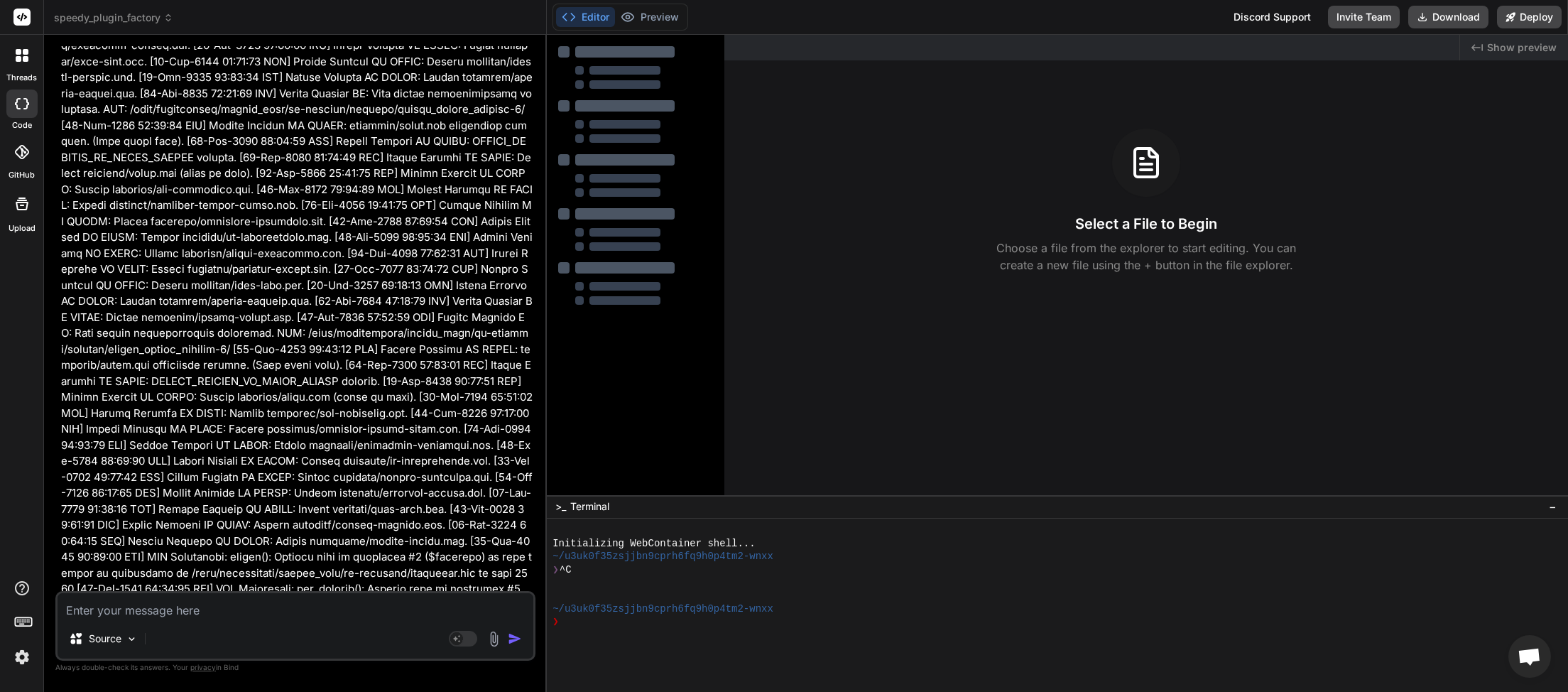
scroll to position [19836, 0]
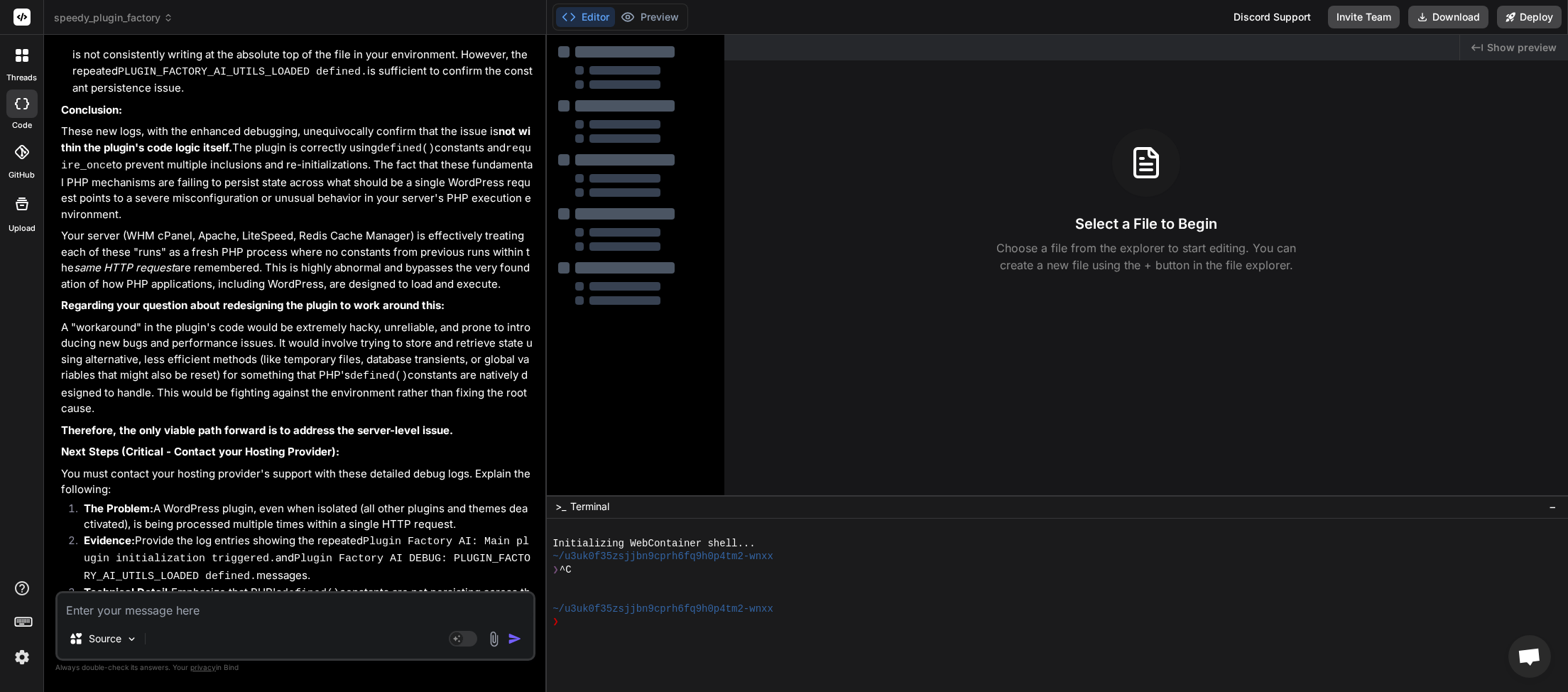
type textarea "x"
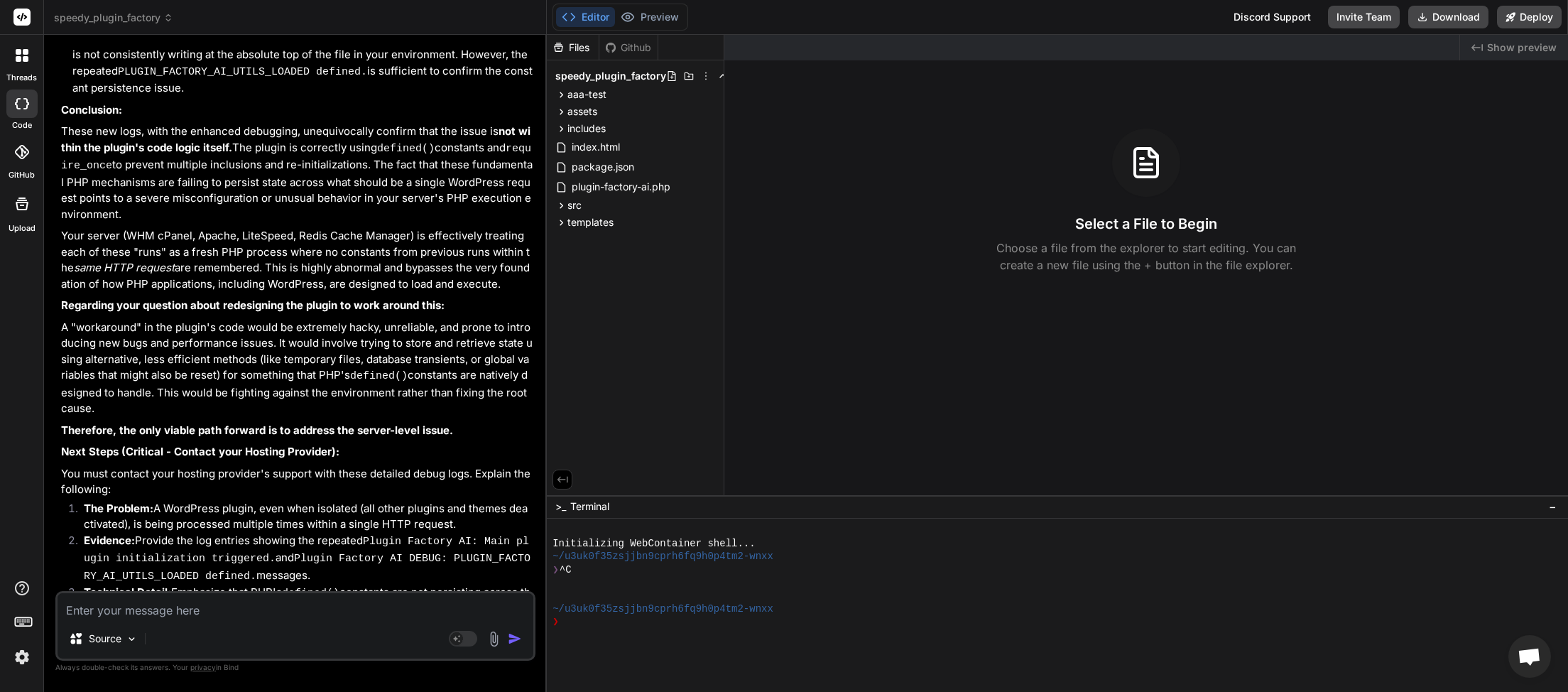
click at [225, 608] on textarea at bounding box center [295, 606] width 476 height 25
type textarea "w"
type textarea "x"
type textarea "wh"
type textarea "x"
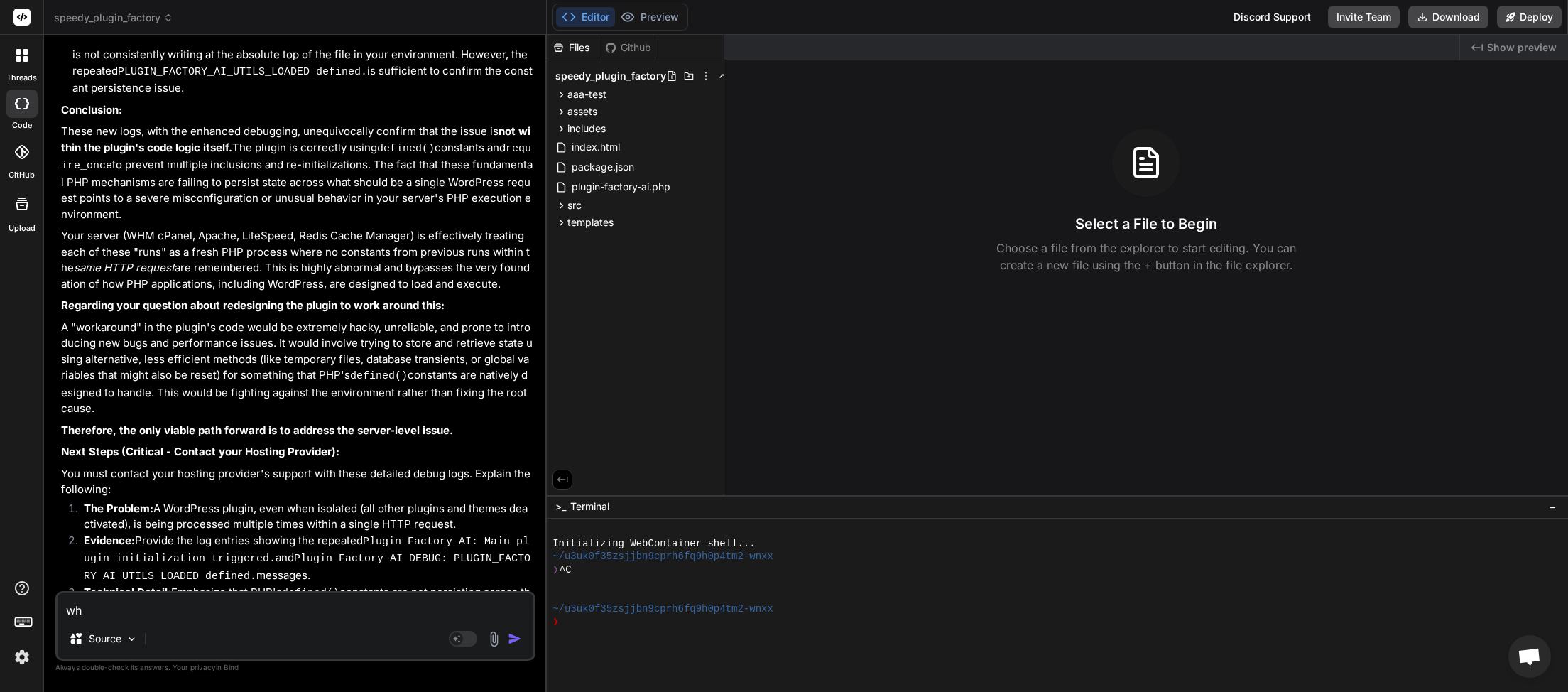
type textarea "wha"
type textarea "x"
type textarea "what"
type textarea "x"
type textarea "what"
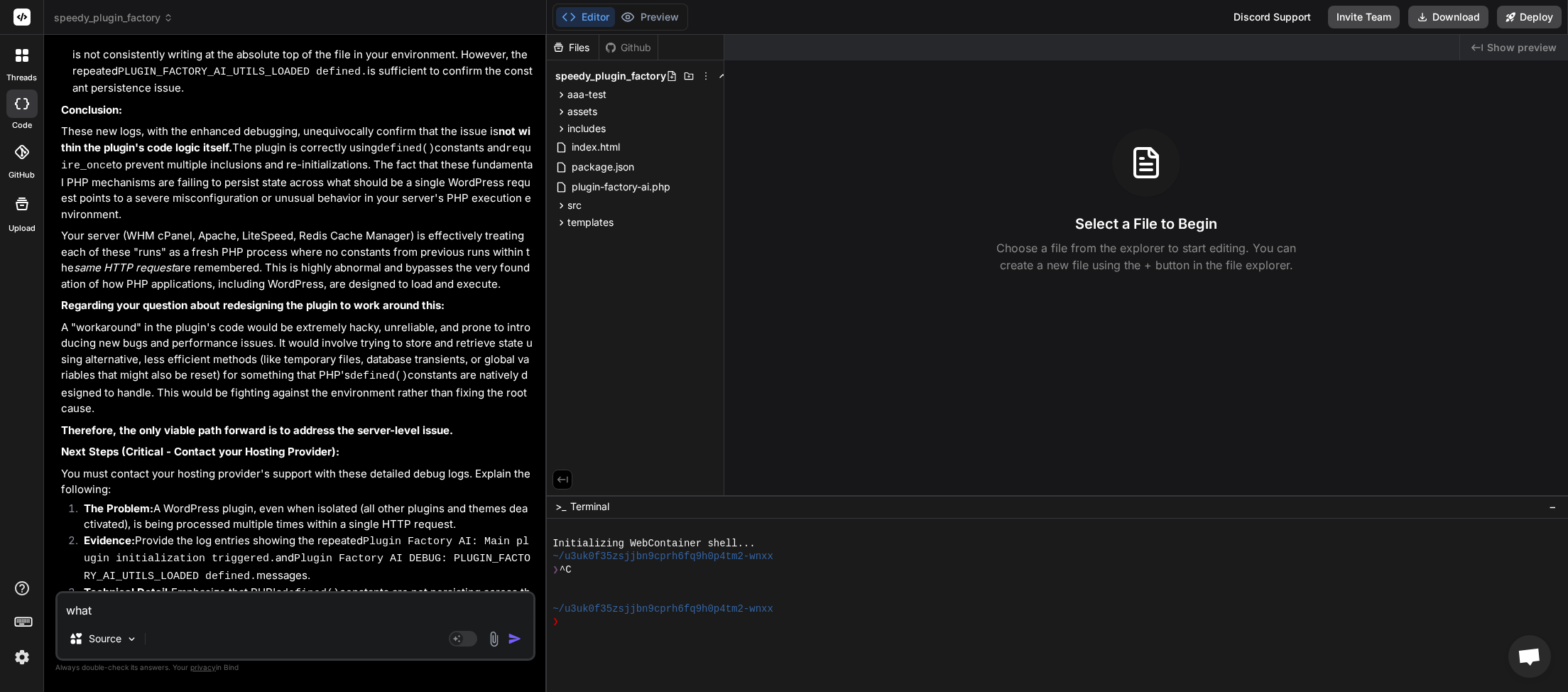
type textarea "x"
type textarea "what a"
type textarea "x"
type textarea "what ab"
type textarea "x"
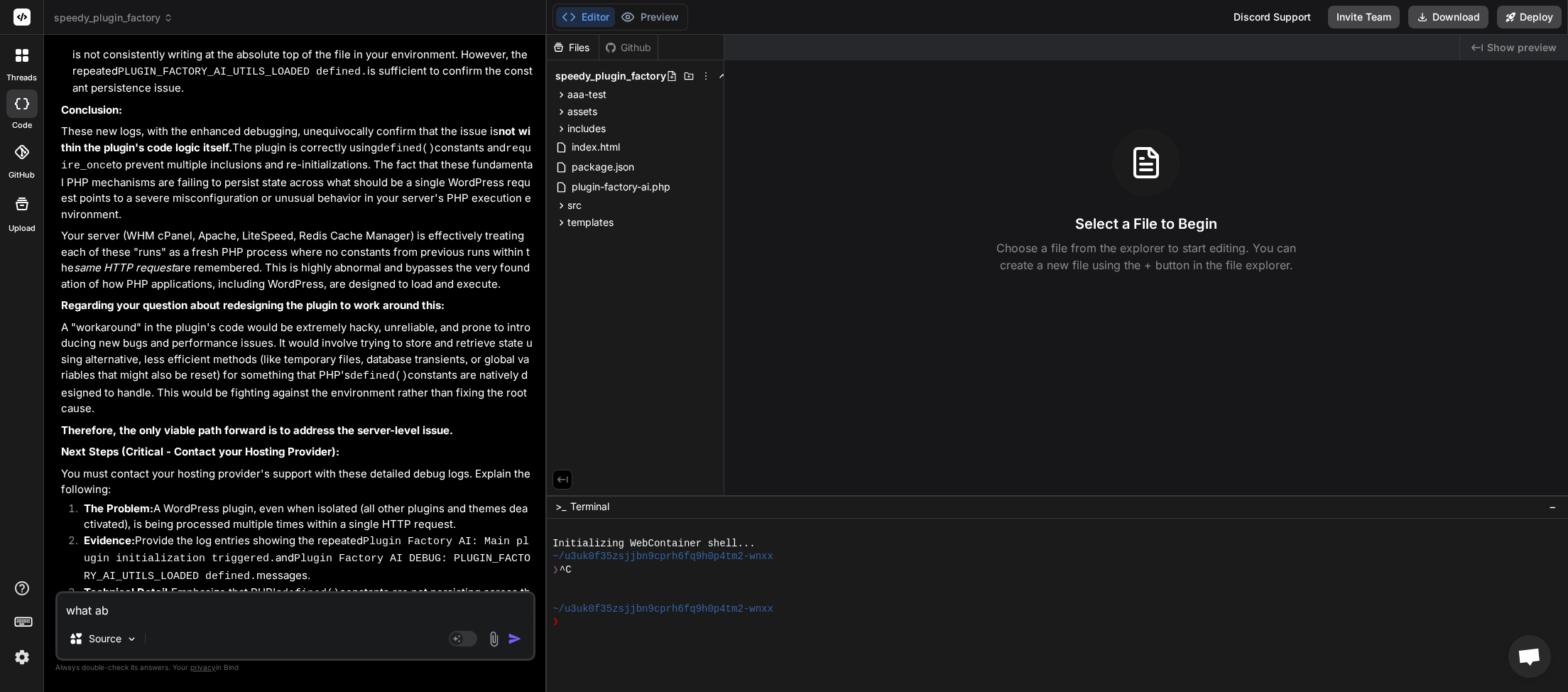
type textarea "what abo"
type textarea "x"
type textarea "what abou"
type textarea "x"
type textarea "what about"
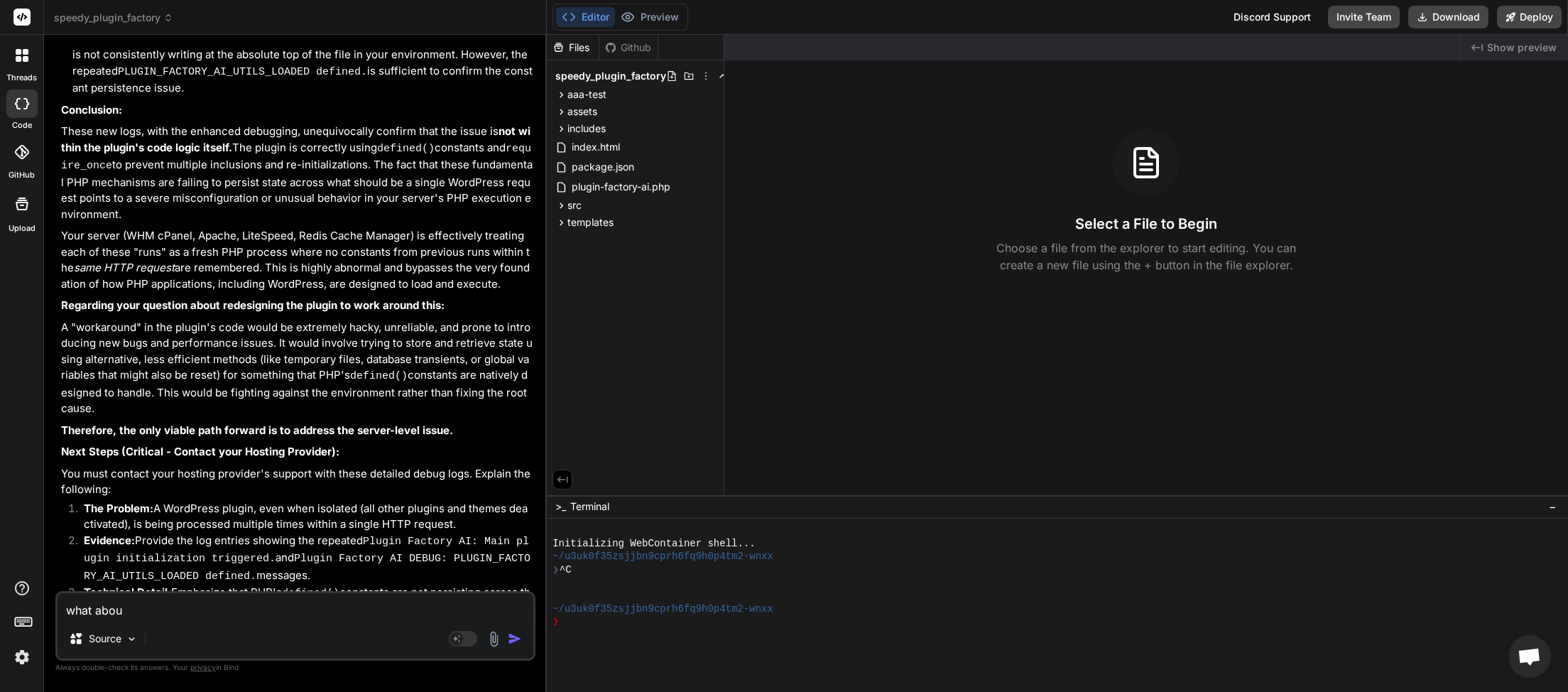
type textarea "x"
type textarea "what about"
type textarea "x"
type textarea "what about i"
type textarea "x"
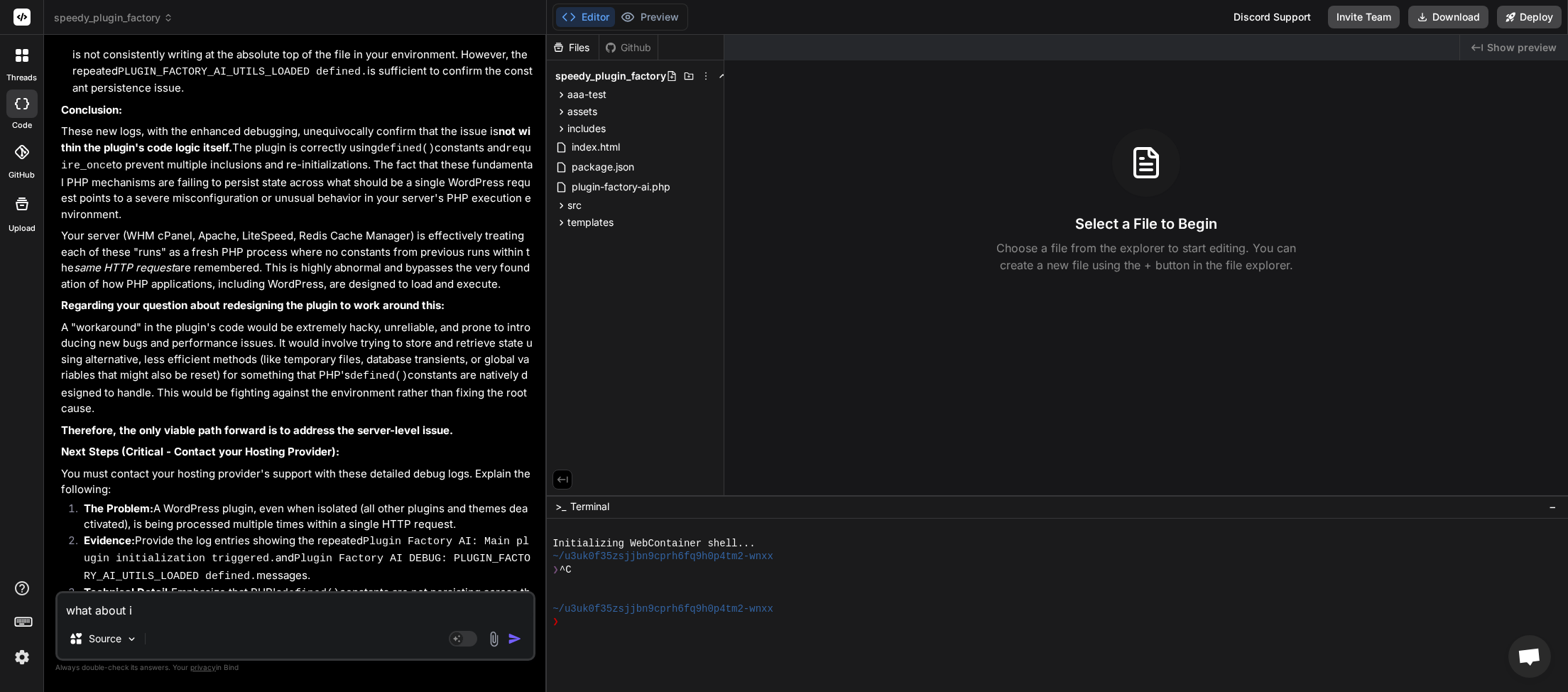
type textarea "what about if"
type textarea "x"
type textarea "what about if"
type textarea "x"
type textarea "what about if w"
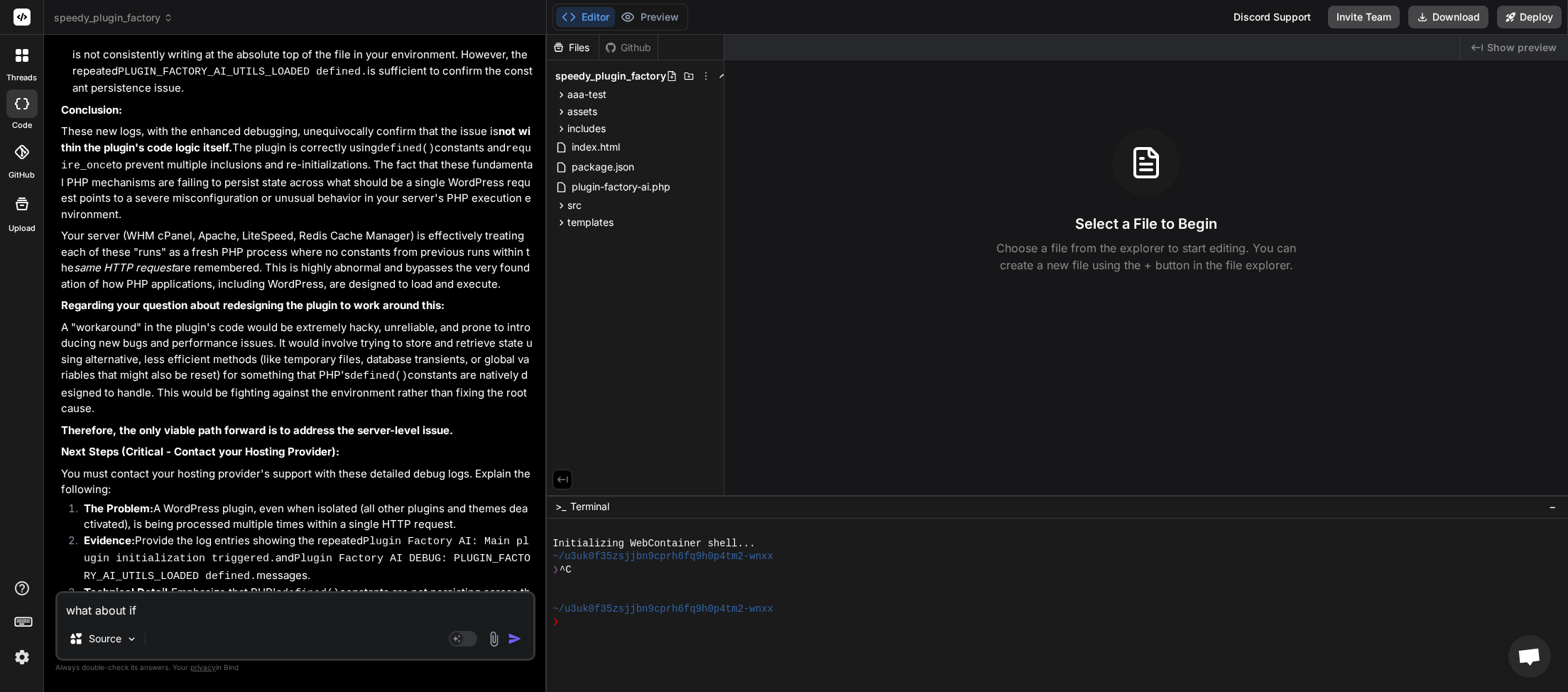
type textarea "x"
type textarea "what about if we"
type textarea "x"
type textarea "what about if we"
type textarea "x"
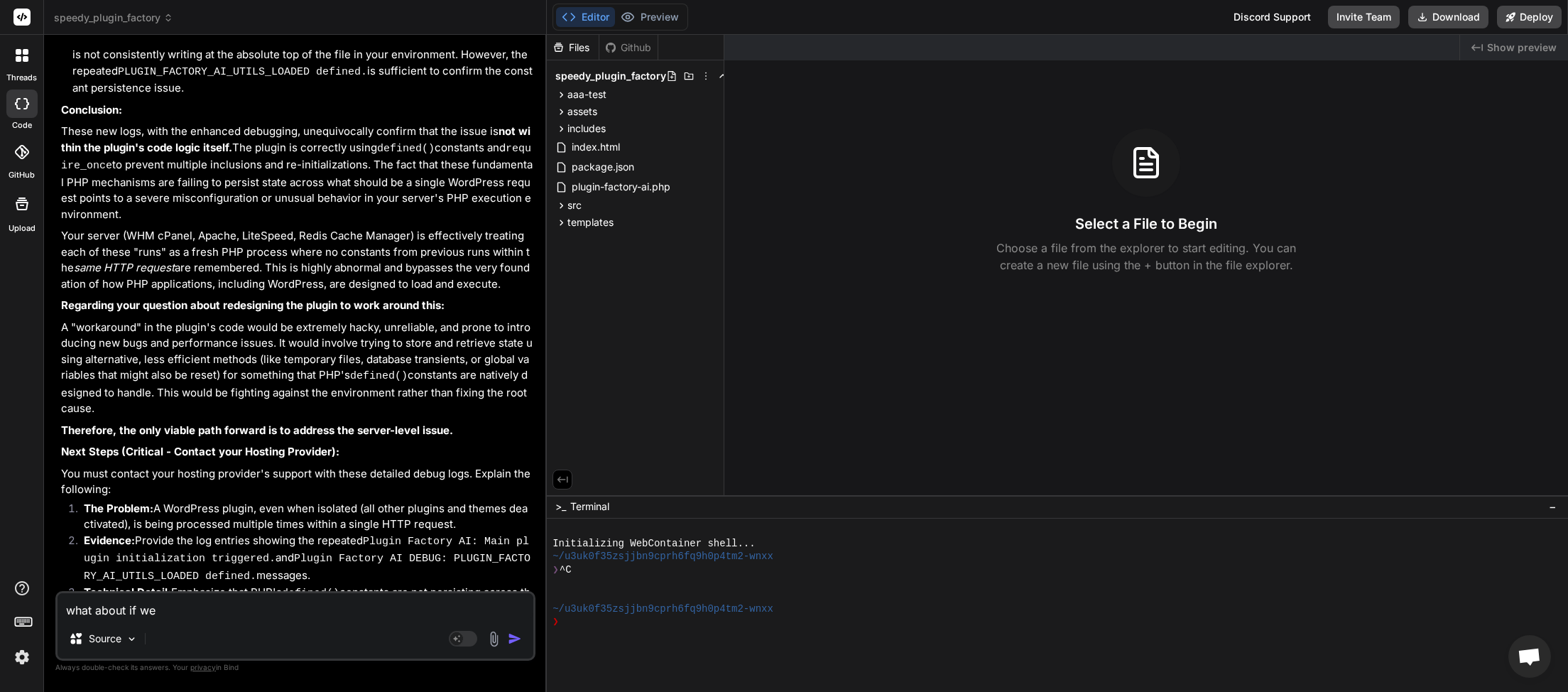
type textarea "what about if we r"
type textarea "x"
type textarea "what about if we re"
type textarea "x"
type textarea "what about if we reqw"
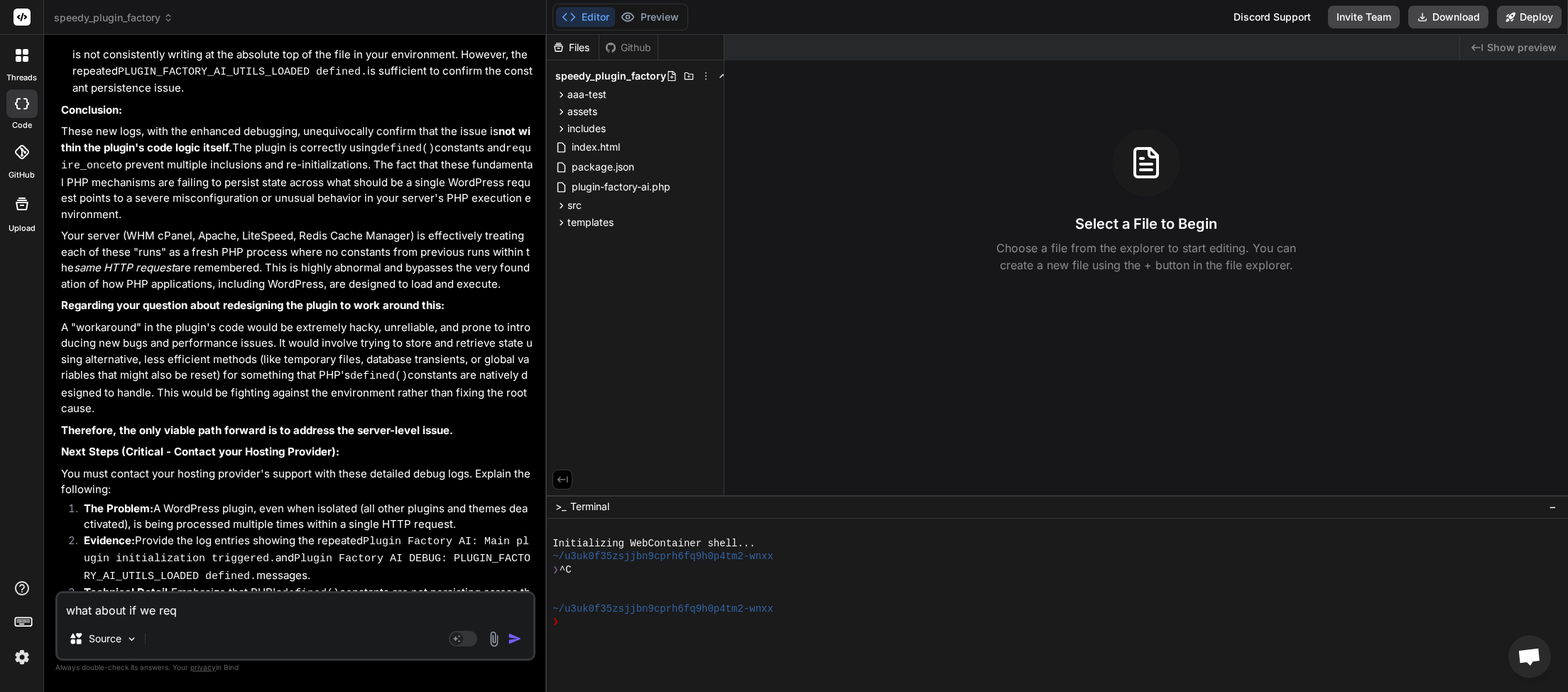
type textarea "x"
type textarea "what about if we req"
type textarea "x"
type textarea "what about if we re"
type textarea "x"
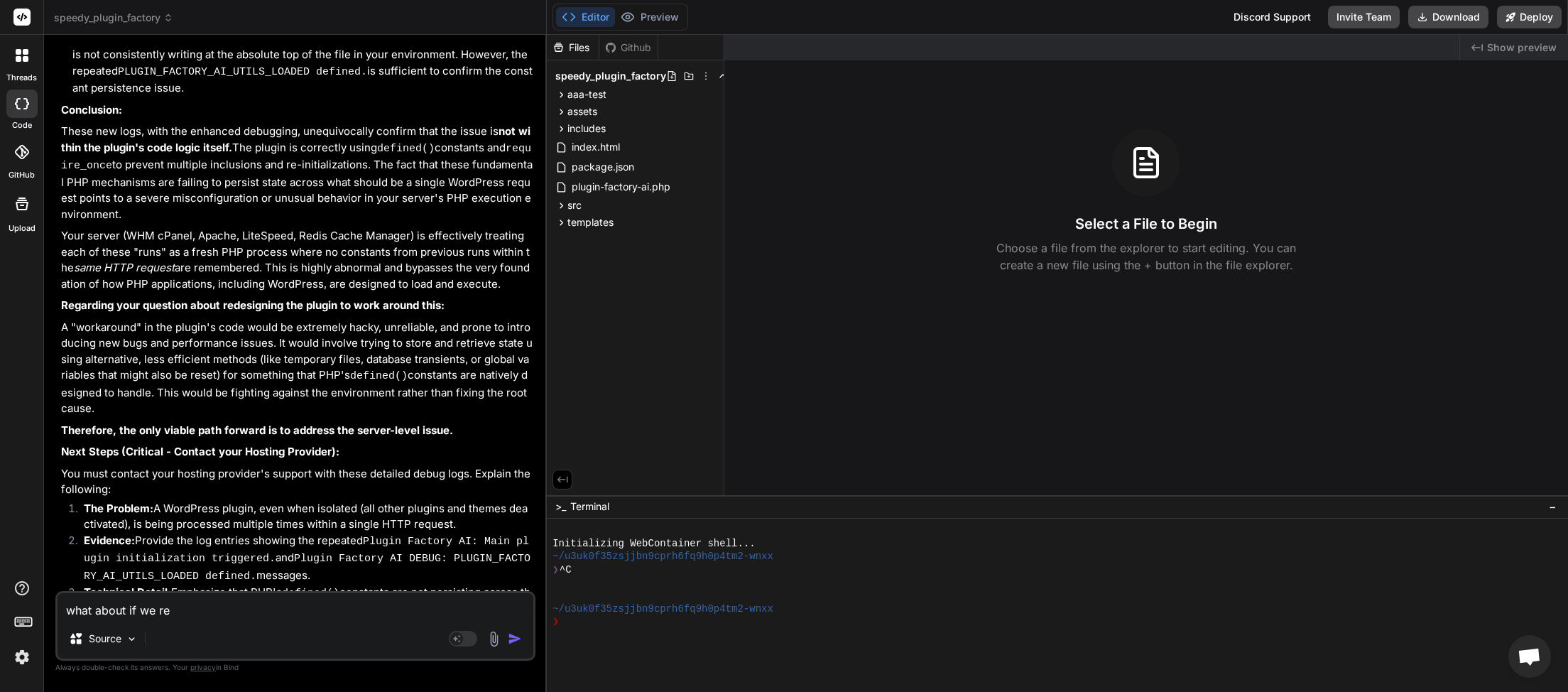
type textarea "what about if we rew"
type textarea "x"
type textarea "what about if we rewr"
type textarea "x"
type textarea "what about if we rewri"
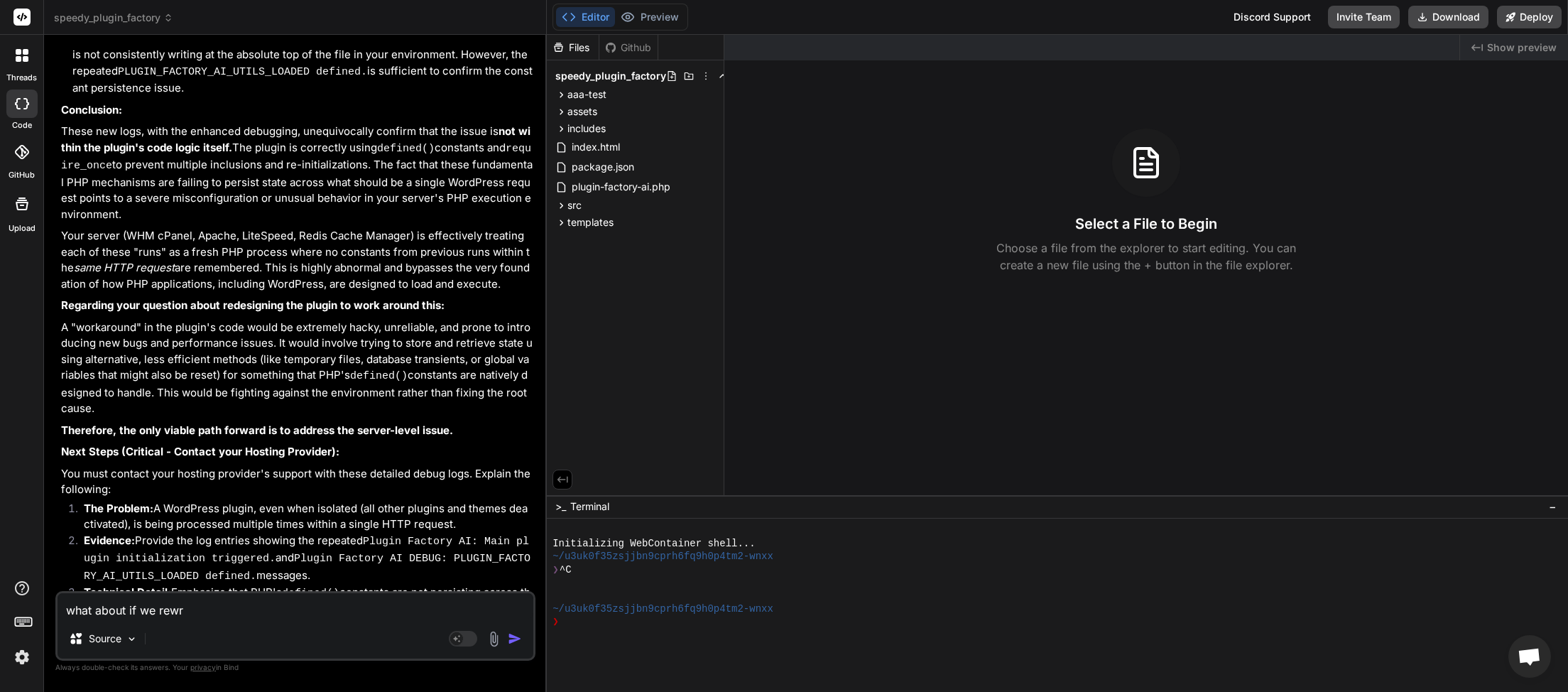
type textarea "x"
type textarea "what about if we rewrit"
type textarea "x"
type textarea "what about if we rewrite"
type textarea "x"
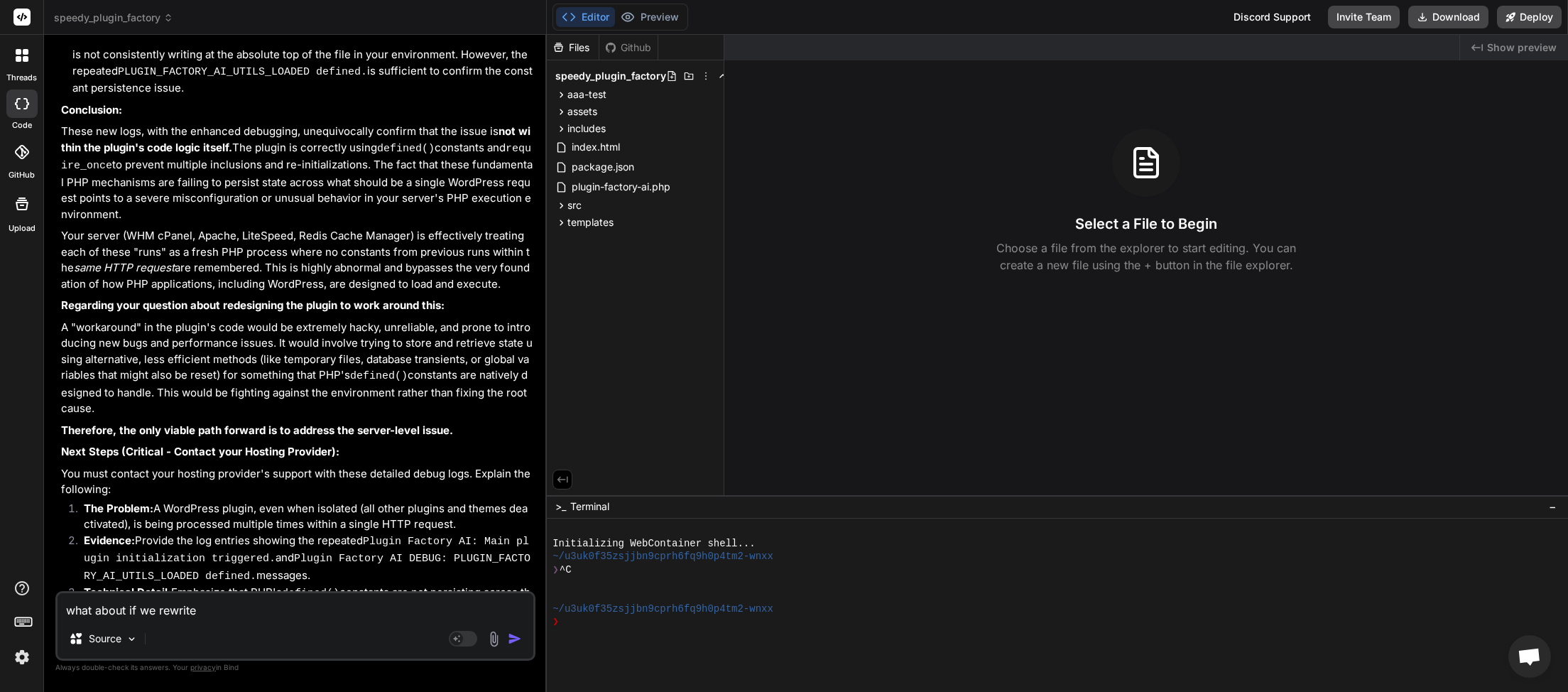
type textarea "what about if we rewrite"
type textarea "x"
type textarea "what about if we rewrite t"
type textarea "x"
type textarea "what about if we rewrite th"
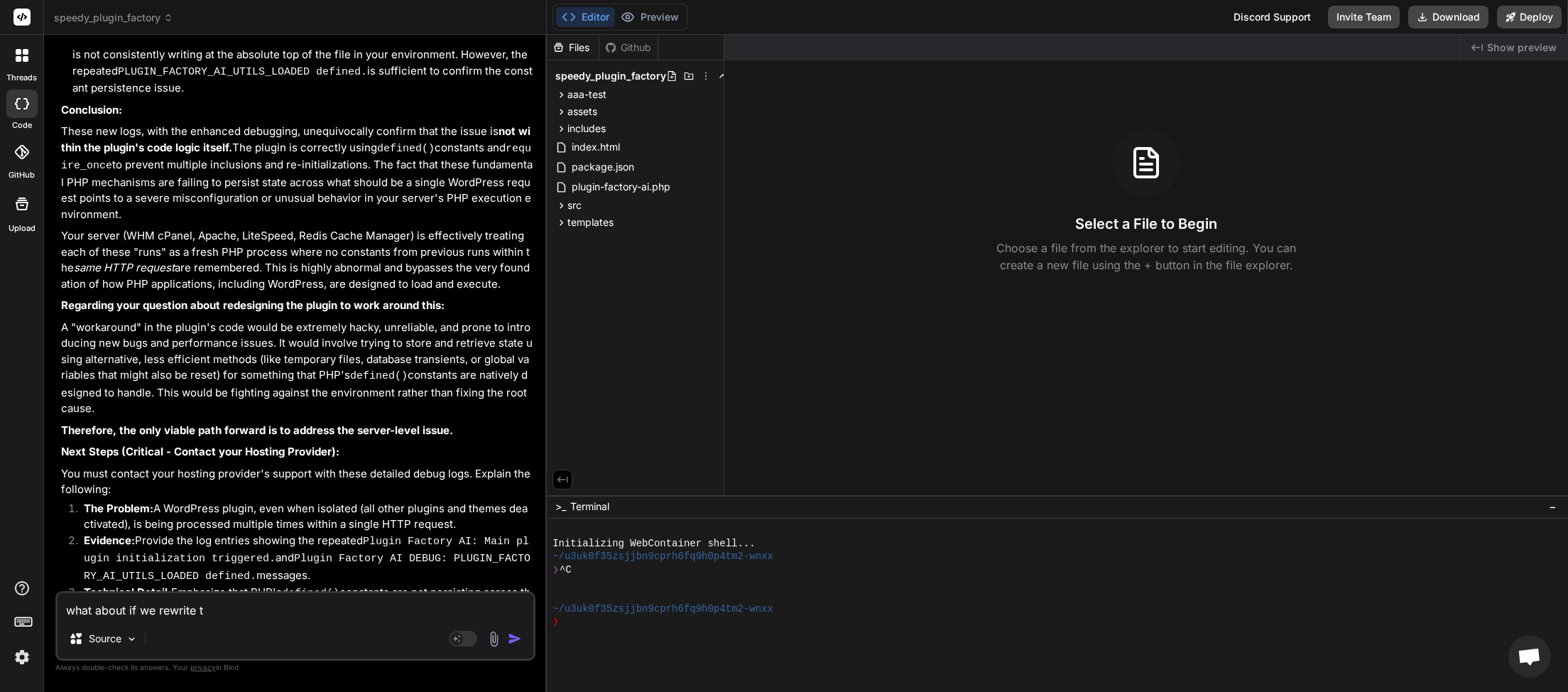
type textarea "x"
type textarea "what about if we rewrite the"
type textarea "x"
type textarea "what about if we rewrite the"
type textarea "x"
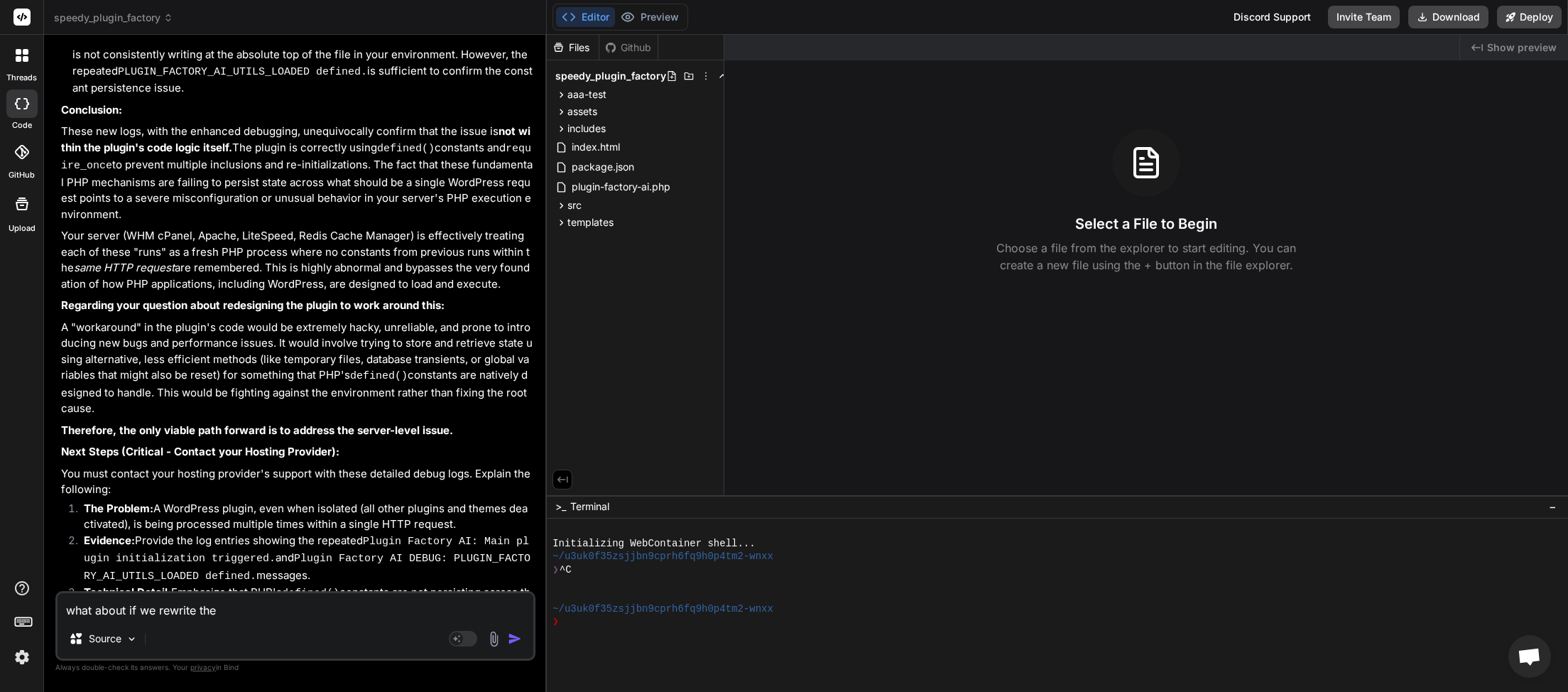
type textarea "what about if we rewrite the p"
type textarea "x"
type textarea "what about if we rewrite the pl"
type textarea "x"
type textarea "what about if we rewrite the plu"
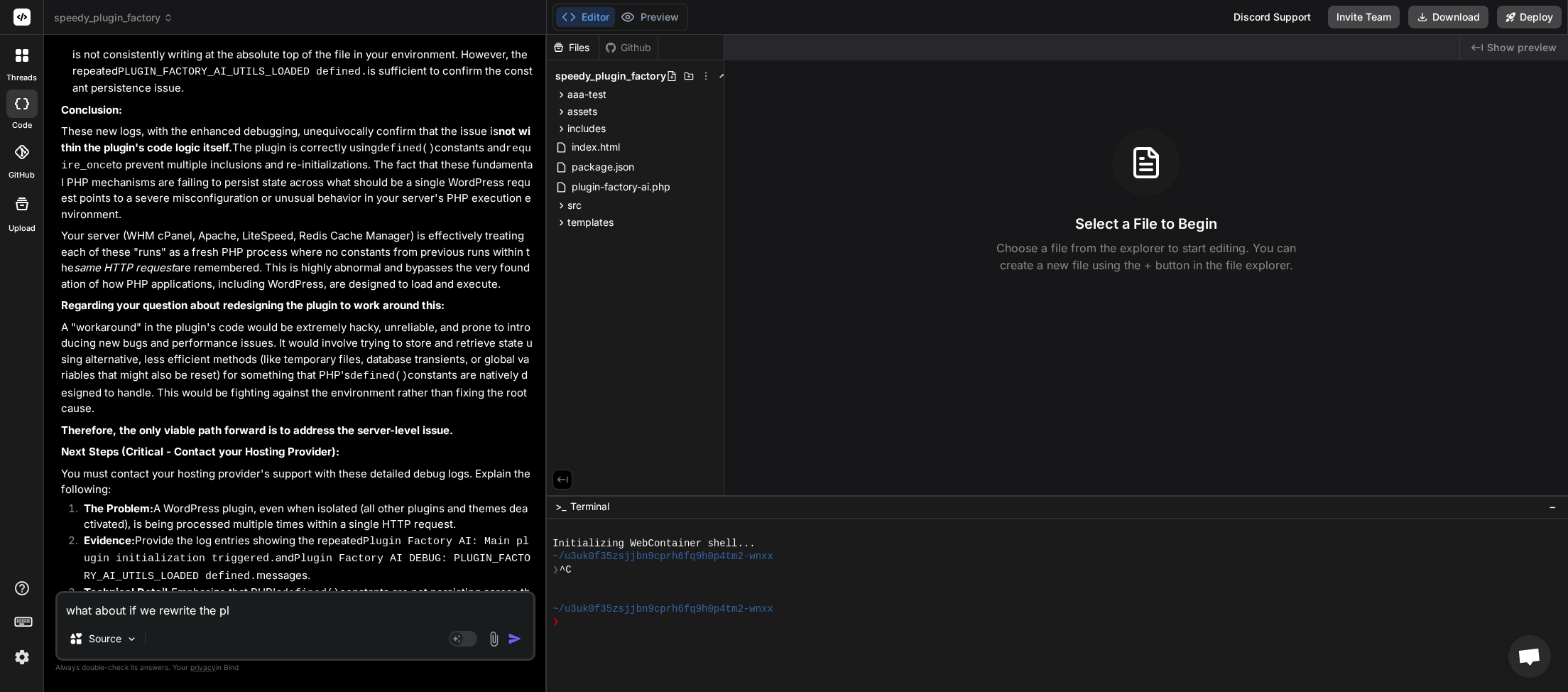
type textarea "x"
type textarea "what about if we rewrite the plug"
type textarea "x"
type textarea "what about if we rewrite the plugi"
type textarea "x"
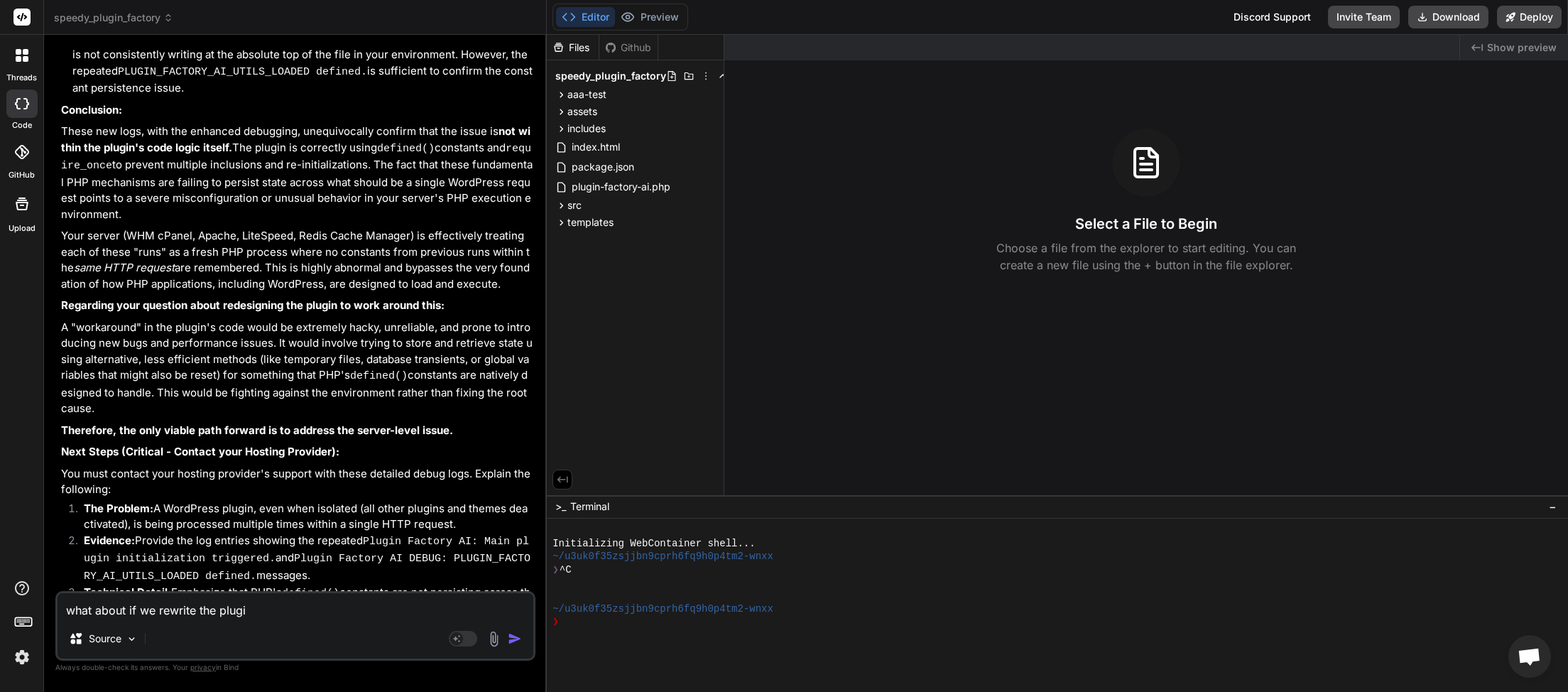
type textarea "what about if we rewrite the plugin"
type textarea "x"
type textarea "what about if we rewrite the plugin"
type textarea "x"
type textarea "what about if we rewrite the plugin t"
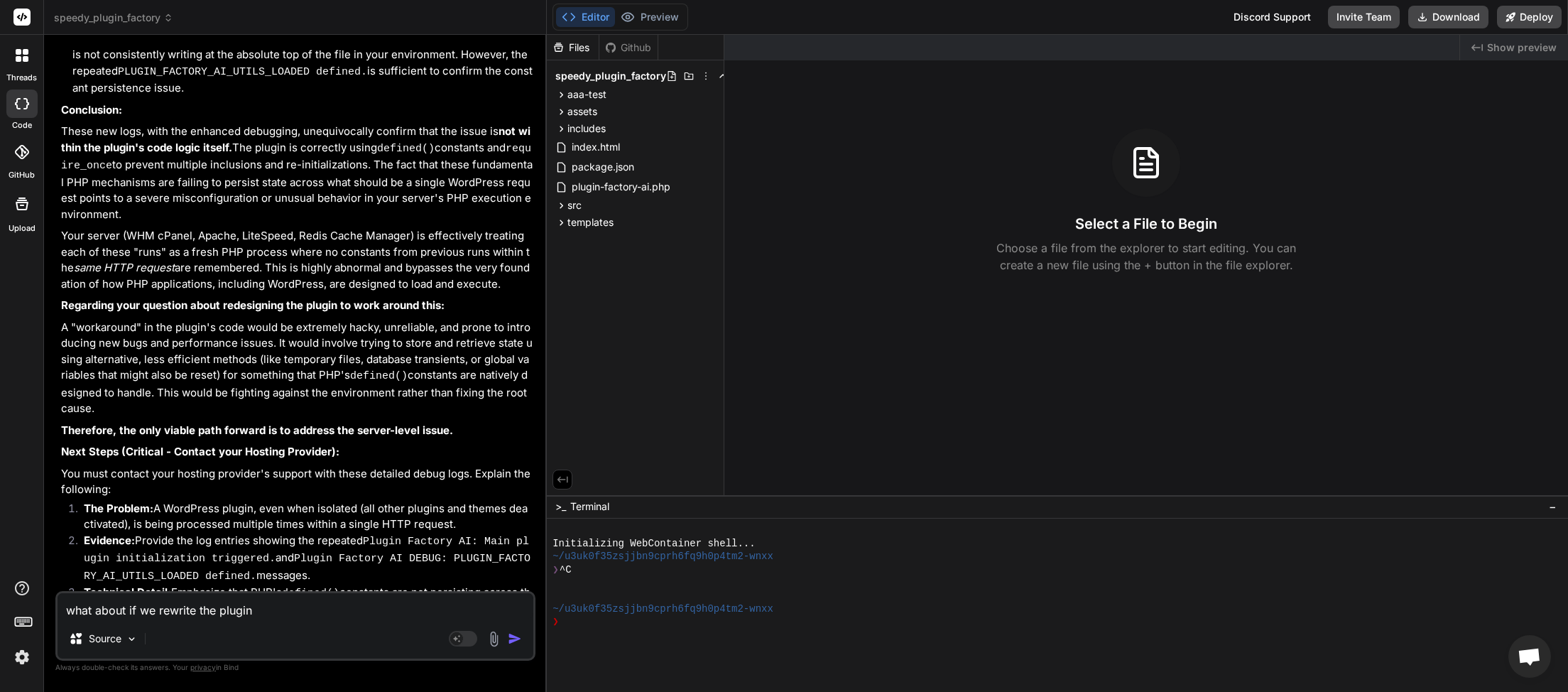
type textarea "x"
type textarea "what about if we rewrite the plugin to"
type textarea "x"
type textarea "what about if we rewrite the plugin to"
type textarea "x"
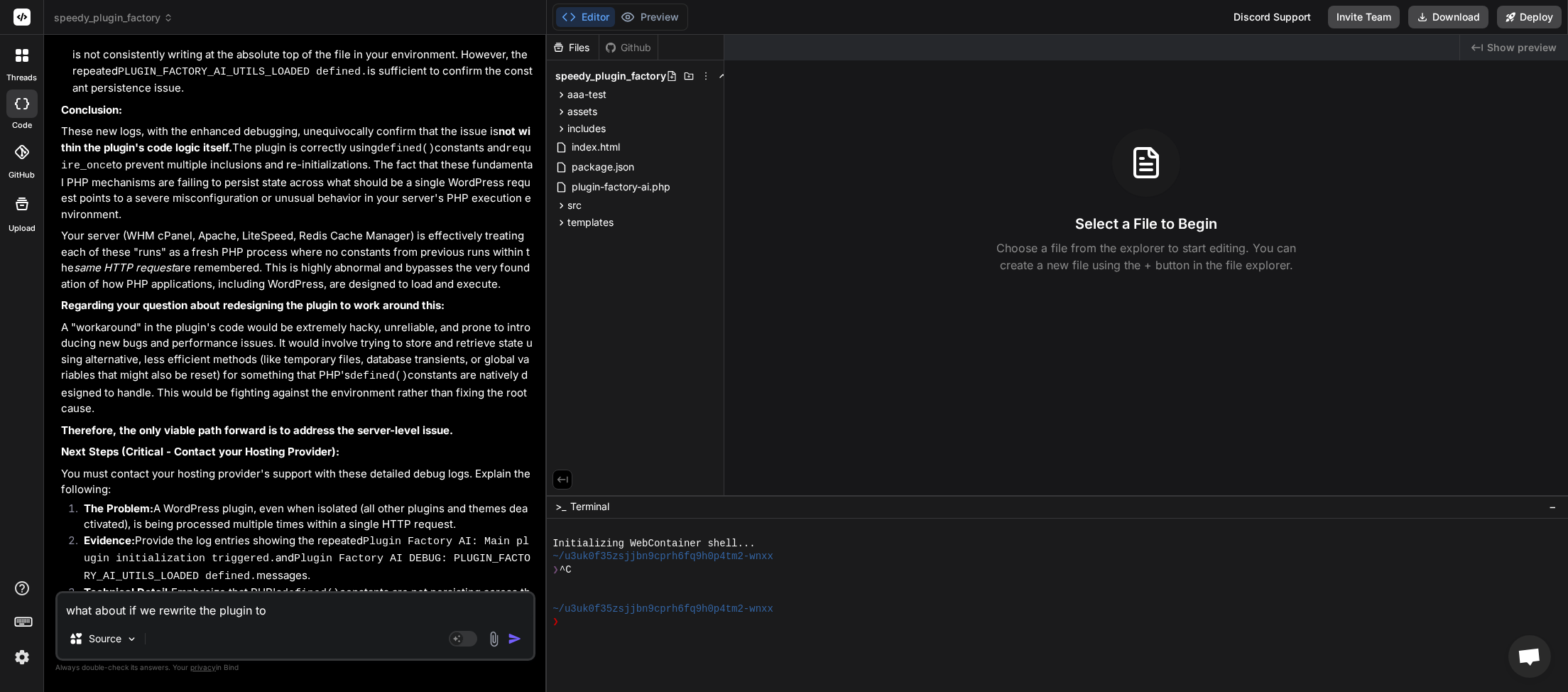
type textarea "what about if we rewrite the plugin to w"
type textarea "x"
type textarea "what about if we rewrite the plugin to wo"
type textarea "x"
type textarea "what about if we rewrite the plugin to wor"
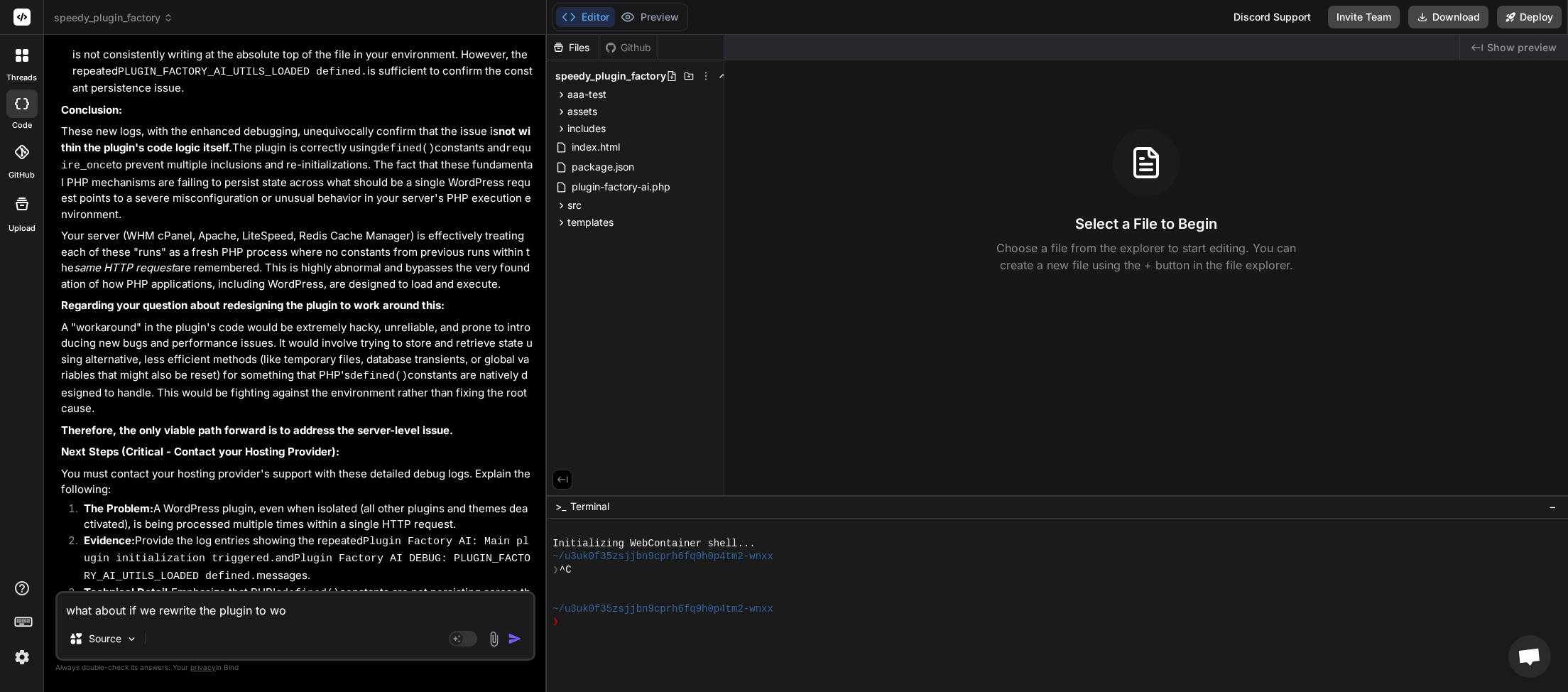
type textarea "x"
type textarea "what about if we rewrite the plugin to work"
type textarea "x"
type textarea "what about if we rewrite the plugin to work"
type textarea "x"
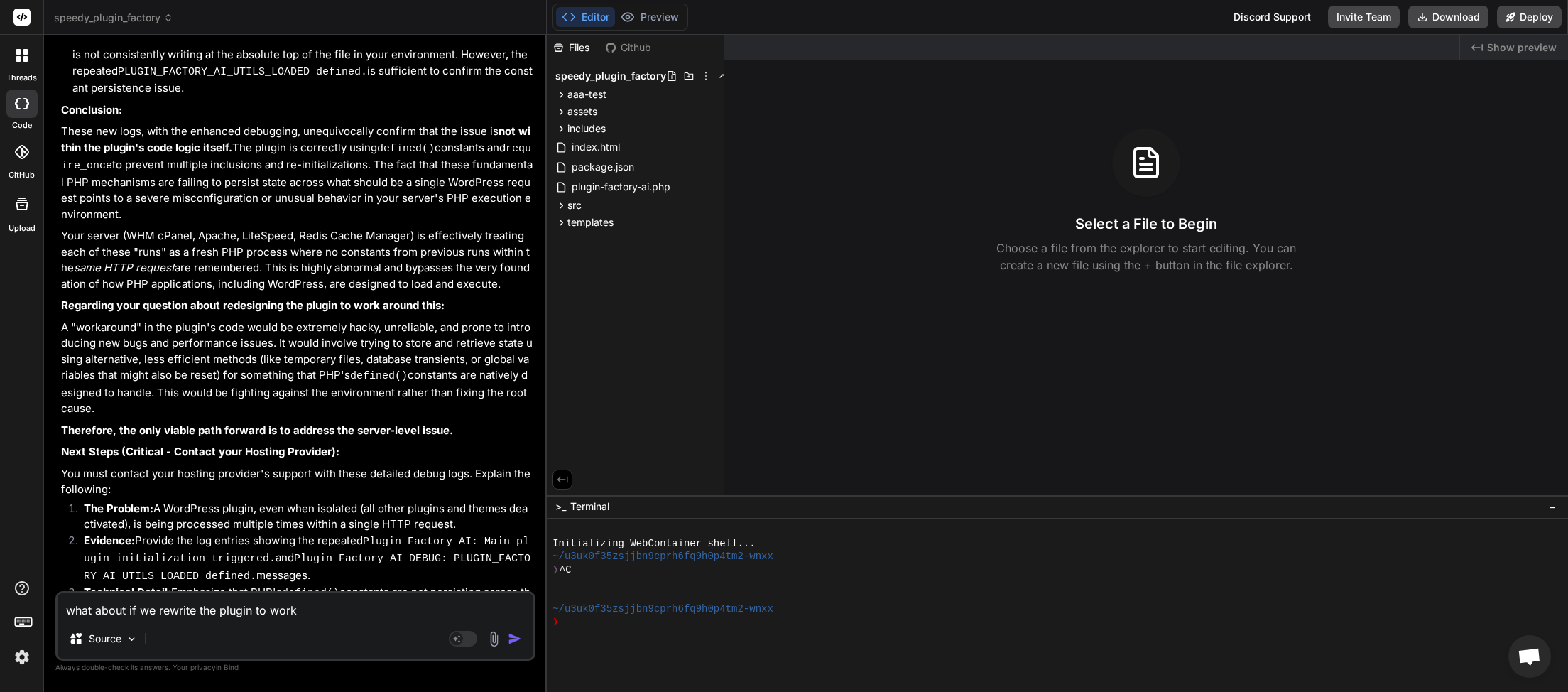
type textarea "what about if we rewrite the plugin to work i"
type textarea "x"
type textarea "what about if we rewrite the plugin to work in"
type textarea "x"
type textarea "what about if we rewrite the plugin to work in"
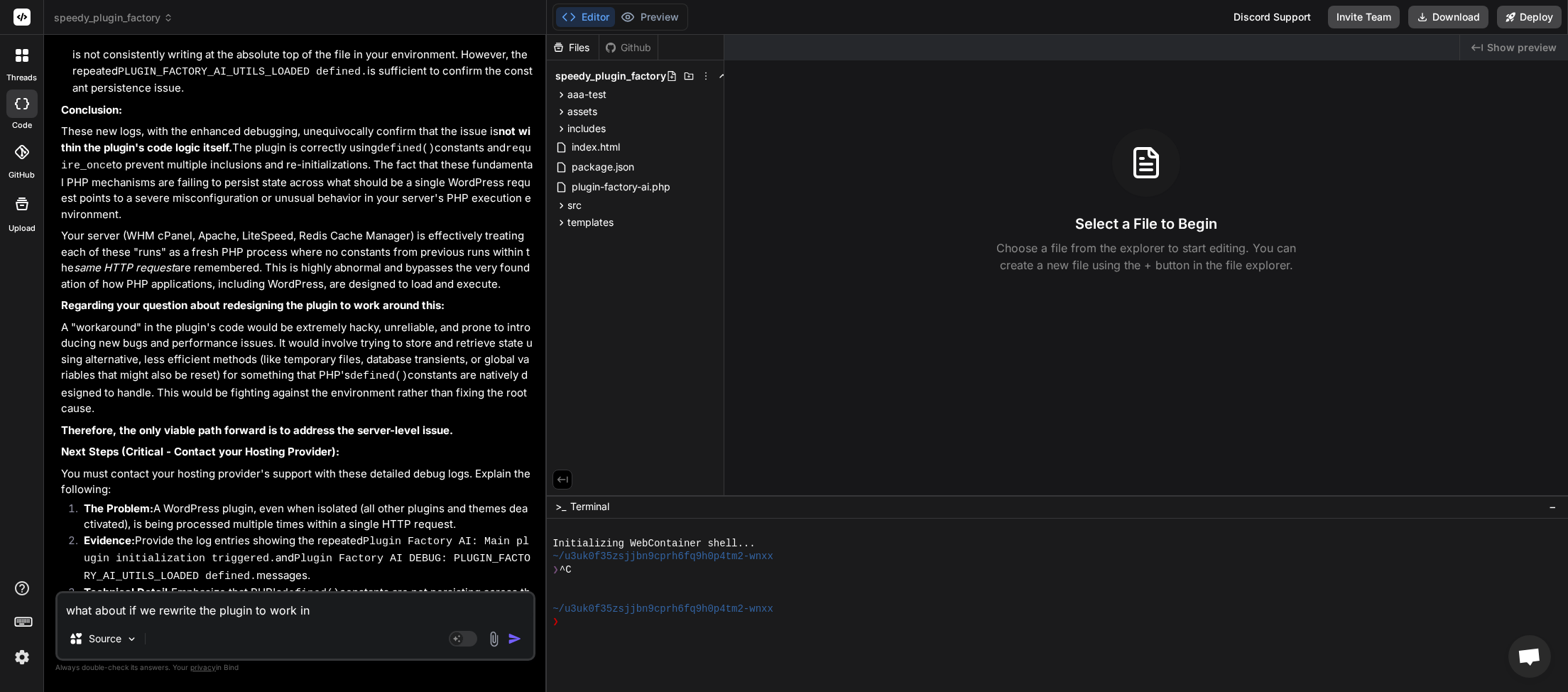
type textarea "x"
type textarea "what about if we rewrite the plugin to work in a"
type textarea "x"
type textarea "what about if we rewrite the plugin to work in a"
type textarea "x"
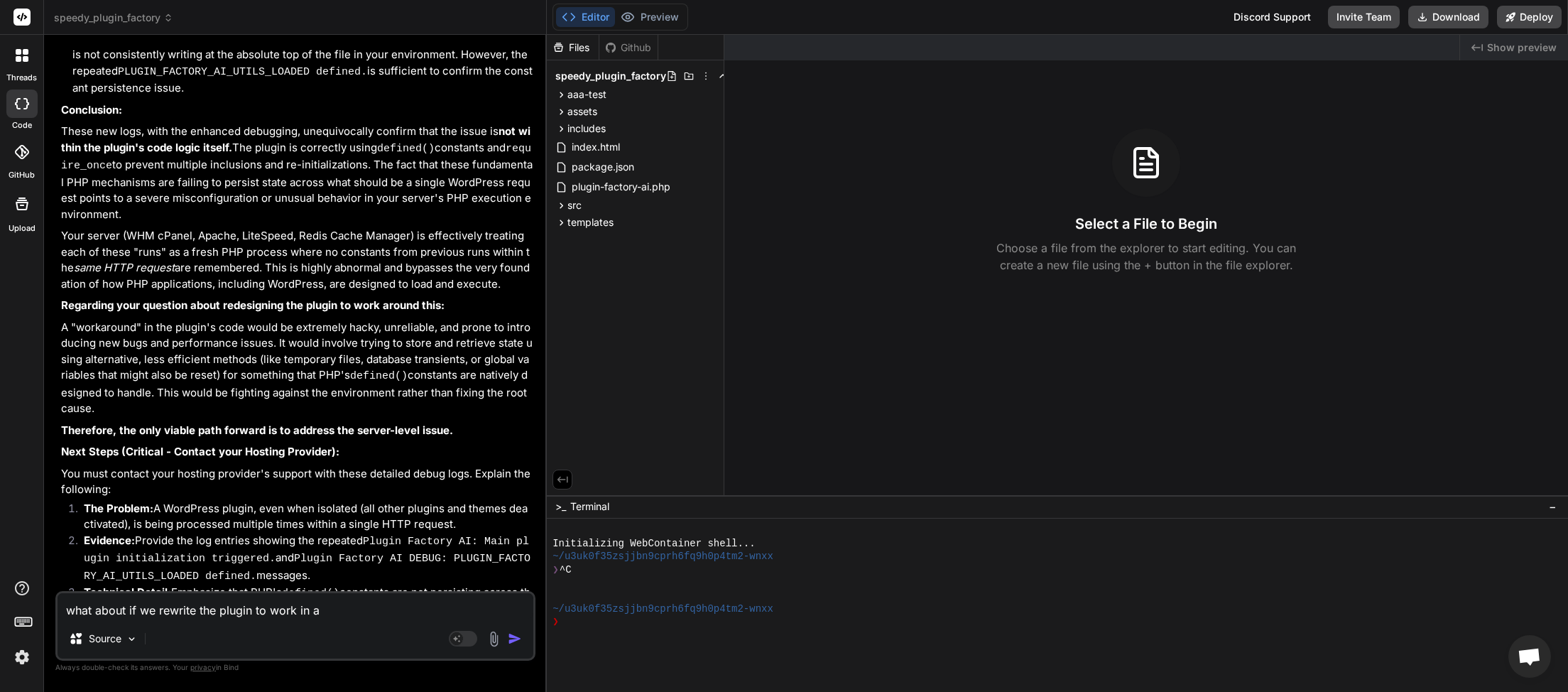
type textarea "what about if we rewrite the plugin to work in a d"
type textarea "x"
type textarea "what about if we rewrite the plugin to work in a di"
type textarea "x"
type textarea "what about if we rewrite the plugin to work in a dif"
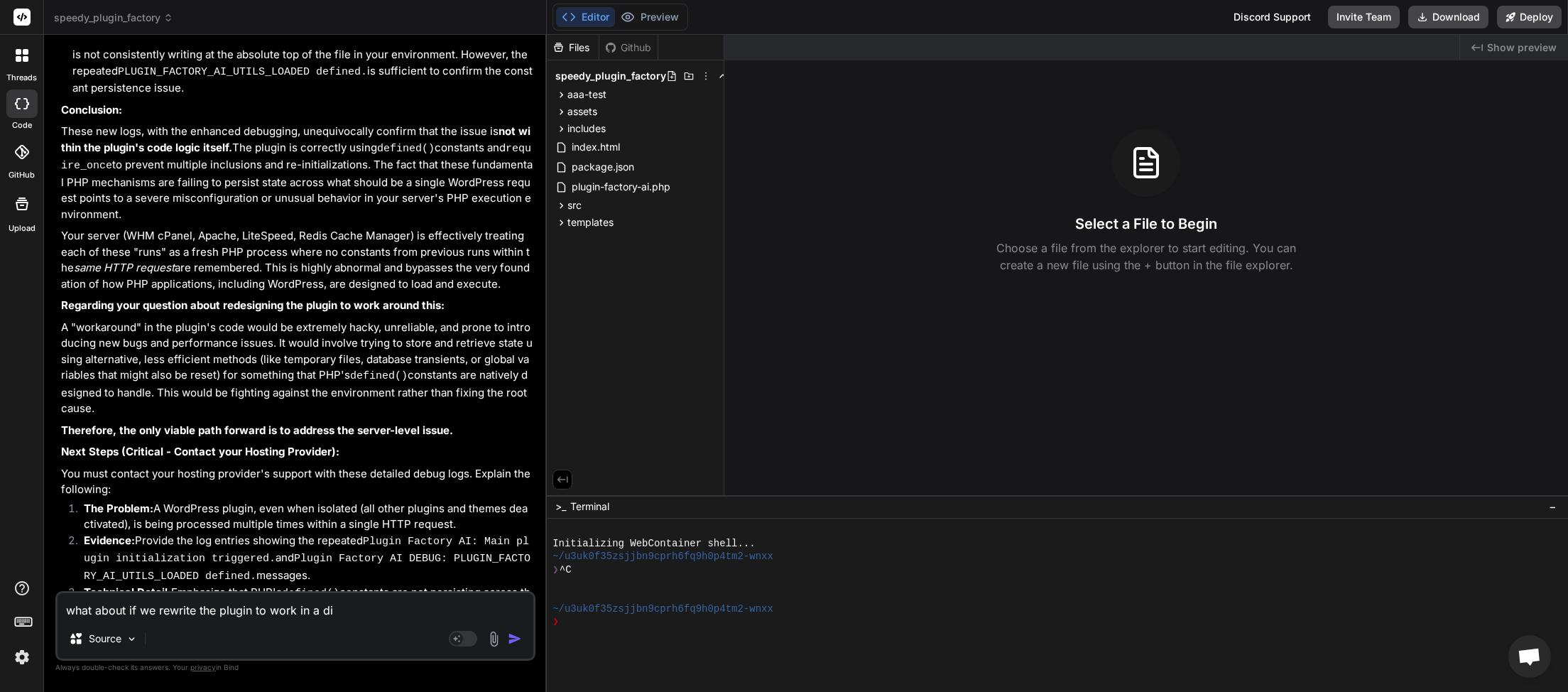
type textarea "x"
type textarea "what about if we rewrite the plugin to work in a diff"
type textarea "x"
type textarea "what about if we rewrite the plugin to work in a diffe"
type textarea "x"
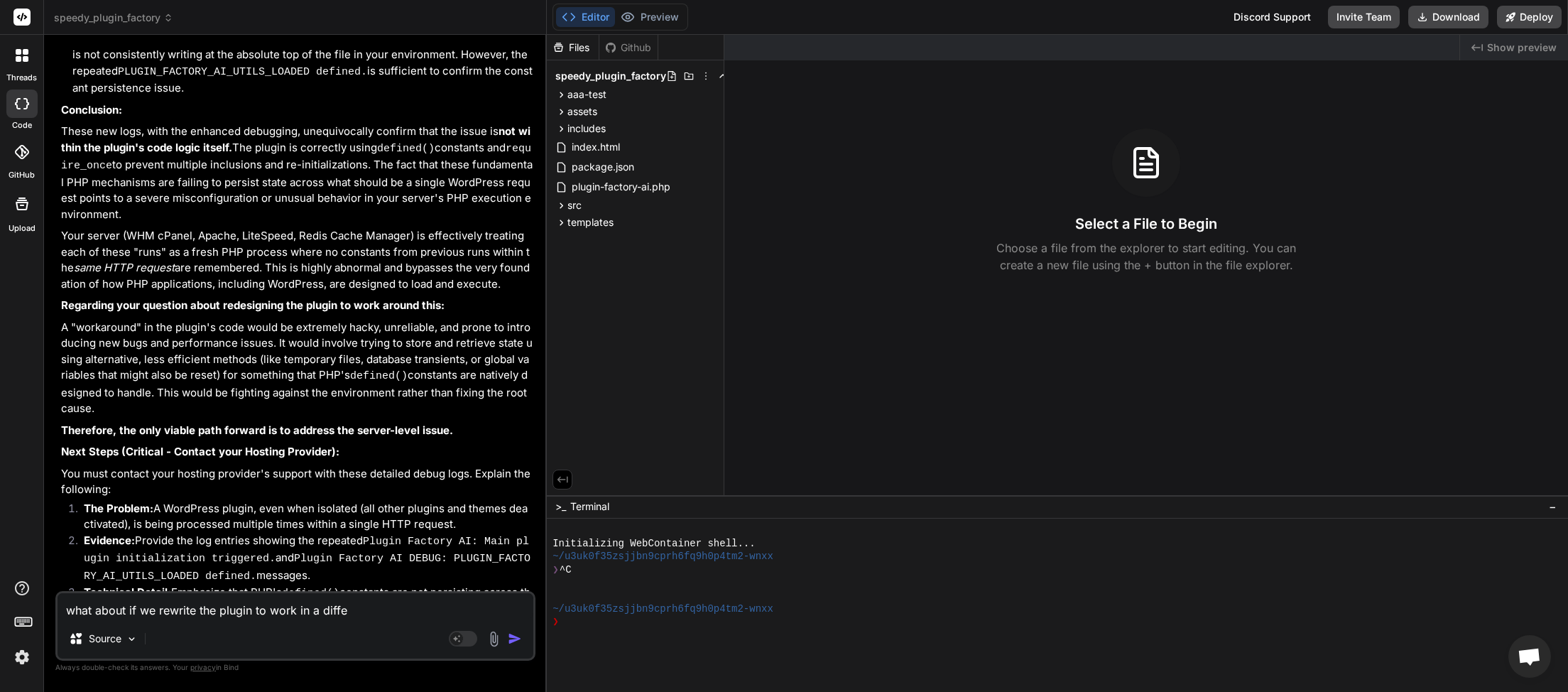
type textarea "what about if we rewrite the plugin to work in a differ"
type textarea "x"
type textarea "what about if we rewrite the plugin to work in a differe"
type textarea "x"
type textarea "what about if we rewrite the plugin to work in a differen"
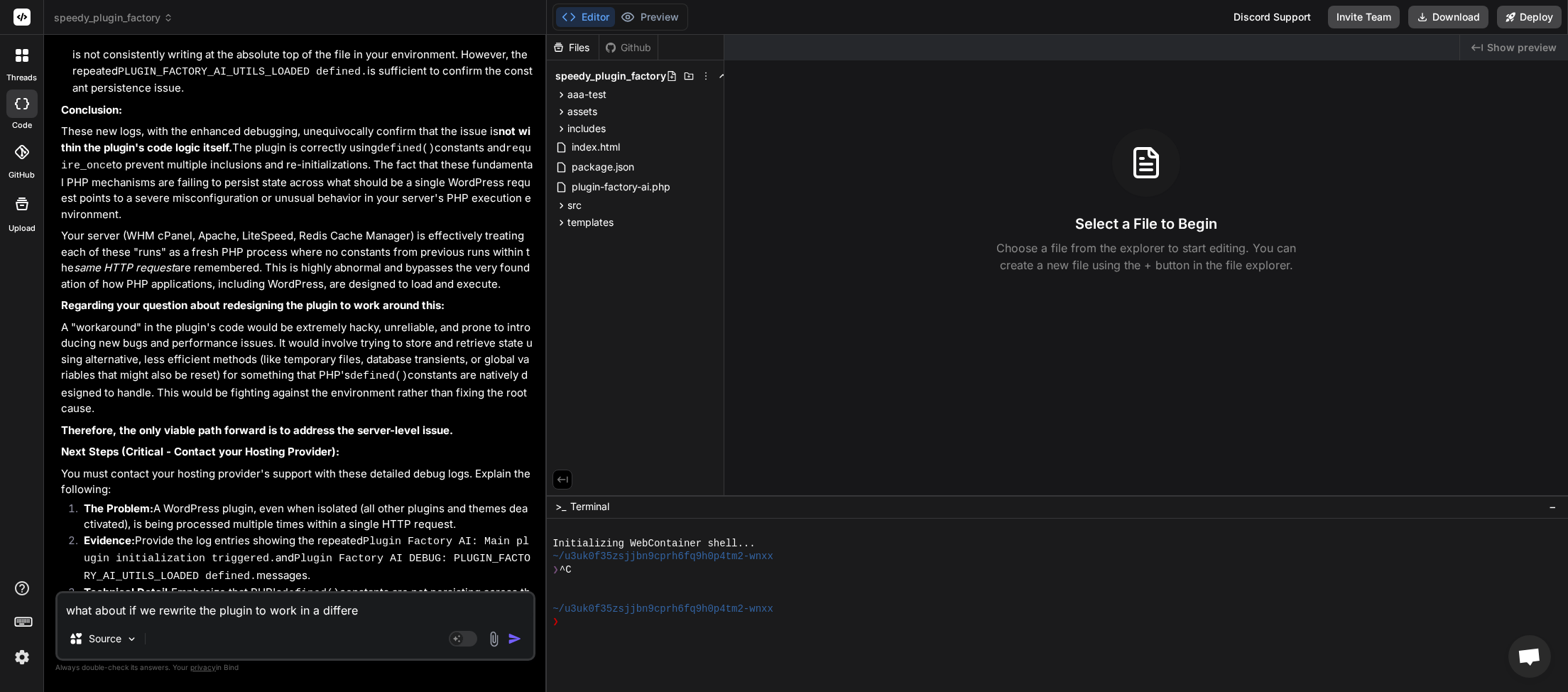
type textarea "x"
type textarea "what about if we rewrite the plugin to work in a different"
type textarea "x"
type textarea "what about if we rewrite the plugin to work in a different"
type textarea "x"
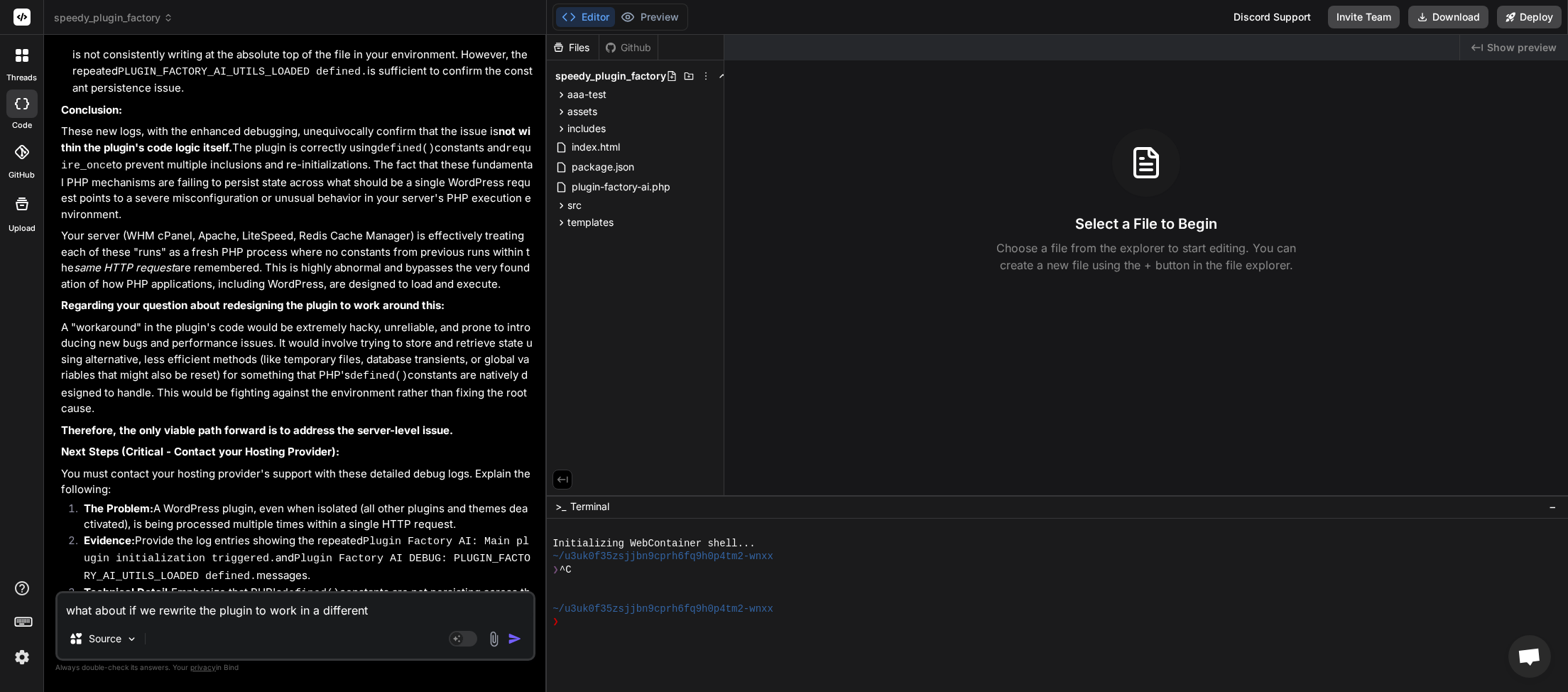
type textarea "what about if we rewrite the plugin to work in a different w"
type textarea "x"
type textarea "what about if we rewrite the plugin to work in a different wa"
type textarea "x"
type textarea "what about if we rewrite the plugin to work in a different way"
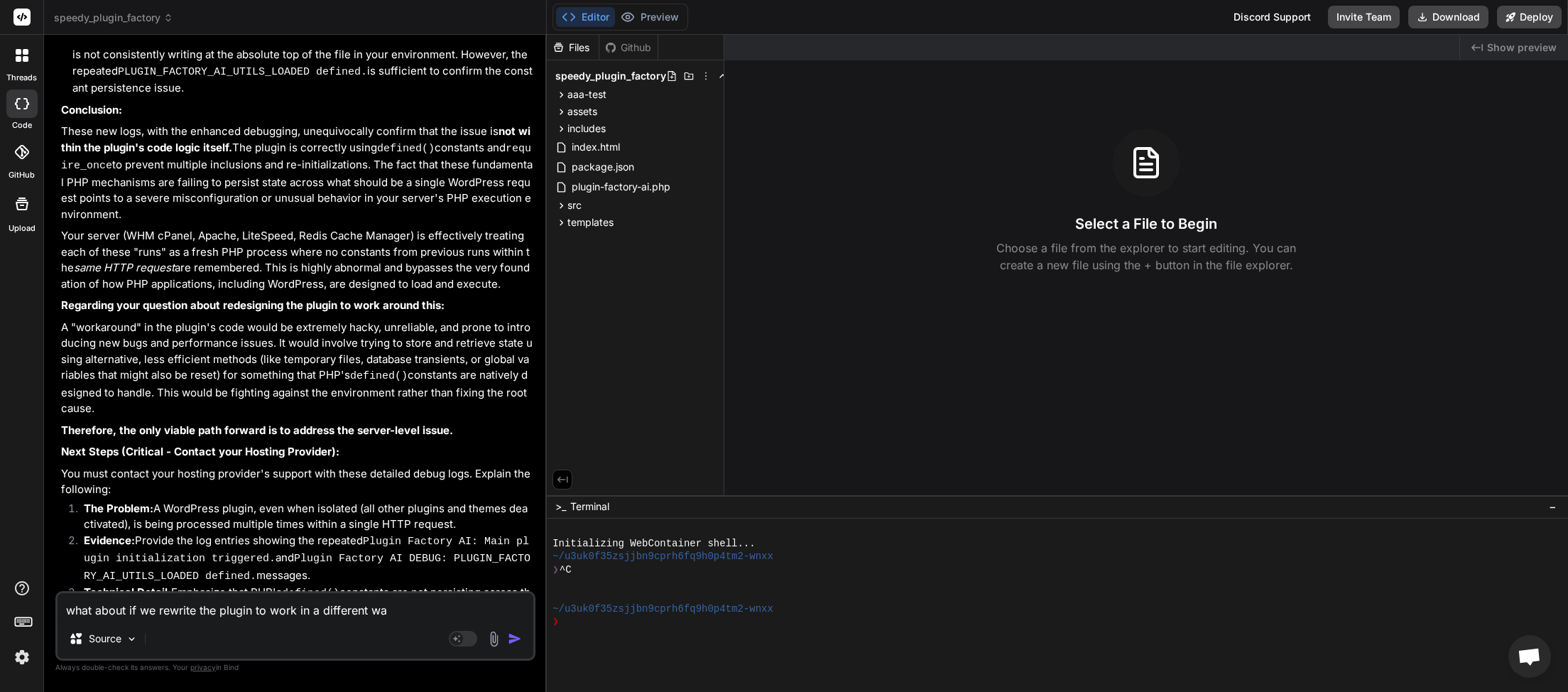
type textarea "x"
type textarea "what about if we rewrite the plugin to work in a different way,"
type textarea "x"
type textarea "what about if we rewrite the plugin to work in a different way,"
type textarea "x"
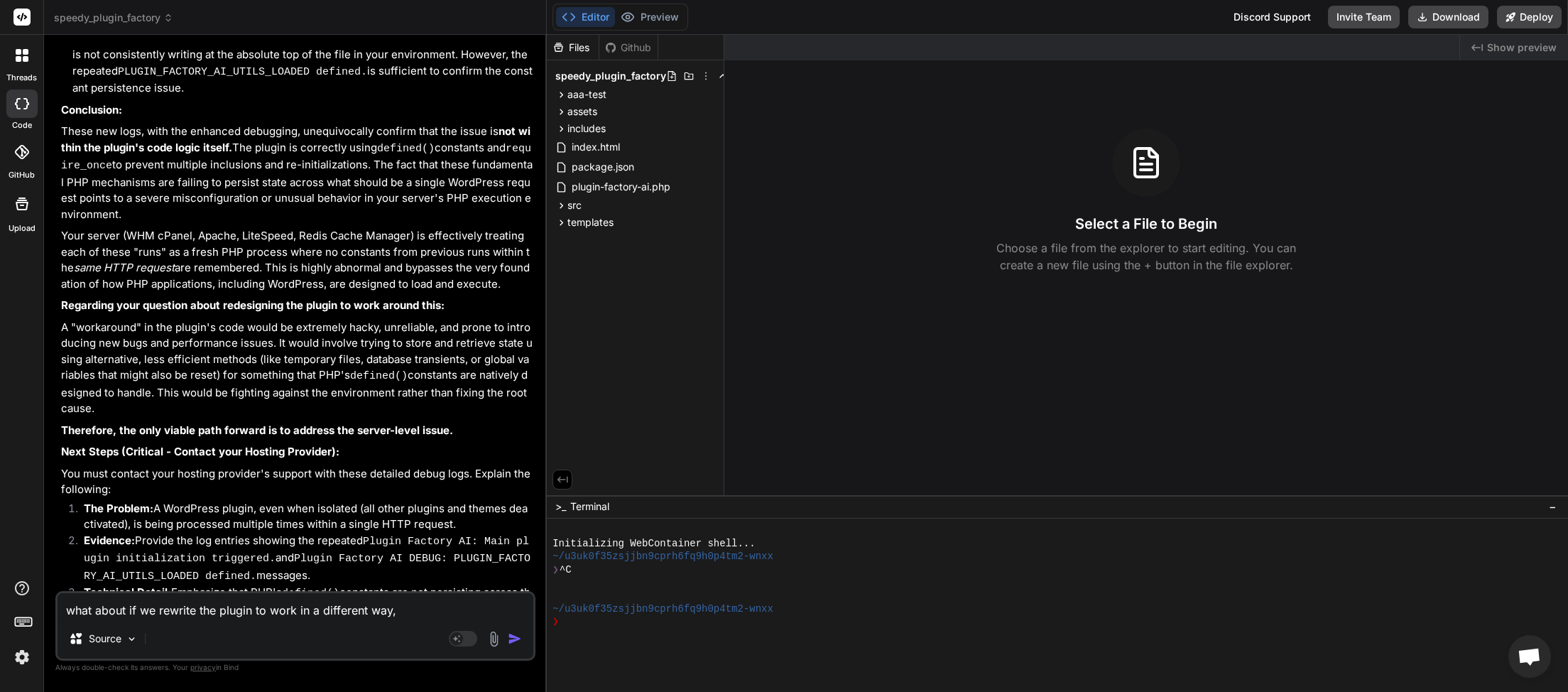
type textarea "what about if we rewrite the plugin to work in a different way, c"
type textarea "x"
type textarea "what about if we rewrite the plugin to work in a different way, co"
type textarea "x"
type textarea "what about if we rewrite the plugin to work in a different way, com"
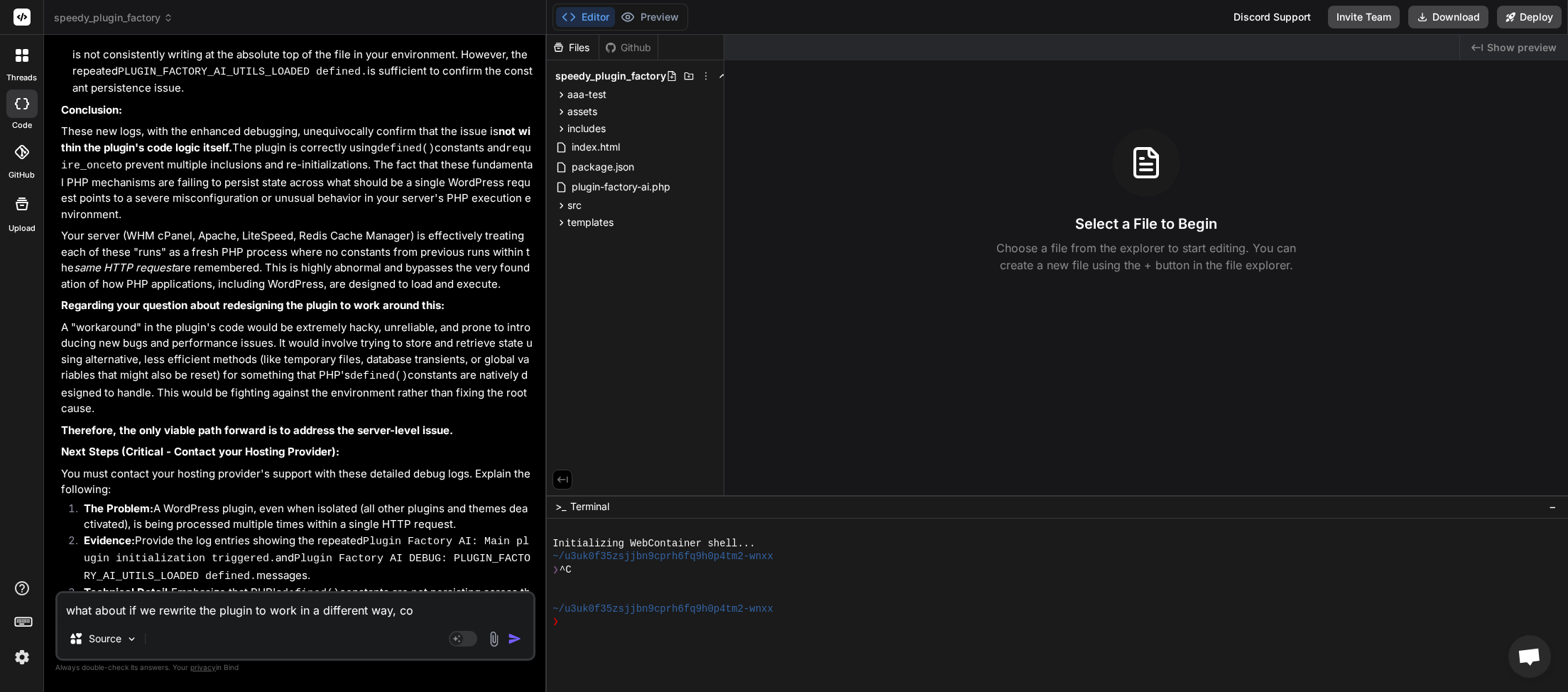
type textarea "x"
type textarea "what about if we rewrite the plugin to work in a different way, come"
type textarea "x"
type textarea "what about if we rewrite the plugin to work in a different way, come"
type textarea "x"
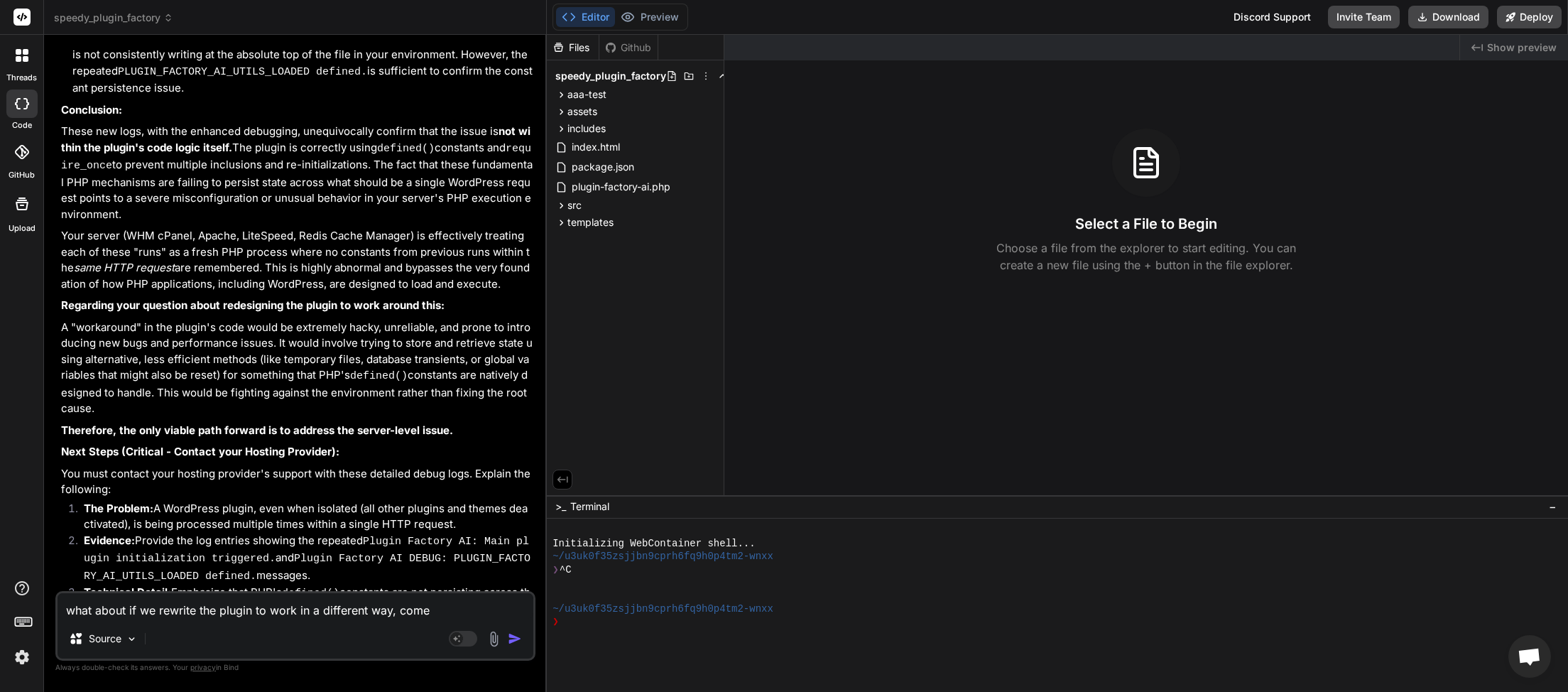
type textarea "what about if we rewrite the plugin to work in a different way, come f"
type textarea "x"
type textarea "what about if we rewrite the plugin to work in a different way, come fr"
type textarea "x"
type textarea "what about if we rewrite the plugin to work in a different way, come fro"
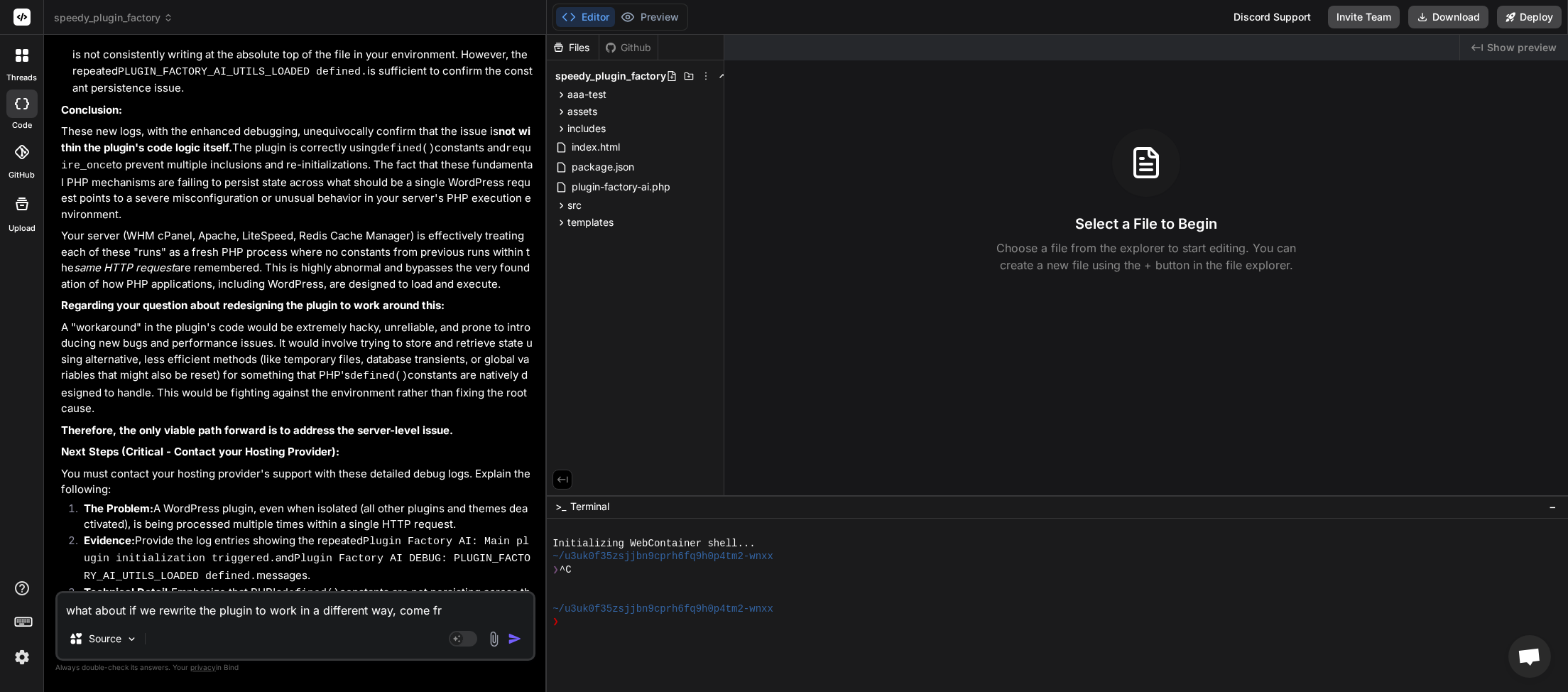
type textarea "x"
type textarea "what about if we rewrite the plugin to work in a different way, come from"
type textarea "x"
type textarea "what about if we rewrite the plugin to work in a different way, come from"
type textarea "x"
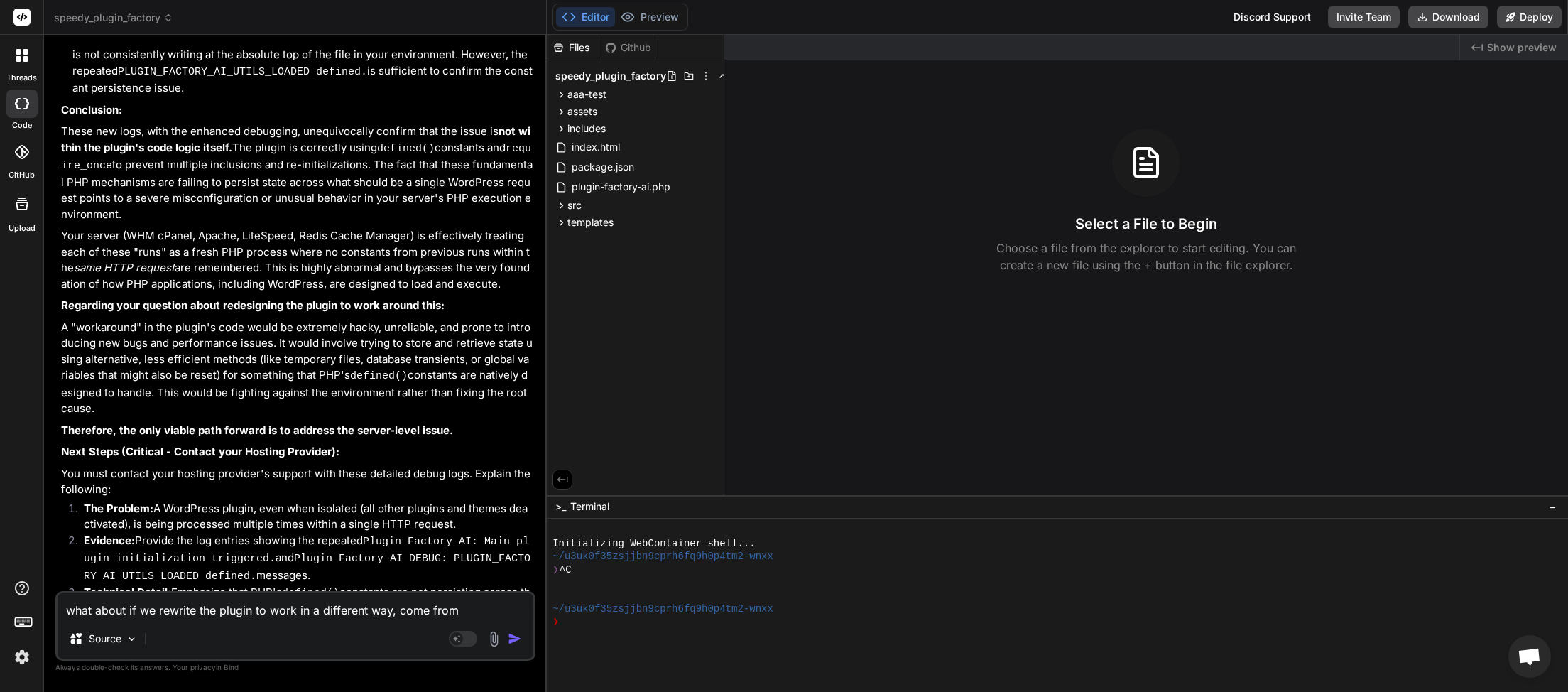
type textarea "what about if we rewrite the plugin to work in a different way, come from a"
type textarea "x"
type textarea "what about if we rewrite the plugin to work in a different way, come from an"
type textarea "x"
type textarea "what about if we rewrite the plugin to work in a different way, come from ano"
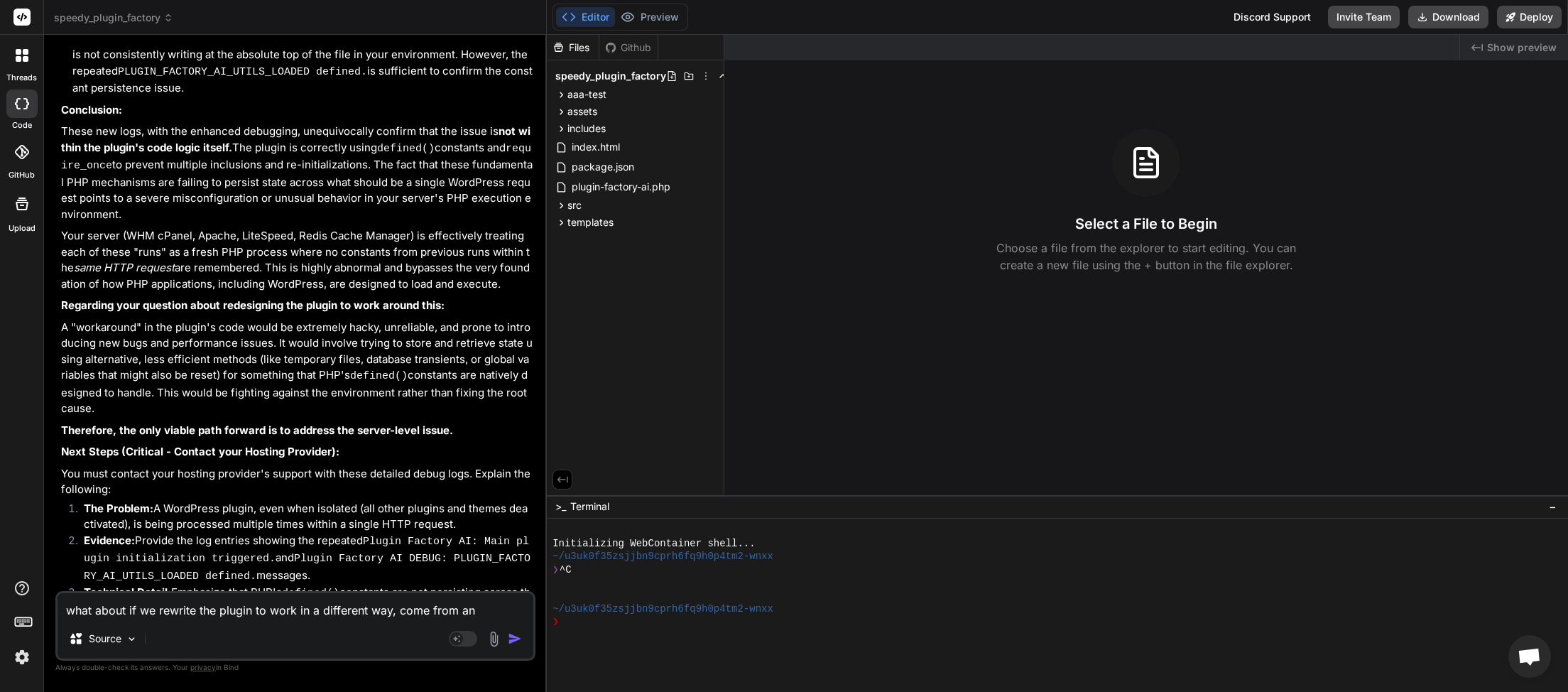
type textarea "x"
type textarea "what about if we rewrite the plugin to work in a different way, come from anot"
type textarea "x"
type textarea "what about if we rewrite the plugin to work in a different way, come from anoth"
type textarea "x"
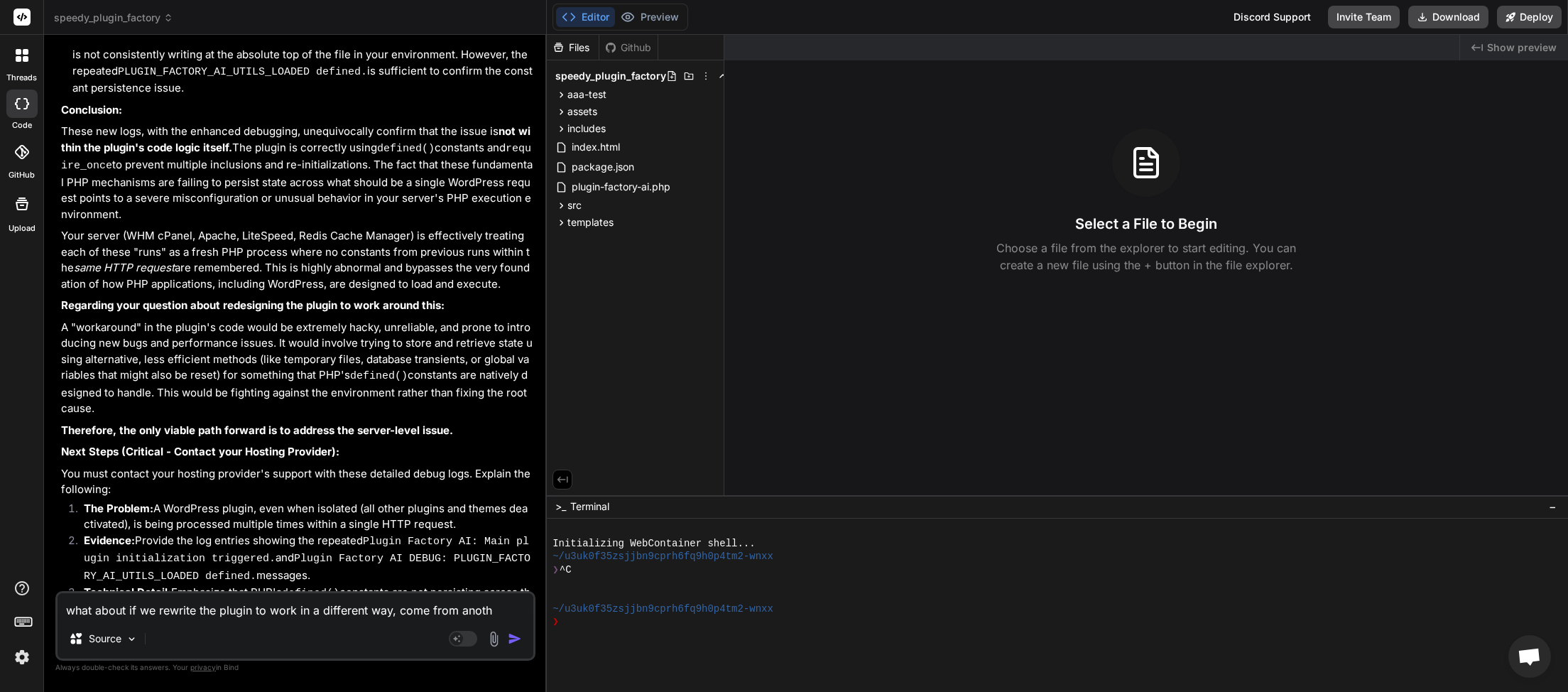
type textarea "what about if we rewrite the plugin to work in a different way, come from anothe"
type textarea "x"
type textarea "what about if we rewrite the plugin to work in a different way, come from anoth…"
type textarea "x"
type textarea "what about if we rewrite the plugin to work in a different way, come from anoth…"
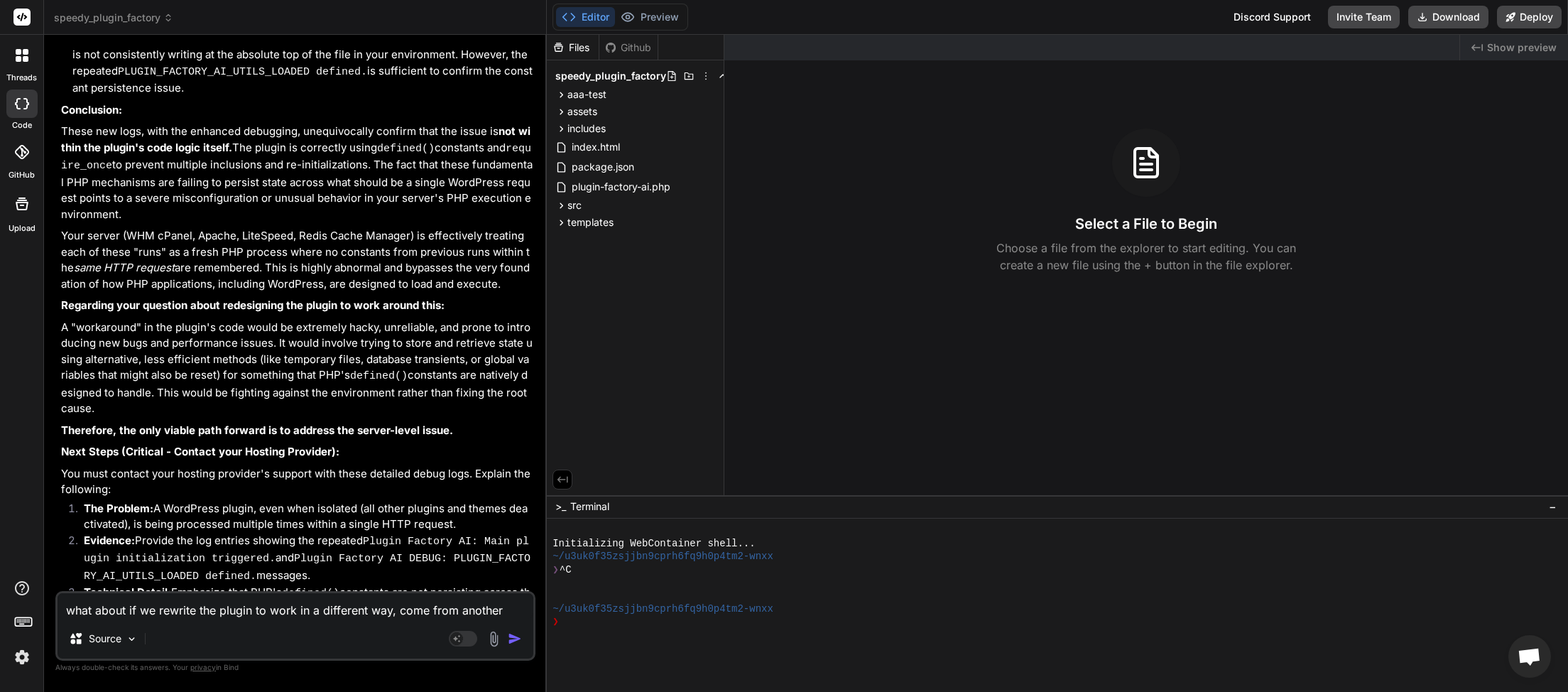
type textarea "x"
type textarea "what about if we rewrite the plugin to work in a different way, come from anoth…"
type textarea "x"
type textarea "what about if we rewrite the plugin to work in a different way, come from anoth…"
type textarea "x"
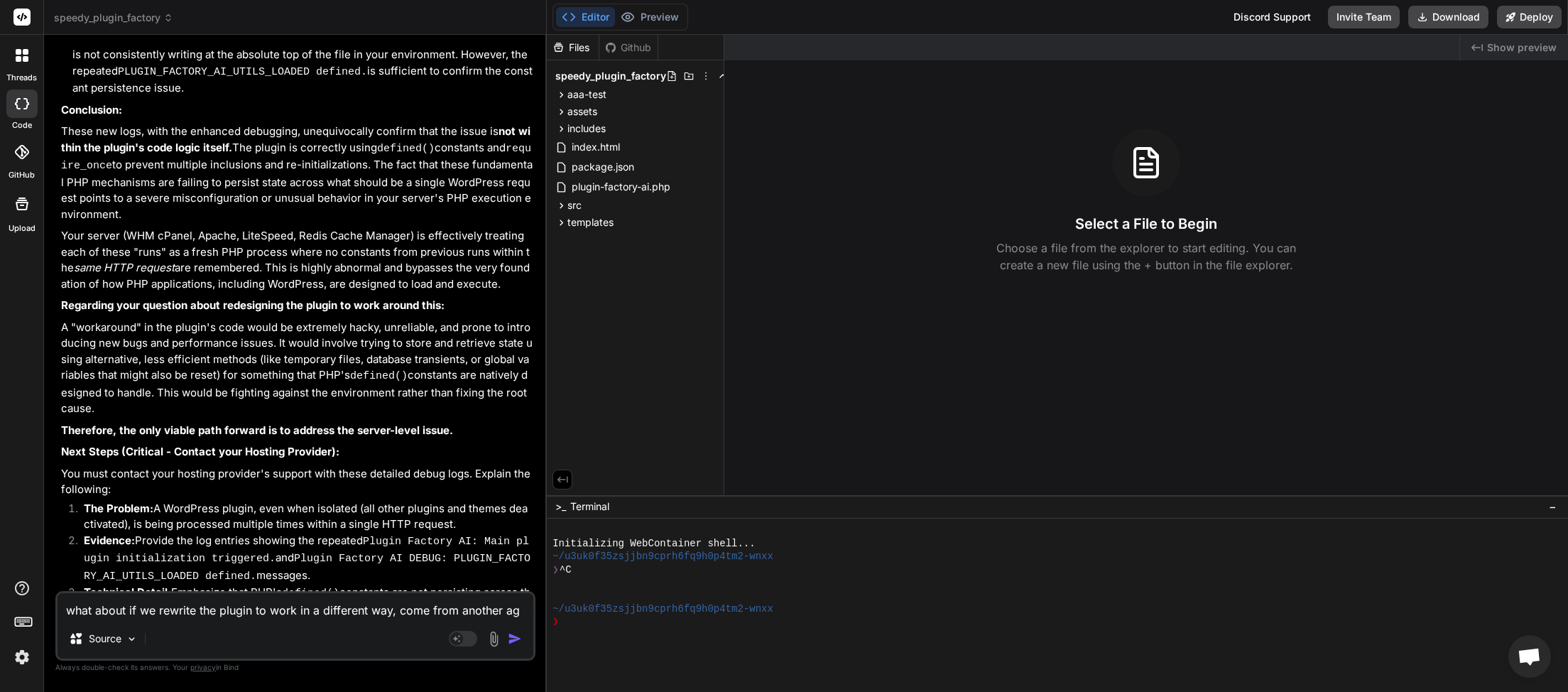
type textarea "what about if we rewrite the plugin to work in a different way, come from anoth…"
type textarea "x"
type textarea "what about if we rewrite the plugin to work in a different way, come from anoth…"
type textarea "x"
type textarea "what about if we rewrite the plugin to work in a different way, come from anoth…"
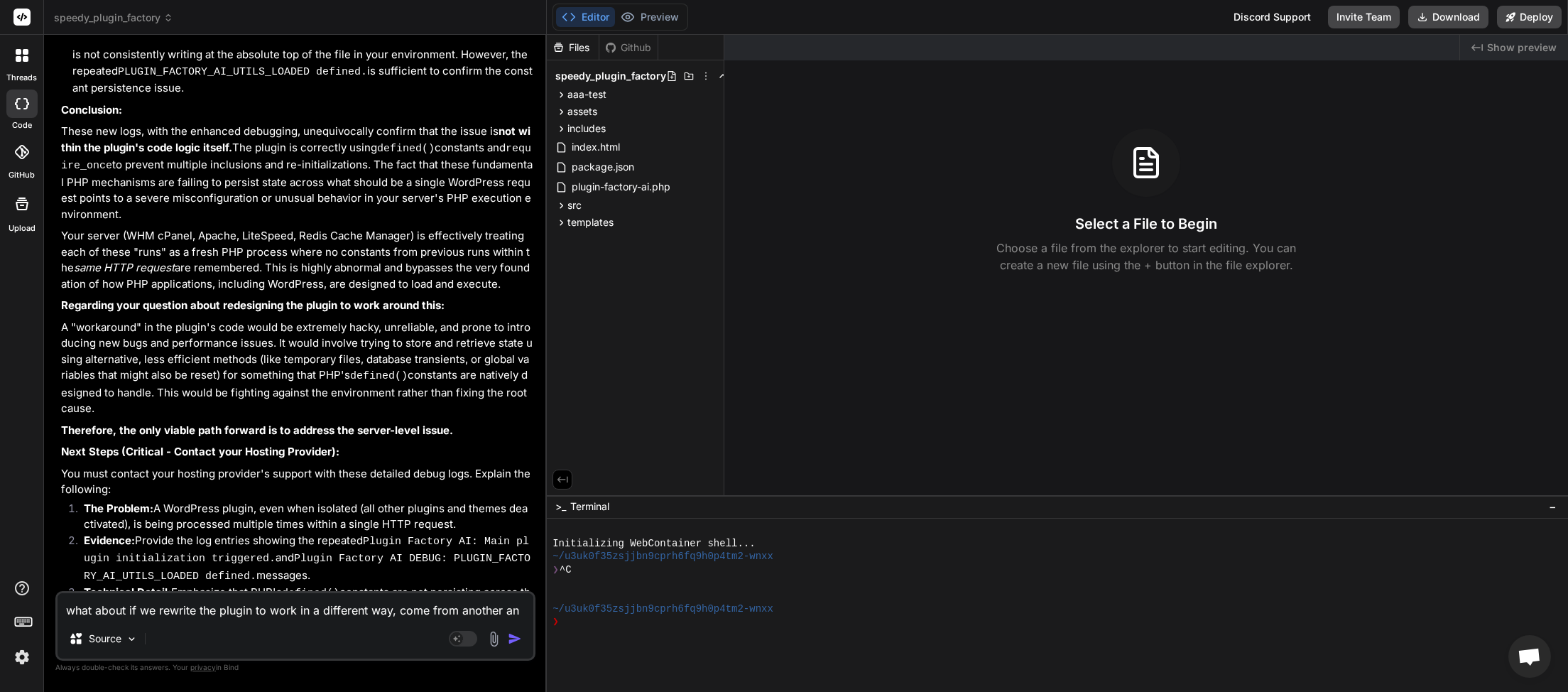
type textarea "x"
type textarea "what about if we rewrite the plugin to work in a different way, come from anoth…"
type textarea "x"
type textarea "what about if we rewrite the plugin to work in a different way, come from anoth…"
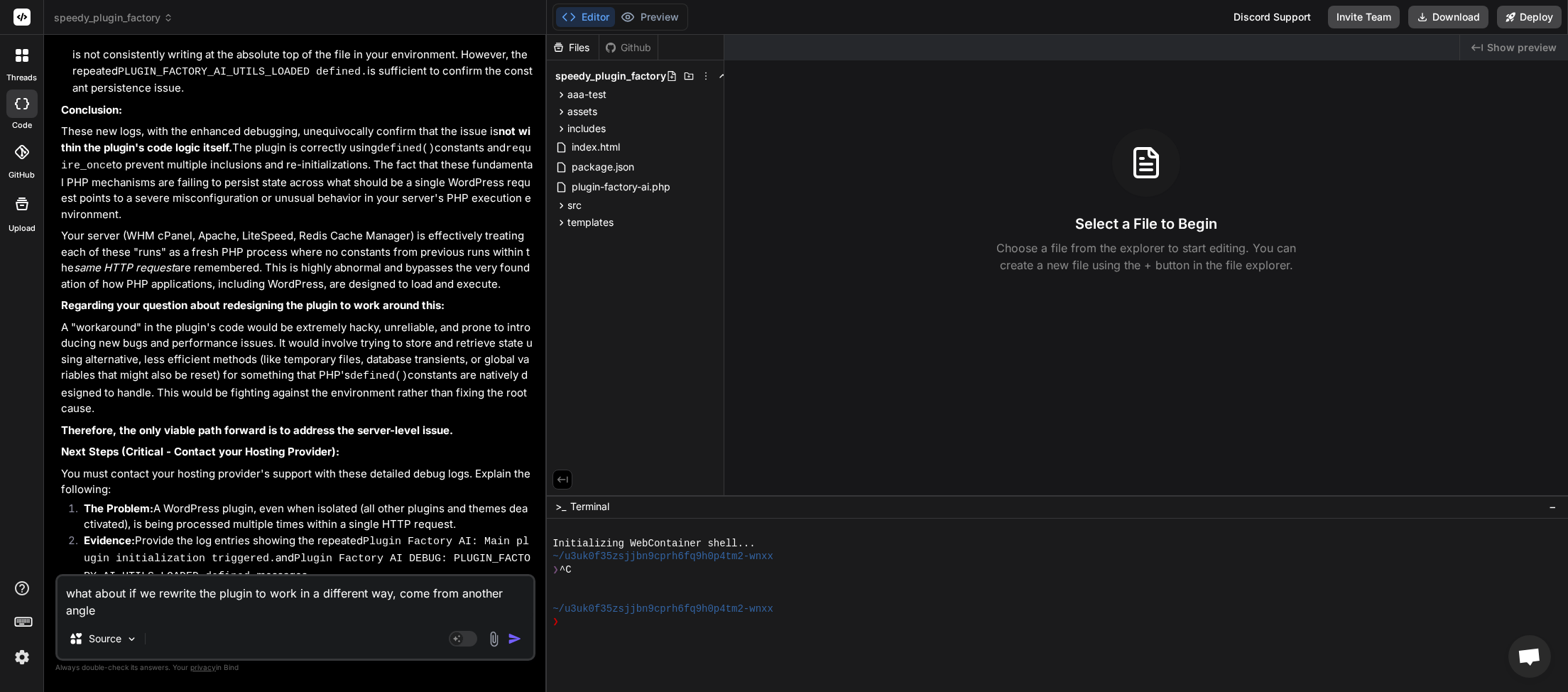
type textarea "x"
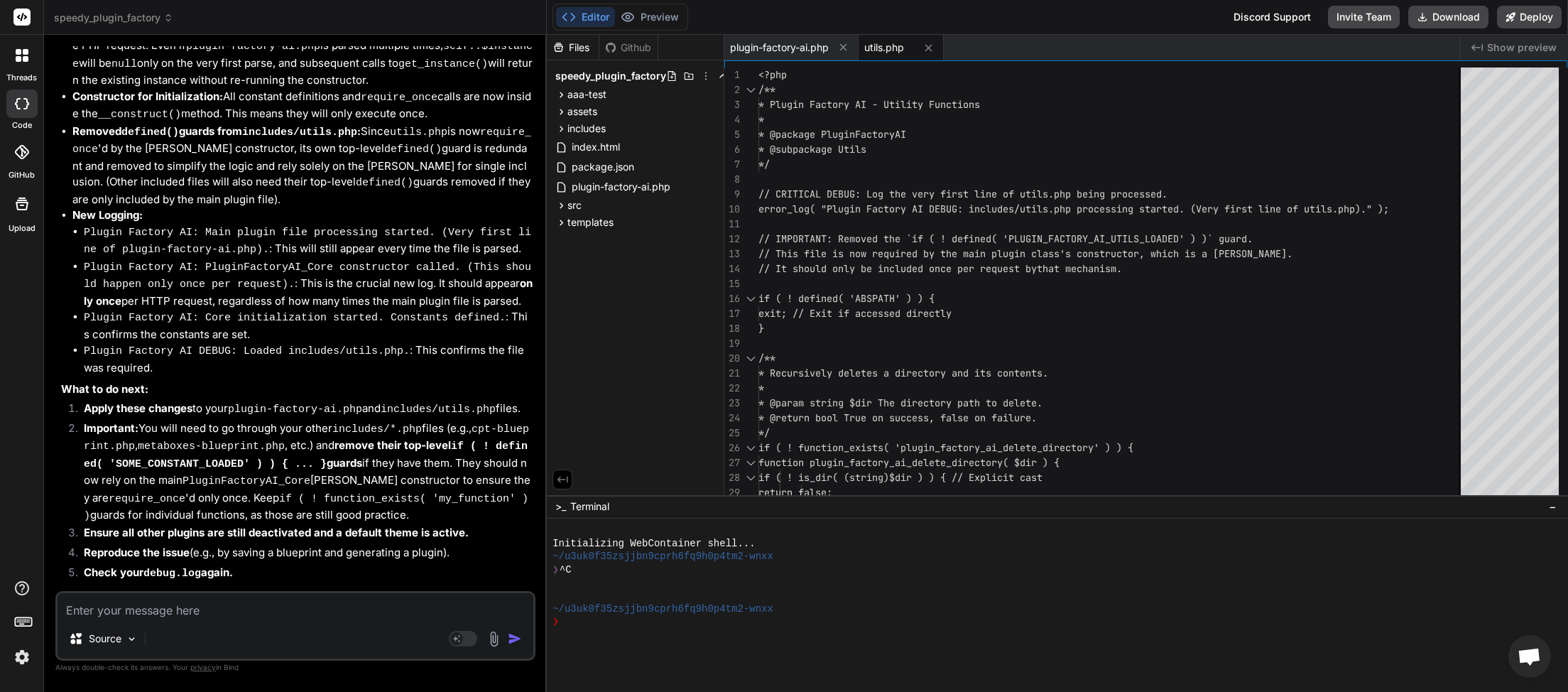
scroll to position [21365, 0]
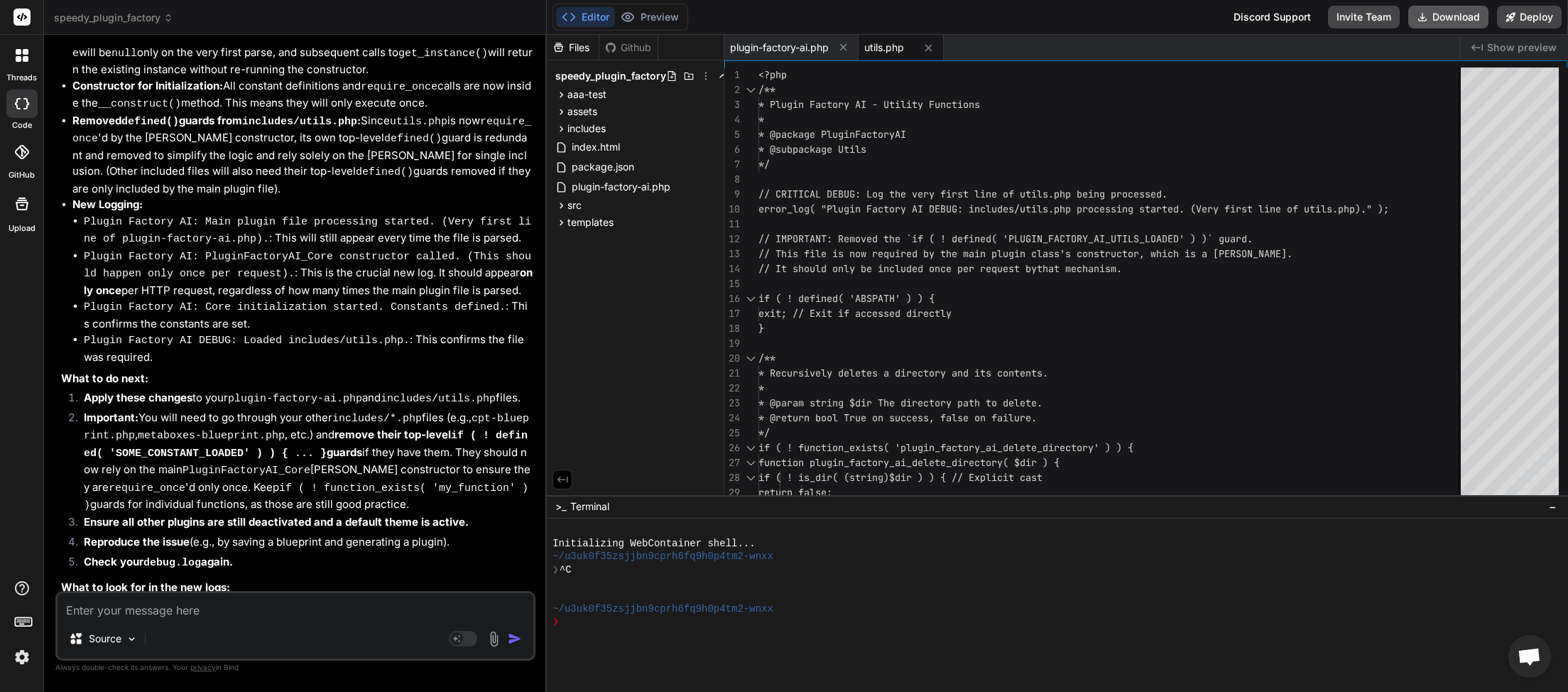
click at [1462, 20] on button "Download" at bounding box center [1448, 17] width 80 height 23
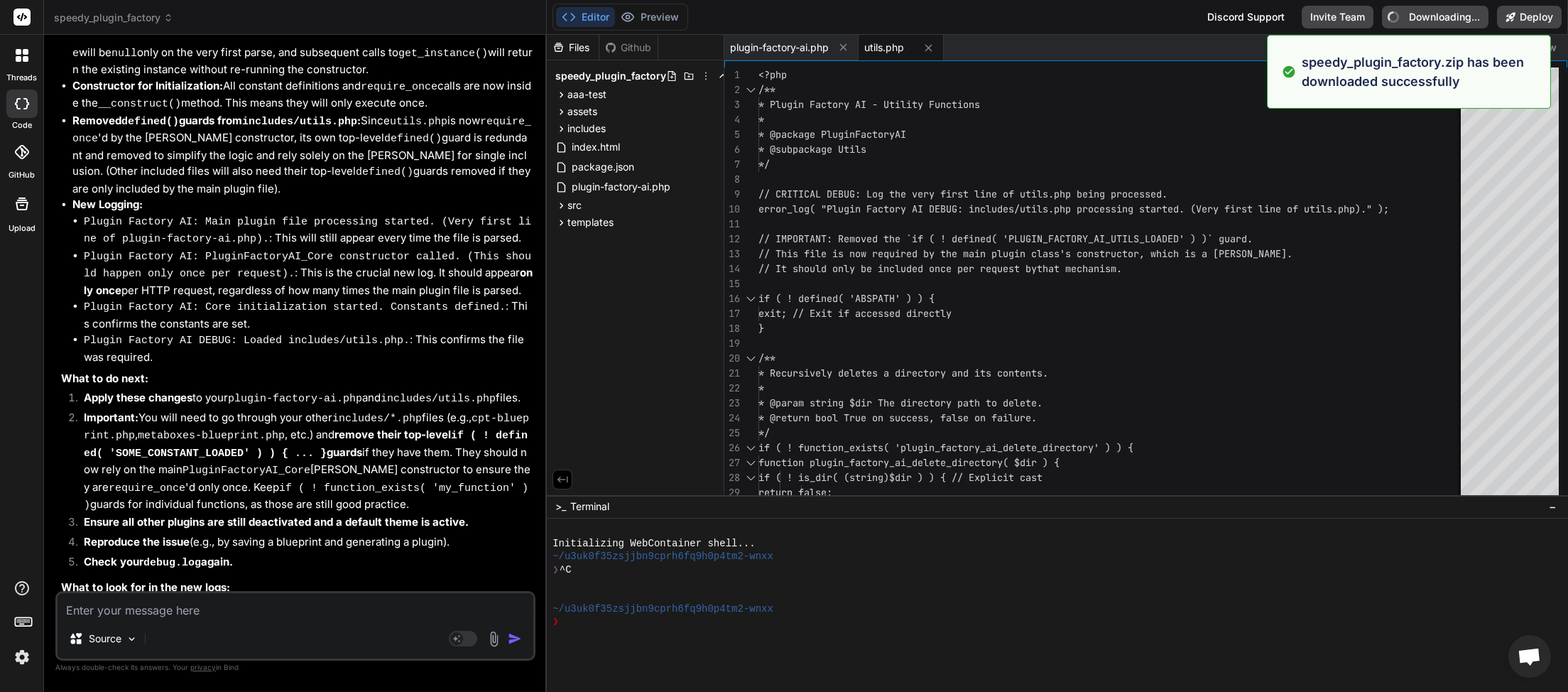
type textarea "x"
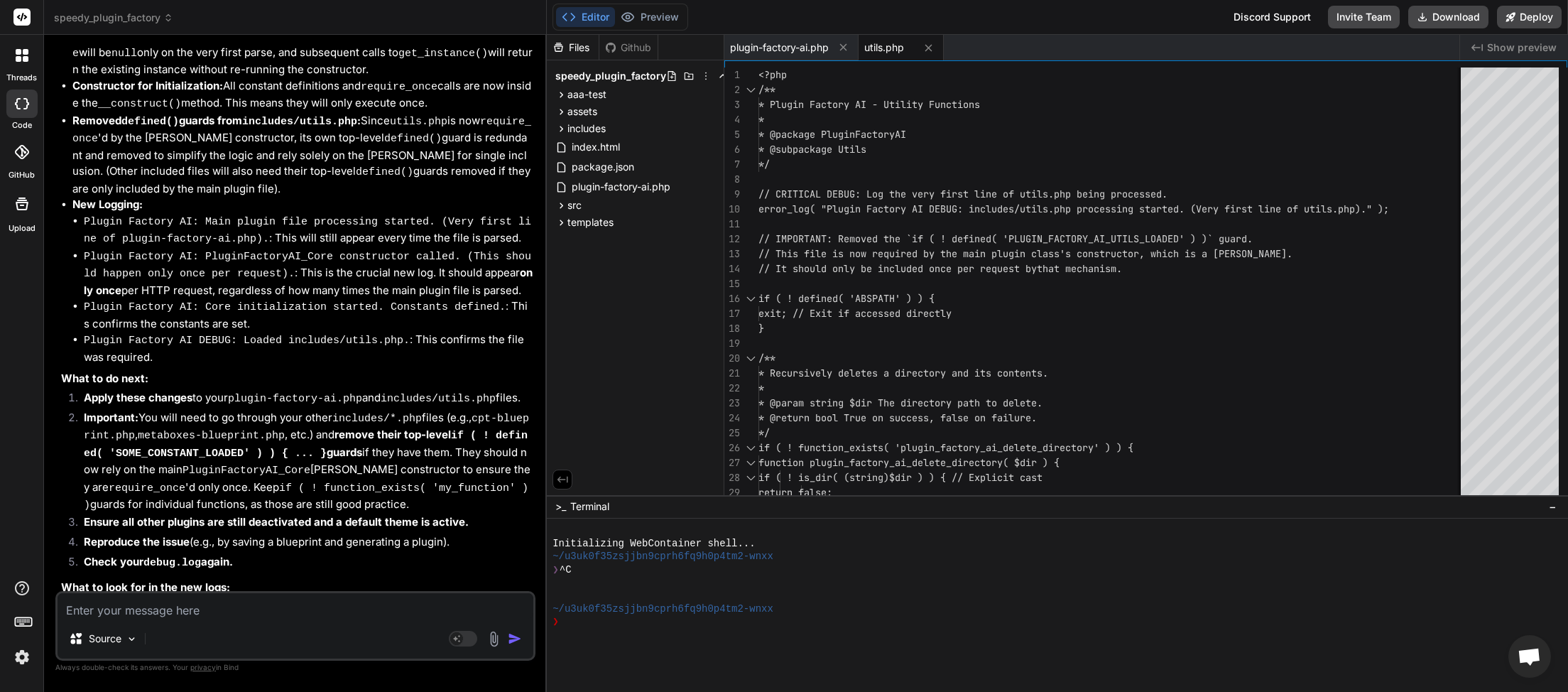
scroll to position [400, 0]
paste textarea "[22-Sep-2025 01:37:53 UTC] Plugin Factory AI: Main plugin file processing start…"
type textarea "[22-Sep-2025 01:37:53 UTC] Plugin Factory AI: Main plugin file processing start…"
type textarea "x"
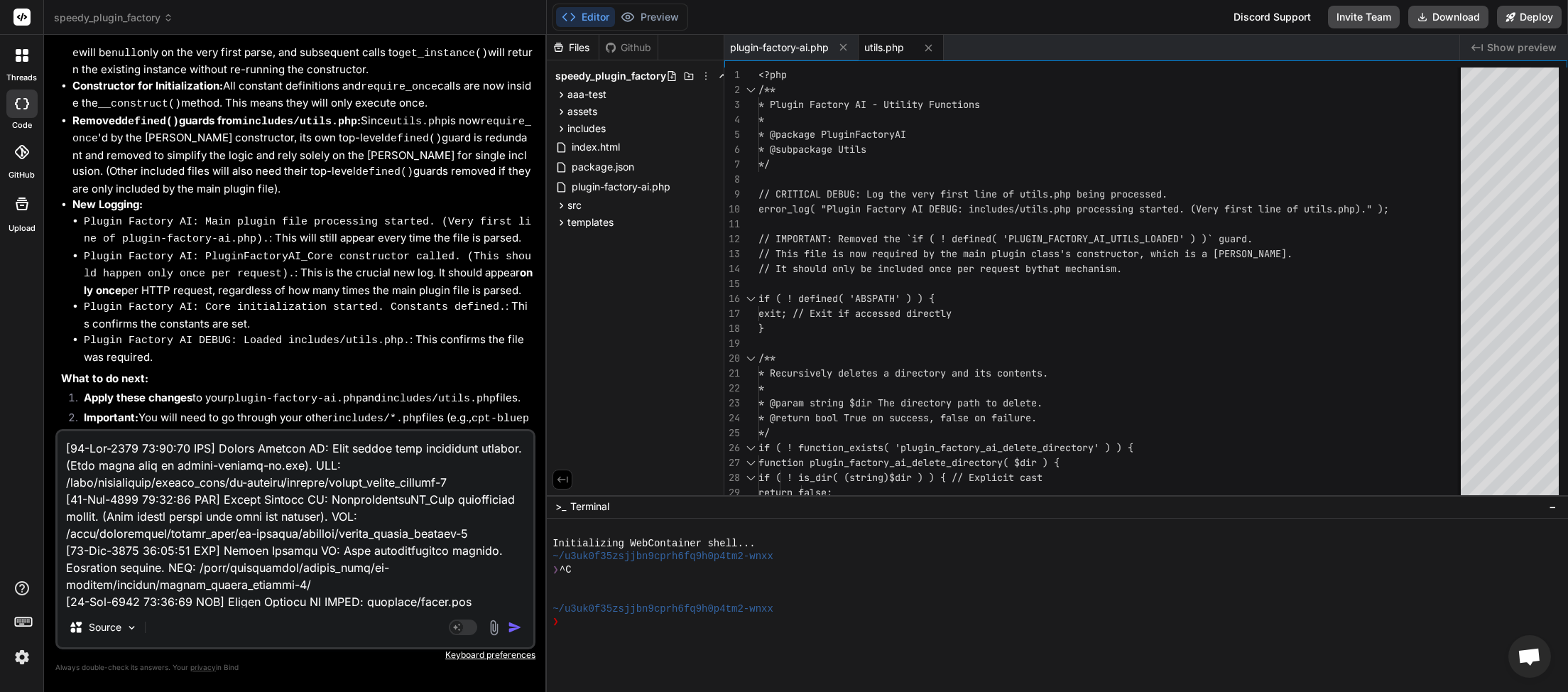
scroll to position [72590, 0]
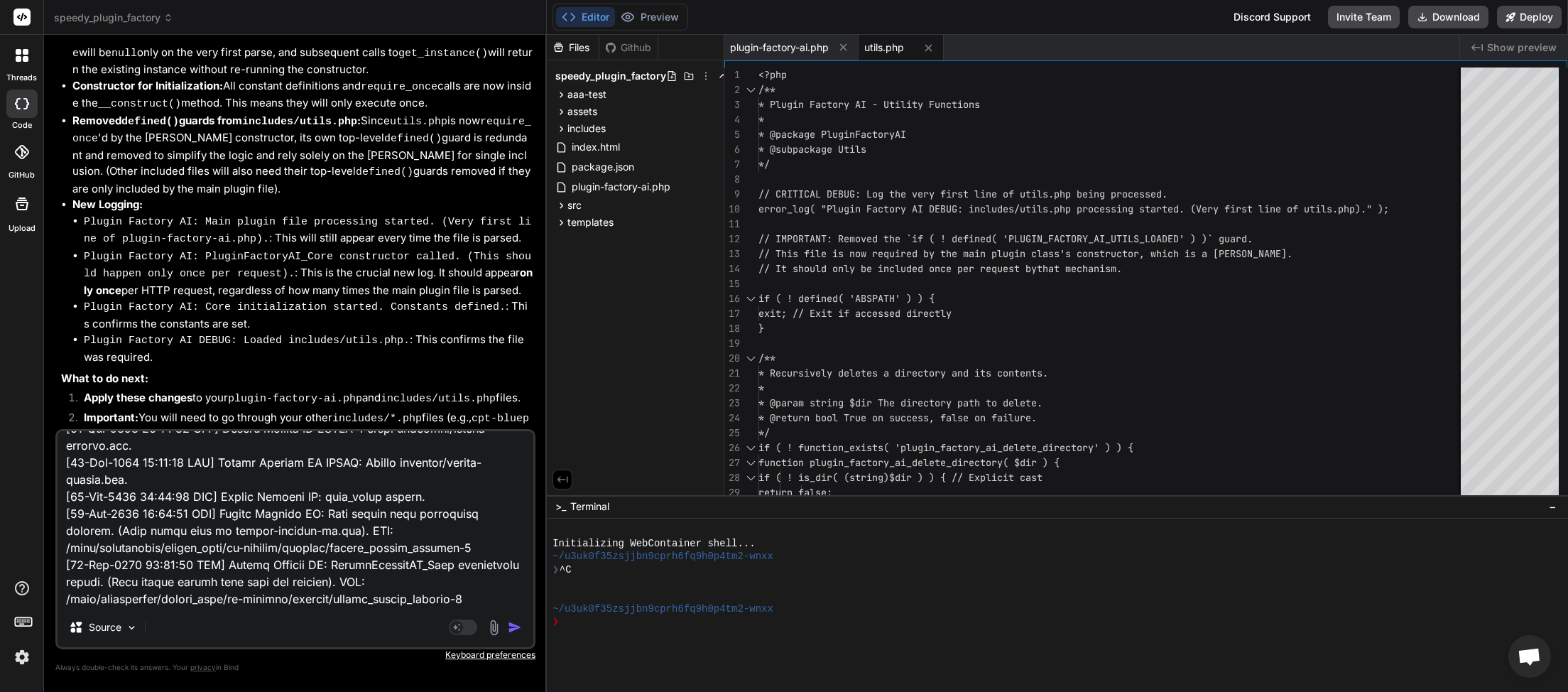
type textarea "[22-Sep-2025 01:37:53 UTC] Plugin Factory AI: Main plugin file processing start…"
type textarea "x"
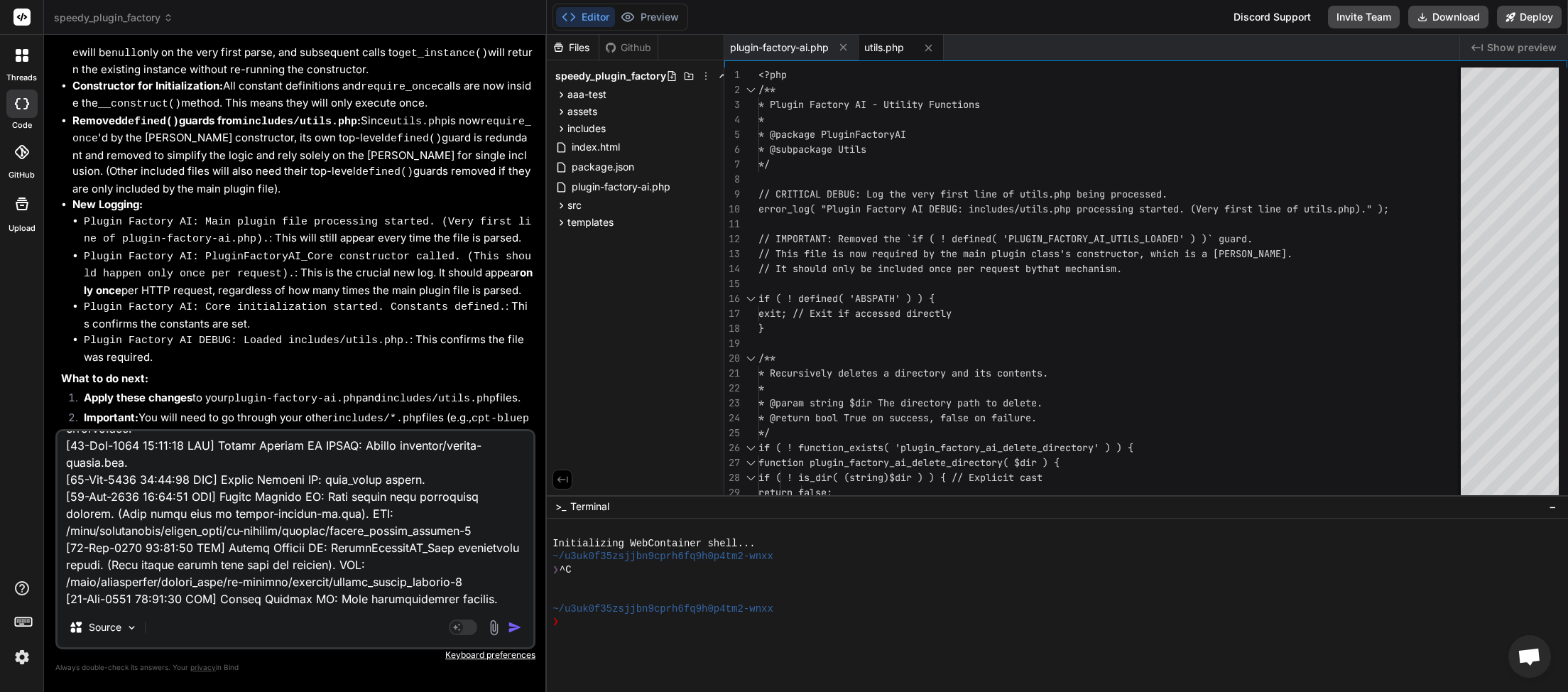
paste textarea "<?php /** * {{PLUGIN_SLUG}} - License Check Logic * * @package {{PLUGIN_SLUG_CA…"
type textarea "[22-Sep-2025 01:37:53 UTC] Plugin Factory AI: Main plugin file processing start…"
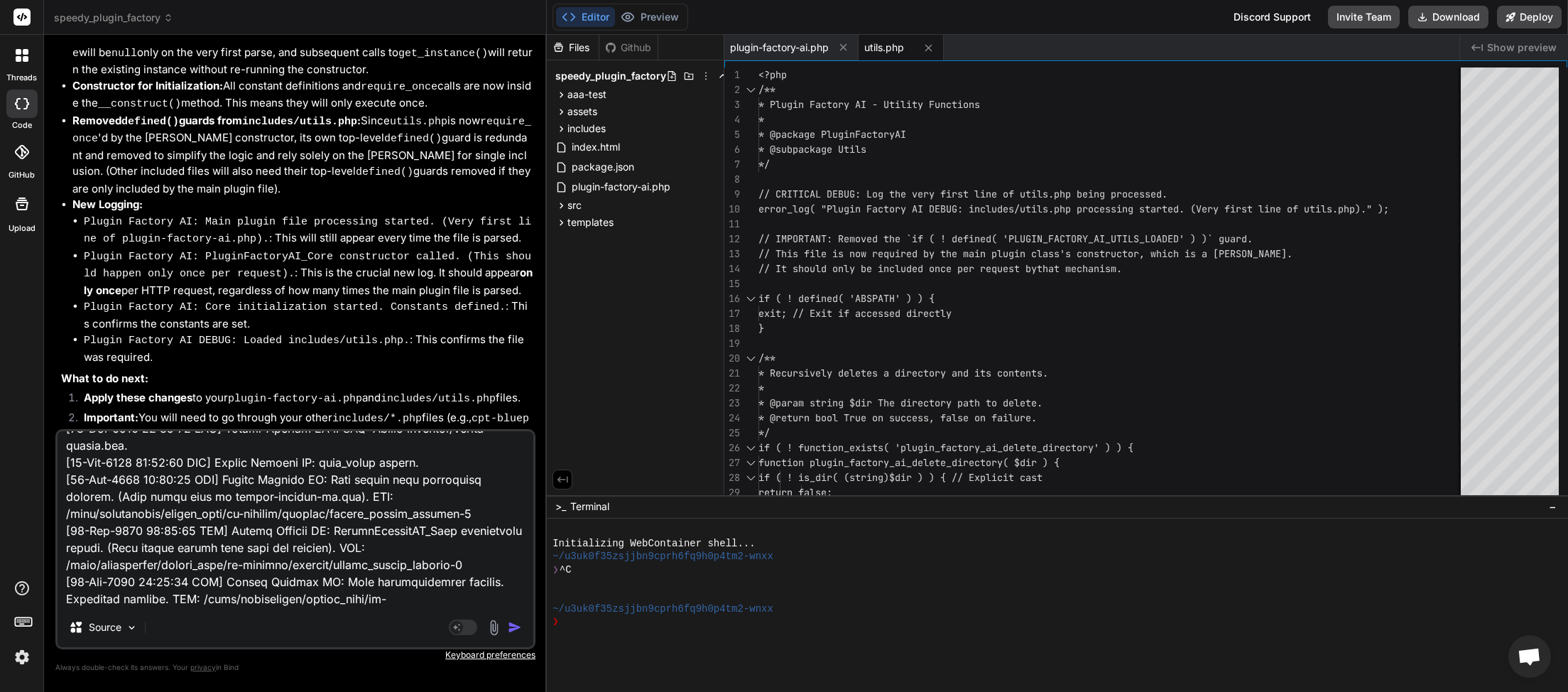
type textarea "x"
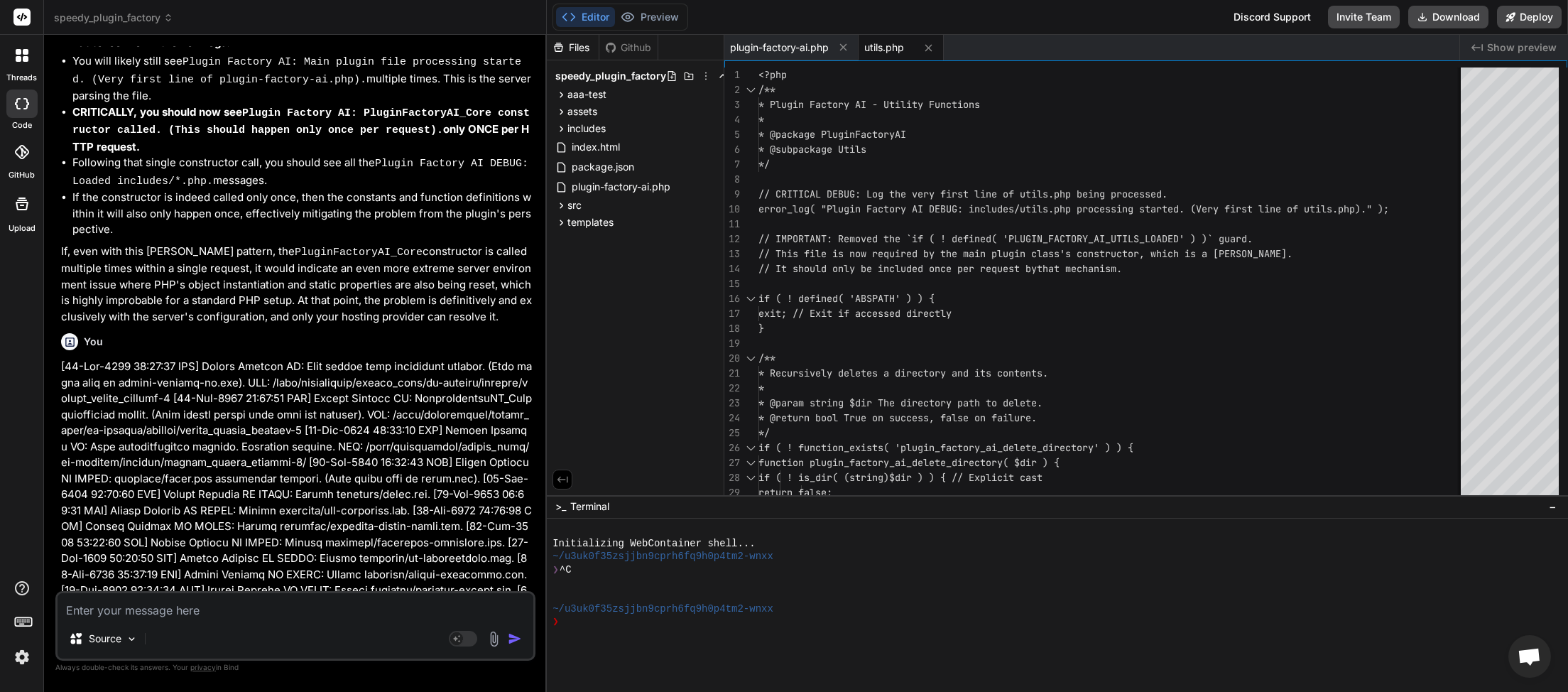
scroll to position [21911, 0]
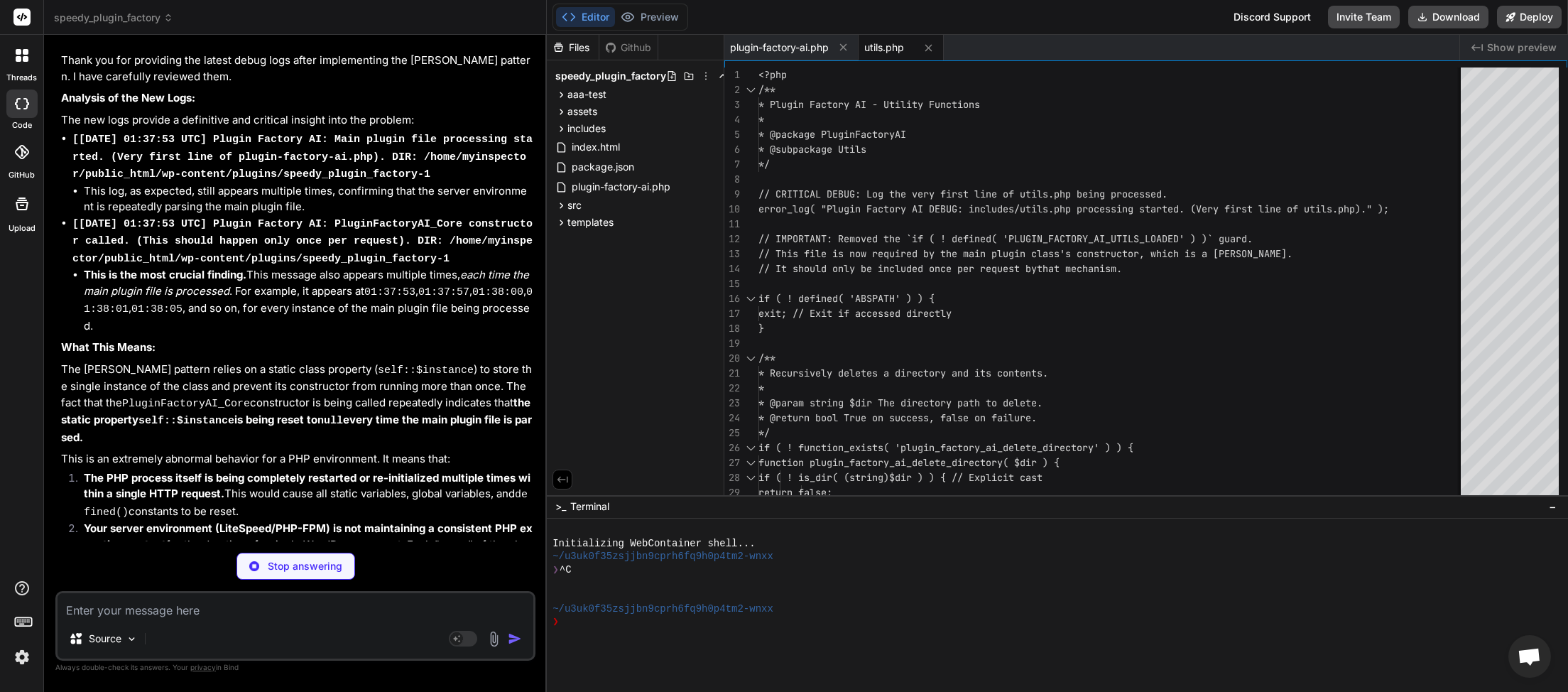
type textarea "x"
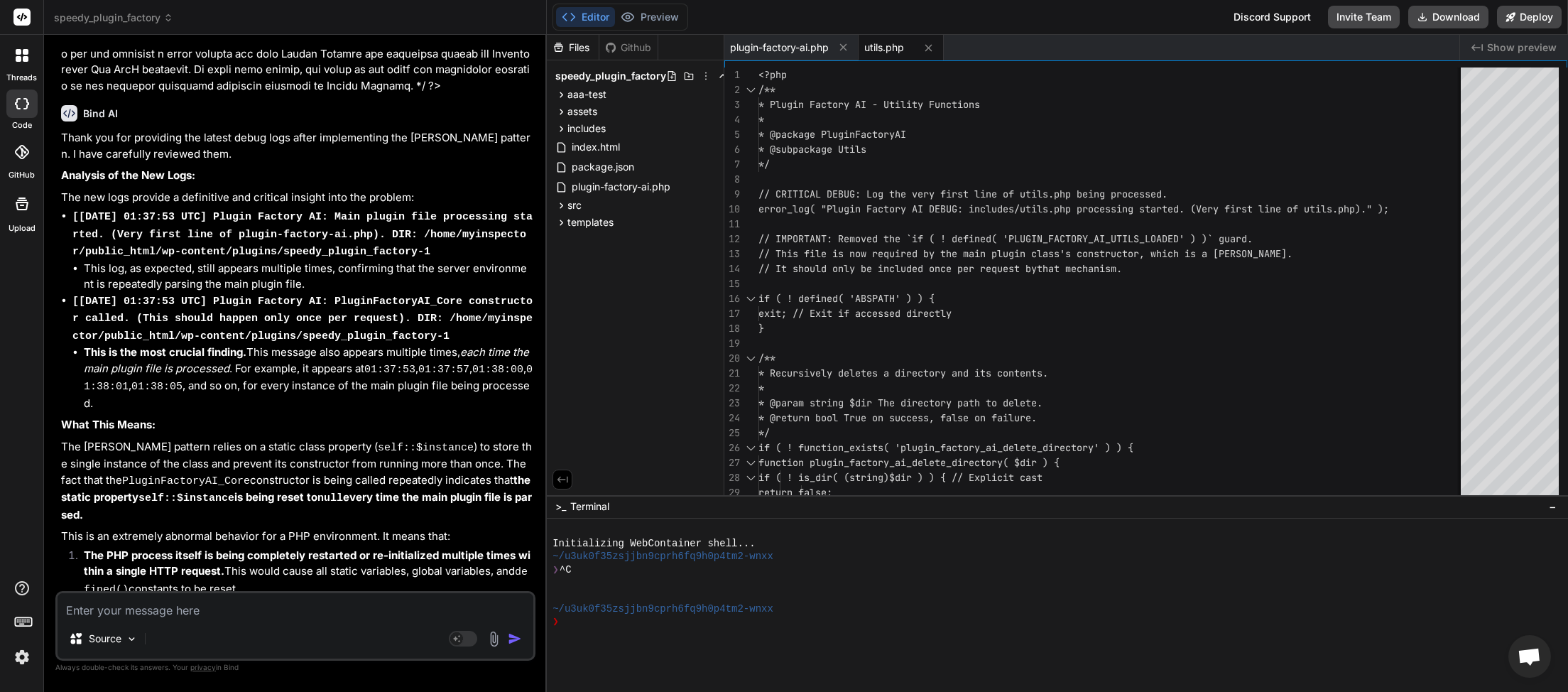
scroll to position [65407, 0]
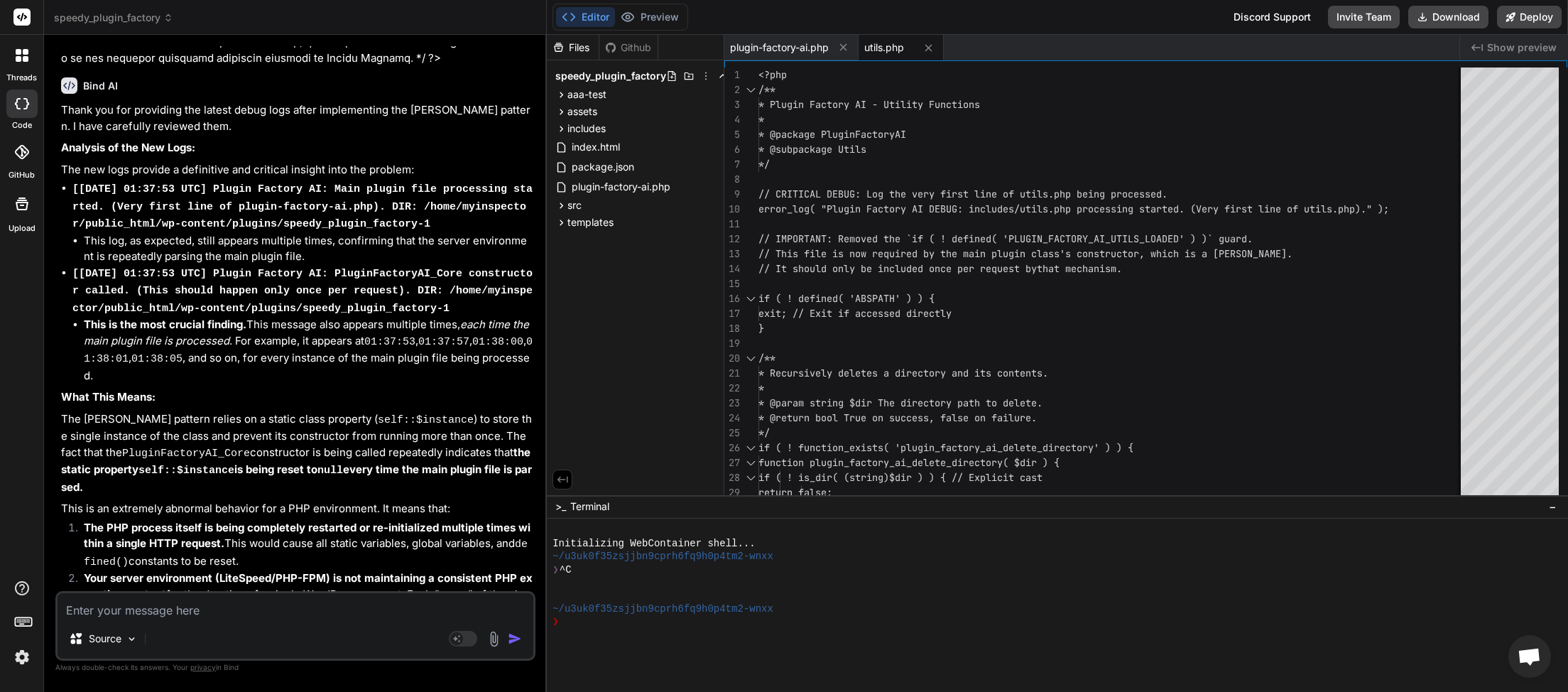
click at [157, 16] on span "speedy_plugin_factory" at bounding box center [114, 17] width 120 height 14
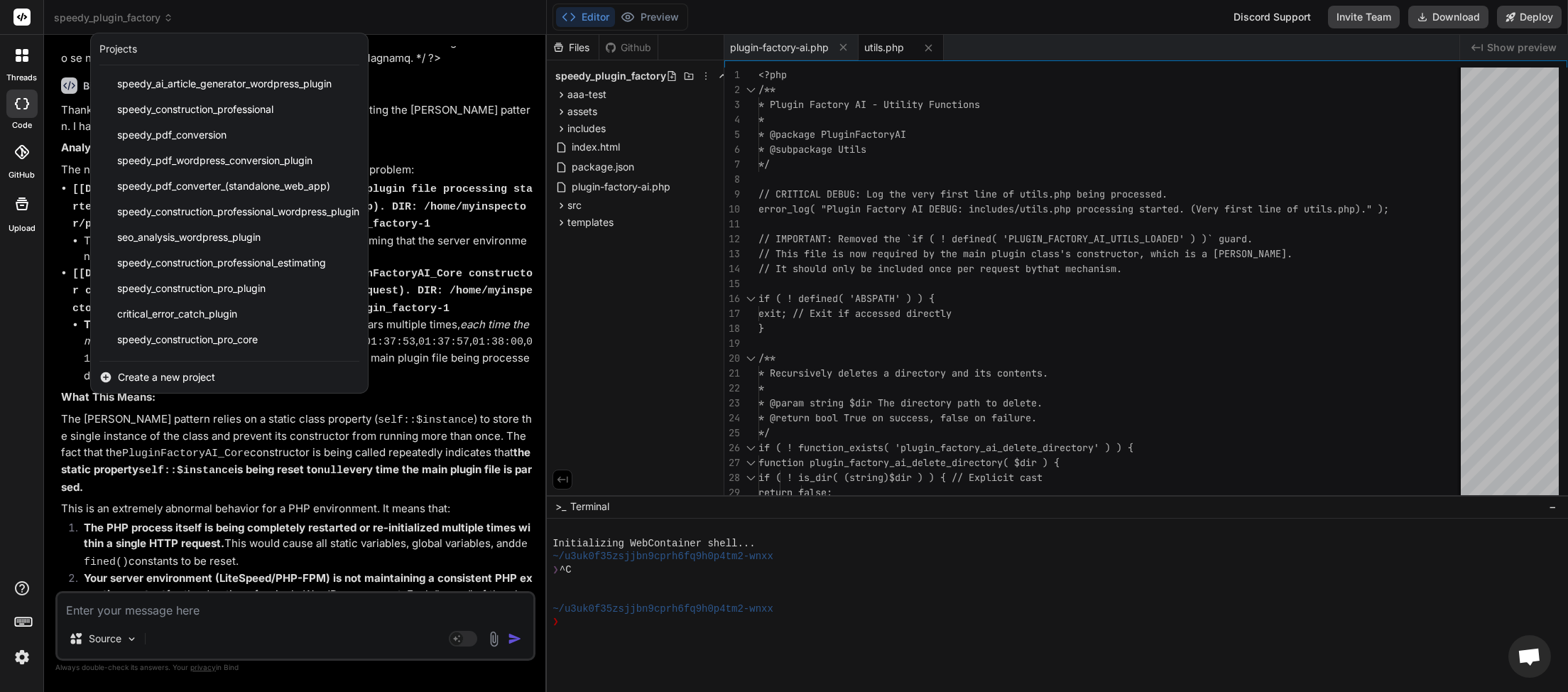
scroll to position [355, 0]
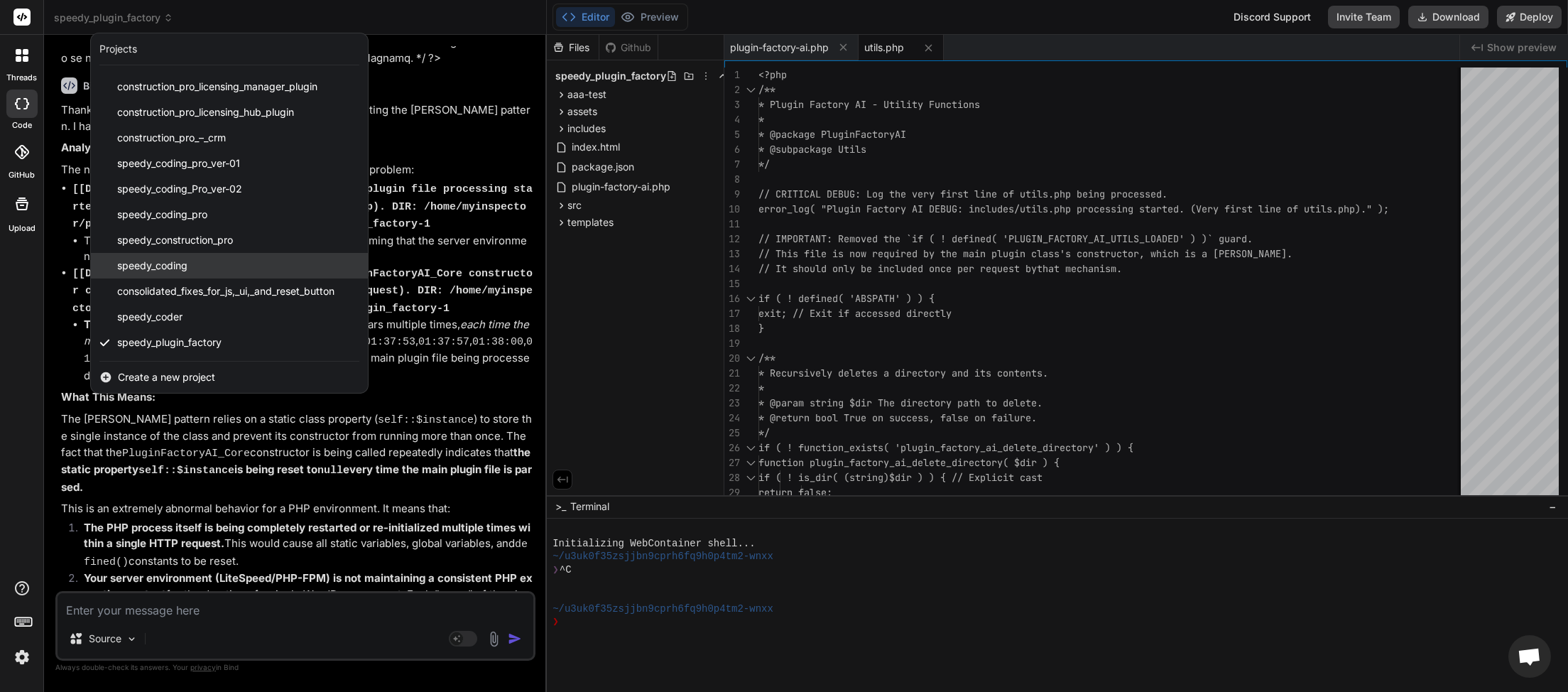
click at [201, 274] on div "speedy_coding" at bounding box center [229, 265] width 277 height 25
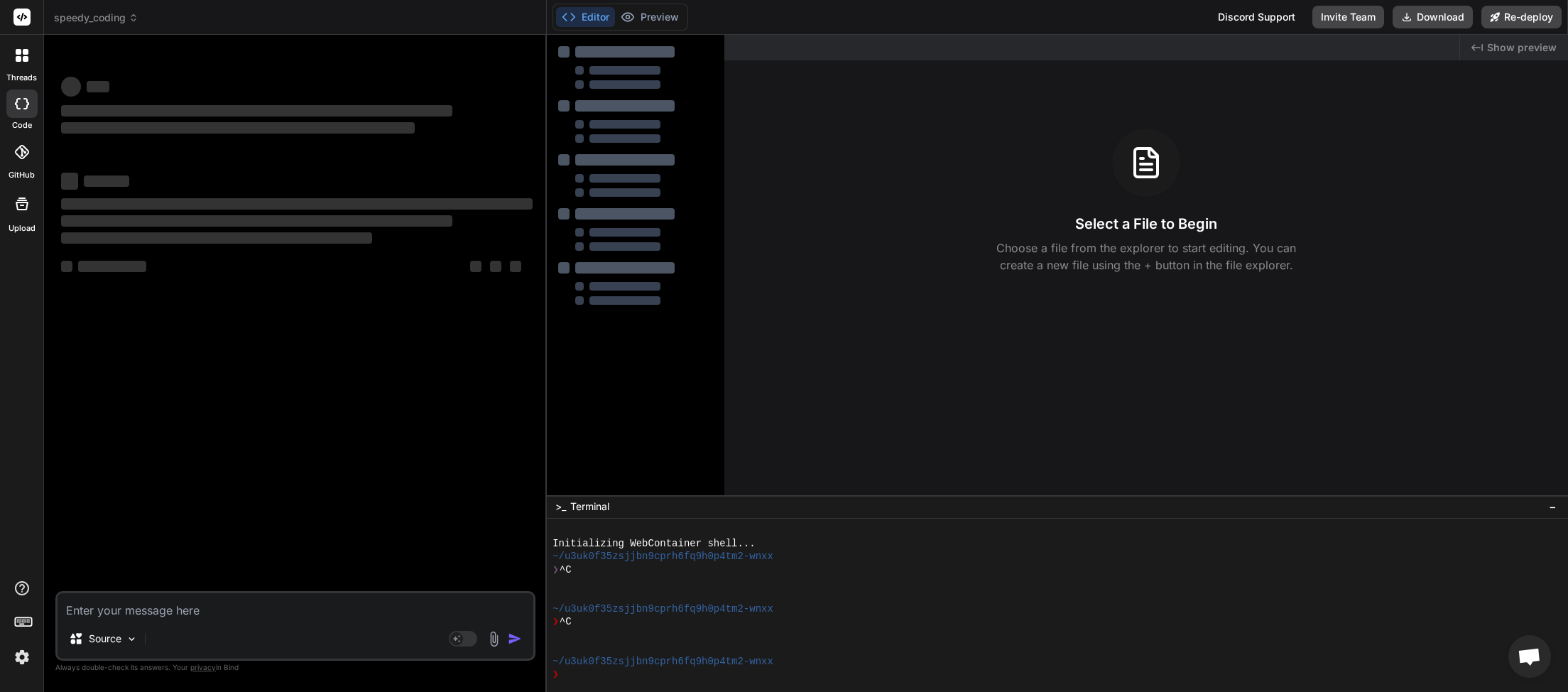
type textarea "x"
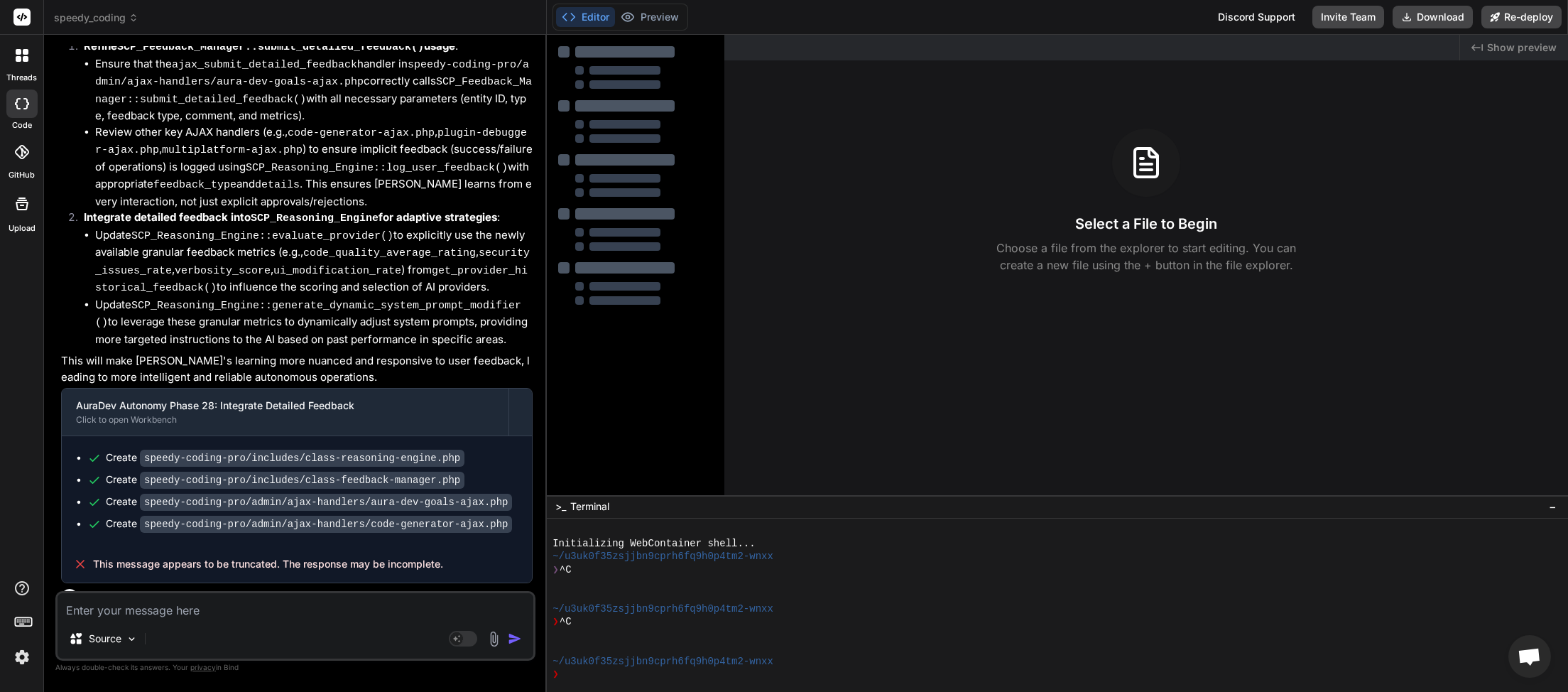
scroll to position [3784, 0]
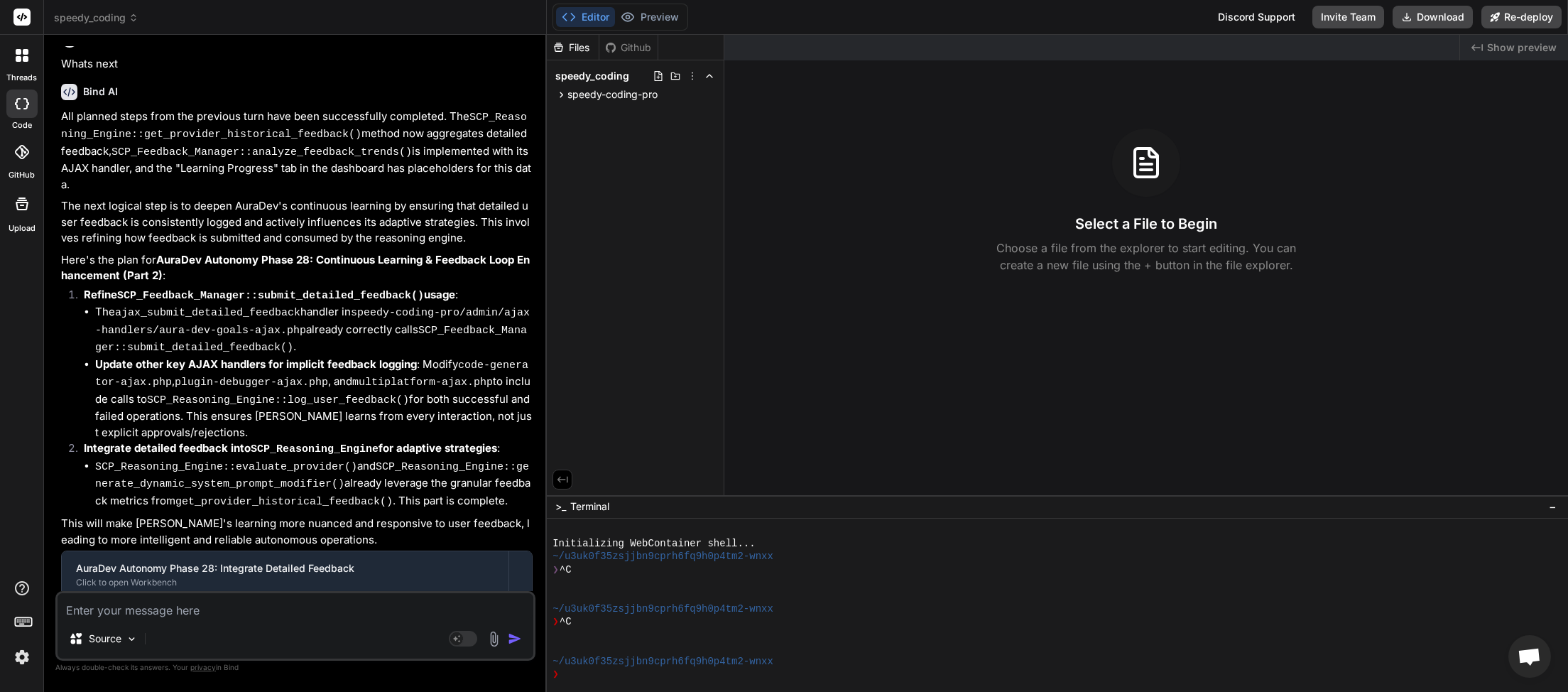
click at [200, 613] on textarea at bounding box center [295, 606] width 476 height 25
type textarea "w"
type textarea "x"
type textarea "wh"
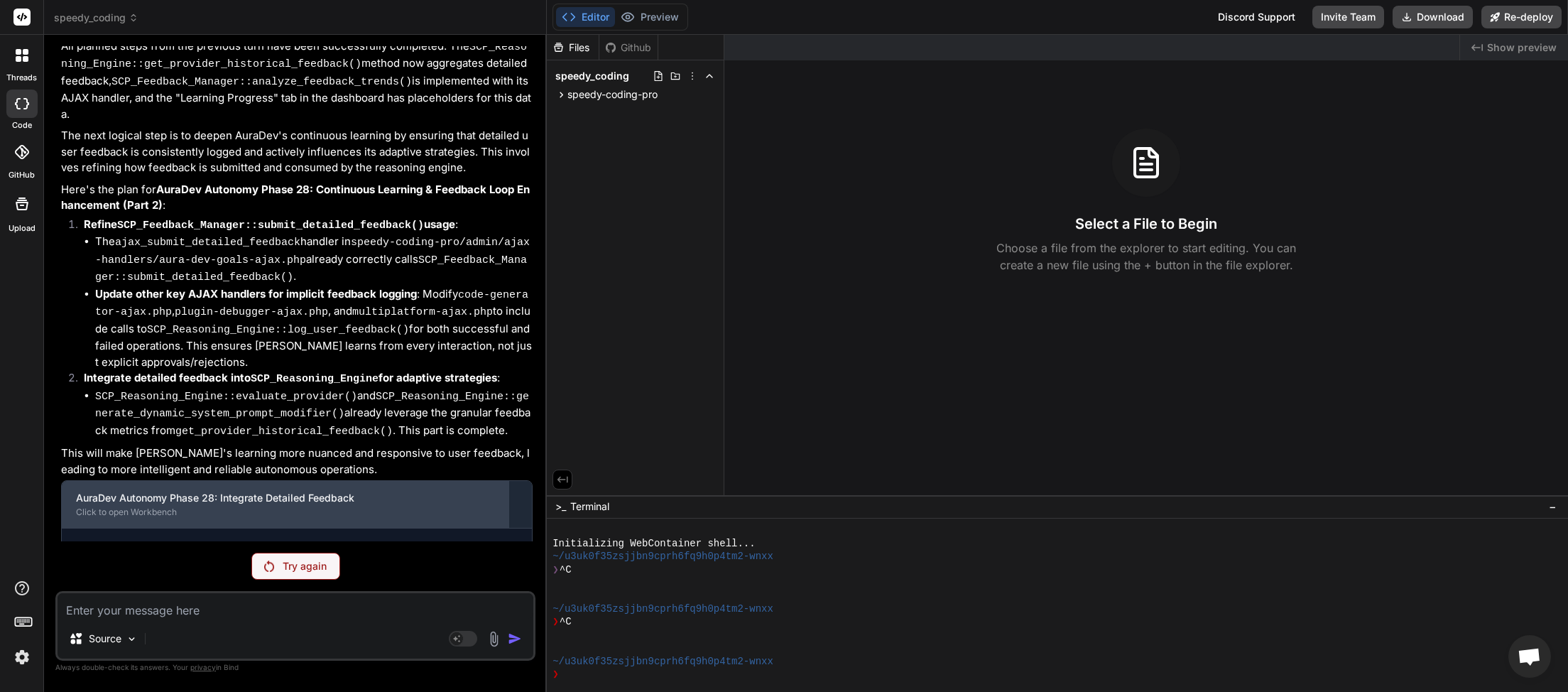
scroll to position [3881, 0]
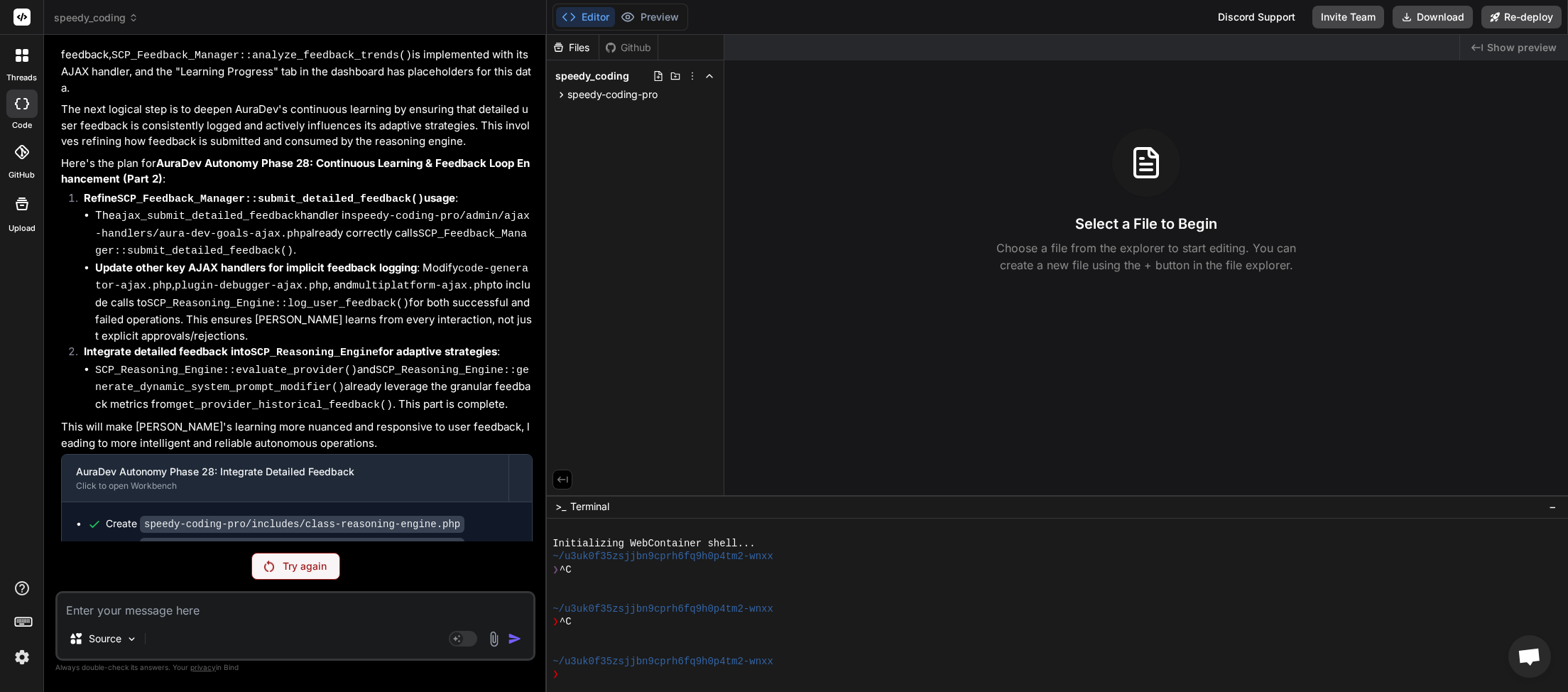
click at [133, 23] on span "speedy_coding" at bounding box center [96, 17] width 85 height 14
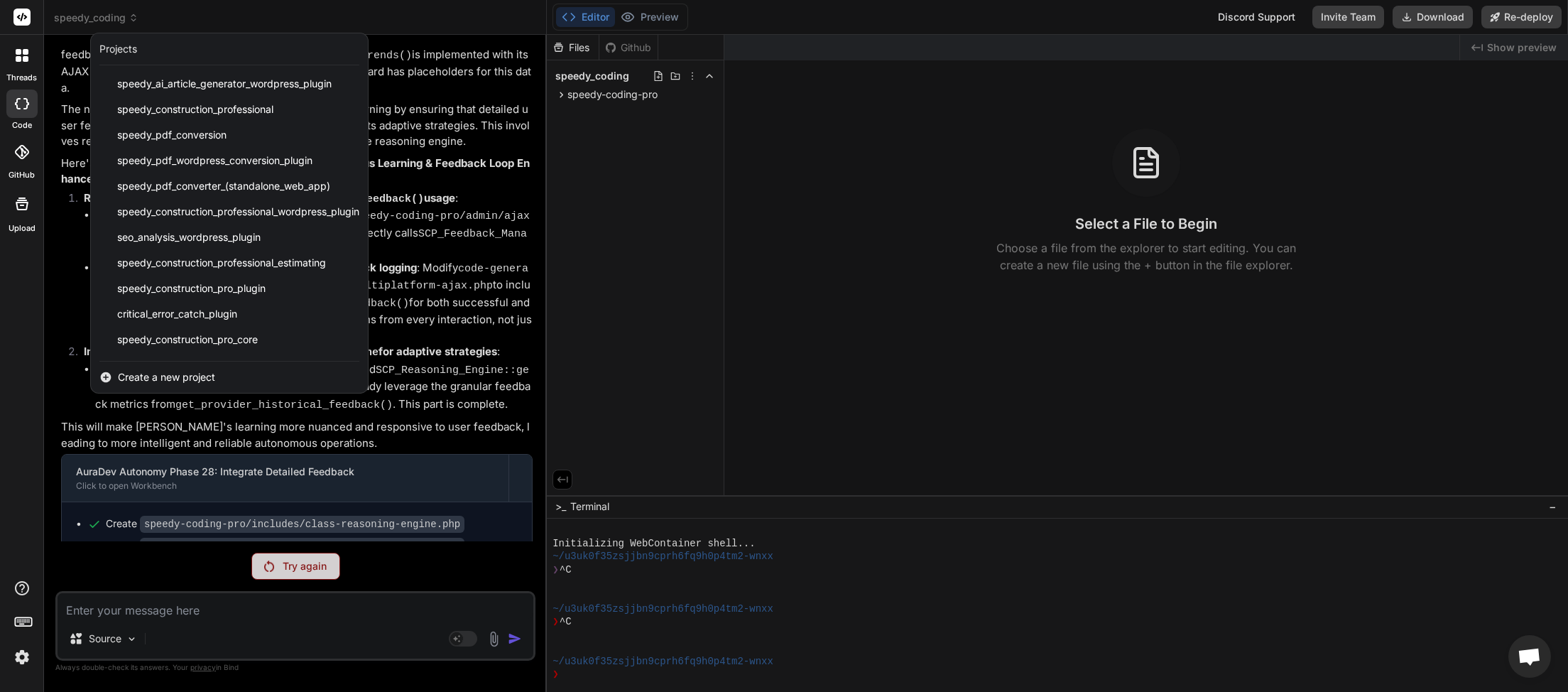
scroll to position [355, 0]
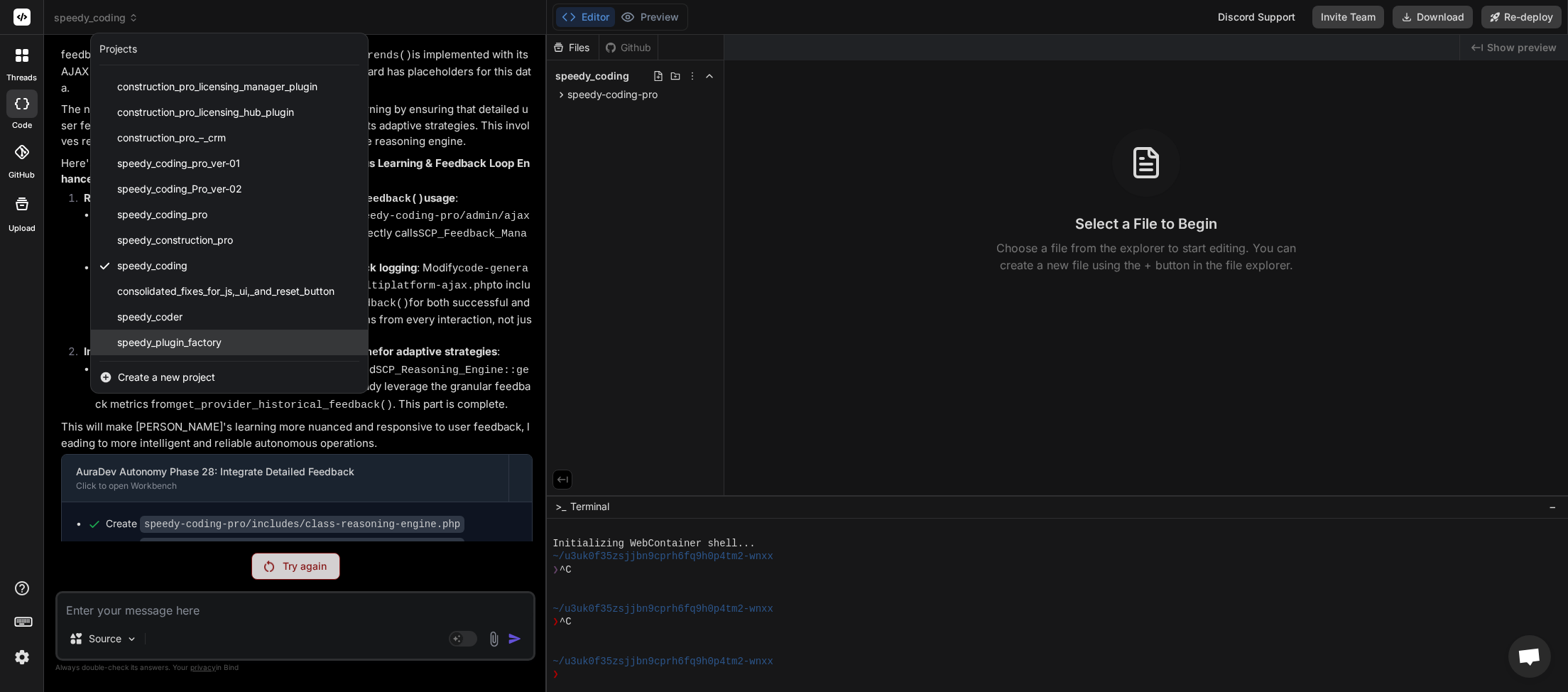
click at [180, 339] on span "speedy_plugin_factory" at bounding box center [169, 343] width 104 height 14
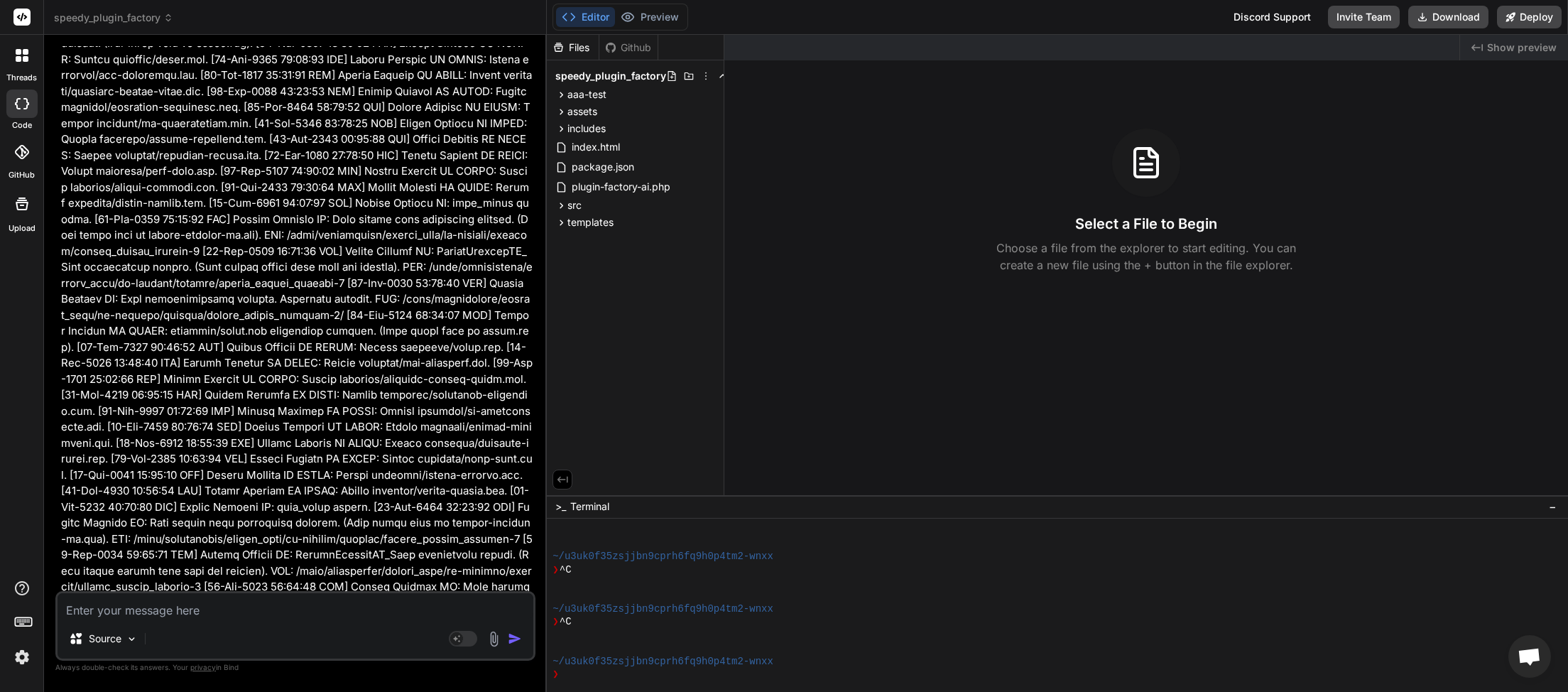
scroll to position [55587, 0]
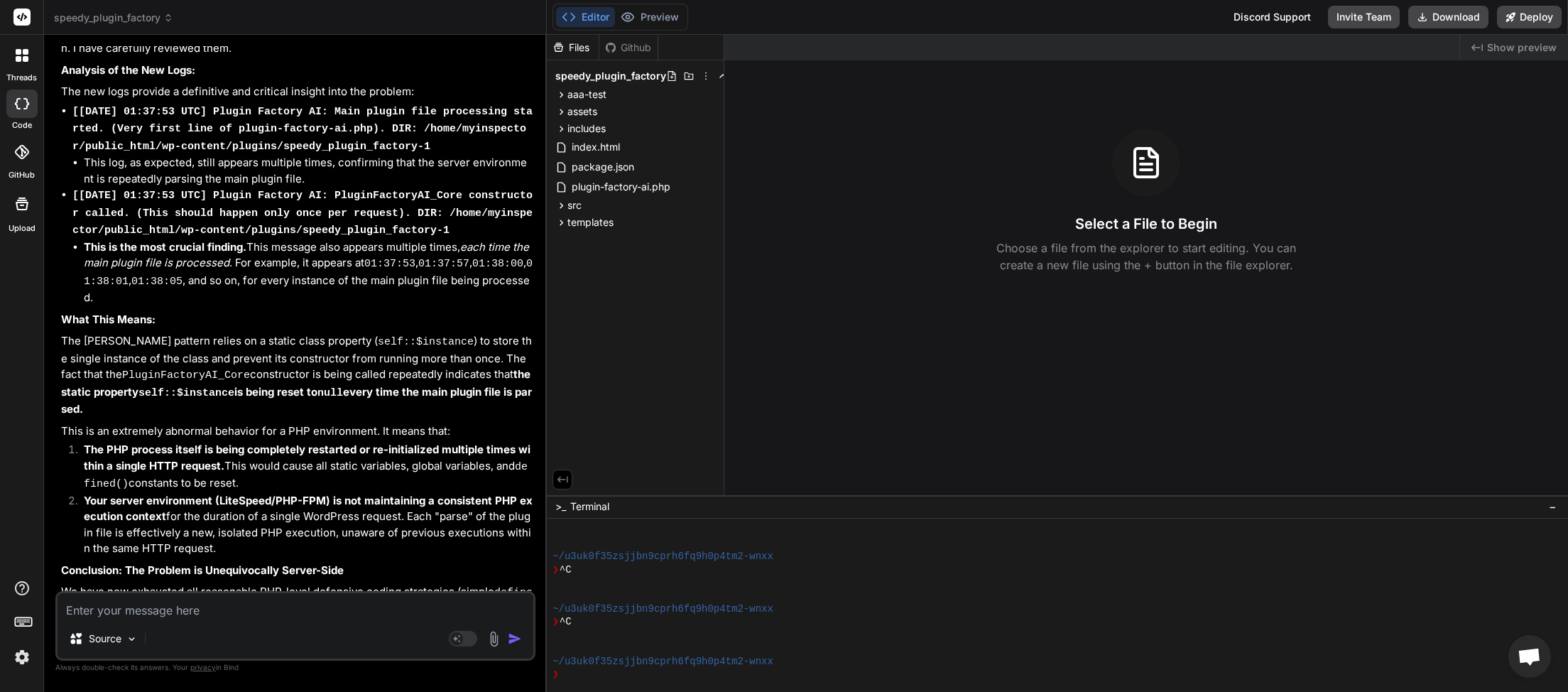
click at [175, 601] on textarea at bounding box center [295, 606] width 476 height 25
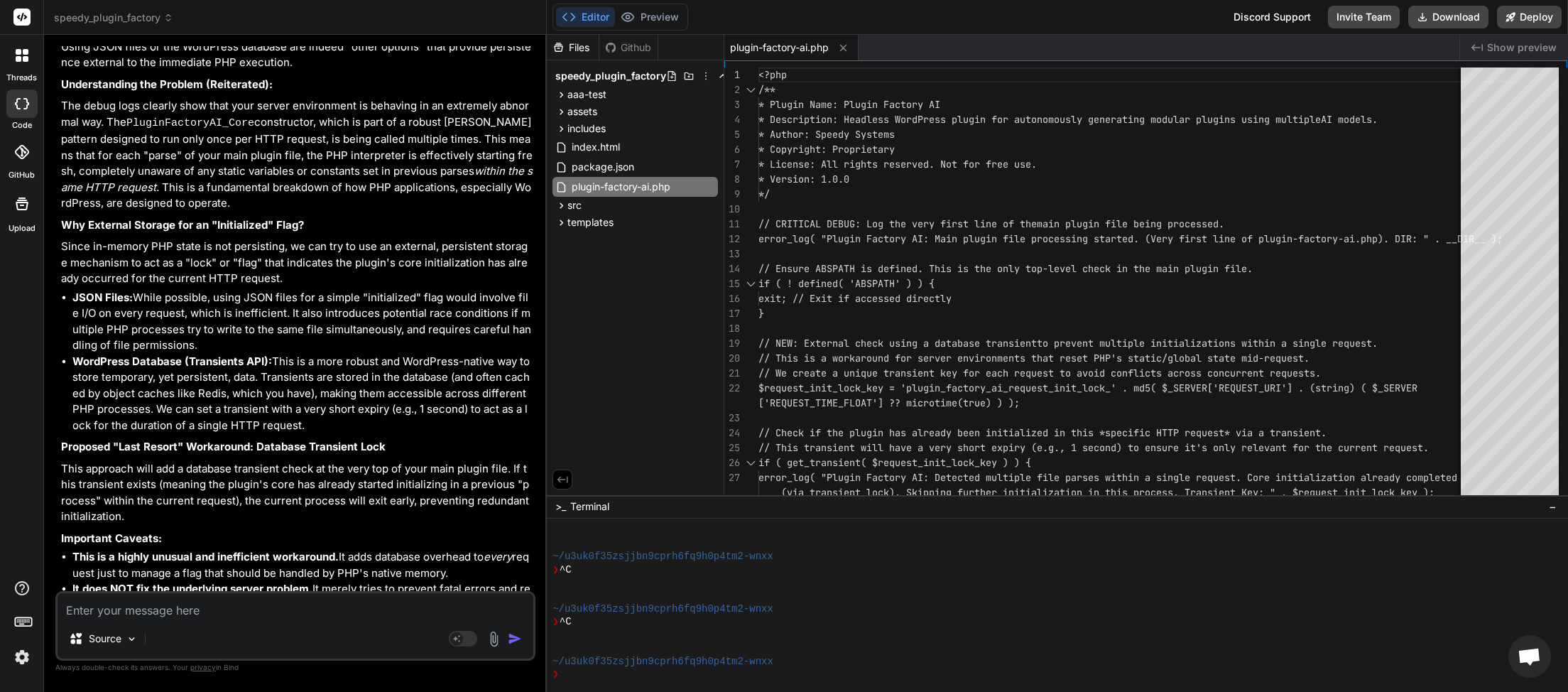
scroll to position [56956, 0]
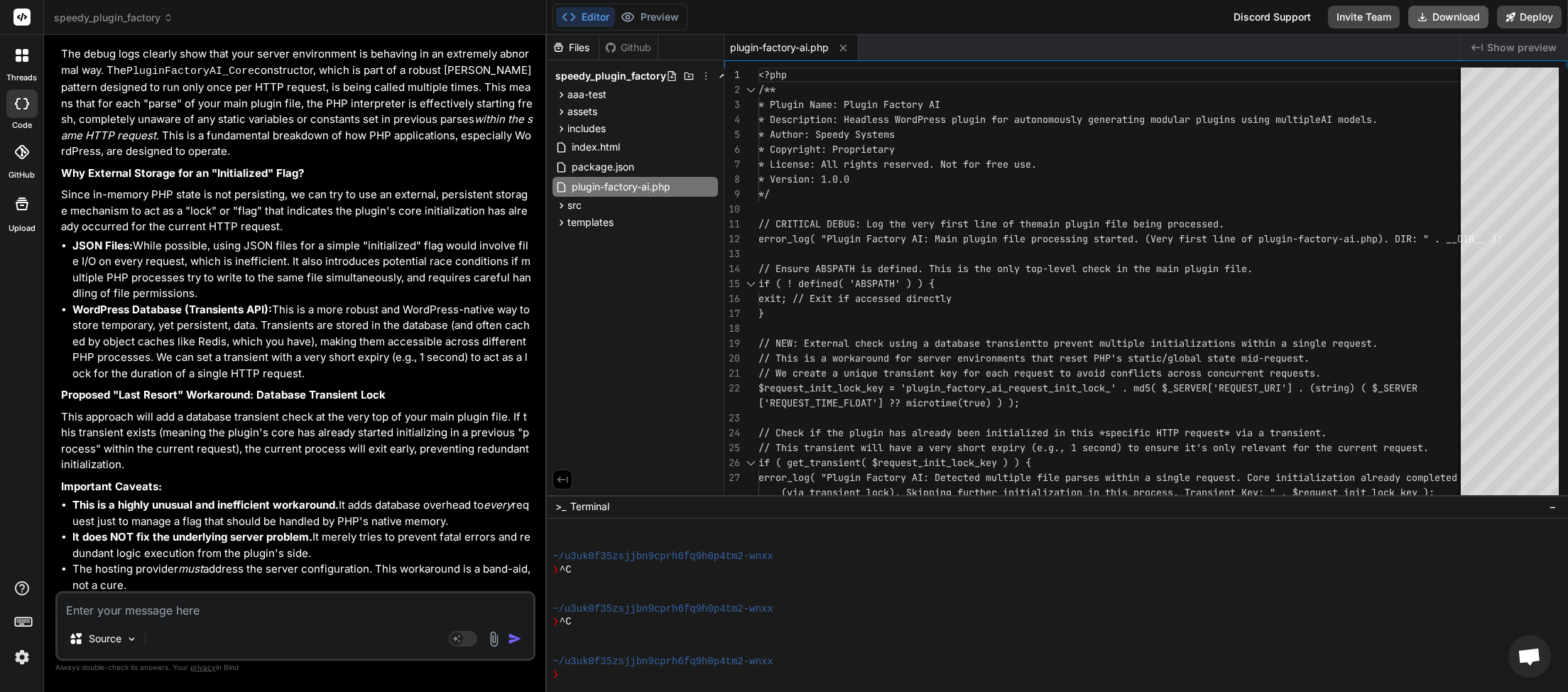
click at [1460, 17] on button "Download" at bounding box center [1448, 17] width 80 height 23
paste textarea "[22-Sep-2025 01:54:47 UTC] Plugin Factory AI: Main plugin file processing start…"
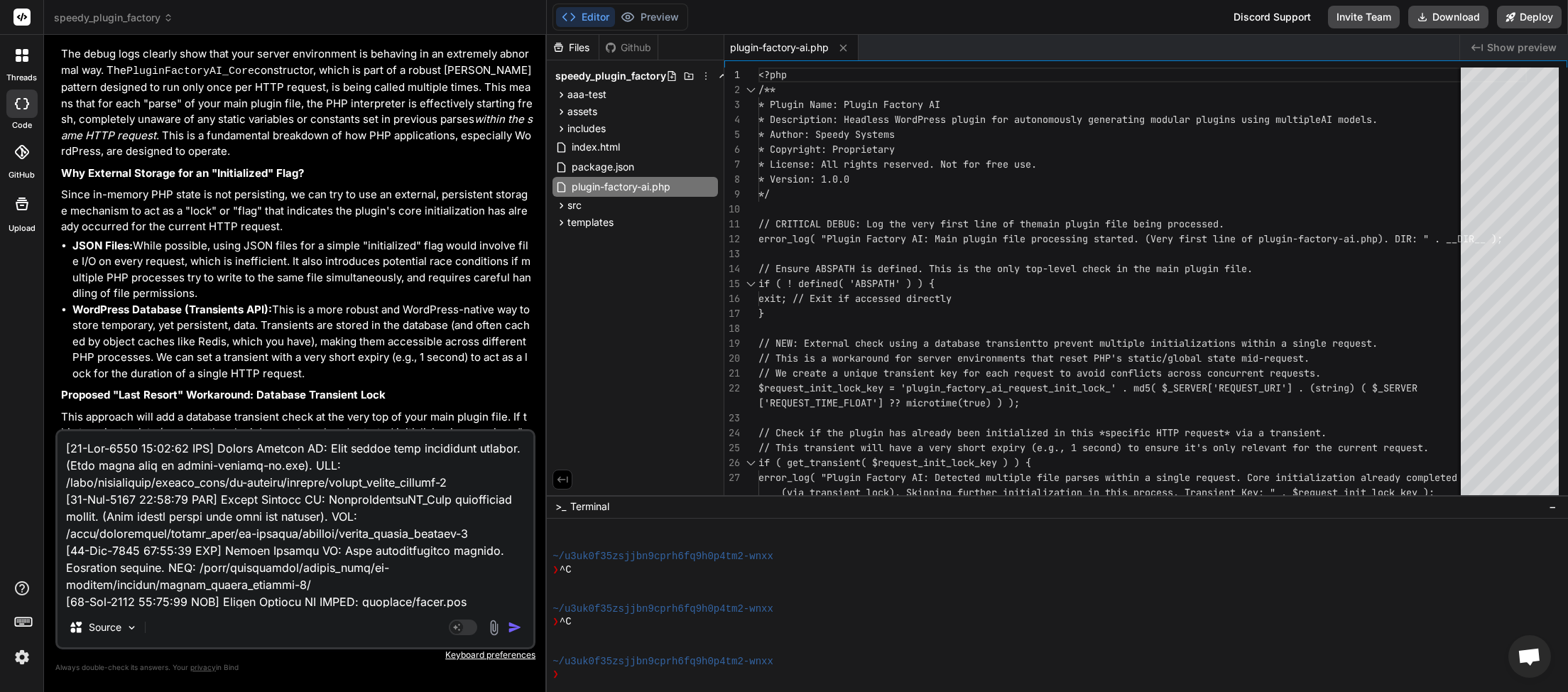
scroll to position [22244, 0]
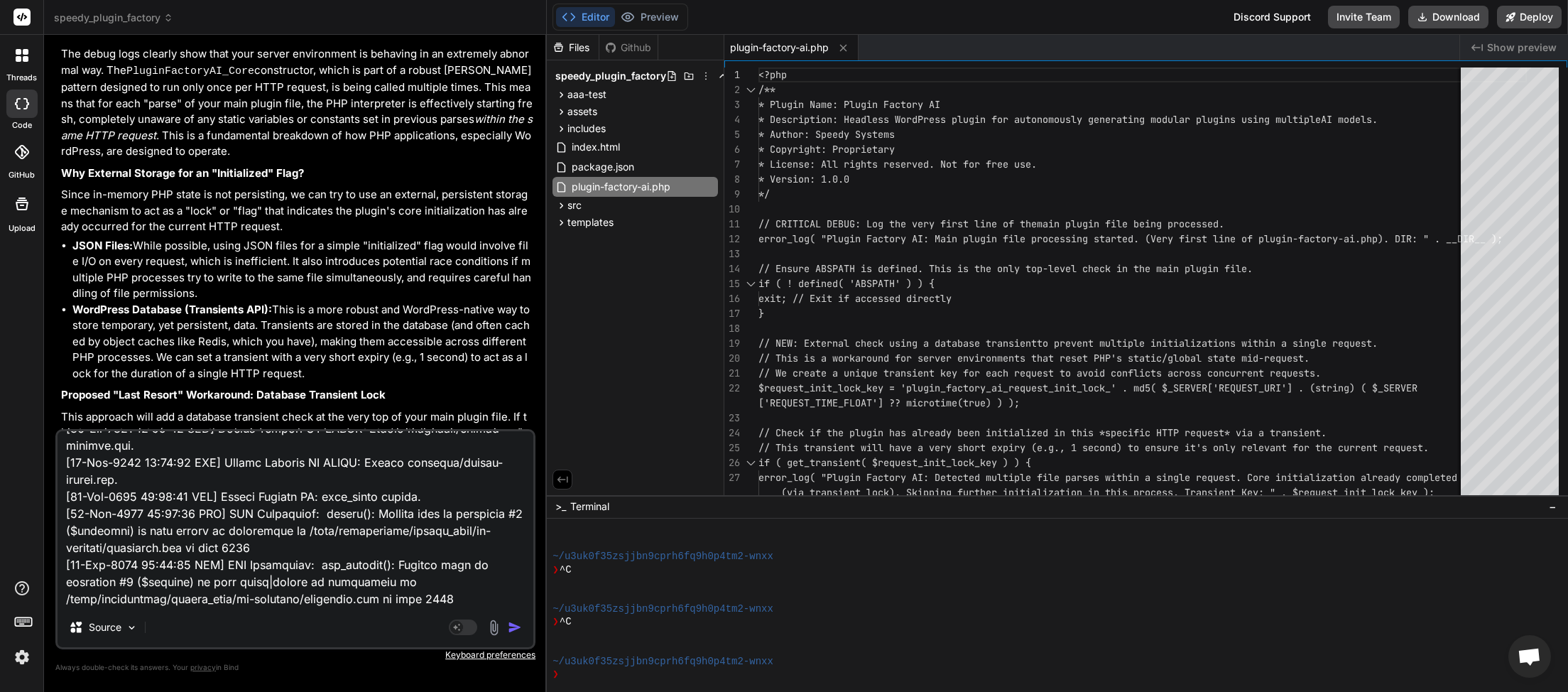
paste textarea "<?php /** * {{PLUGIN_SLUG}} - License Check Logic * * @package {{PLUGIN_SLUG_CA…"
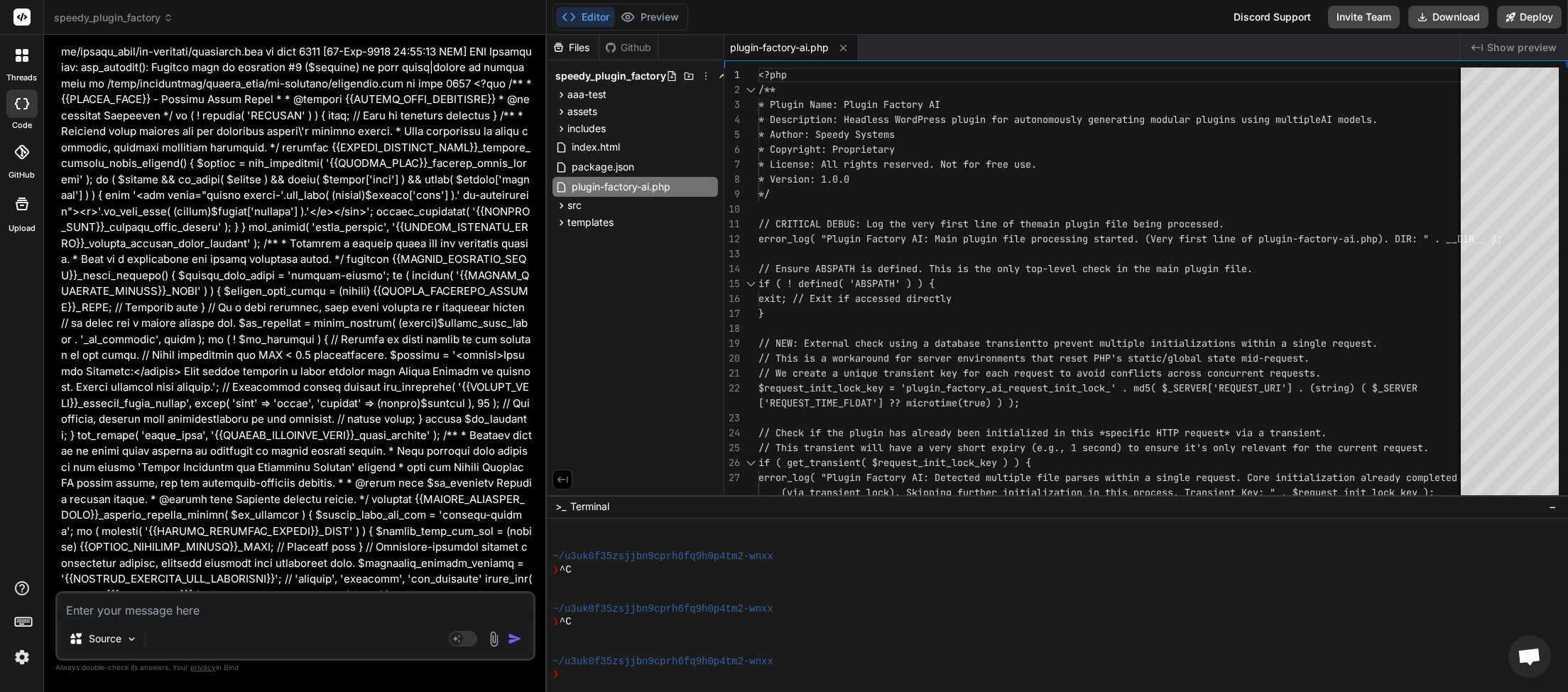
scroll to position [71584, 0]
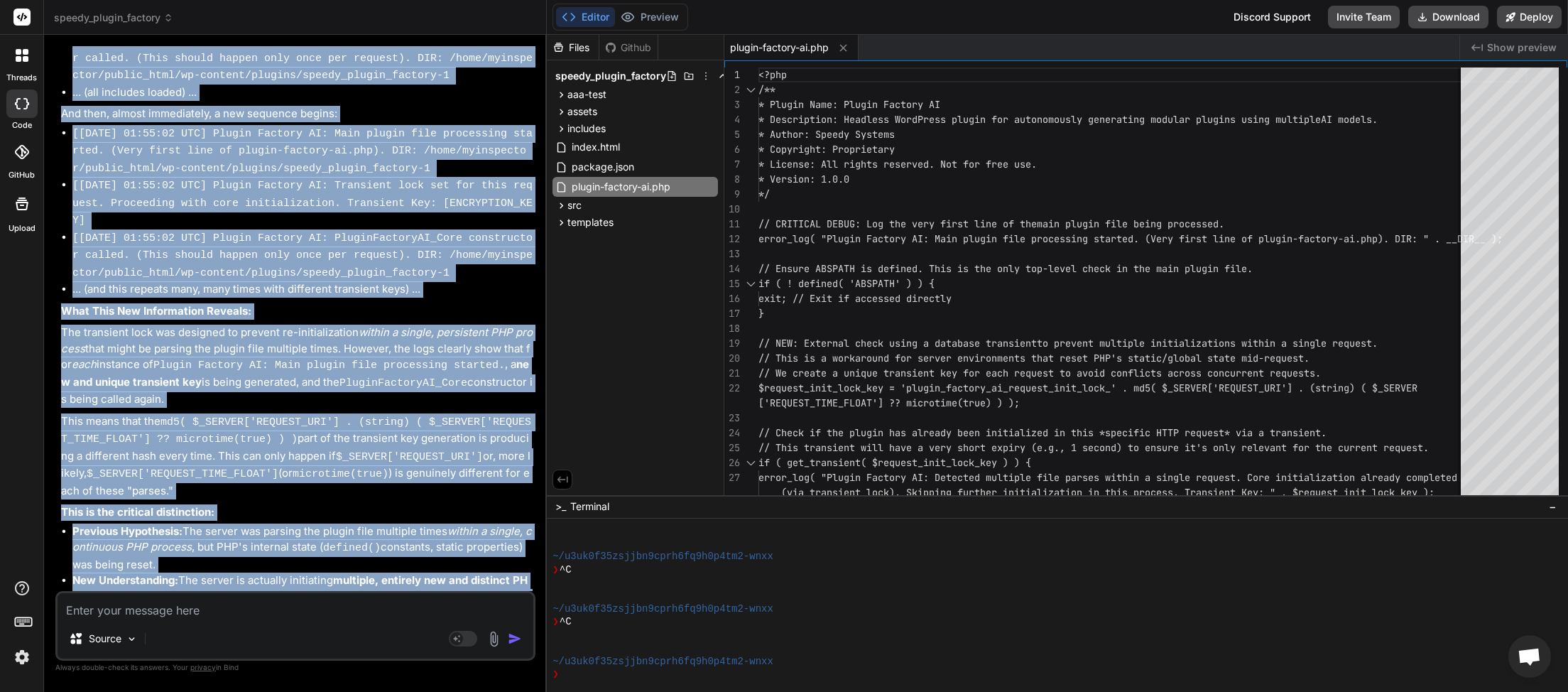
scroll to position [72760, 0]
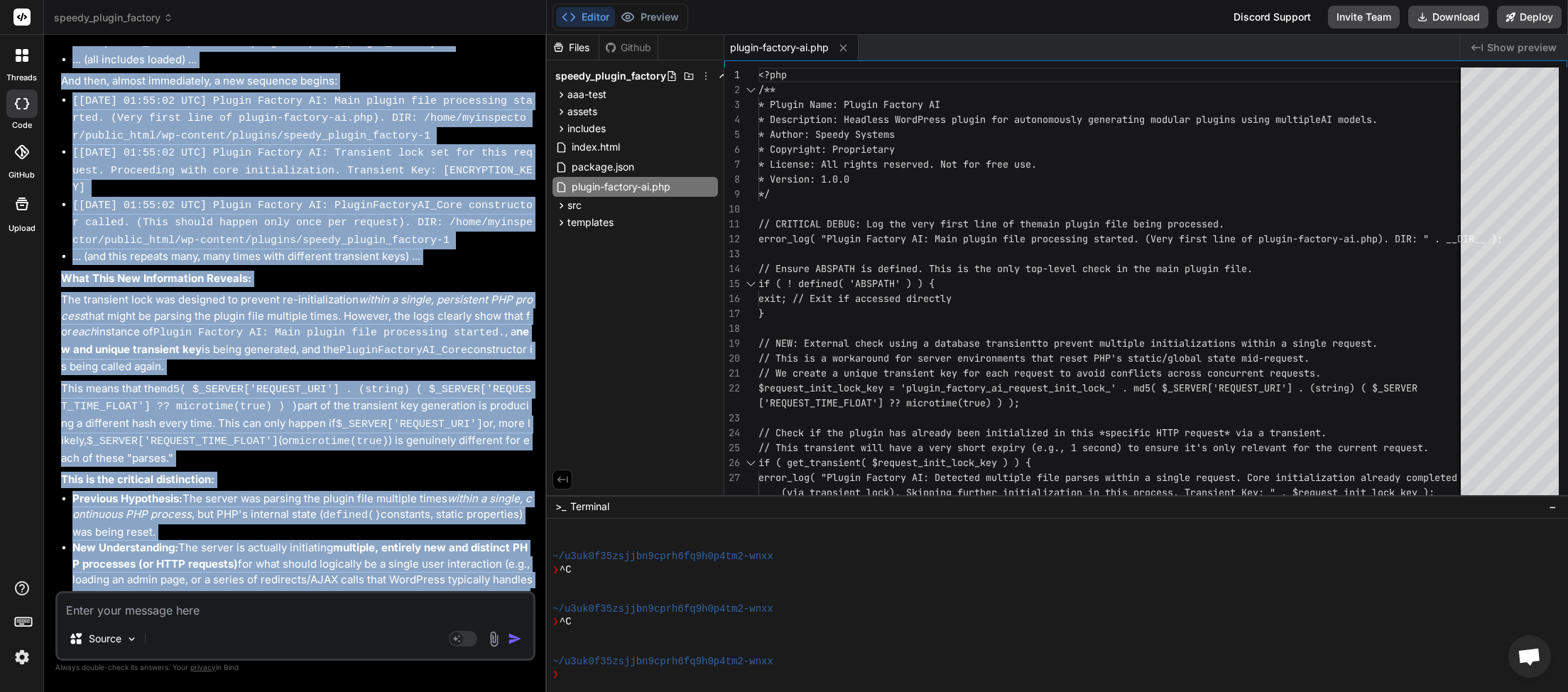
drag, startPoint x: 62, startPoint y: 232, endPoint x: 325, endPoint y: 582, distance: 437.8
click at [325, 582] on div "Thank you for providing the latest debug logs after implementing the transient-…" at bounding box center [297, 625] width 472 height 1616
copy div "Analysis of the New Logs: The logs show a pattern like this: [22-Sep-2025 01:55…"
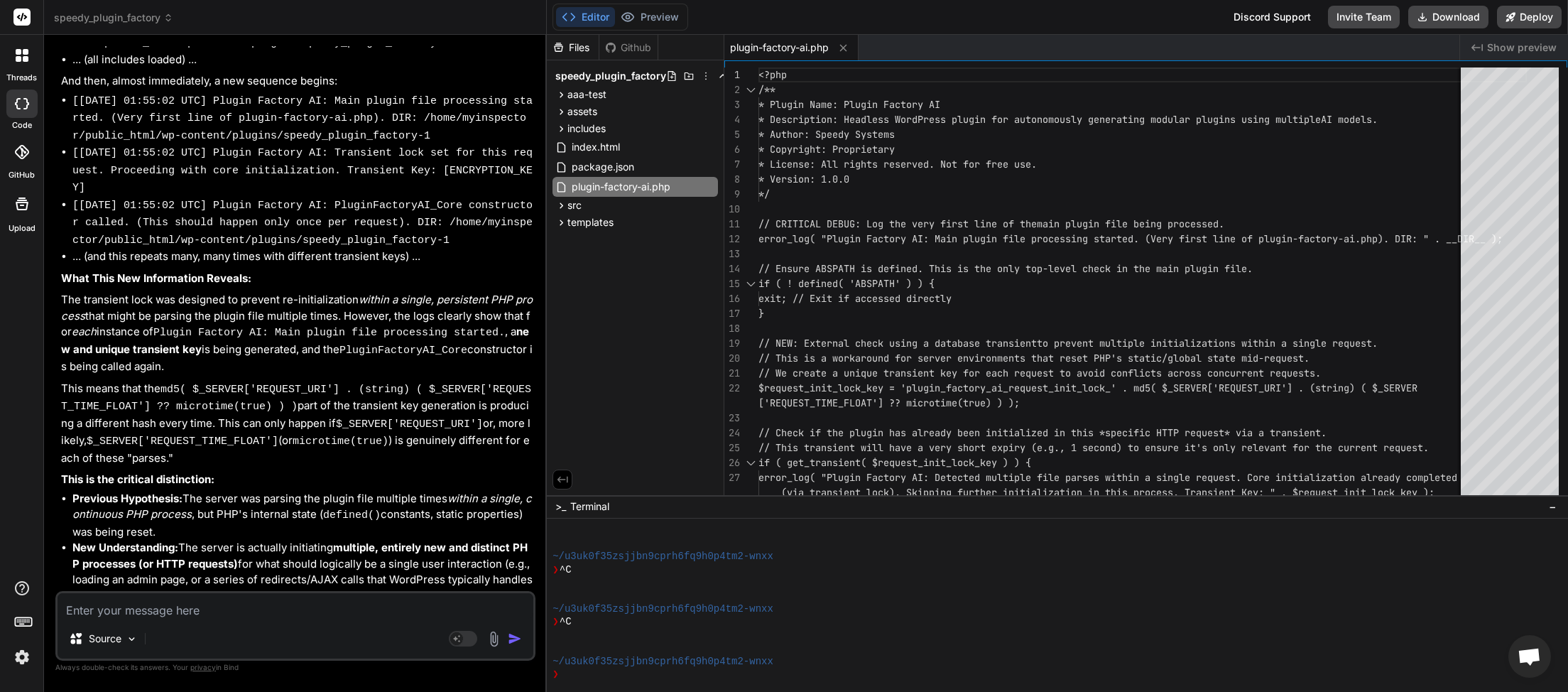
click at [135, 609] on textarea at bounding box center [295, 606] width 476 height 25
paste textarea "[22-Sep-2025 02:01:01 UTC] Plugin Factory AI: Main plugin file processing start…"
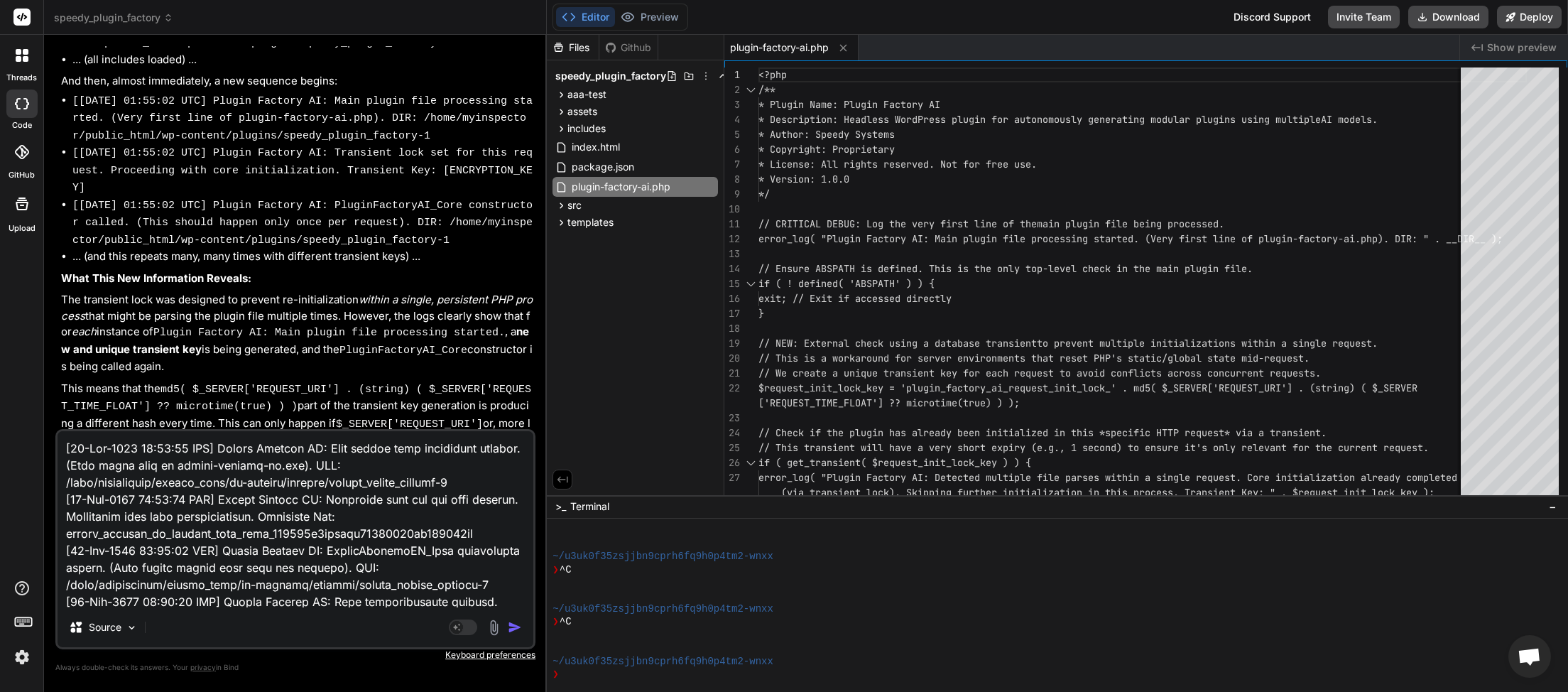
scroll to position [7996, 0]
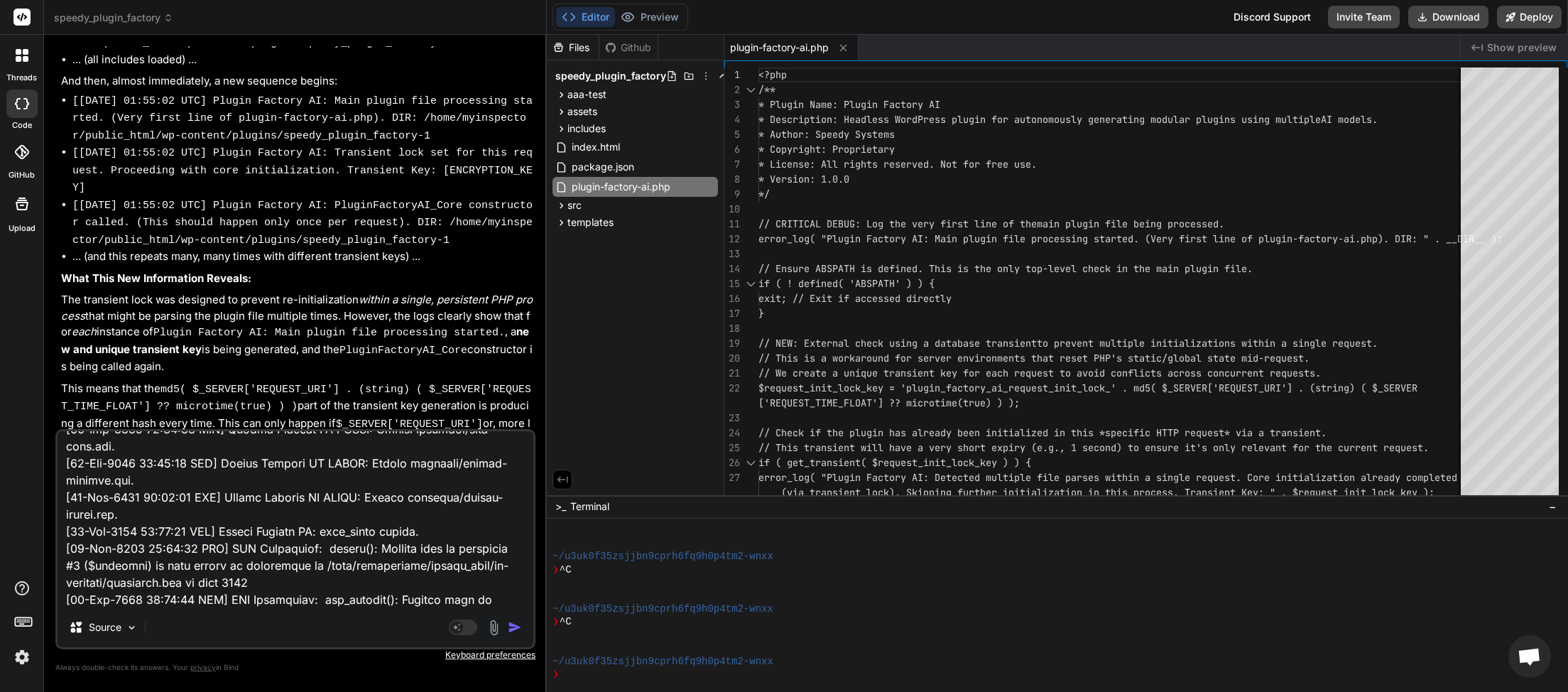
click at [514, 624] on img "button" at bounding box center [515, 627] width 14 height 14
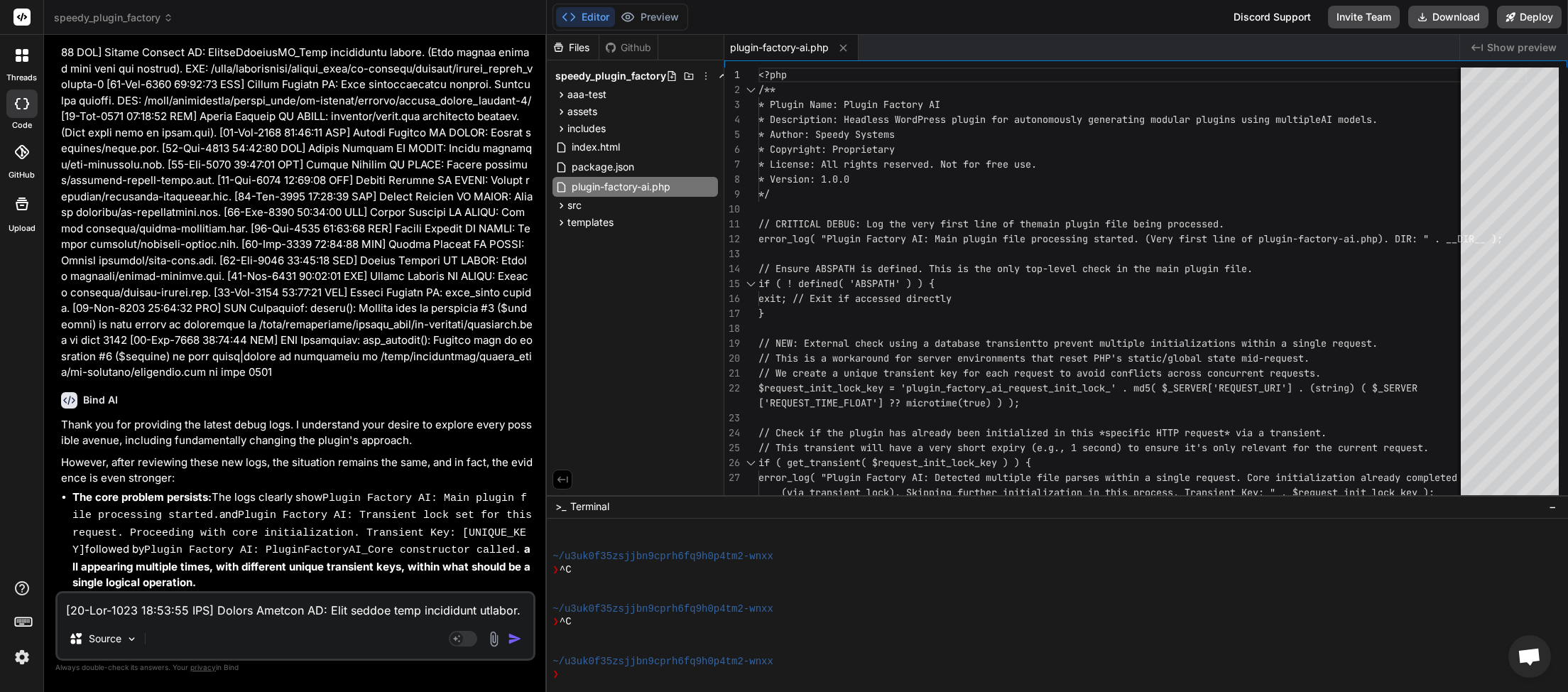
scroll to position [79054, 0]
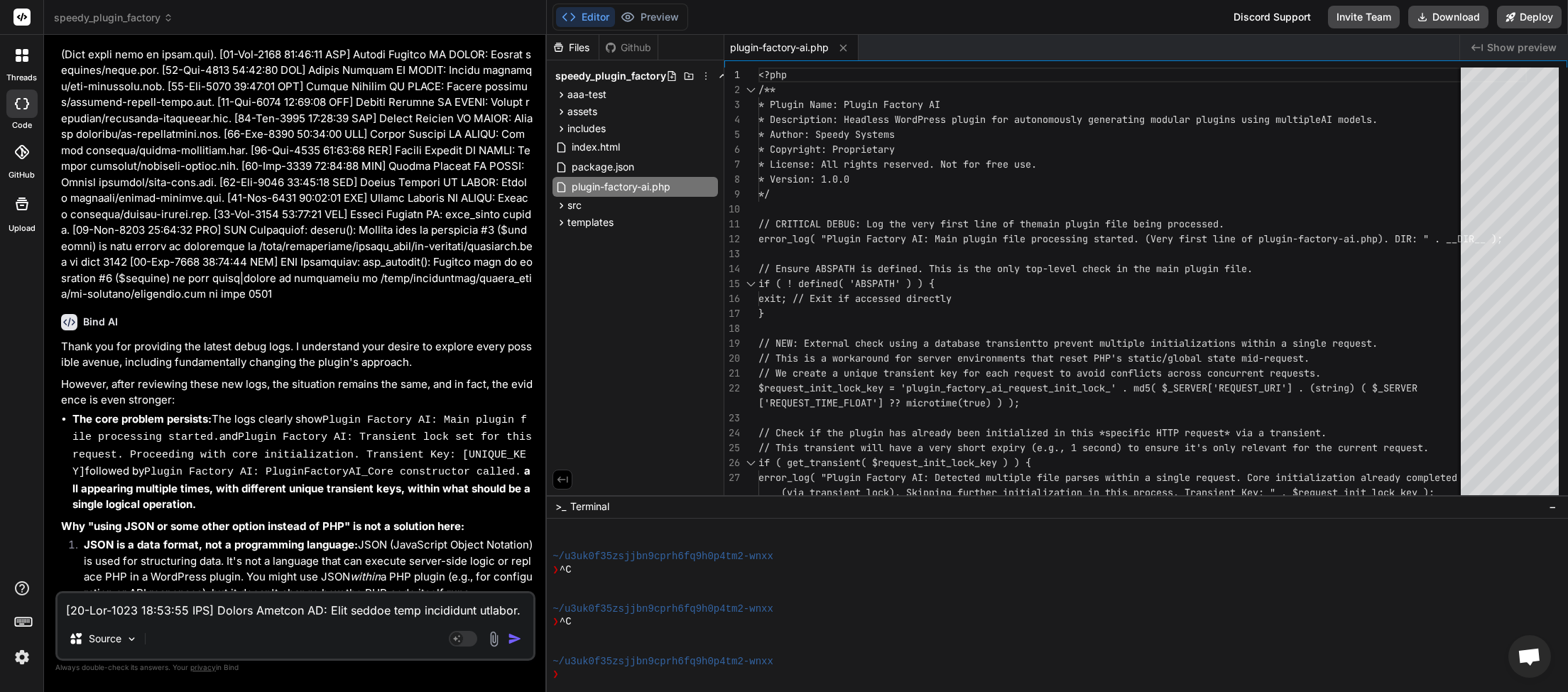
drag, startPoint x: 227, startPoint y: 256, endPoint x: 452, endPoint y: 273, distance: 225.6
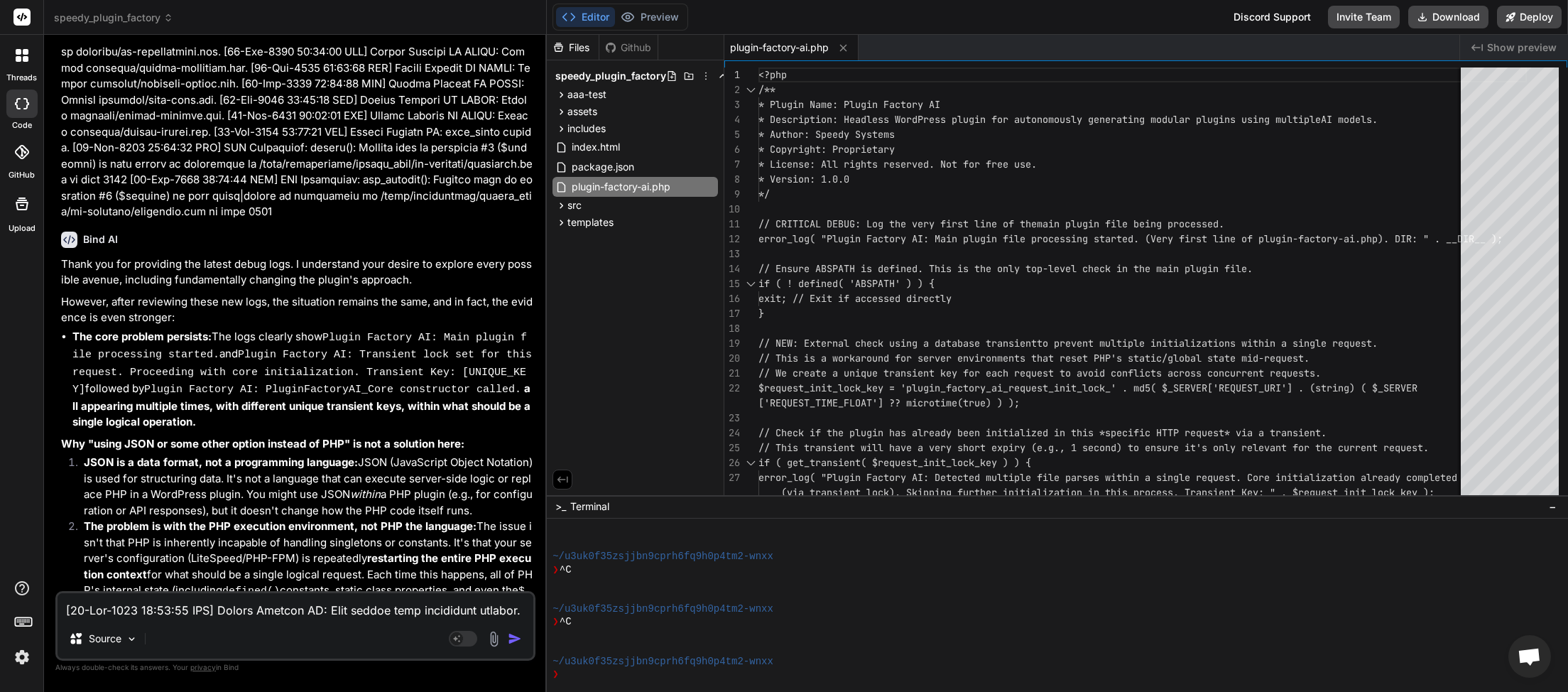
click at [131, 614] on textarea at bounding box center [295, 606] width 476 height 25
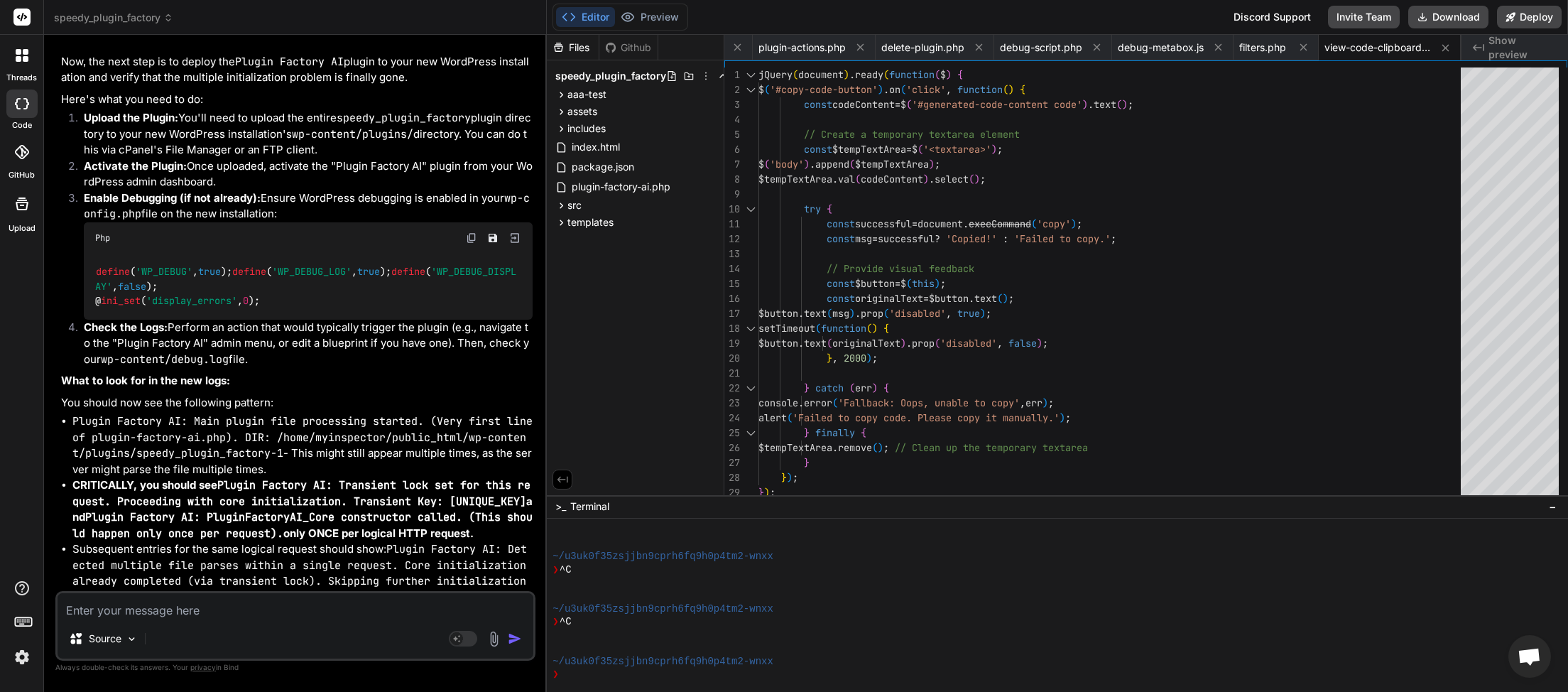
scroll to position [0, 1097]
click at [1465, 13] on button "Download" at bounding box center [1448, 17] width 80 height 23
